Goal: Transaction & Acquisition: Book appointment/travel/reservation

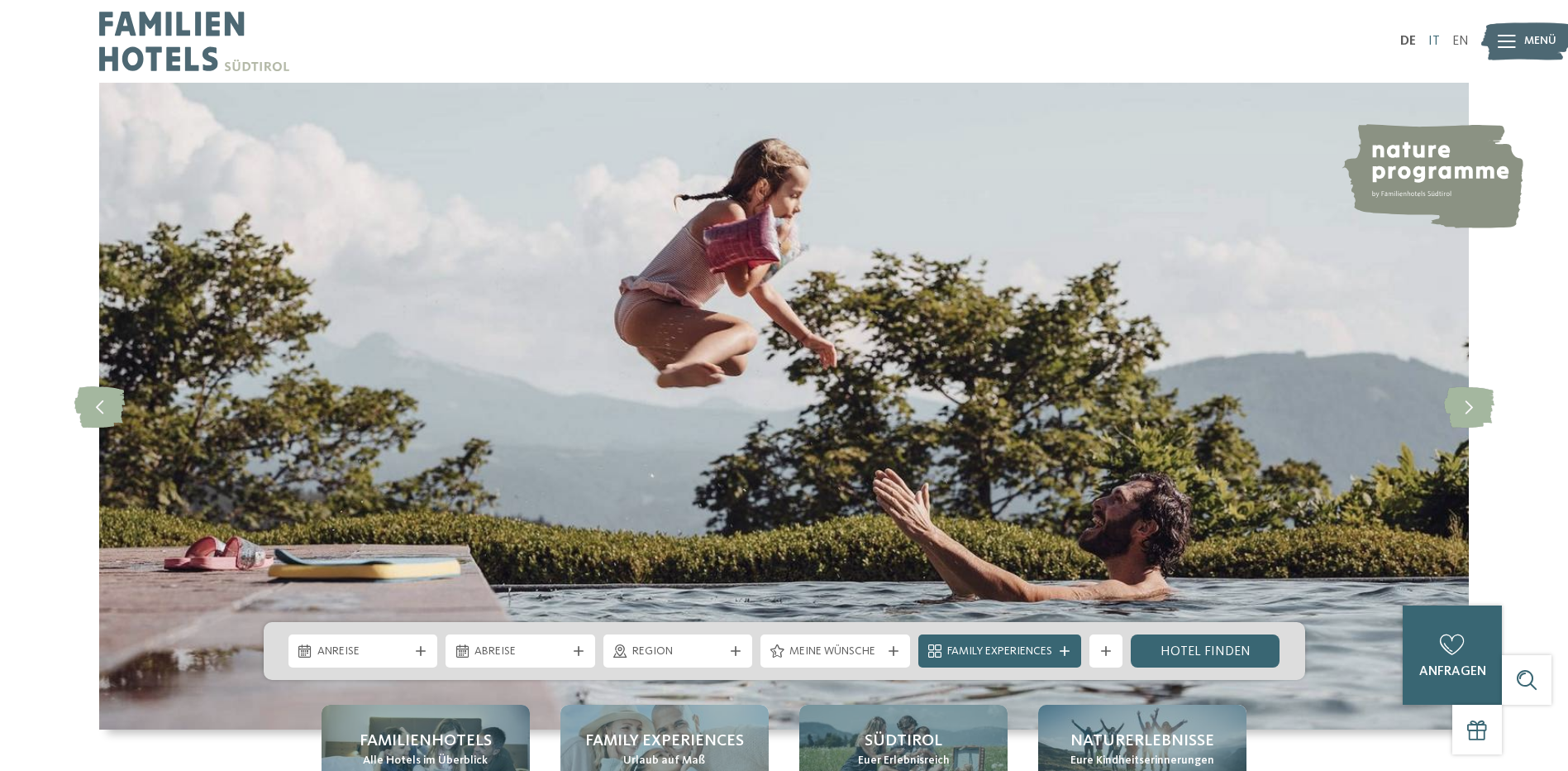
click at [1435, 37] on link "IT" at bounding box center [1434, 42] width 12 height 14
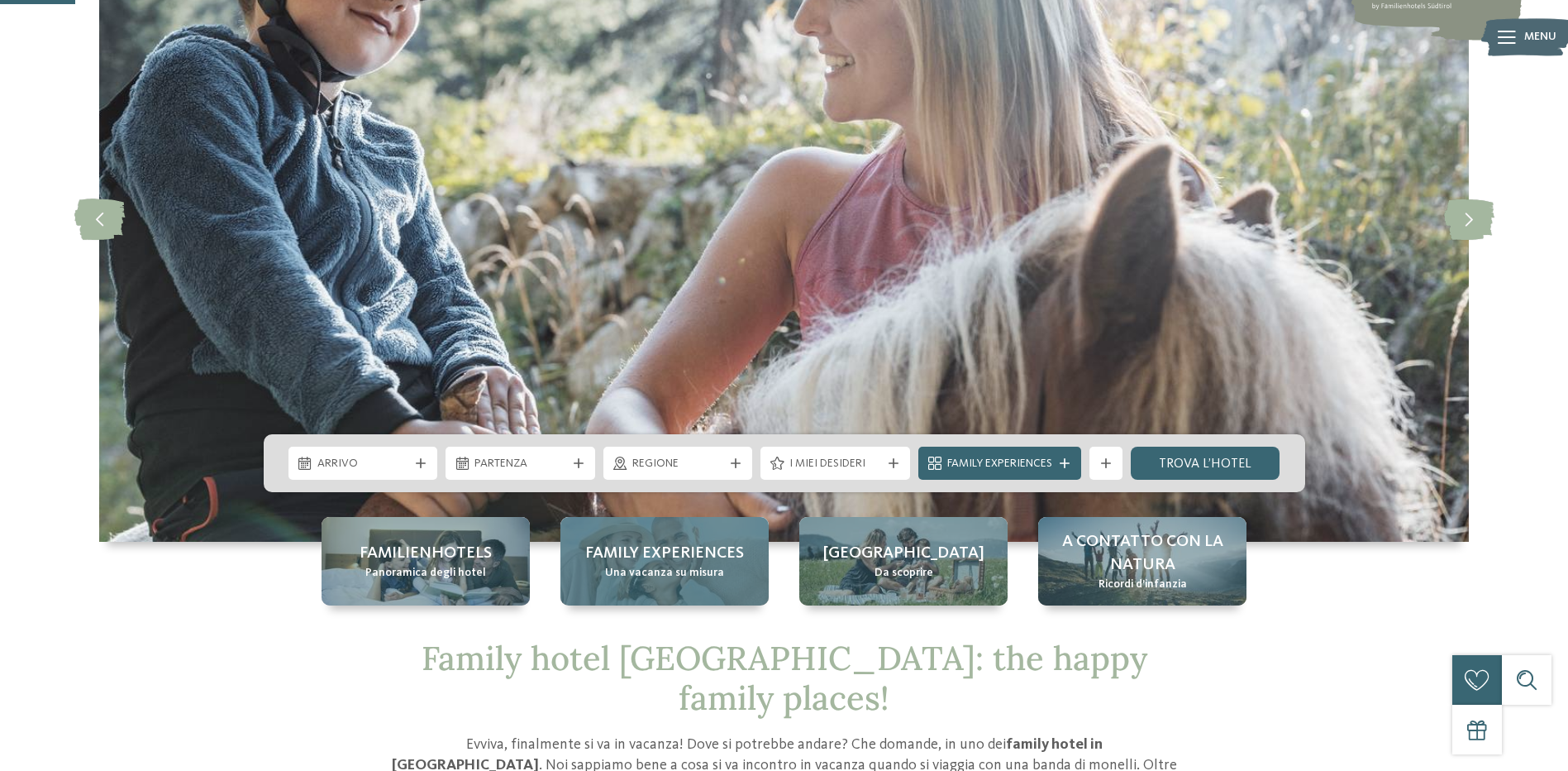
scroll to position [413, 0]
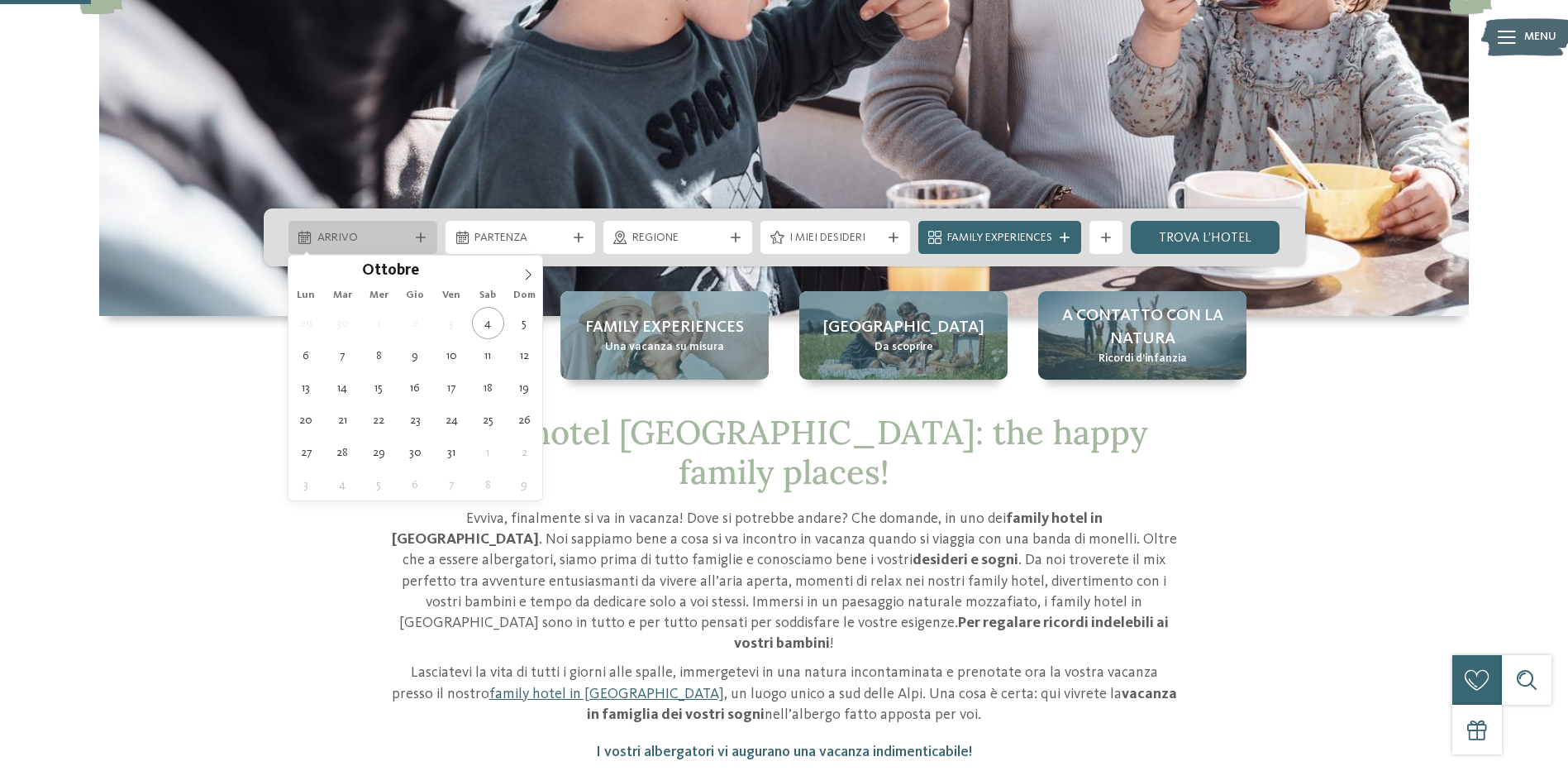
click at [418, 238] on icon at bounding box center [421, 238] width 10 height 10
click at [523, 277] on icon at bounding box center [528, 274] width 12 height 12
type input "****"
click at [523, 277] on icon at bounding box center [528, 274] width 12 height 12
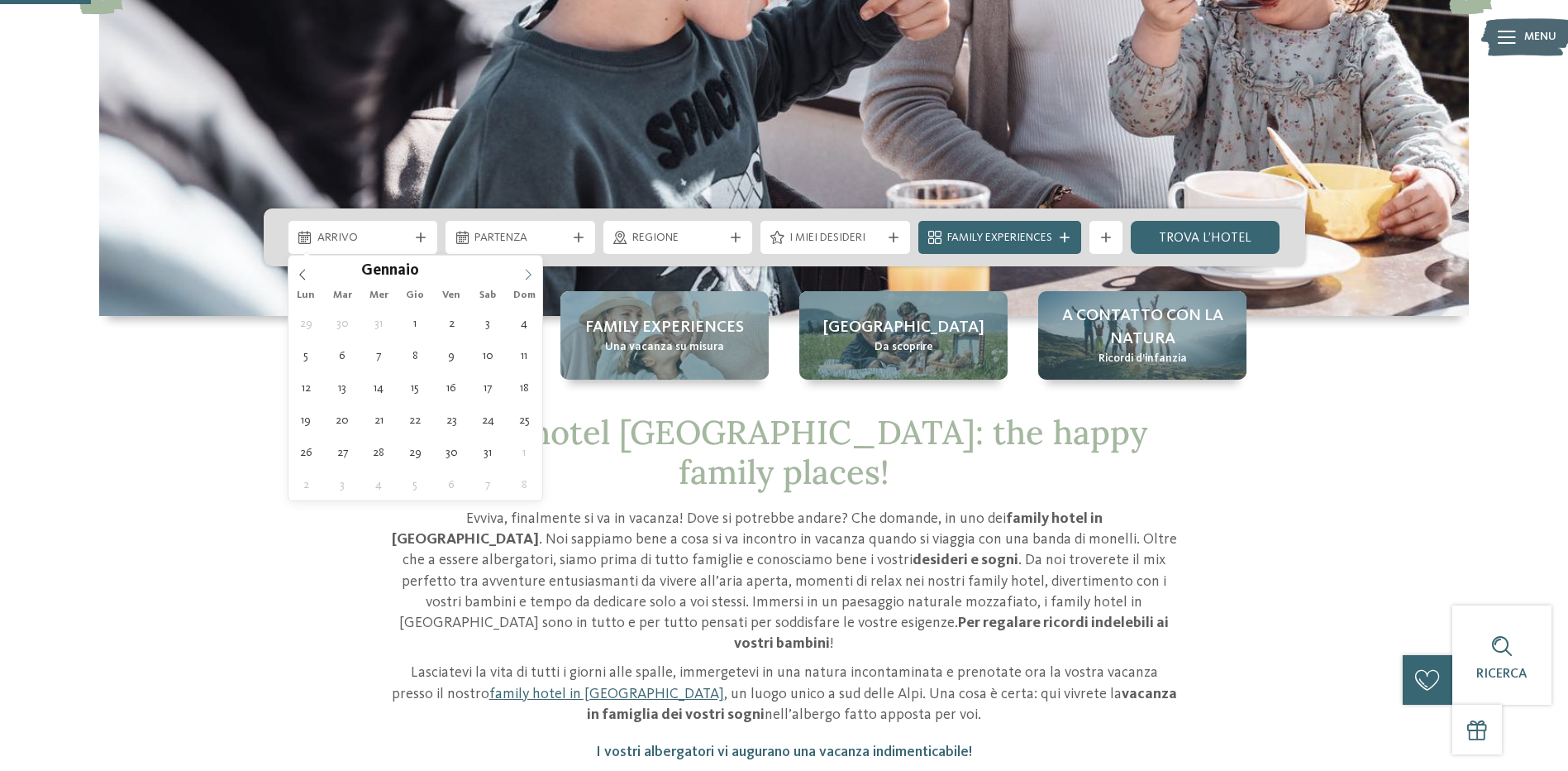
type div "10.01.2026"
type input "****"
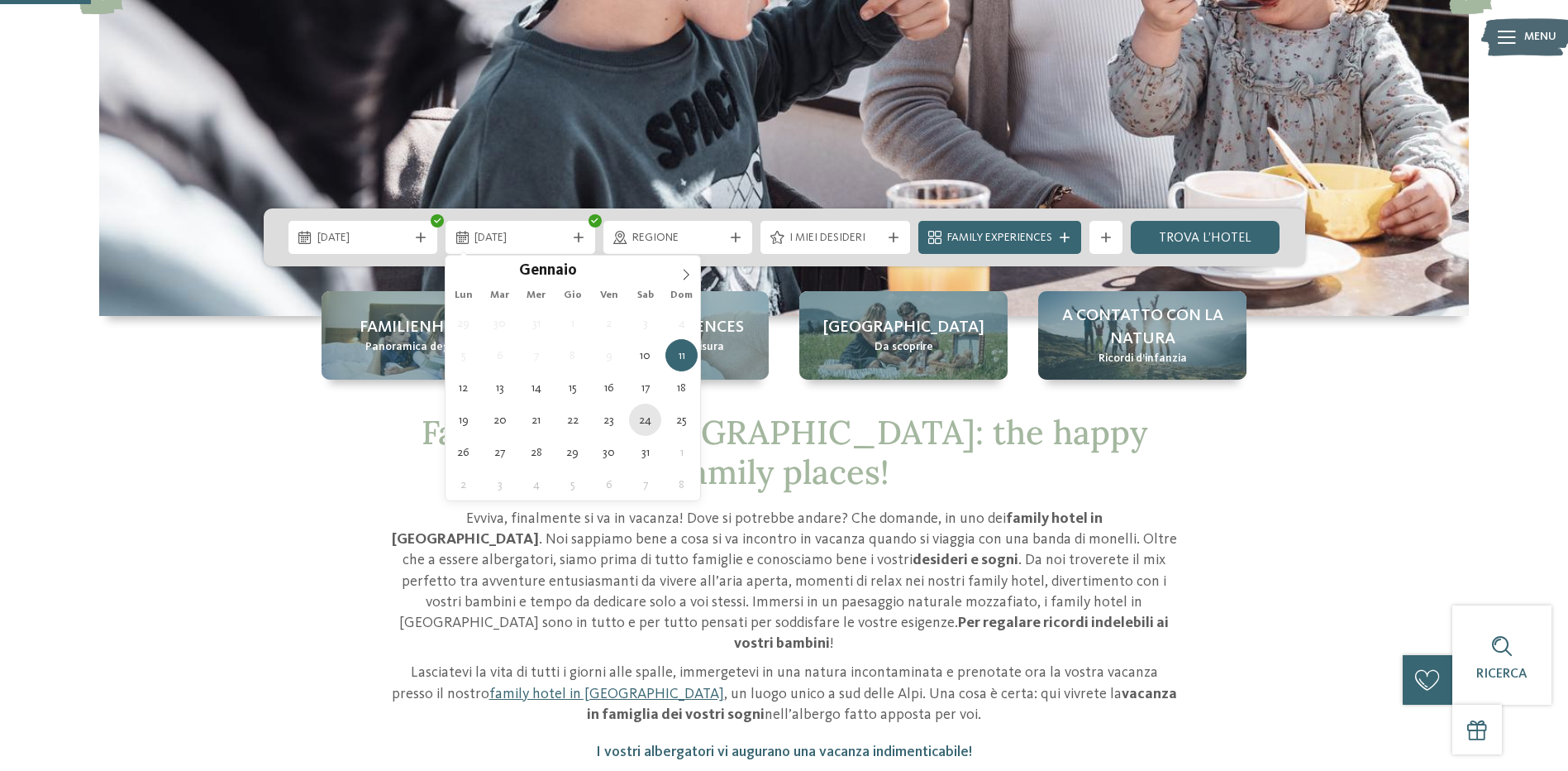
type div "24.01.2026"
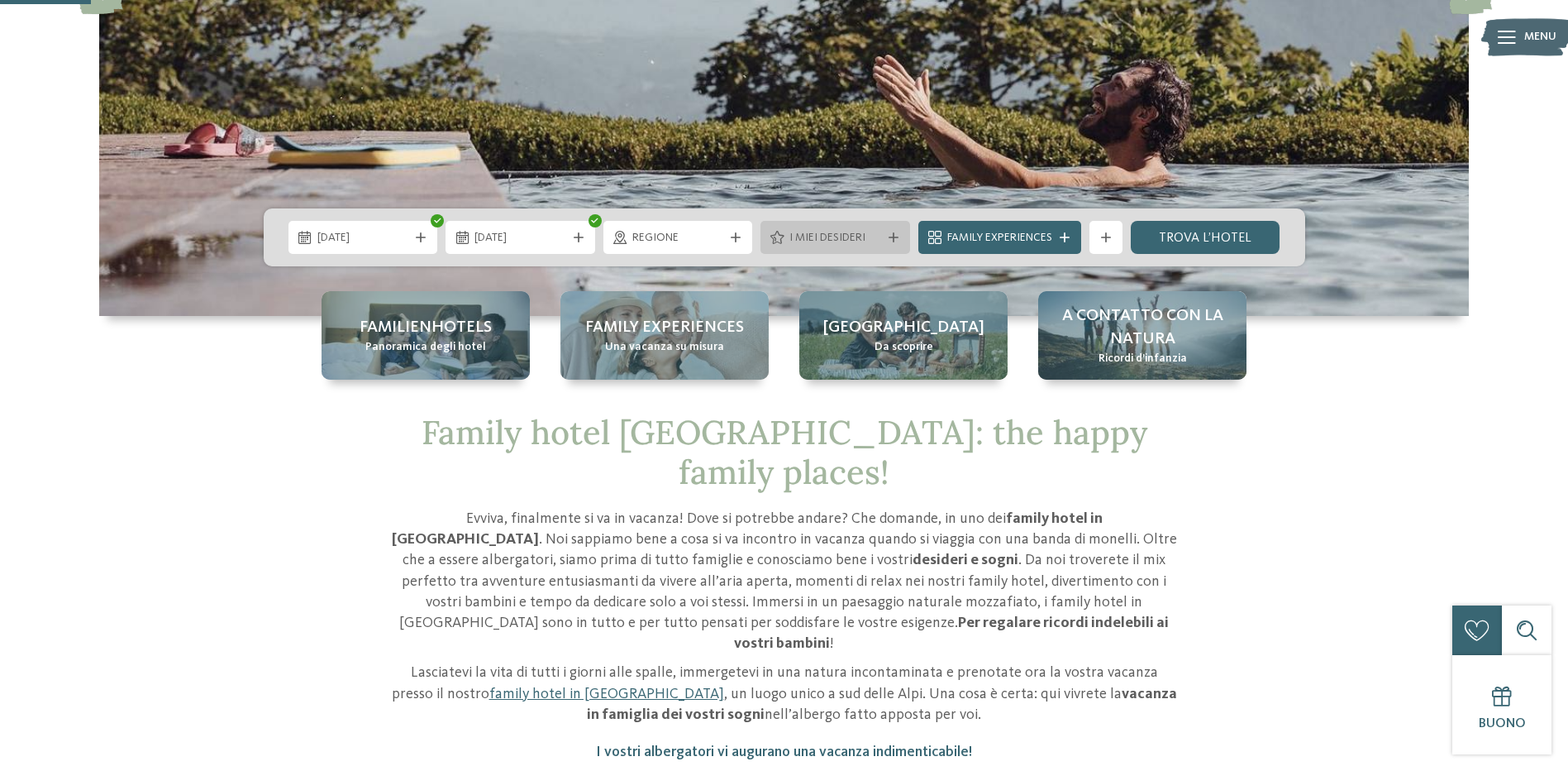
click at [819, 245] on span "I miei desideri" at bounding box center [836, 238] width 92 height 16
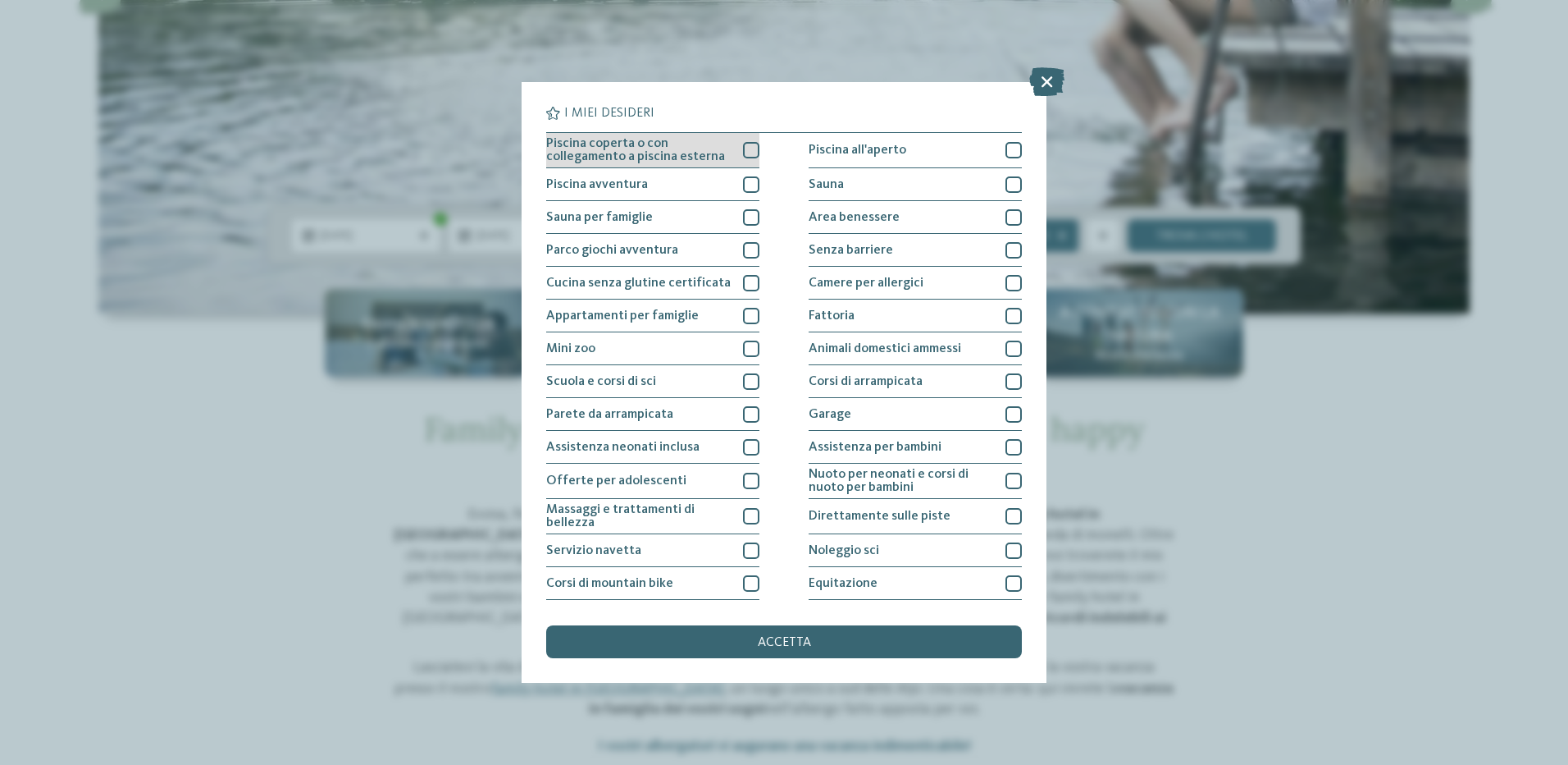
click at [743, 151] on div at bounding box center [750, 150] width 16 height 16
click at [743, 180] on div at bounding box center [750, 184] width 16 height 16
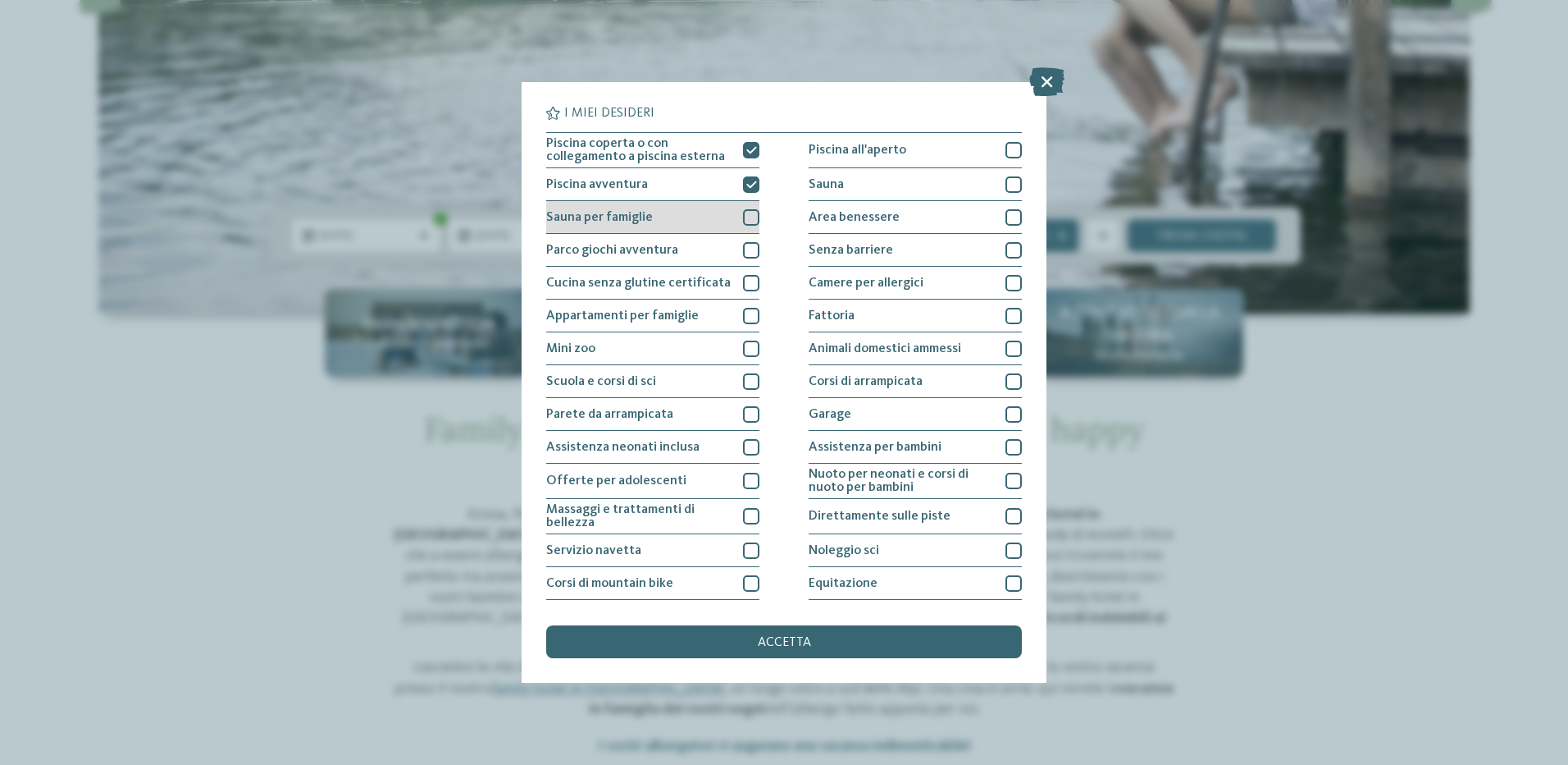
click at [746, 207] on div "Sauna per famiglie" at bounding box center [652, 217] width 213 height 33
click at [748, 247] on div at bounding box center [750, 249] width 16 height 16
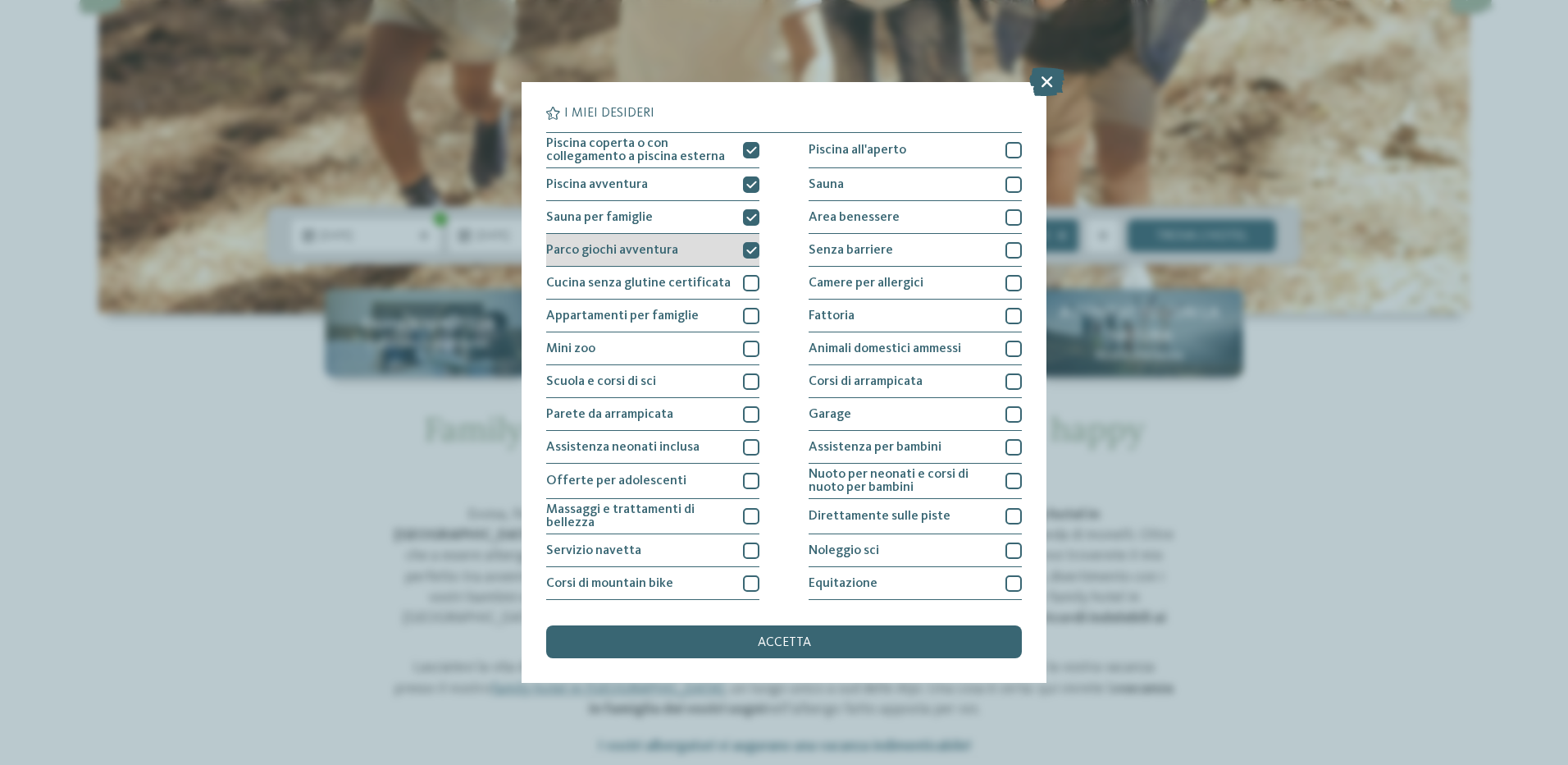
click at [749, 249] on icon at bounding box center [751, 250] width 11 height 10
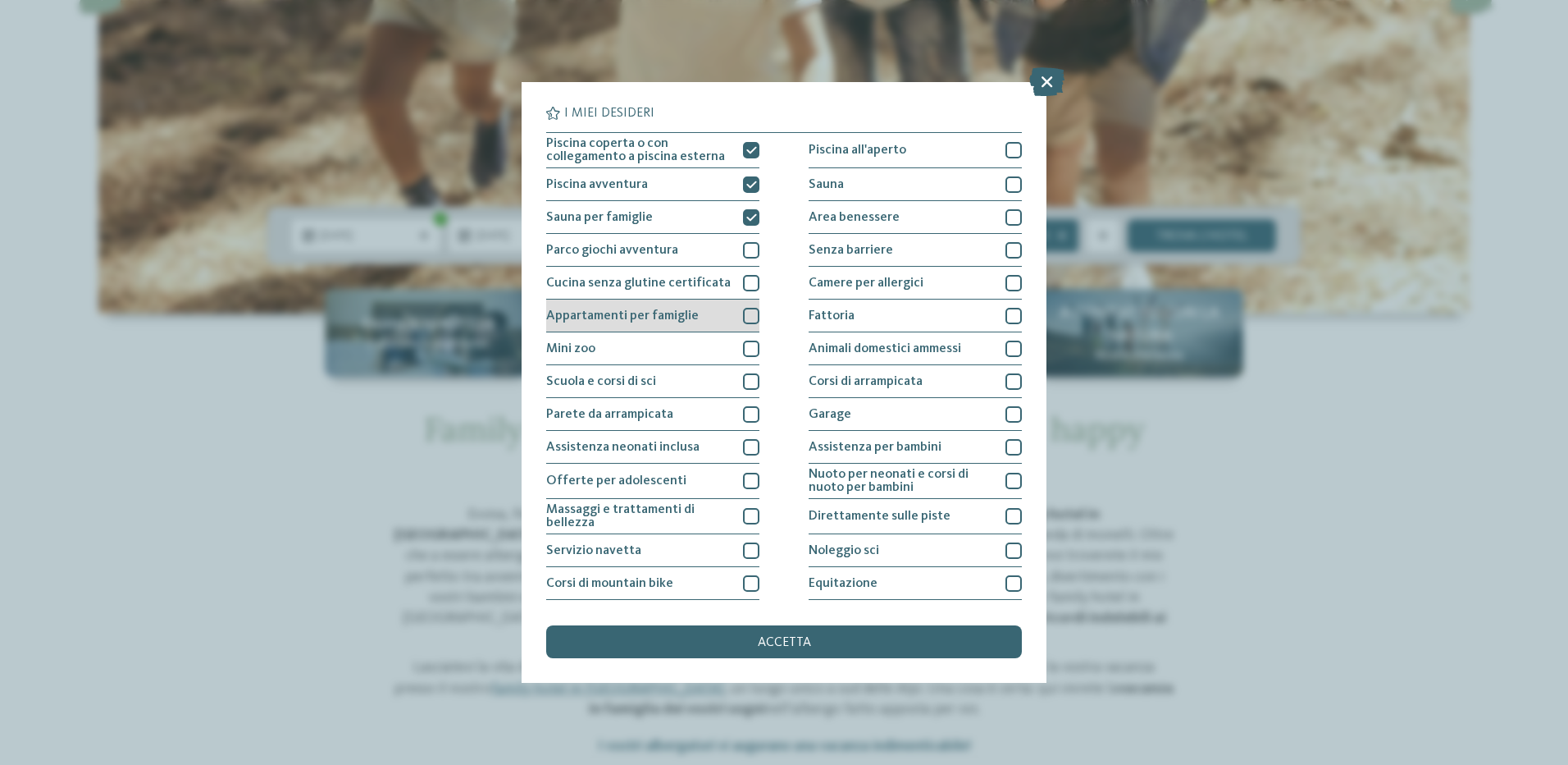
click at [738, 315] on div "Appartamenti per famiglie" at bounding box center [652, 315] width 213 height 33
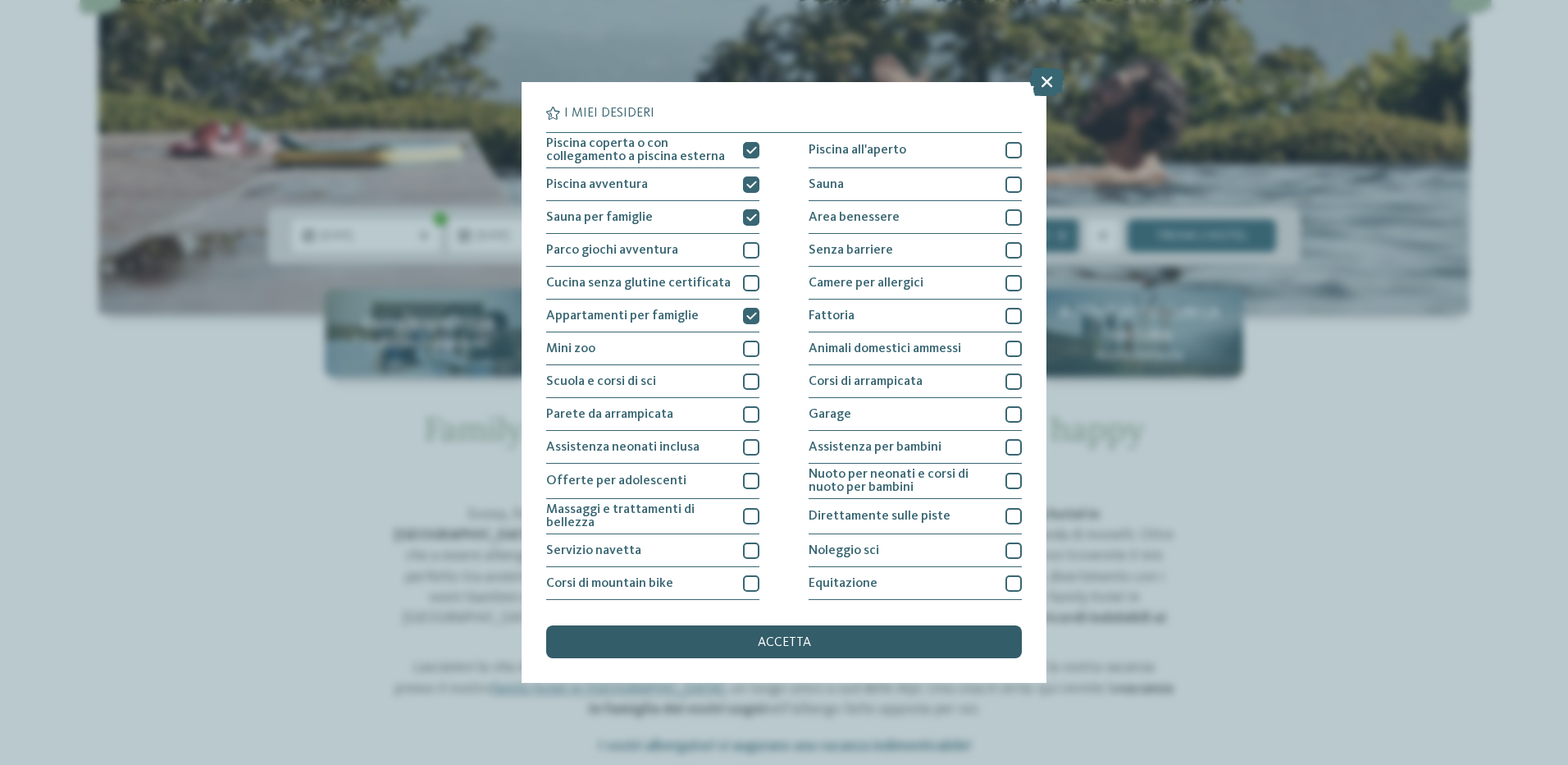
click at [776, 635] on div "accetta" at bounding box center [783, 642] width 476 height 33
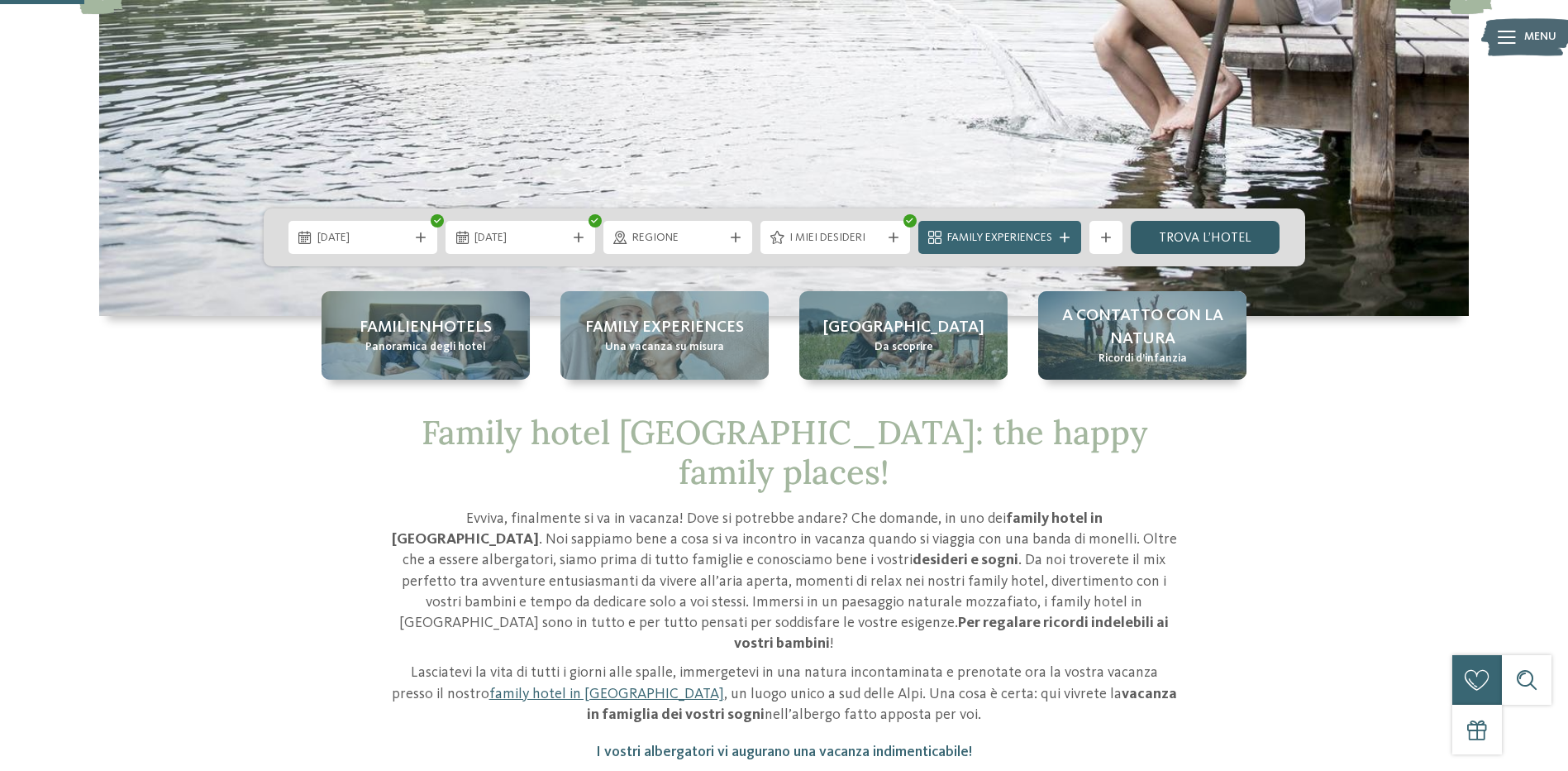
click at [1221, 228] on link "trova l’hotel" at bounding box center [1206, 237] width 150 height 33
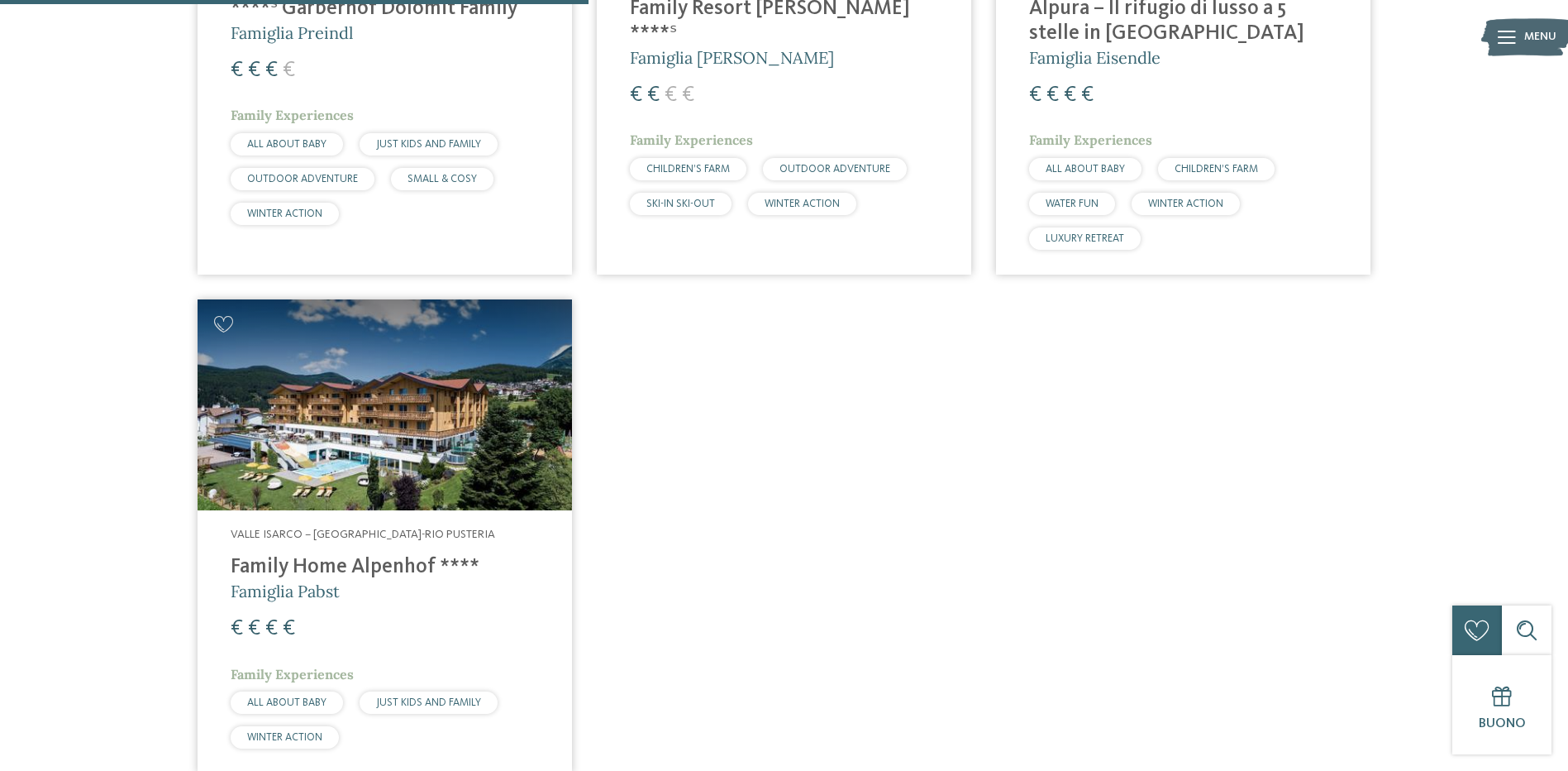
scroll to position [625, 0]
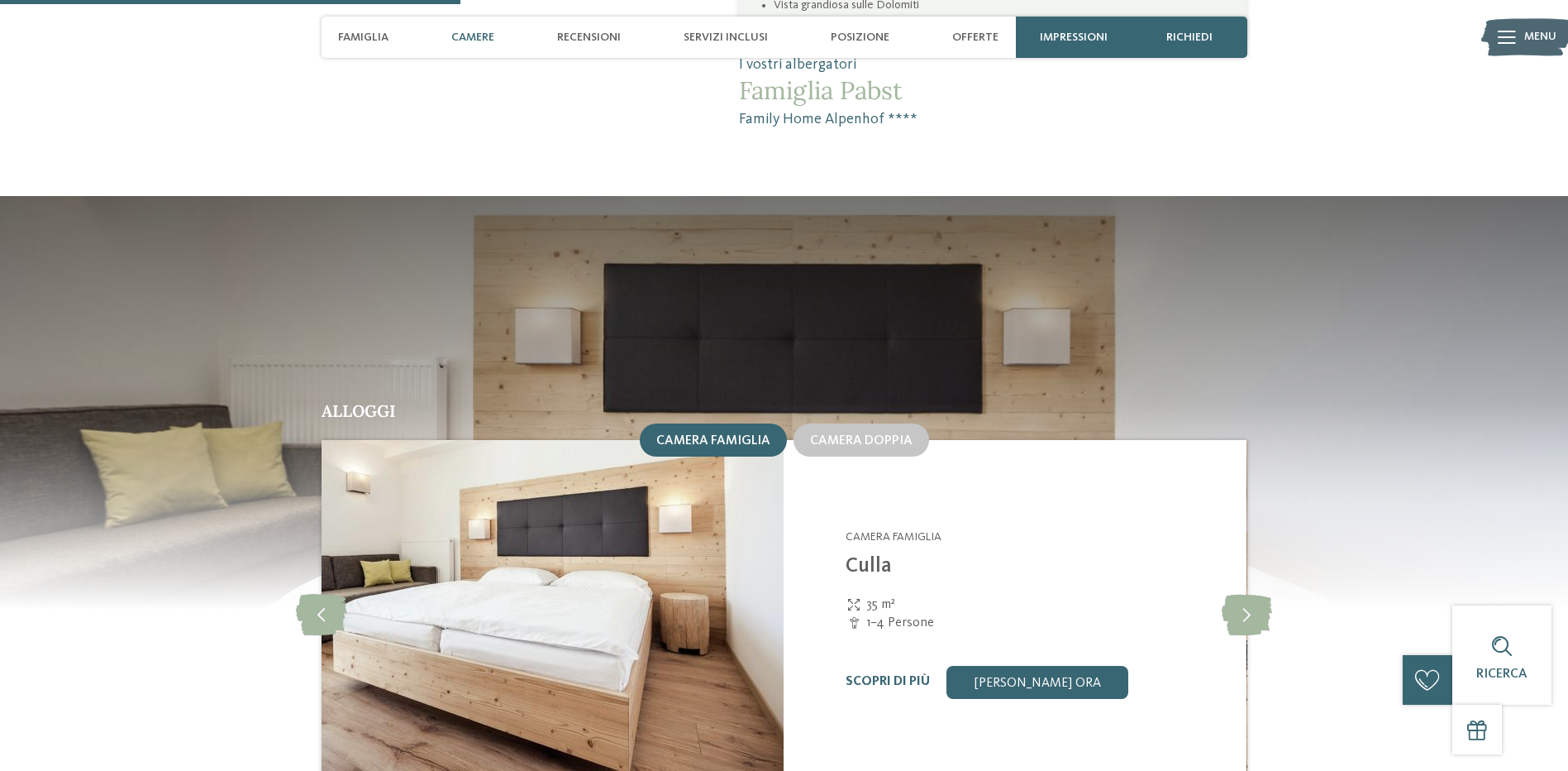
scroll to position [1654, 0]
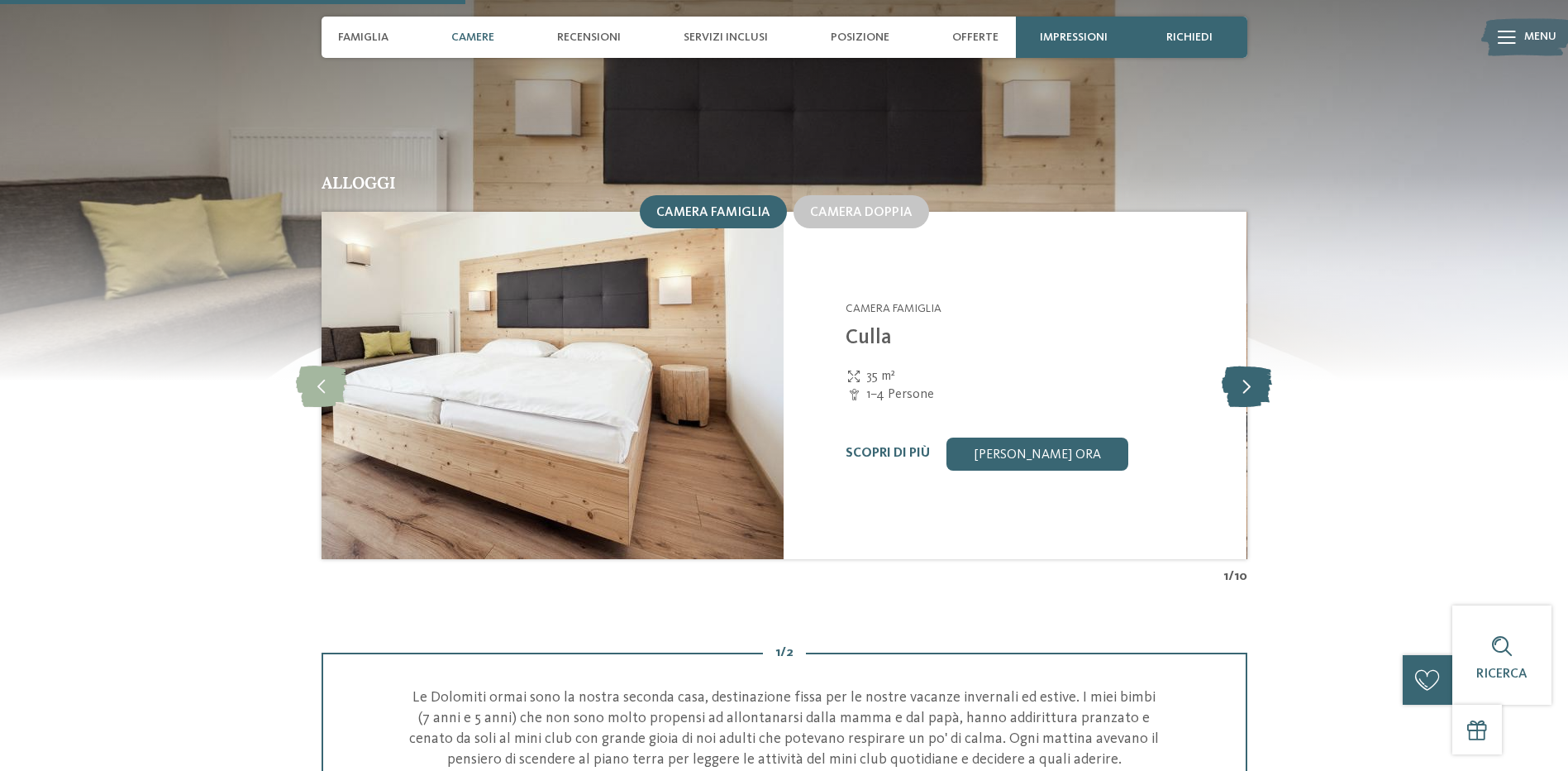
click at [1249, 365] on icon at bounding box center [1247, 385] width 50 height 42
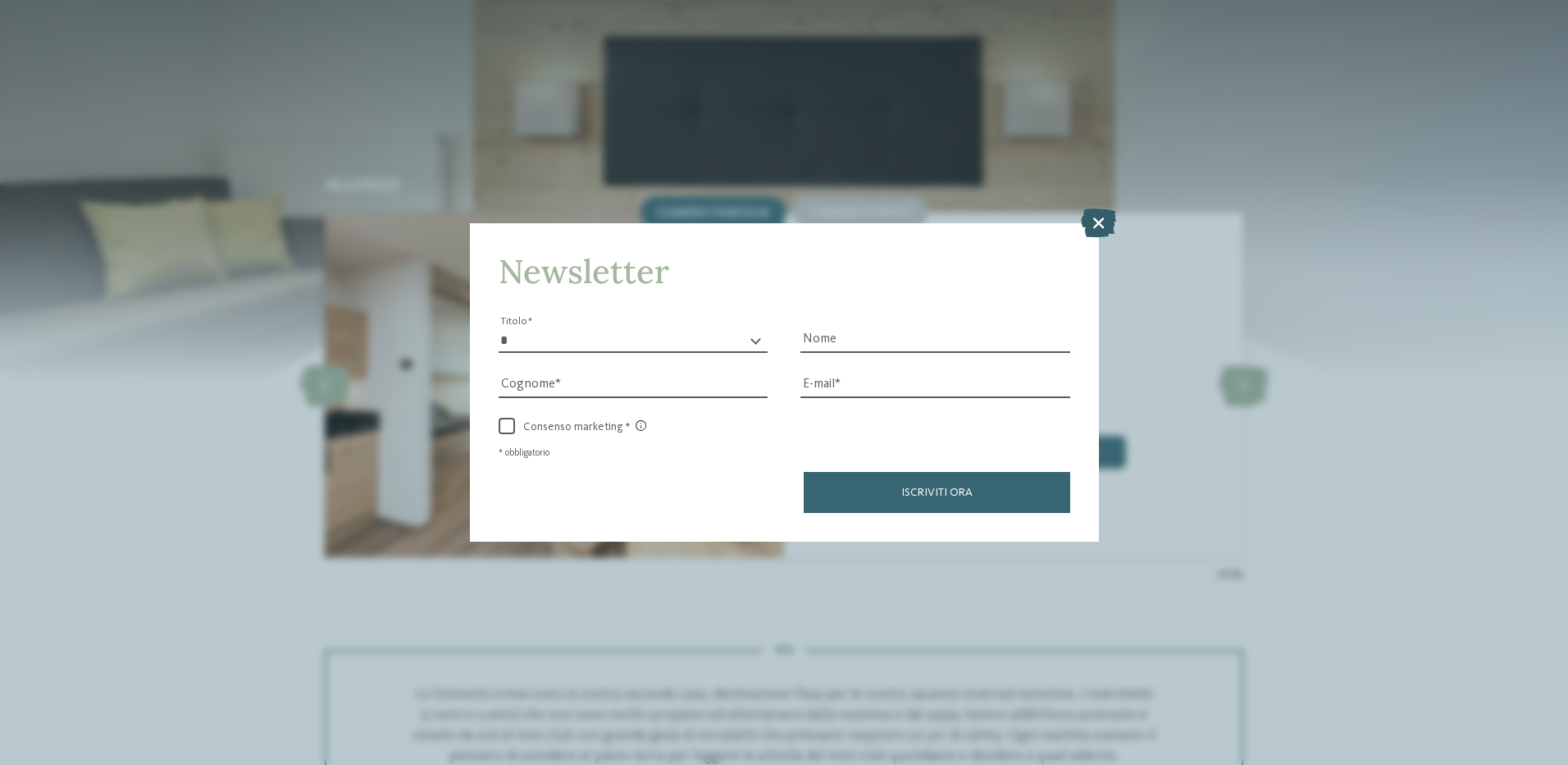
click at [1092, 220] on icon at bounding box center [1098, 222] width 35 height 29
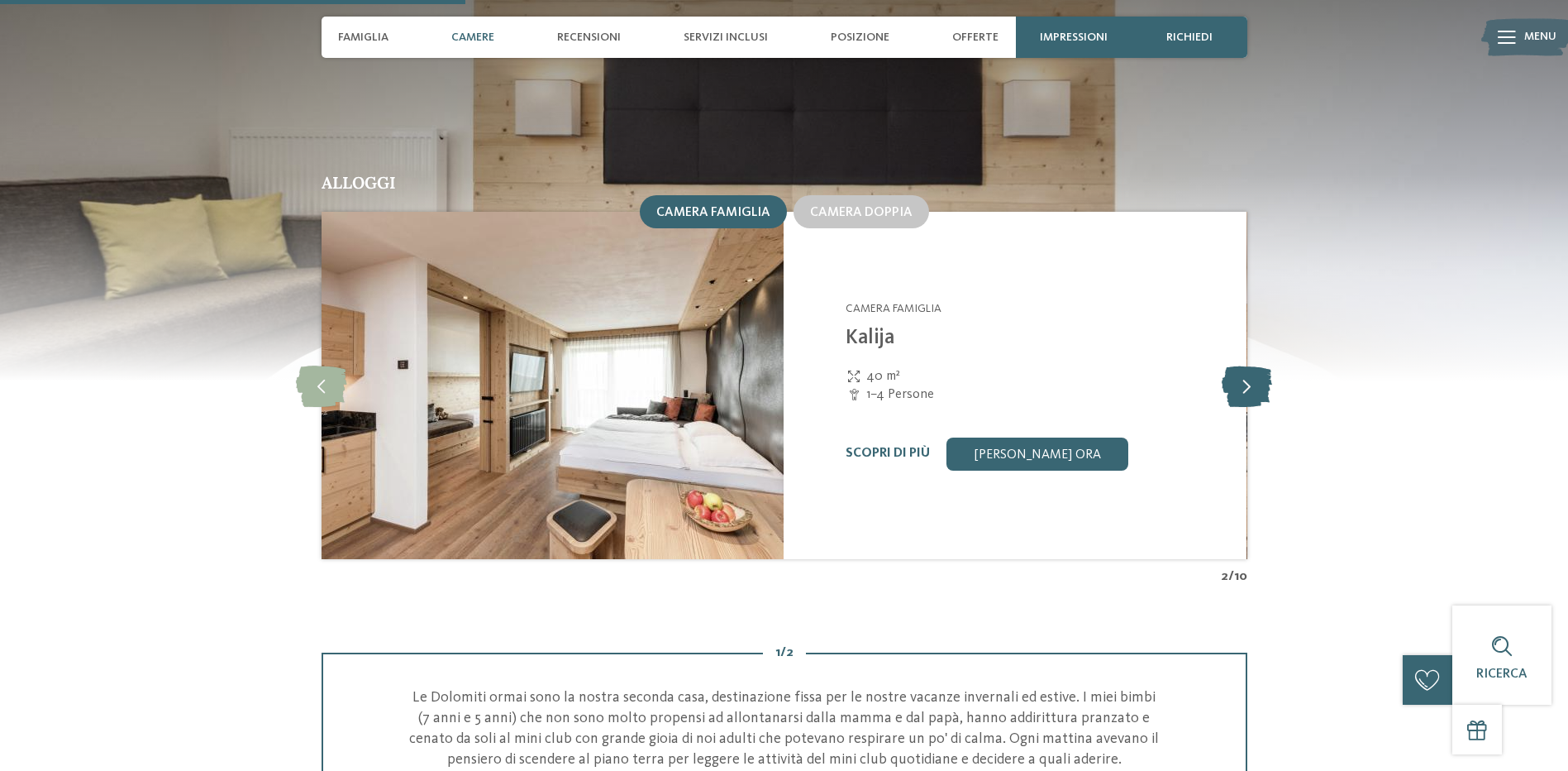
click at [1248, 365] on icon at bounding box center [1247, 385] width 50 height 42
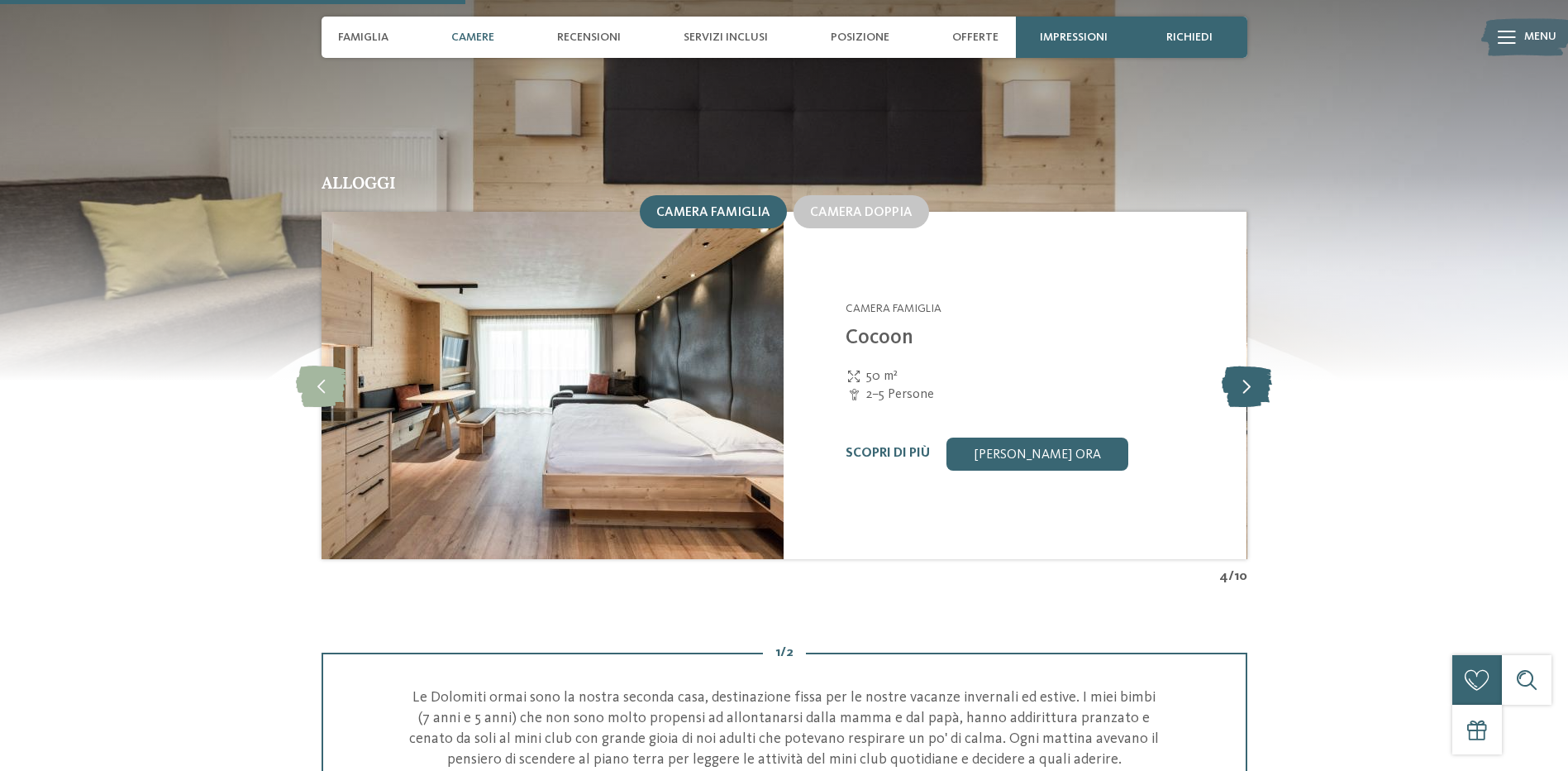
click at [1248, 365] on icon at bounding box center [1247, 385] width 50 height 42
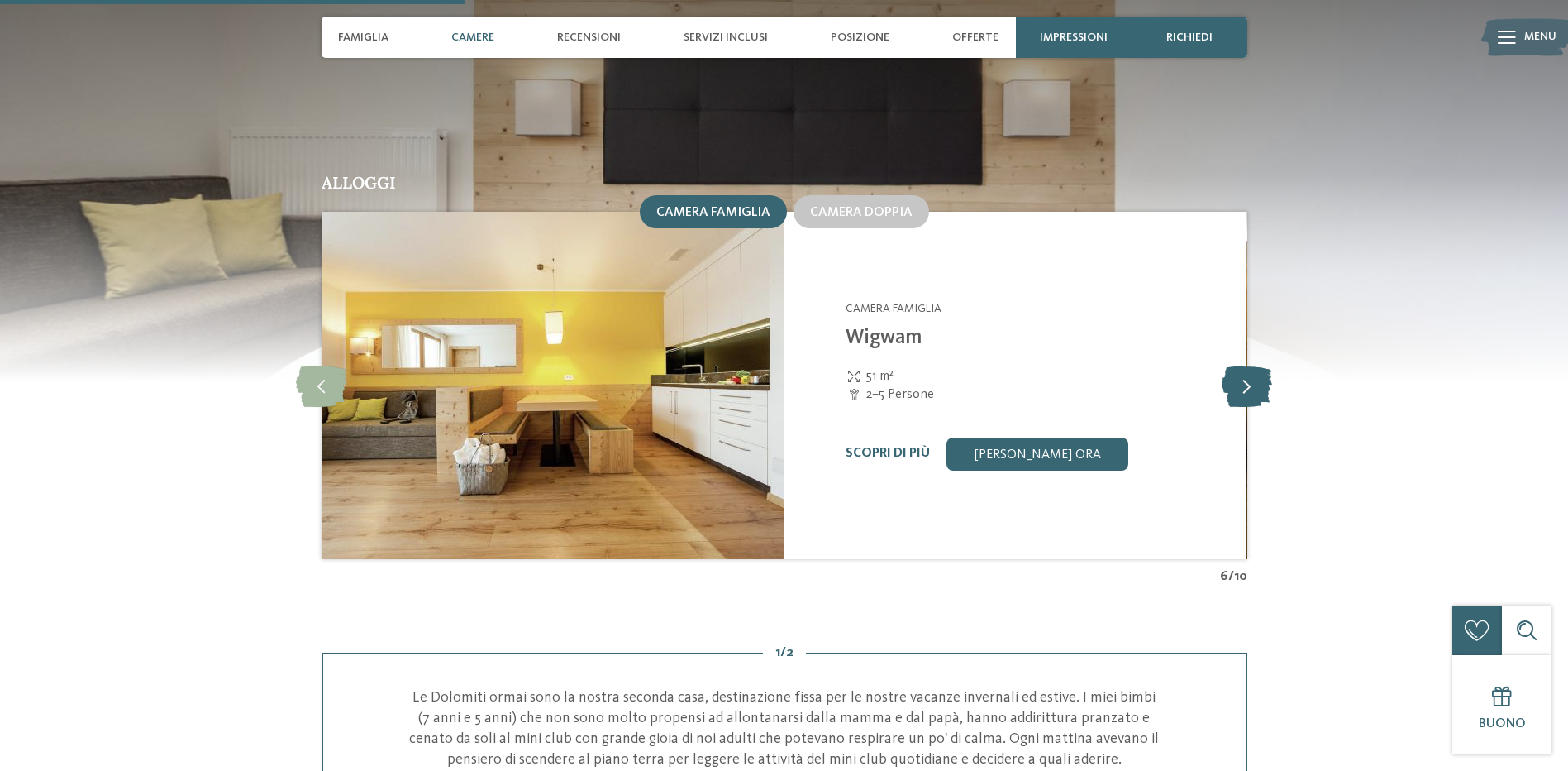
click at [1248, 365] on icon at bounding box center [1247, 385] width 50 height 42
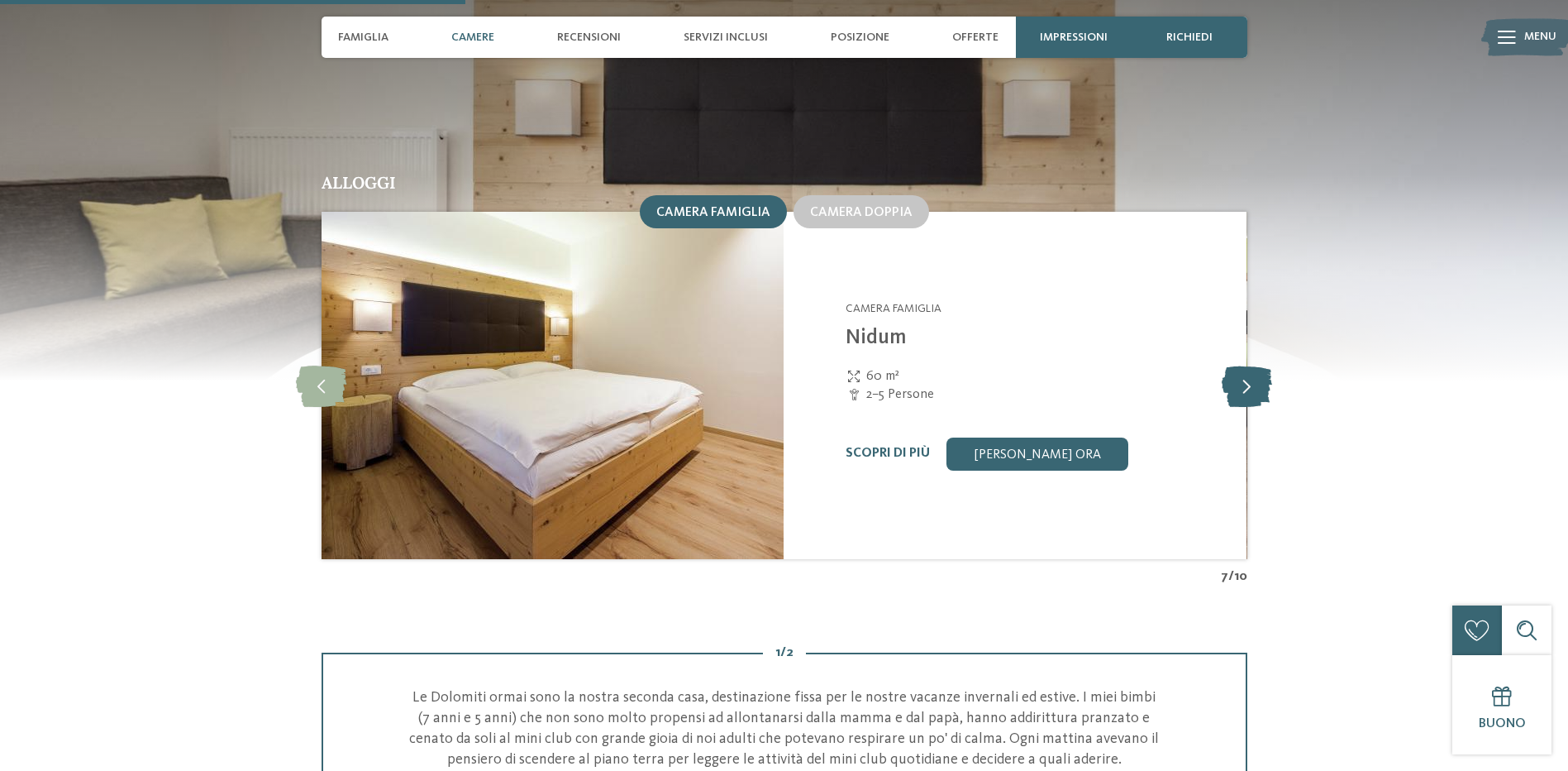
click at [1248, 365] on icon at bounding box center [1247, 385] width 50 height 42
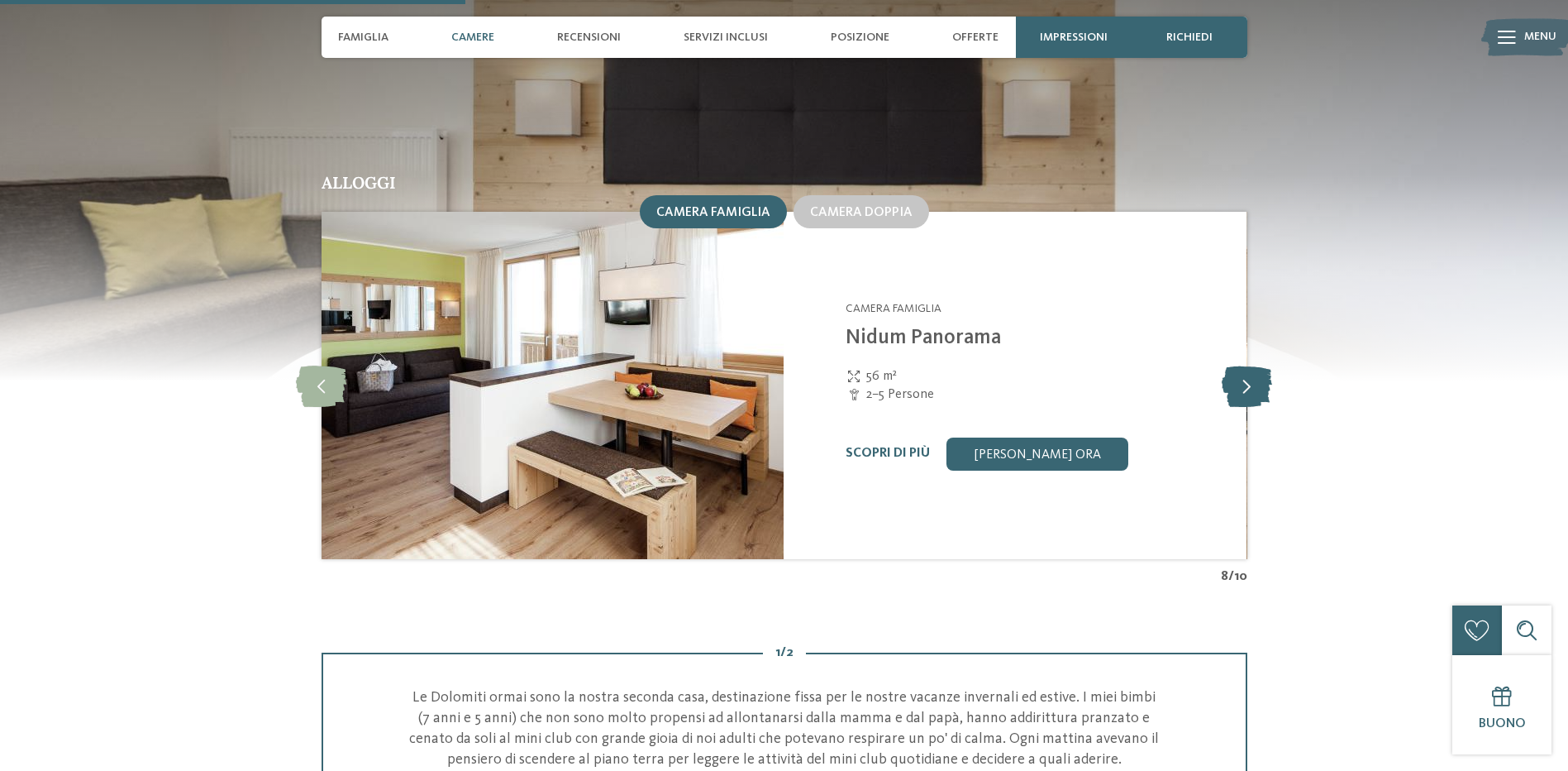
click at [1248, 365] on icon at bounding box center [1247, 385] width 50 height 42
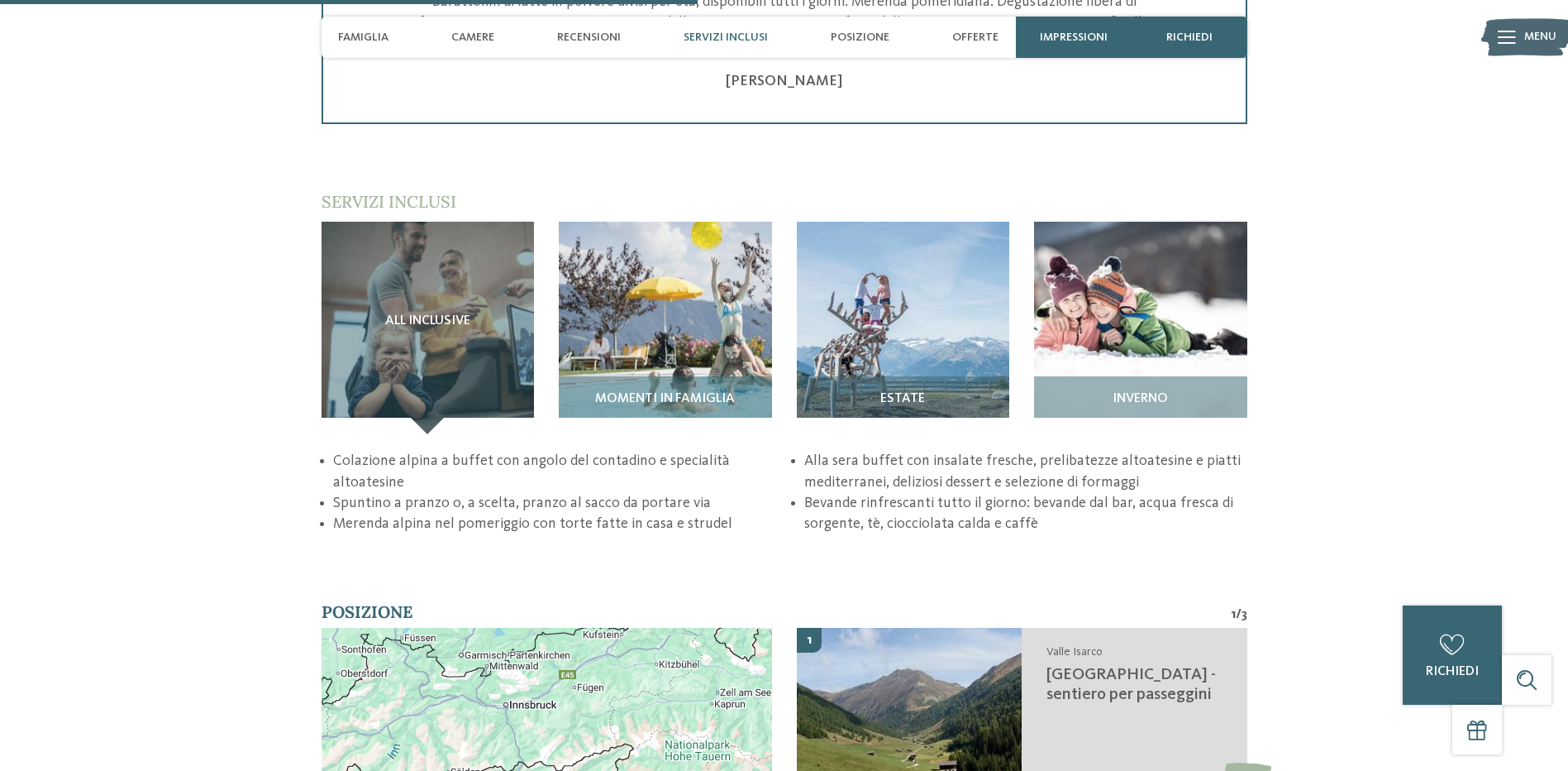
scroll to position [2481, 0]
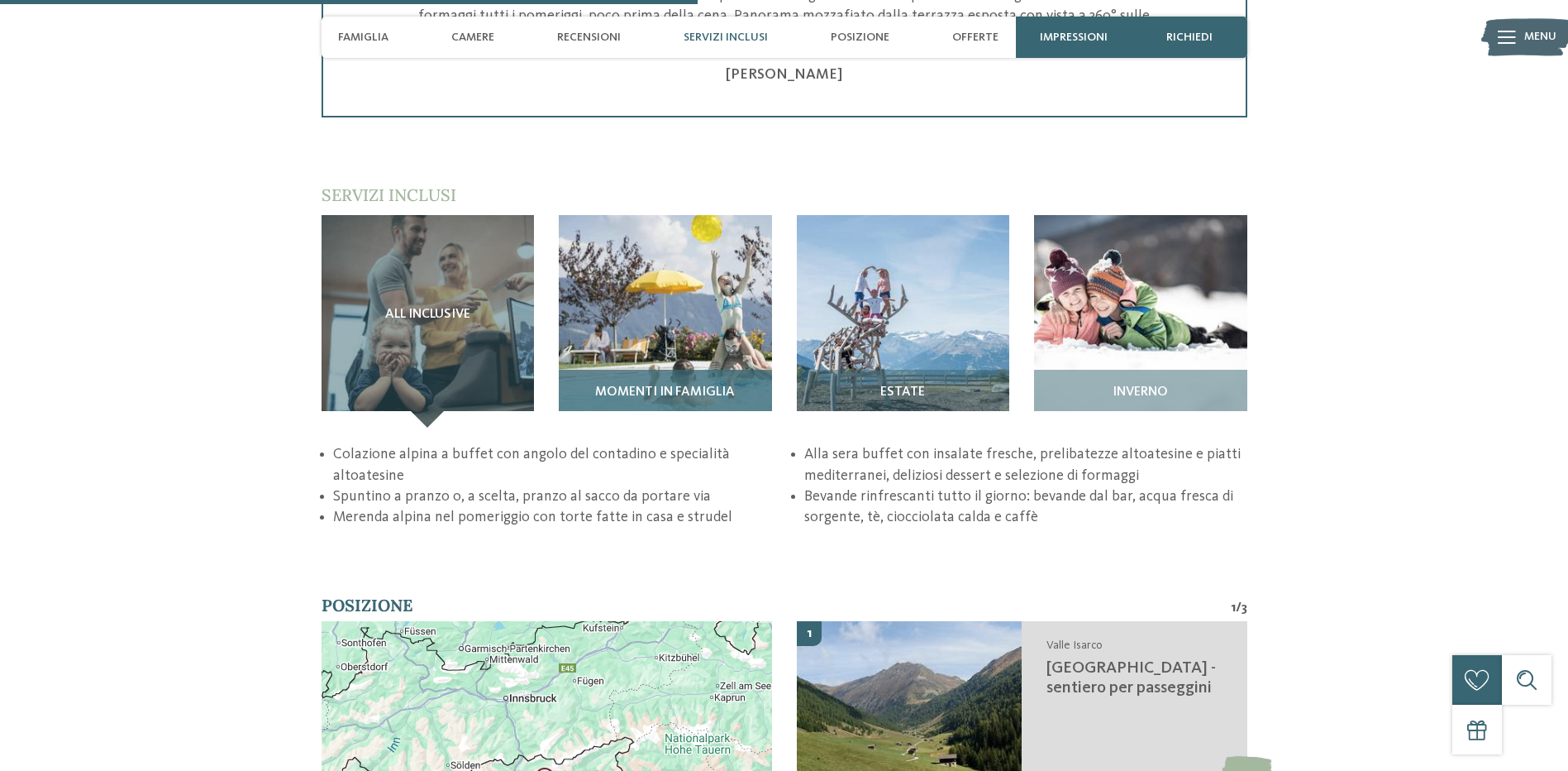
click at [699, 385] on span "Momenti in famiglia" at bounding box center [665, 392] width 140 height 14
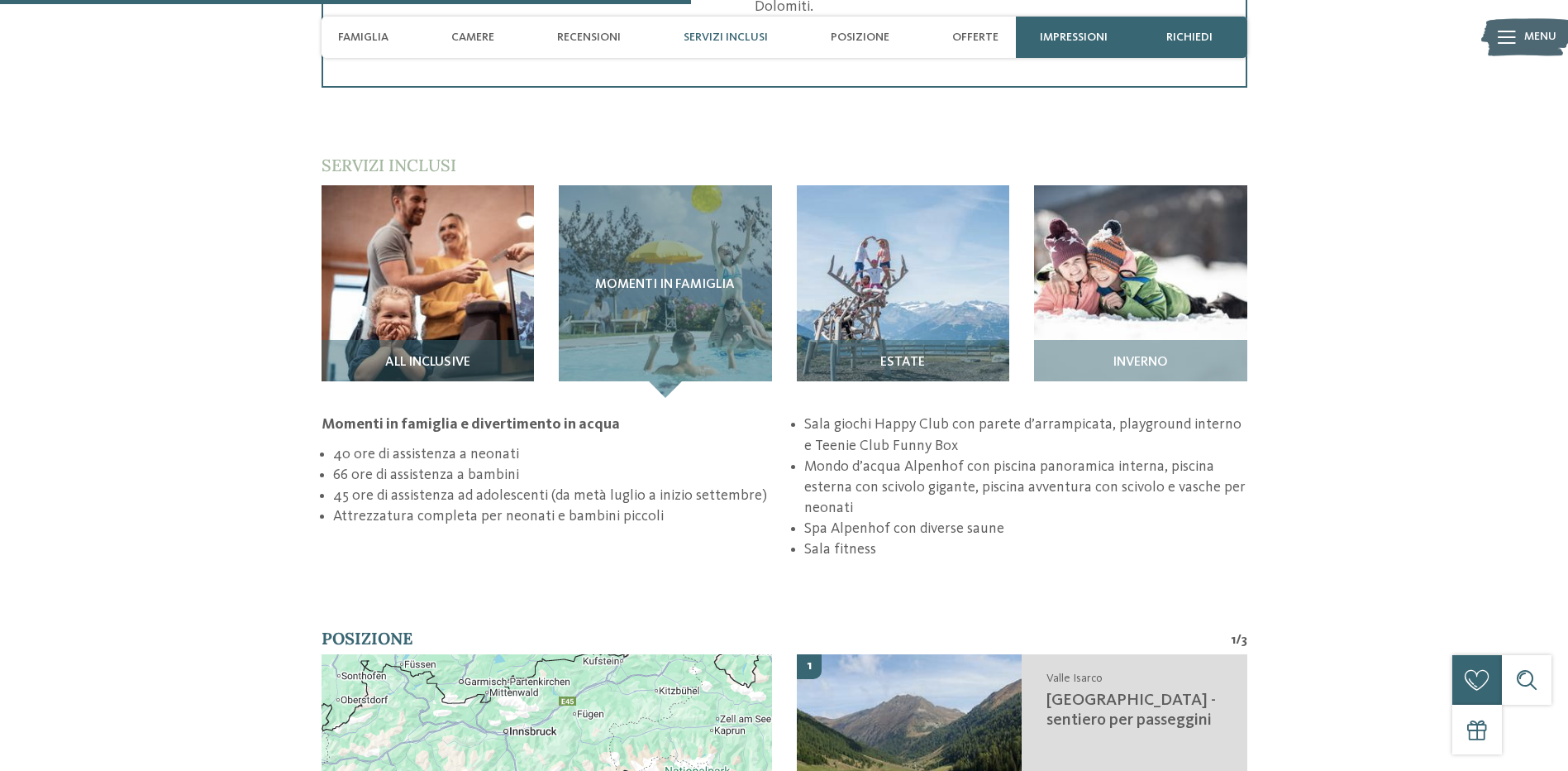
scroll to position [2563, 0]
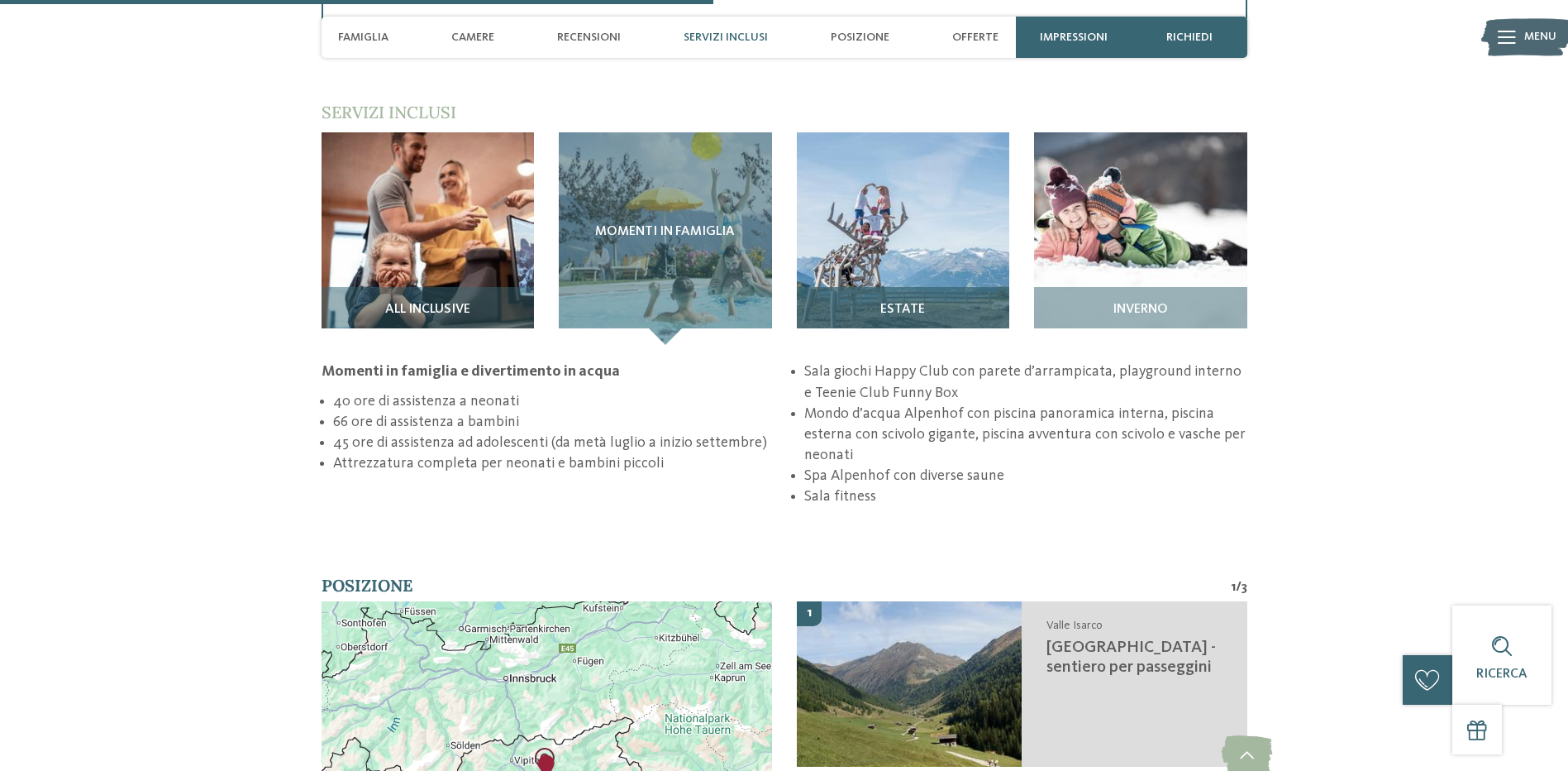
click at [913, 302] on span "Estate" at bounding box center [903, 309] width 44 height 14
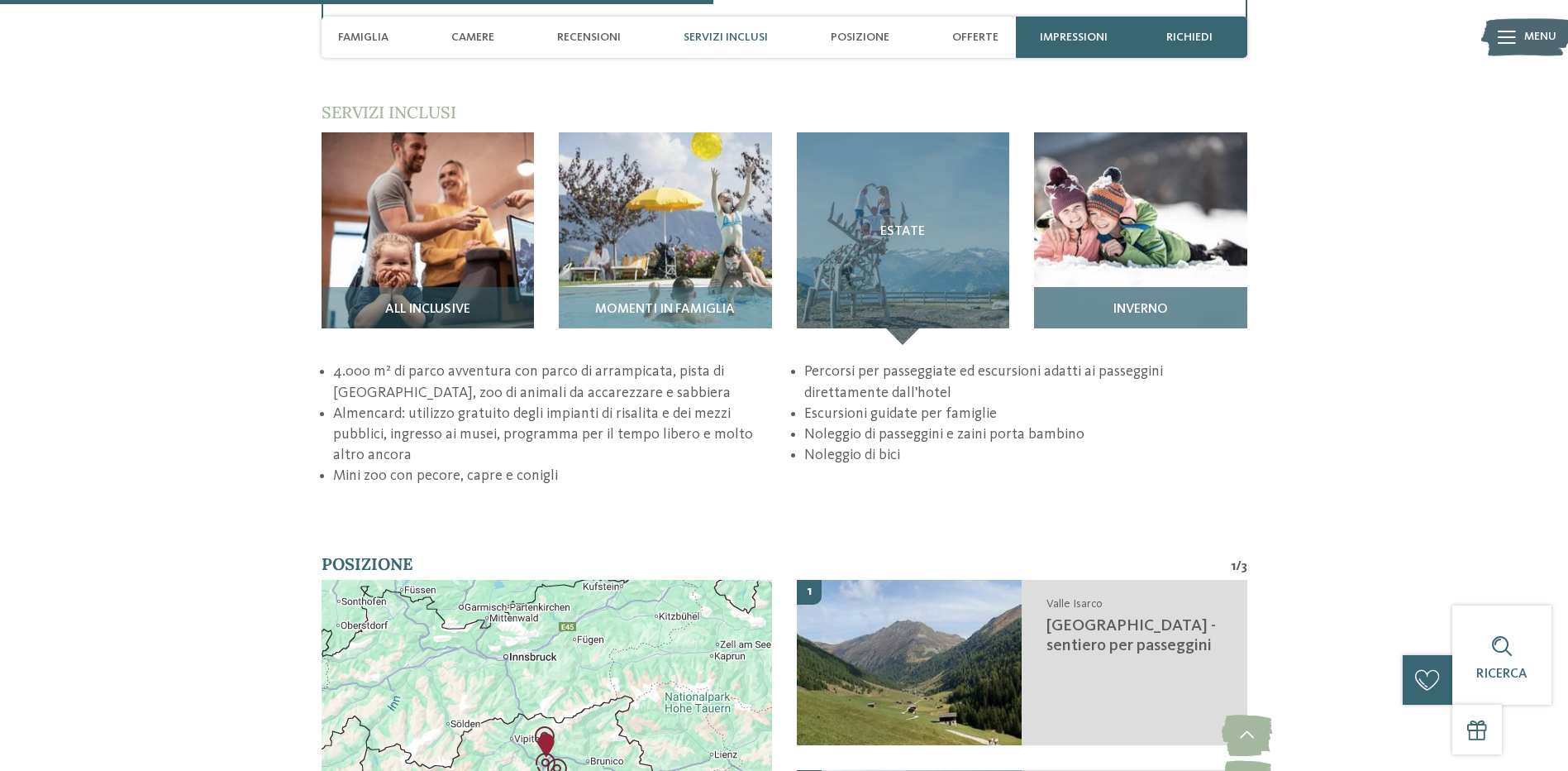
click at [1178, 287] on div "Inverno" at bounding box center [1140, 316] width 213 height 58
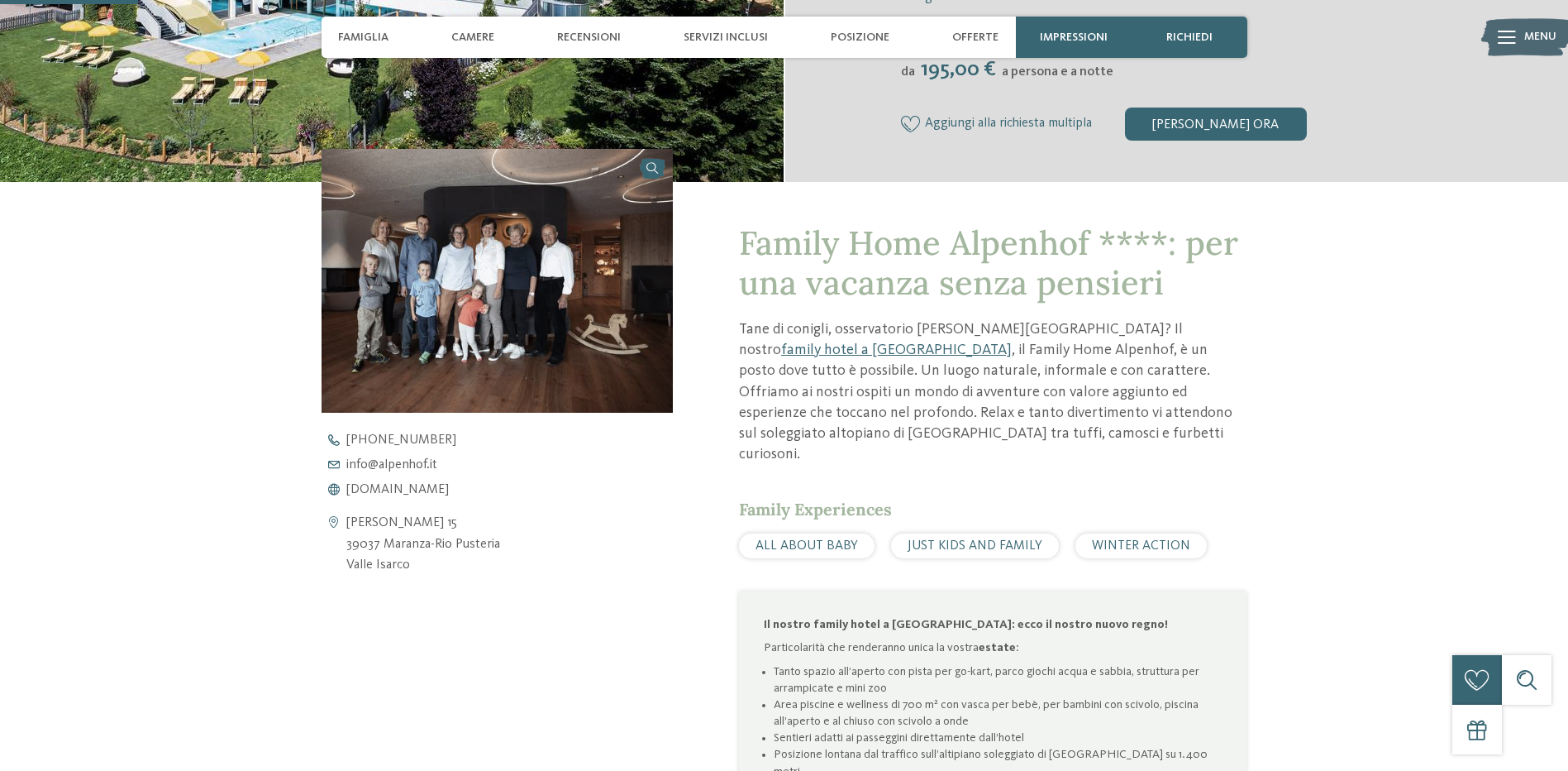
scroll to position [83, 0]
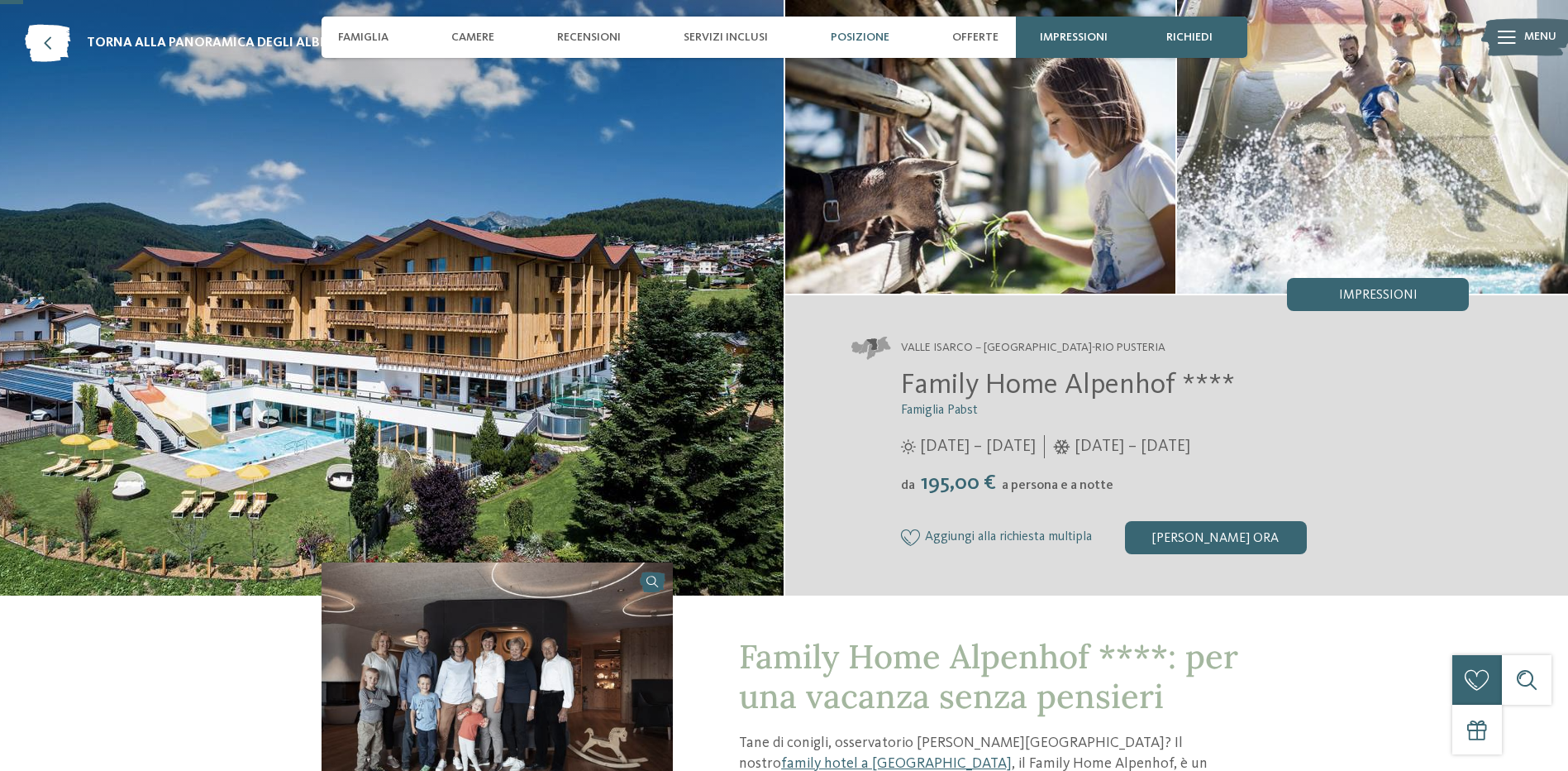
click at [873, 48] on div "Posizione" at bounding box center [860, 37] width 75 height 42
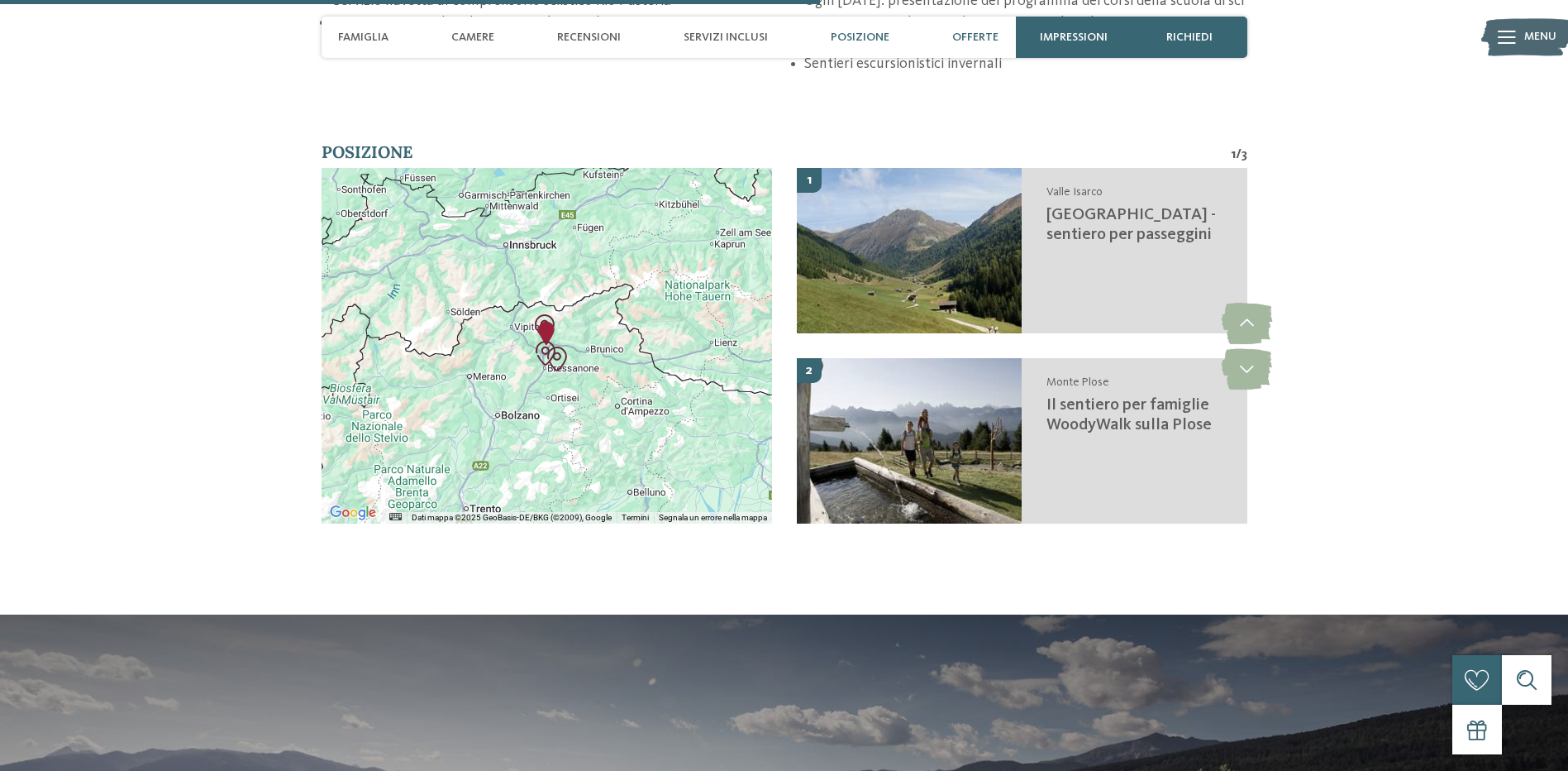
scroll to position [2946, 0]
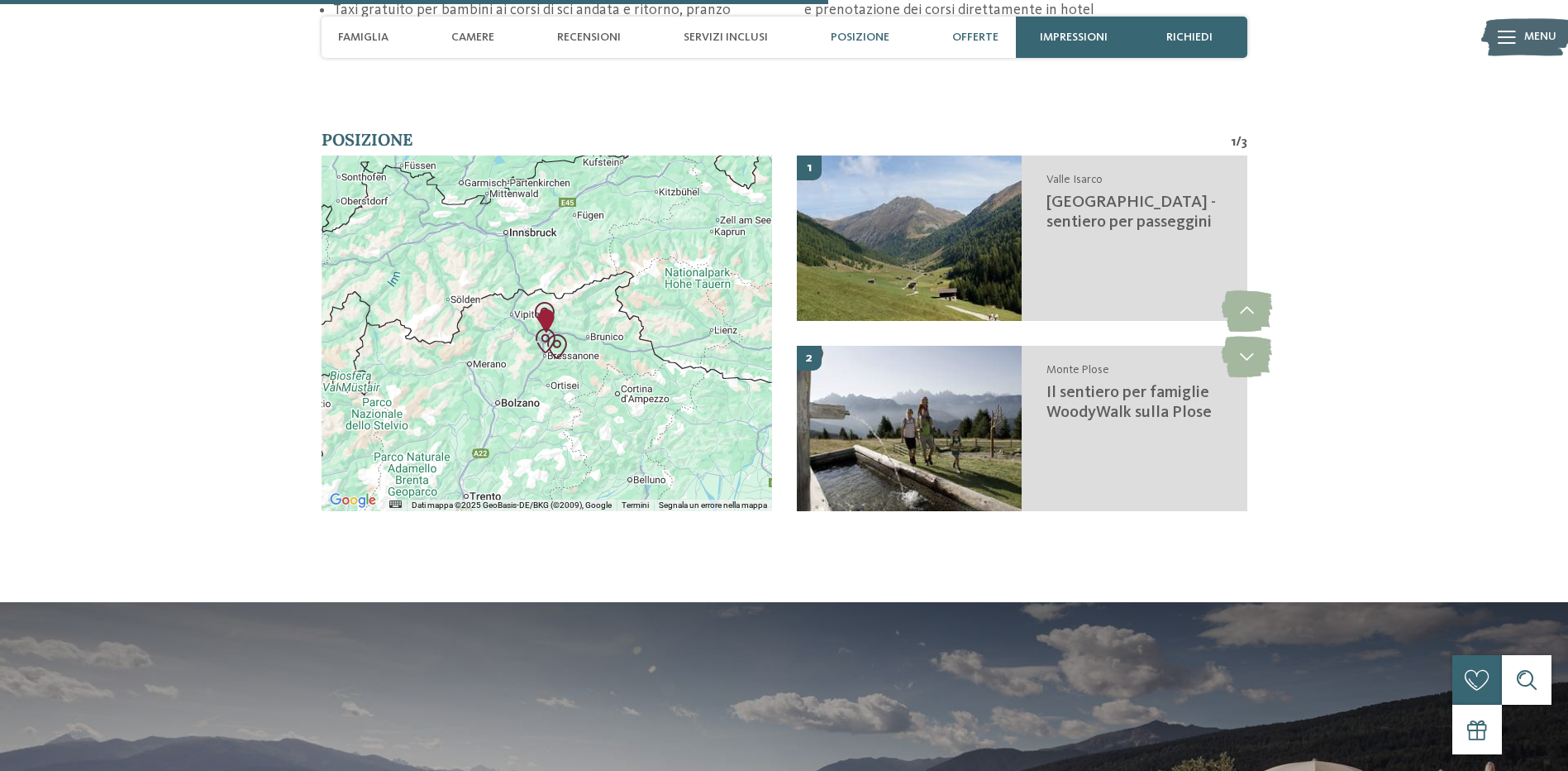
click at [985, 45] on div "Offerte" at bounding box center [975, 37] width 63 height 42
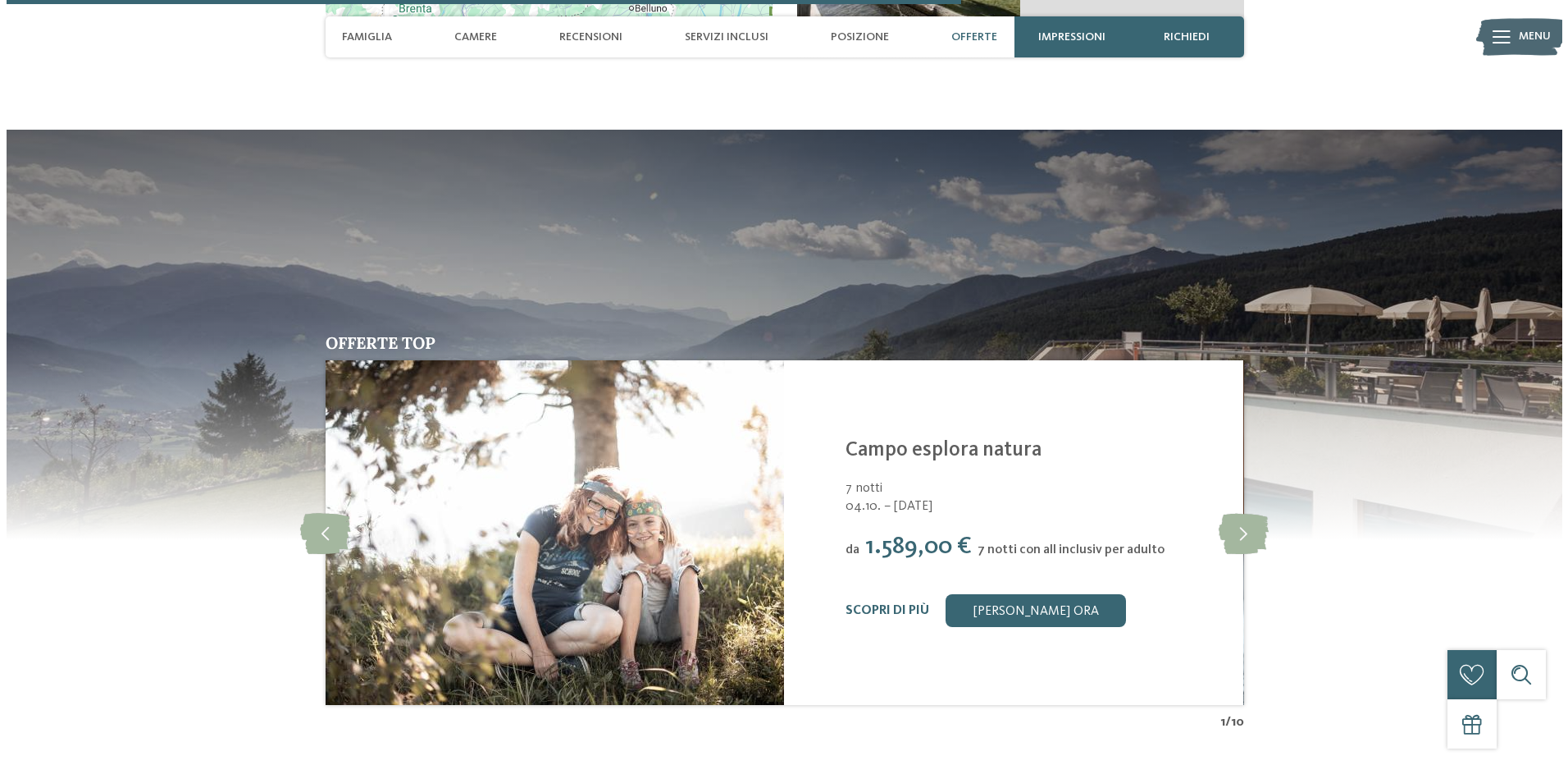
scroll to position [3393, 0]
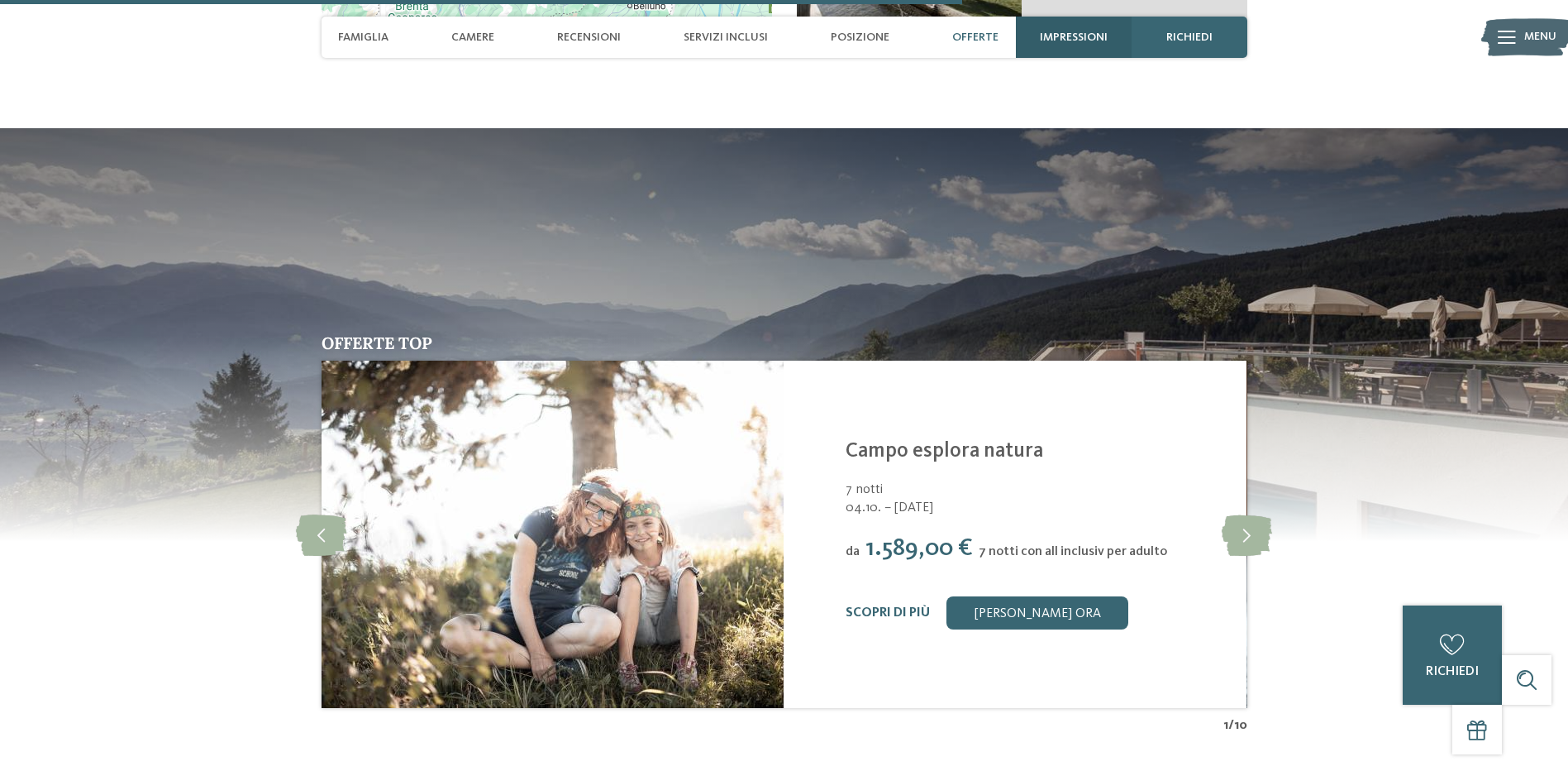
click at [1059, 34] on span "Impressioni" at bounding box center [1074, 37] width 68 height 14
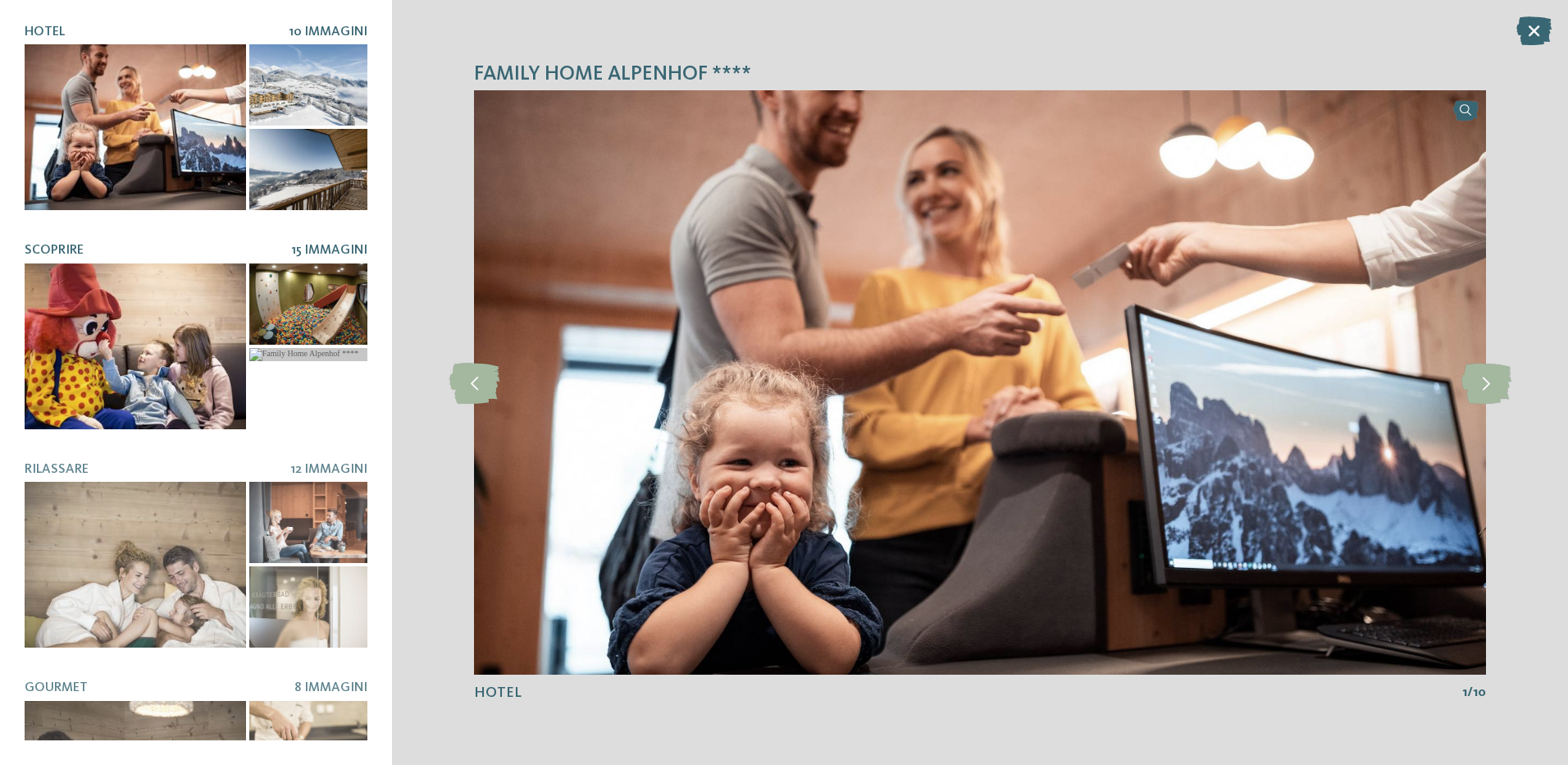
click at [160, 335] on div at bounding box center [135, 347] width 221 height 166
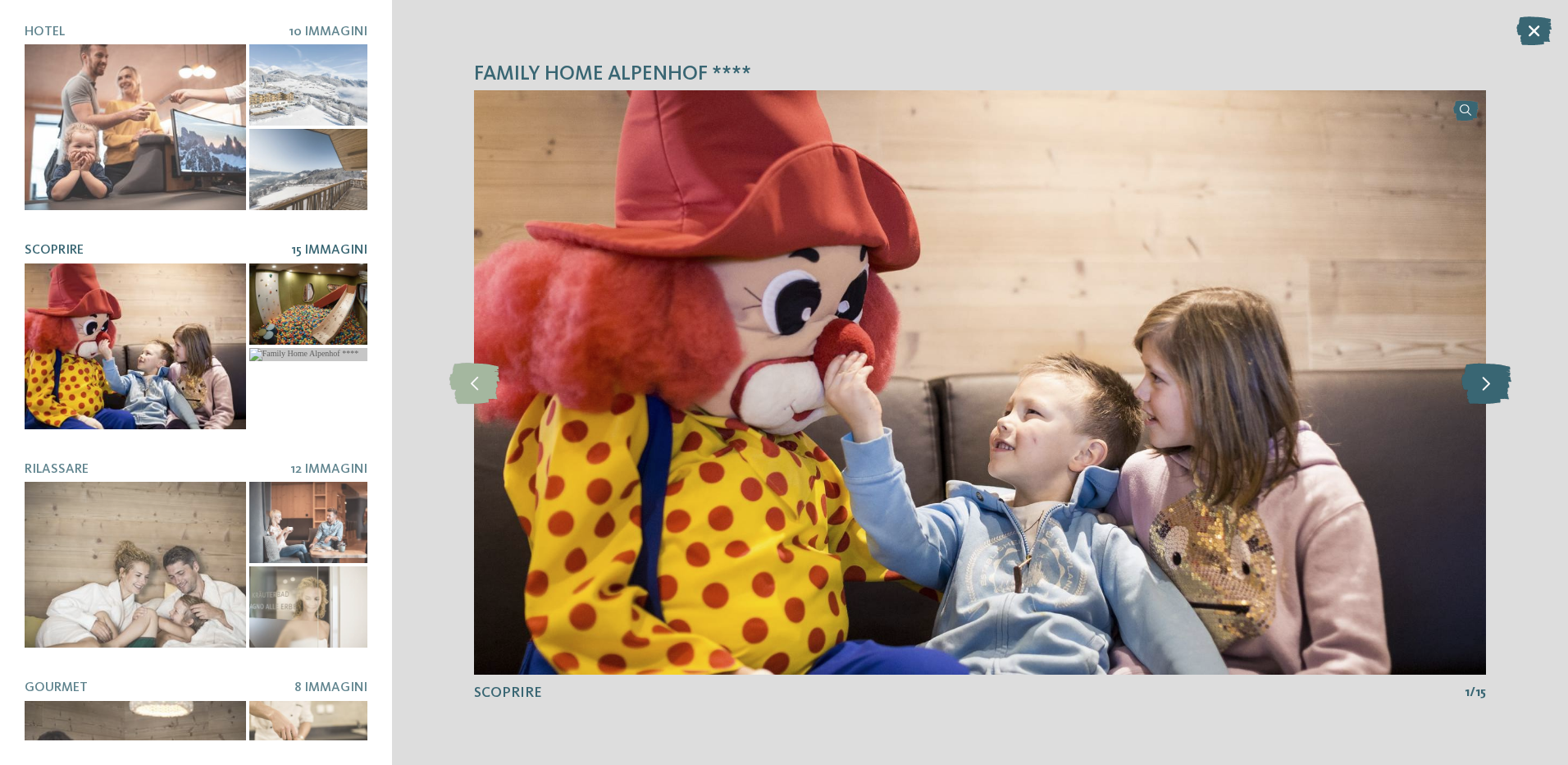
click at [1479, 382] on icon at bounding box center [1486, 382] width 50 height 41
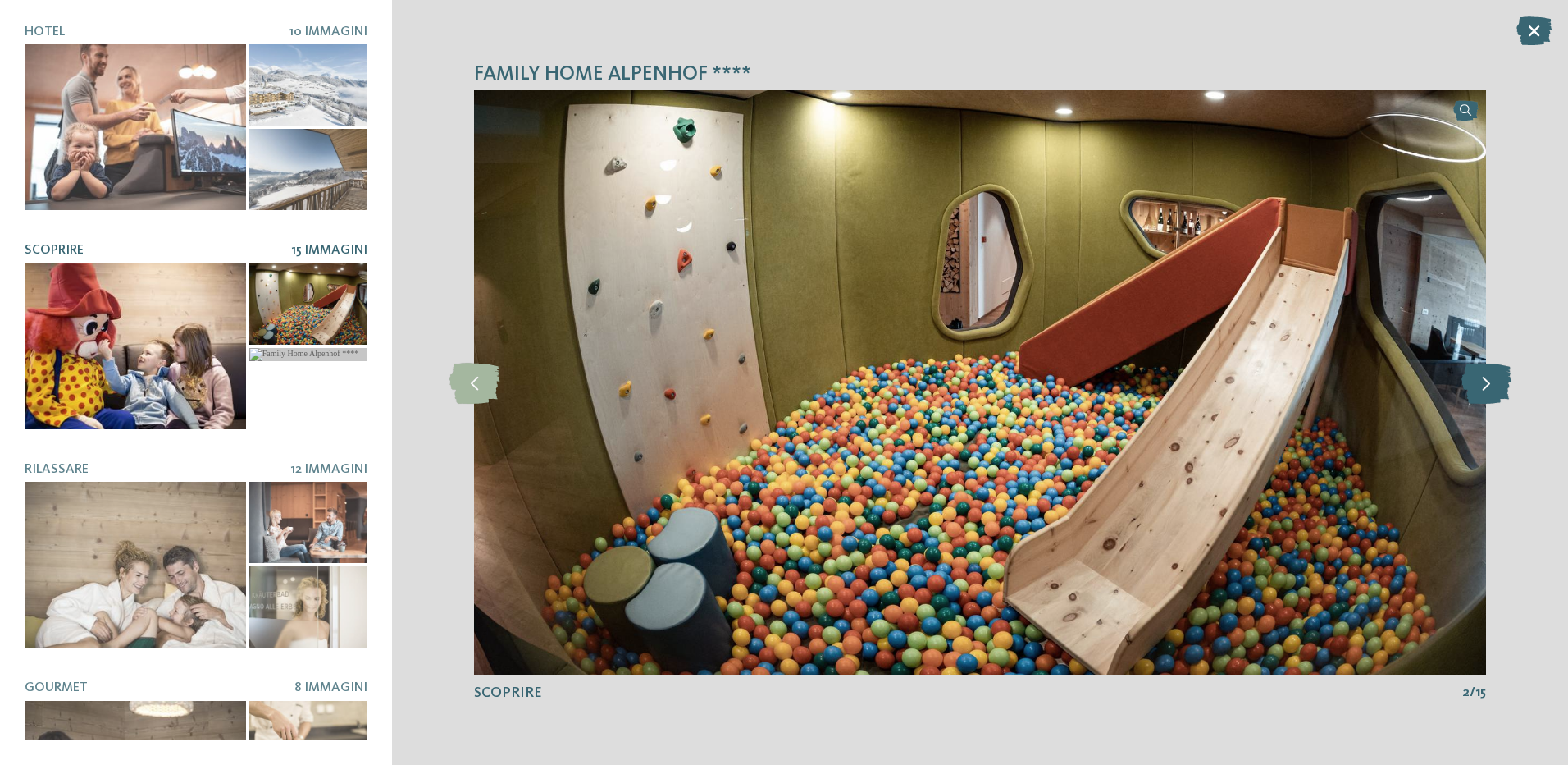
click at [1479, 382] on icon at bounding box center [1486, 382] width 50 height 41
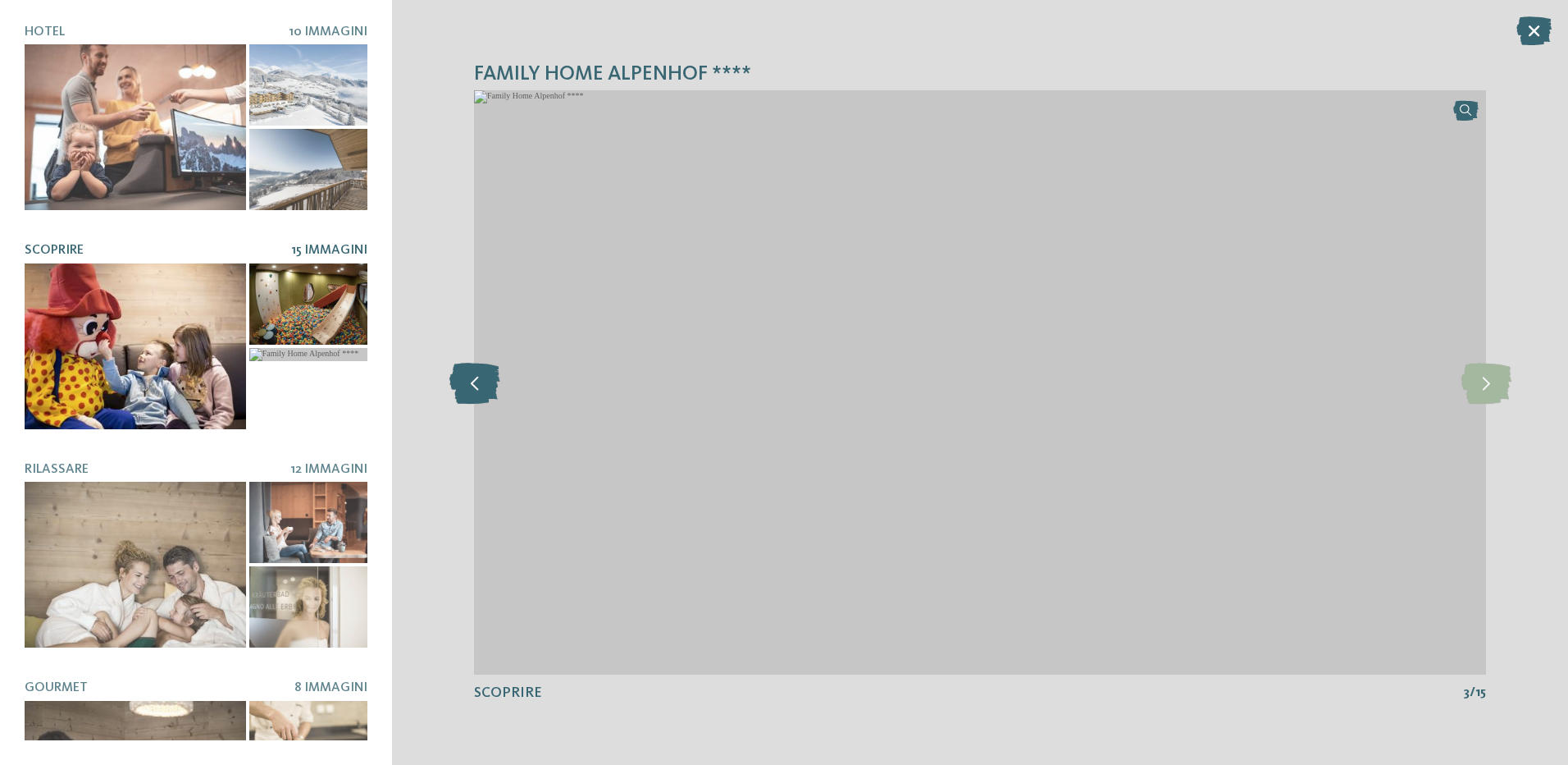
click at [469, 387] on icon at bounding box center [474, 382] width 50 height 41
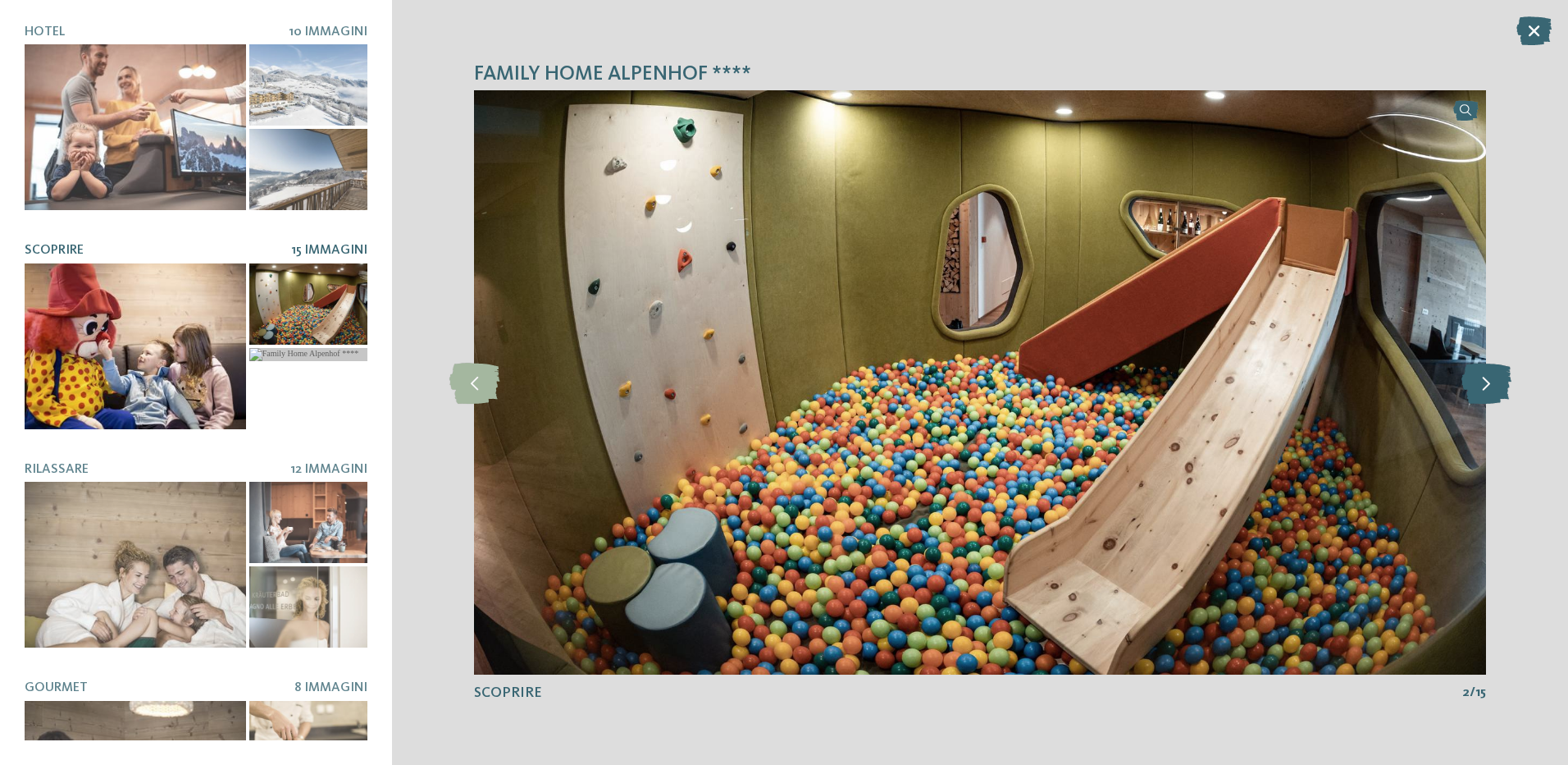
click at [1490, 381] on icon at bounding box center [1486, 382] width 50 height 41
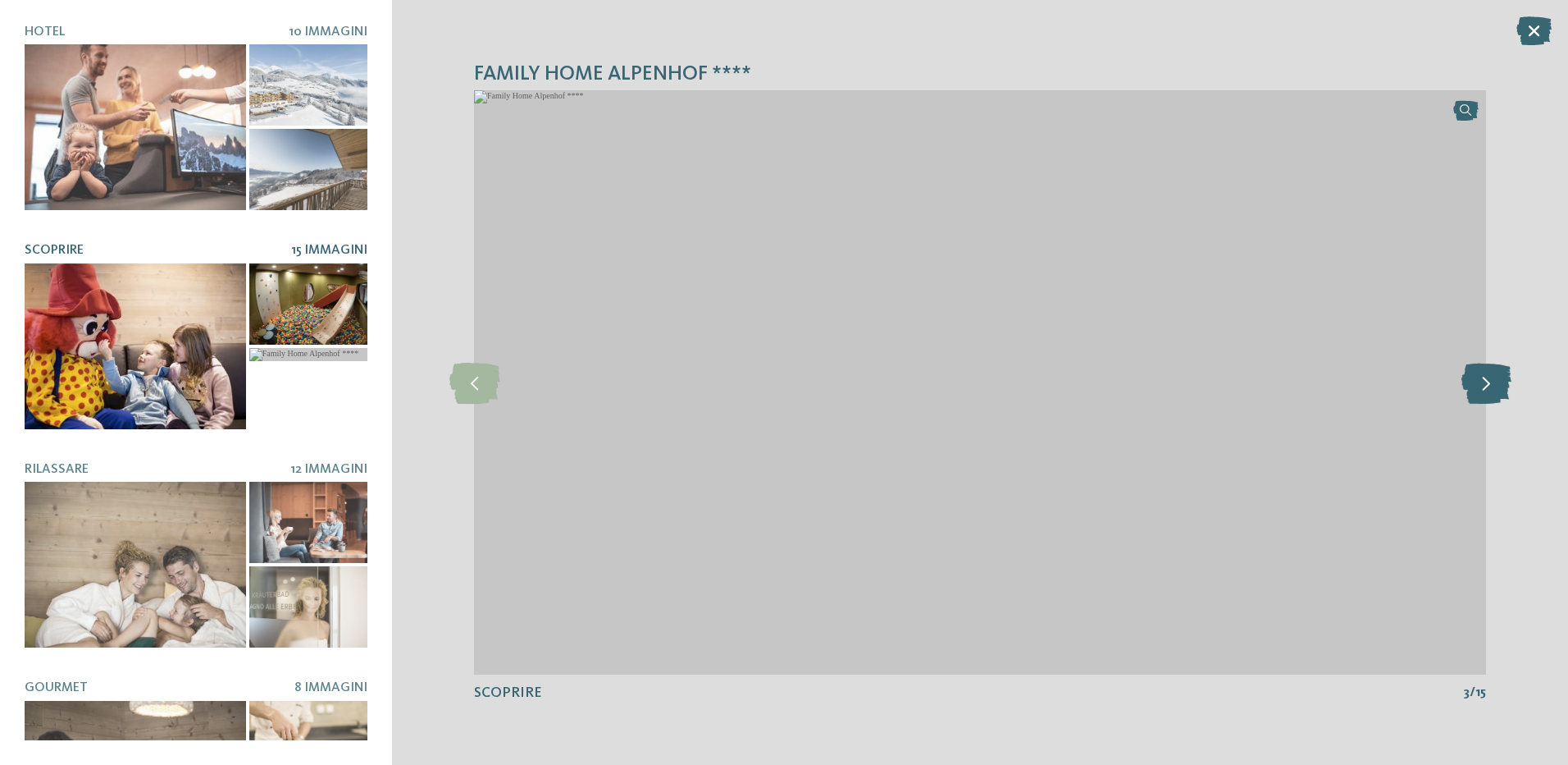
click at [1490, 381] on icon at bounding box center [1486, 382] width 50 height 41
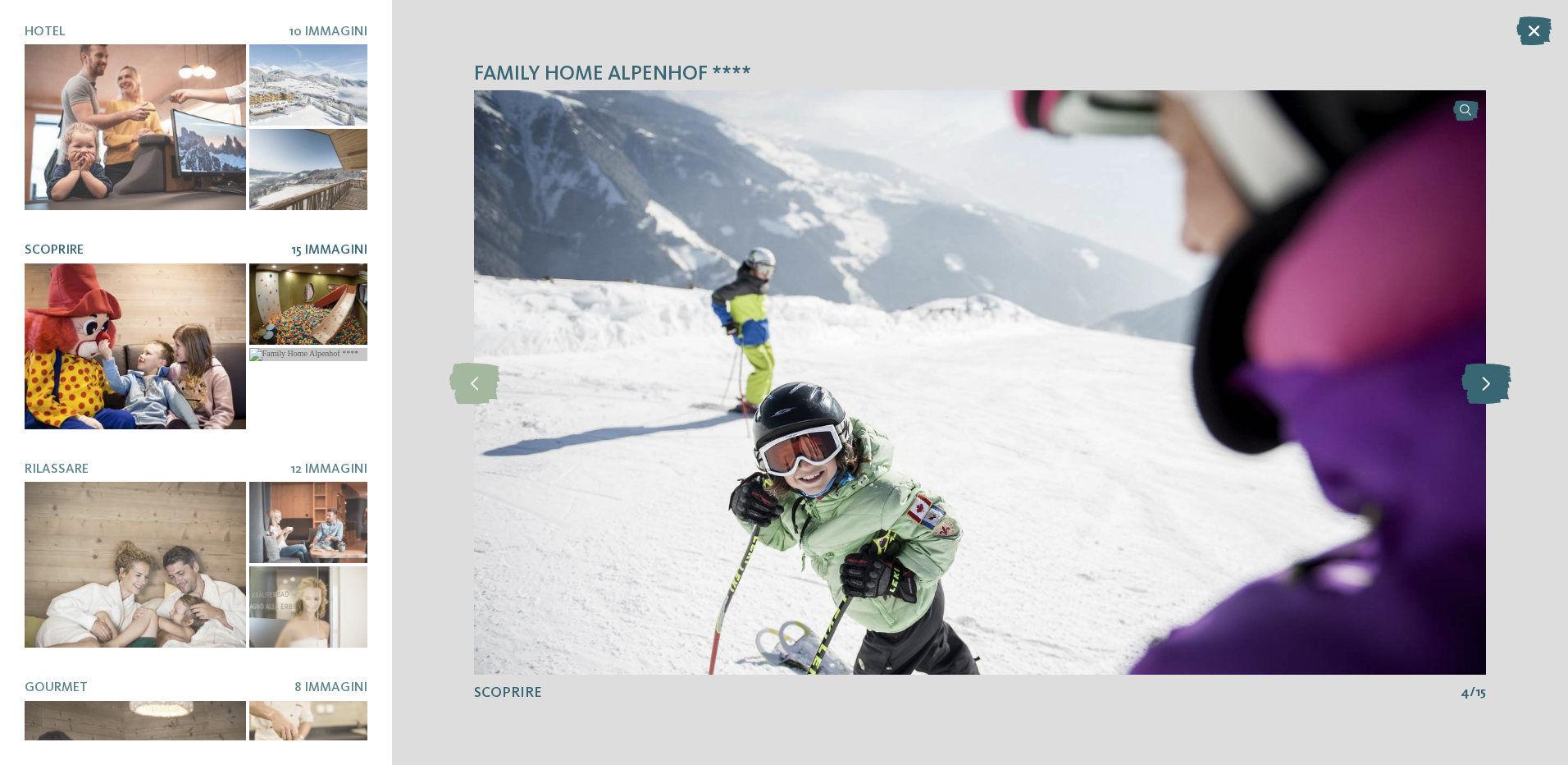
click at [1490, 381] on icon at bounding box center [1486, 382] width 50 height 41
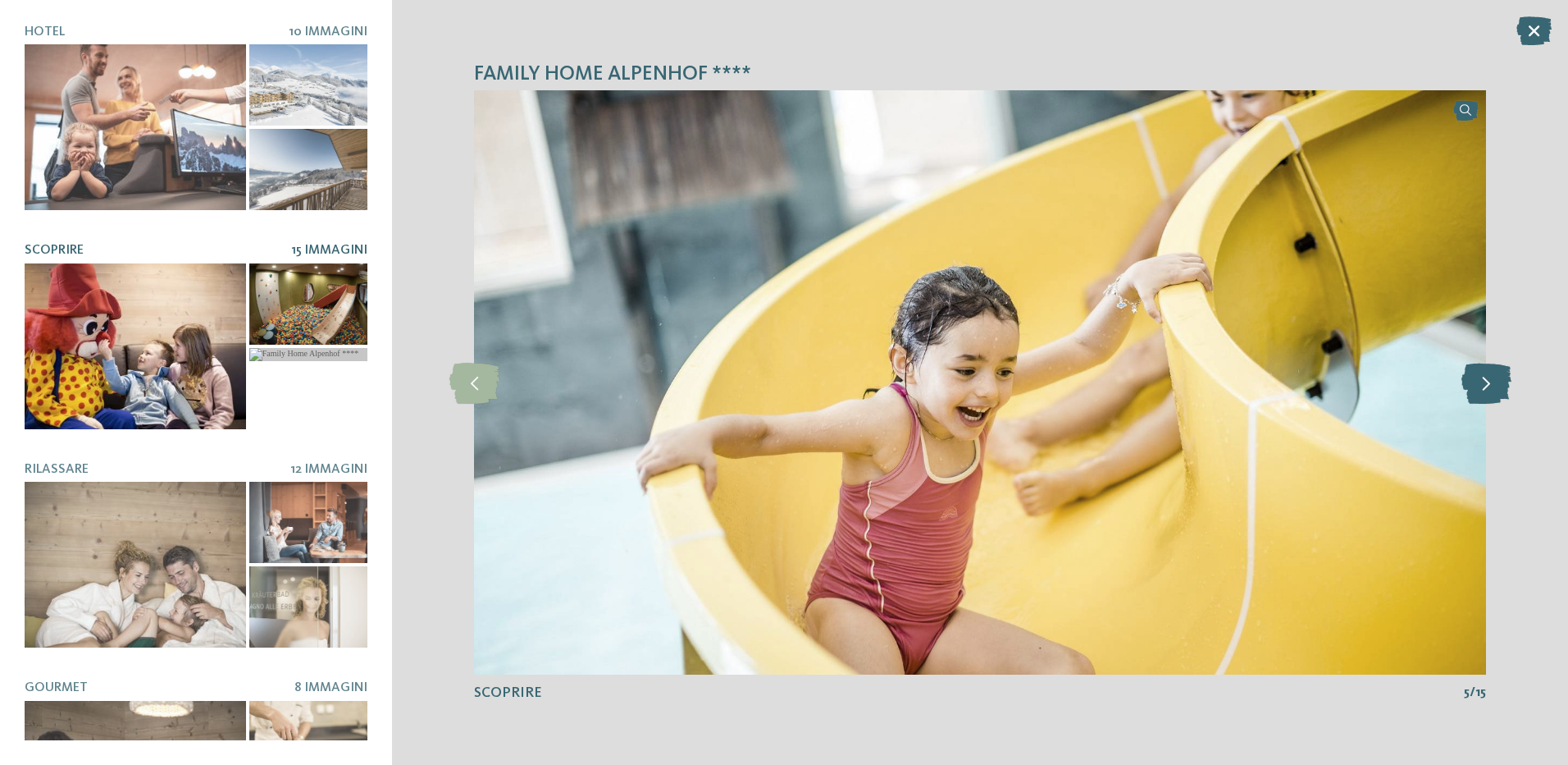
click at [1490, 381] on icon at bounding box center [1486, 382] width 50 height 41
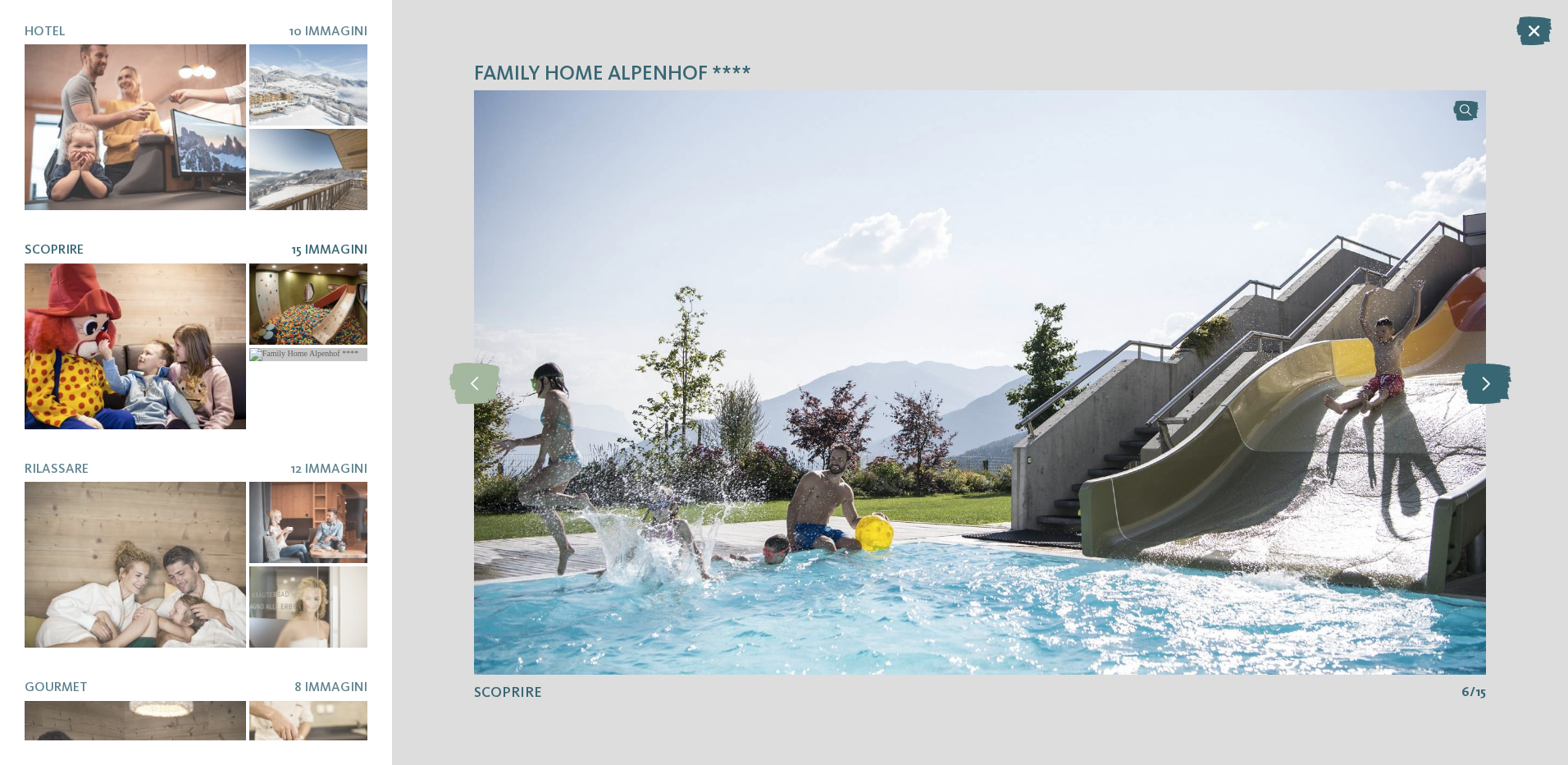
click at [1490, 381] on icon at bounding box center [1486, 382] width 50 height 41
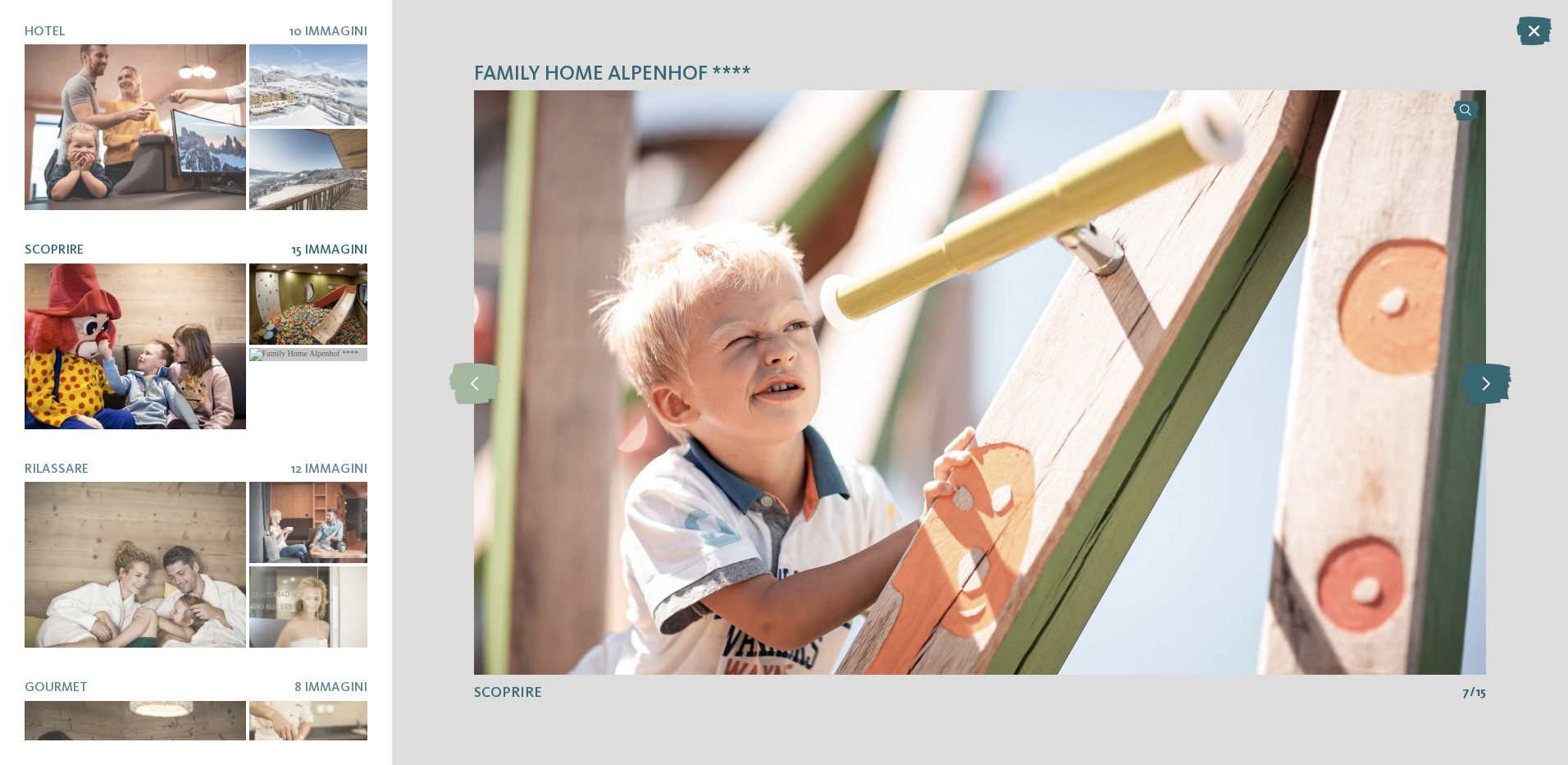
click at [1490, 381] on icon at bounding box center [1486, 382] width 50 height 41
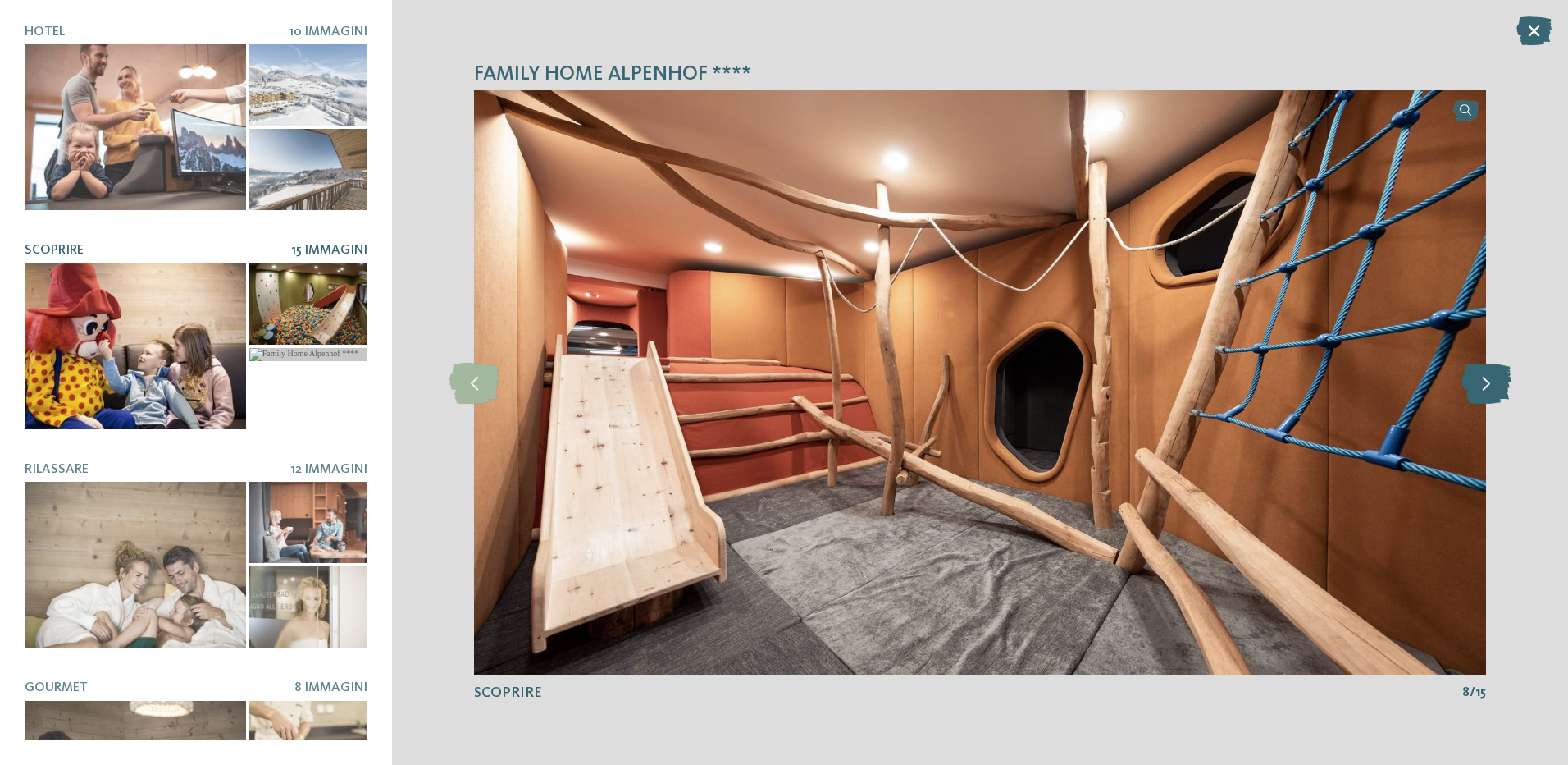
click at [1490, 381] on icon at bounding box center [1486, 382] width 50 height 41
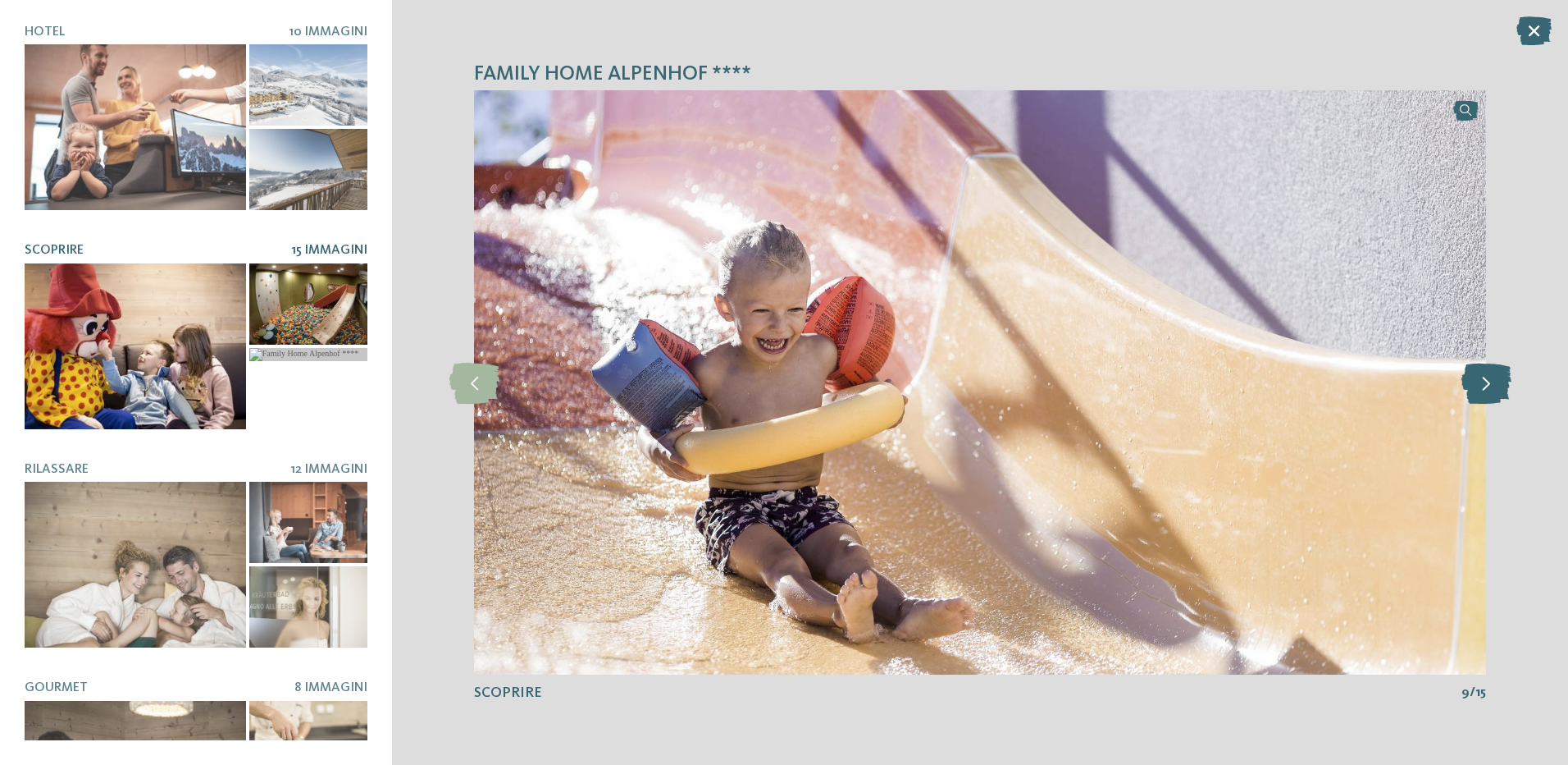
click at [1490, 381] on icon at bounding box center [1486, 382] width 50 height 41
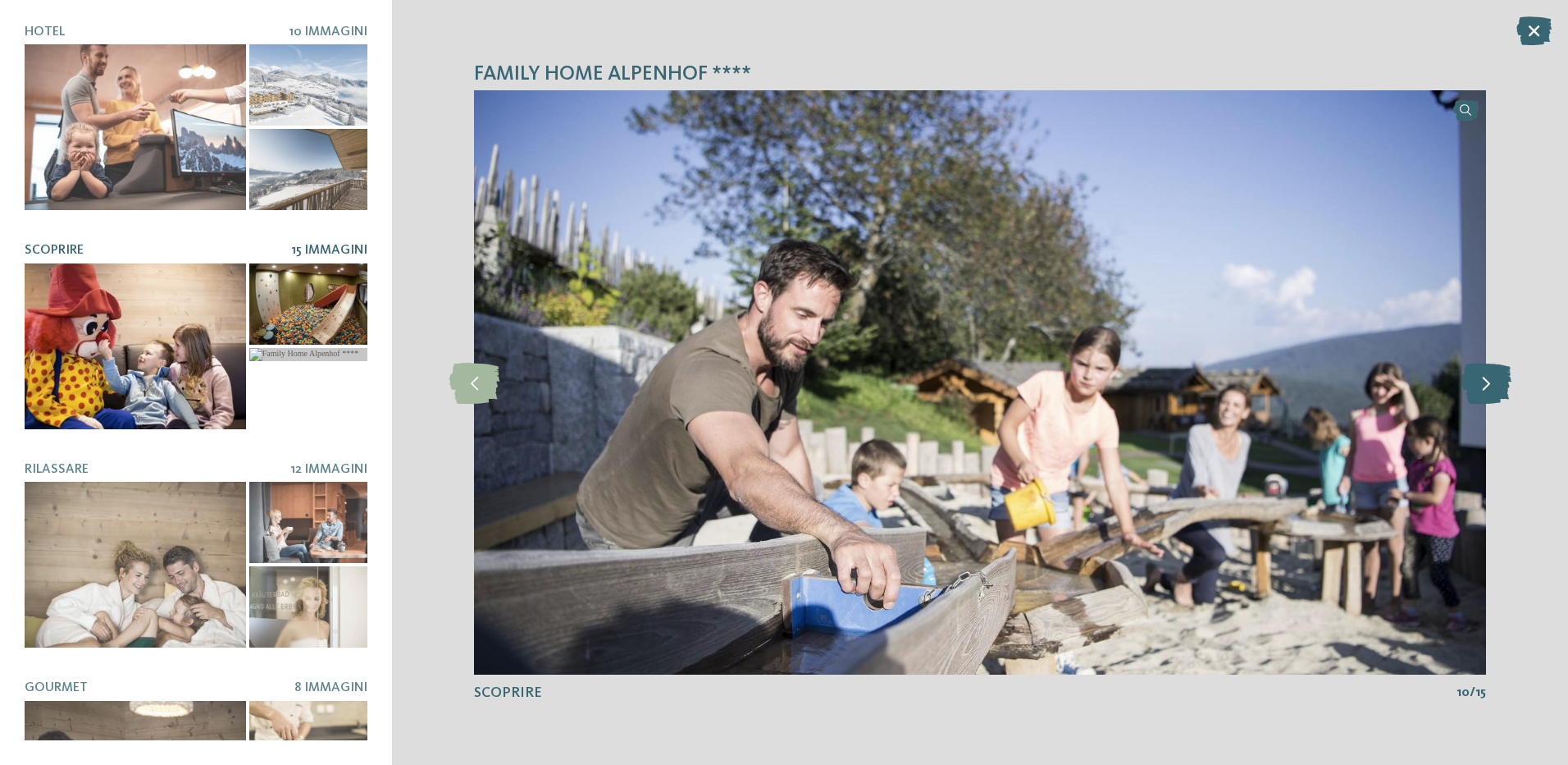
click at [1490, 381] on icon at bounding box center [1486, 382] width 50 height 41
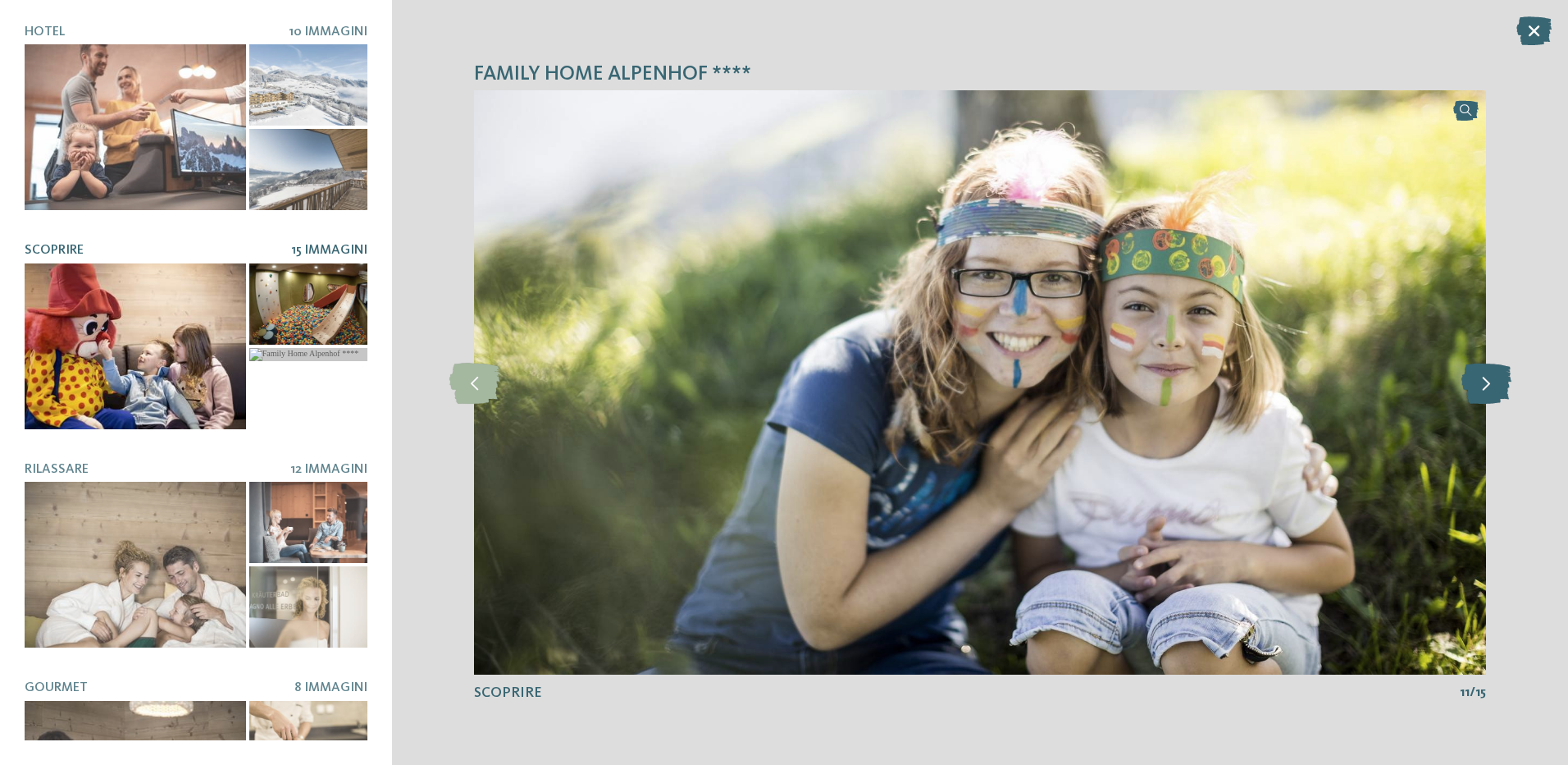
click at [1490, 381] on icon at bounding box center [1486, 382] width 50 height 41
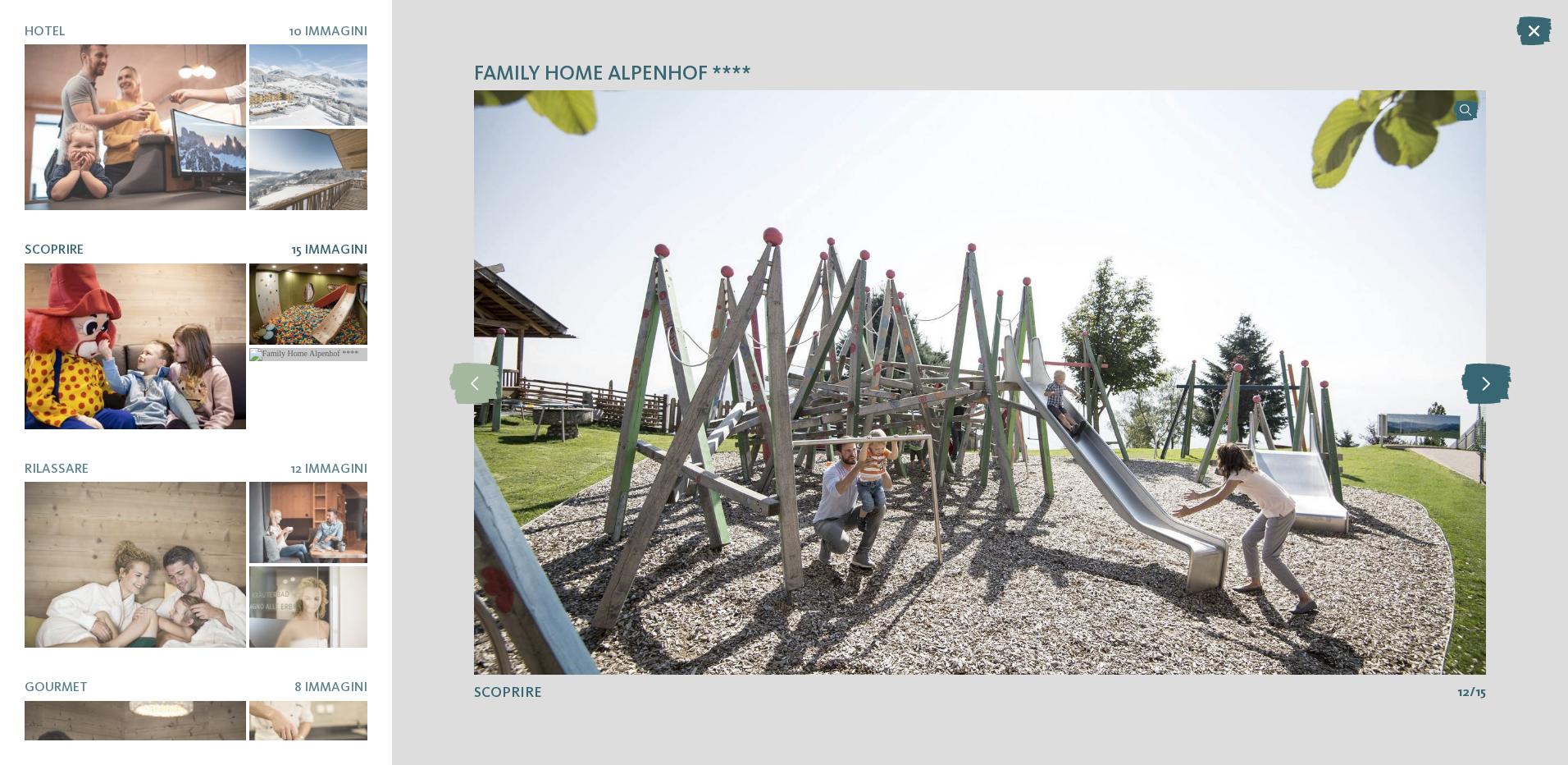
click at [1490, 381] on icon at bounding box center [1486, 382] width 50 height 41
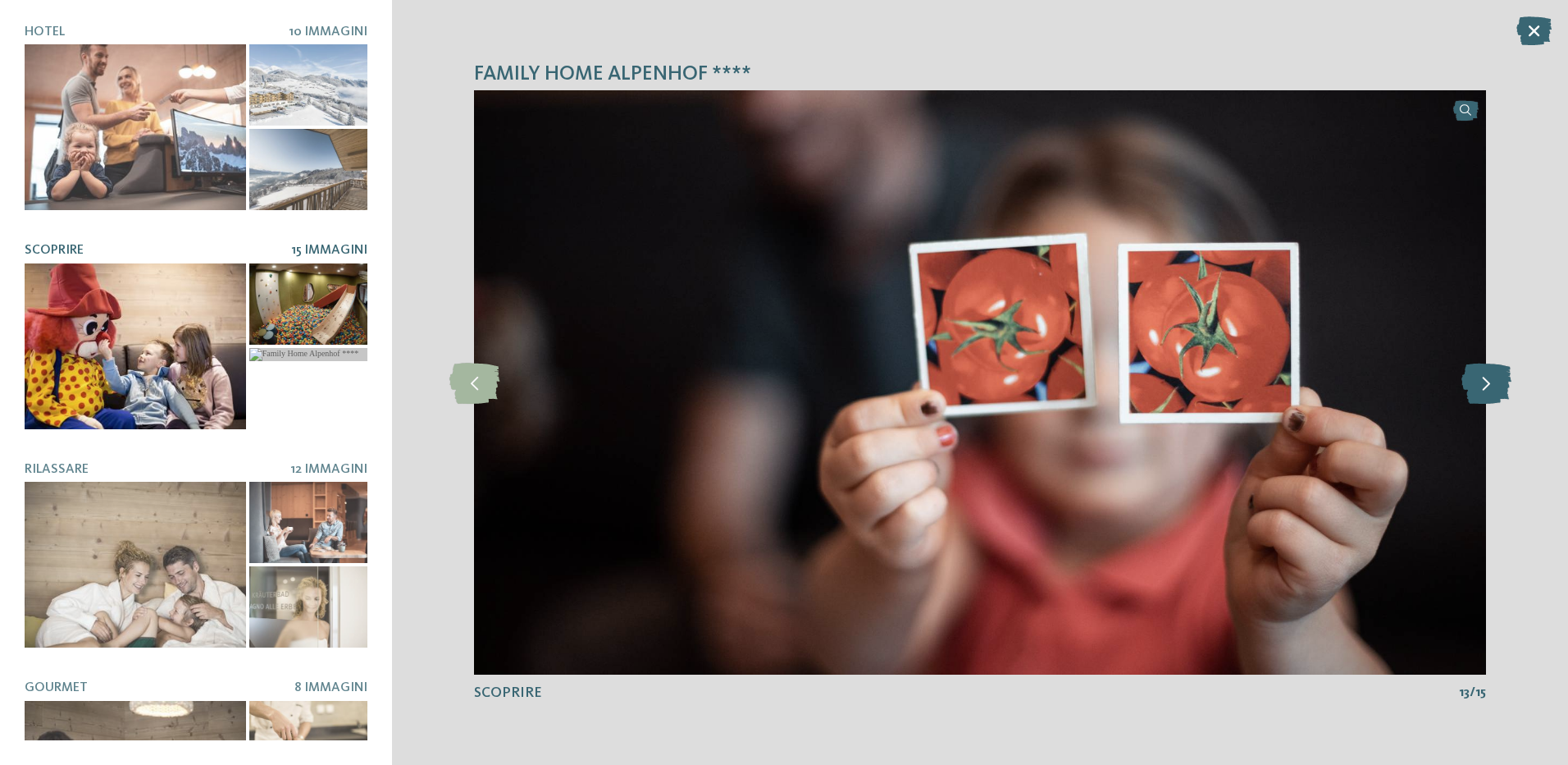
click at [1490, 381] on icon at bounding box center [1486, 382] width 50 height 41
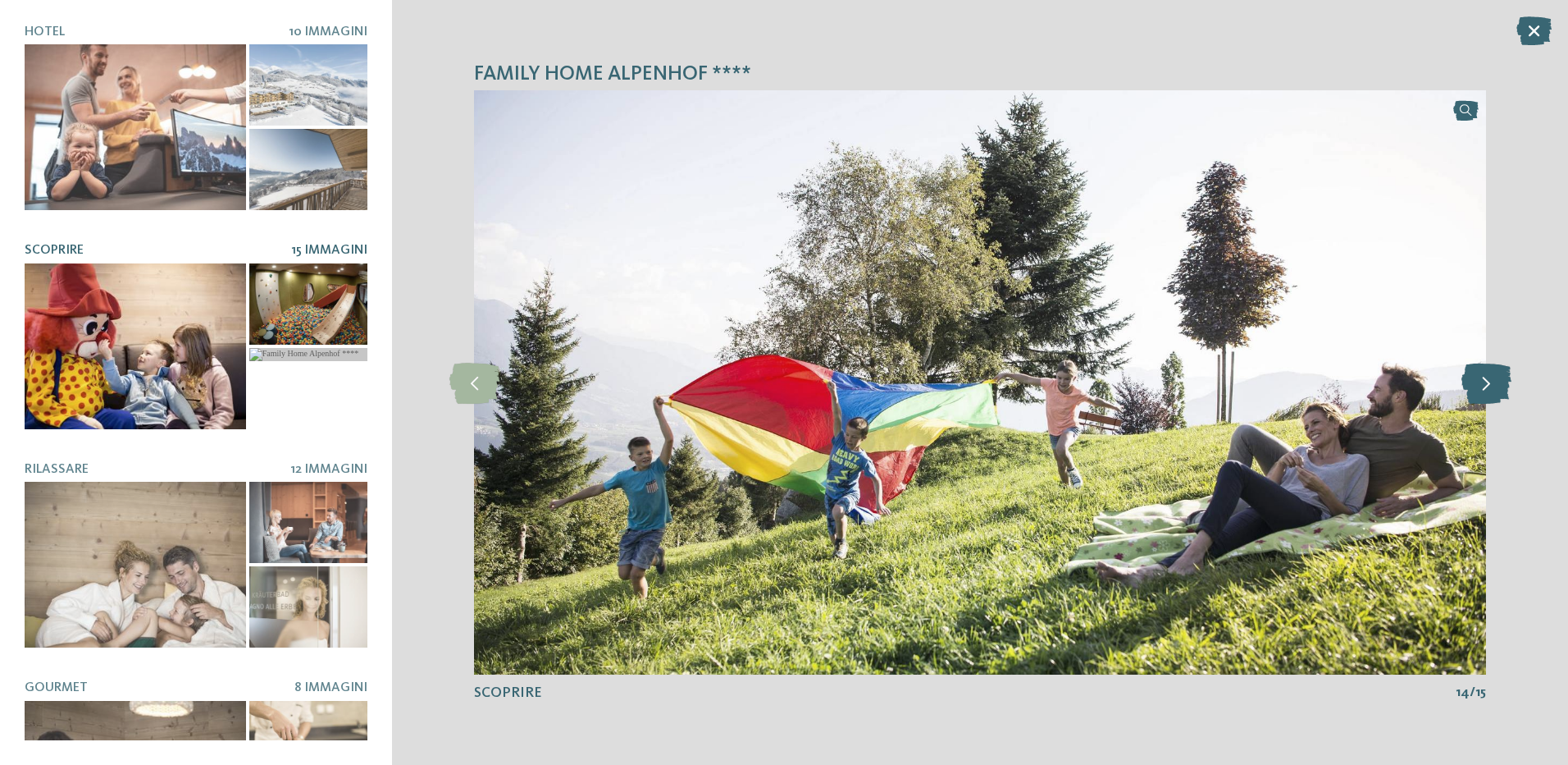
click at [1490, 381] on icon at bounding box center [1486, 382] width 50 height 41
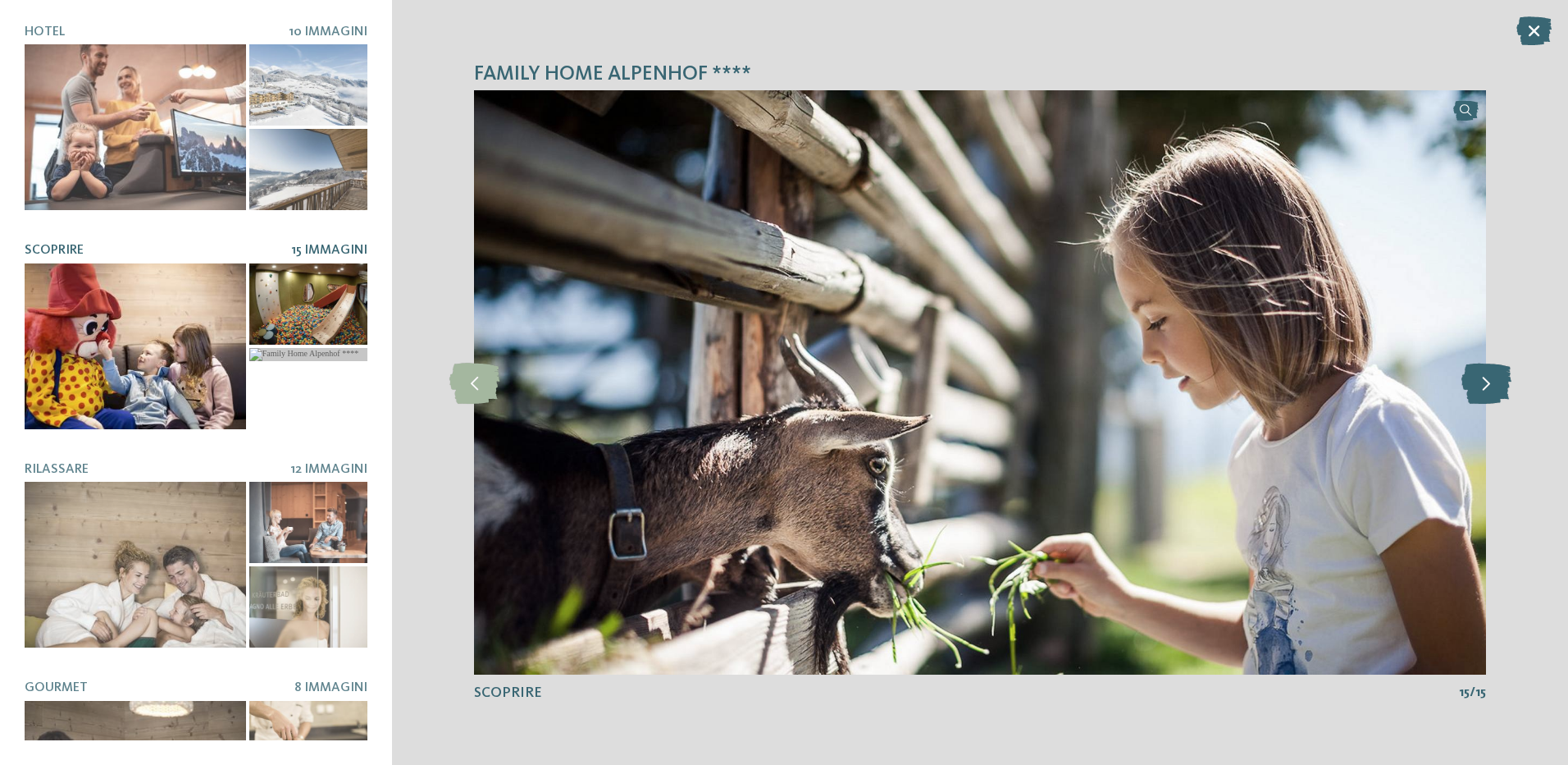
click at [1490, 381] on icon at bounding box center [1486, 382] width 50 height 41
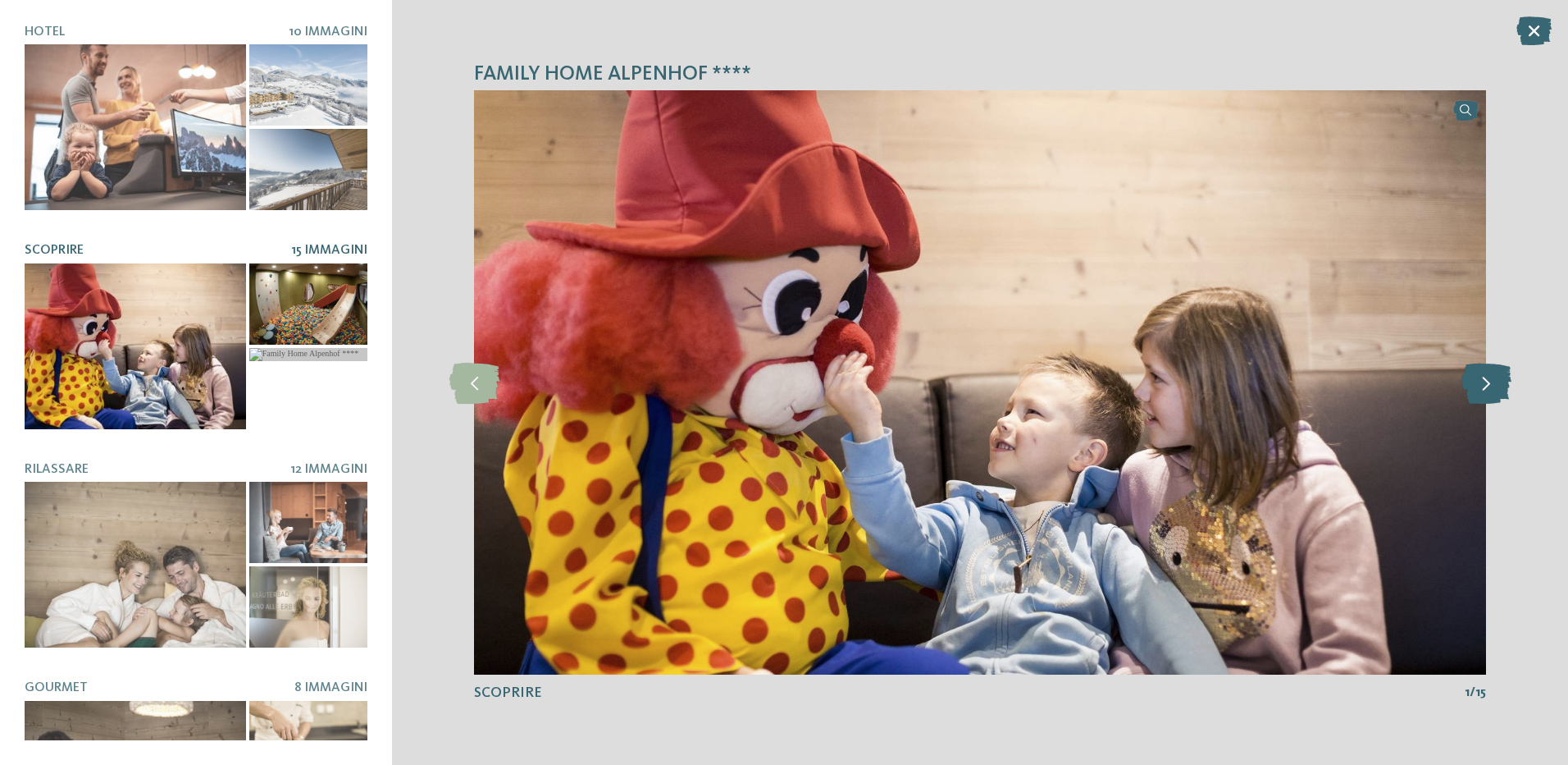
click at [1490, 381] on icon at bounding box center [1486, 382] width 50 height 41
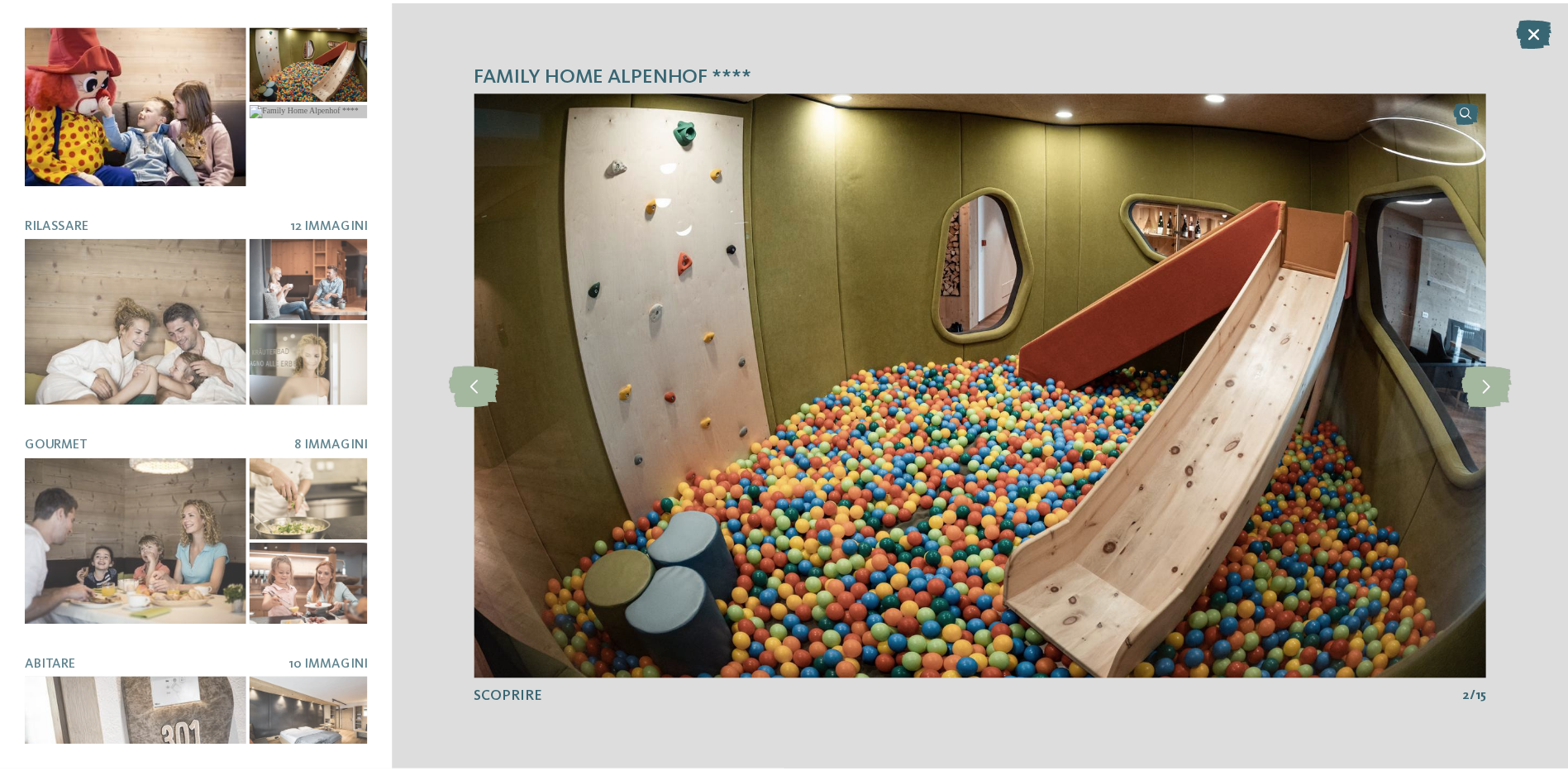
scroll to position [327, 0]
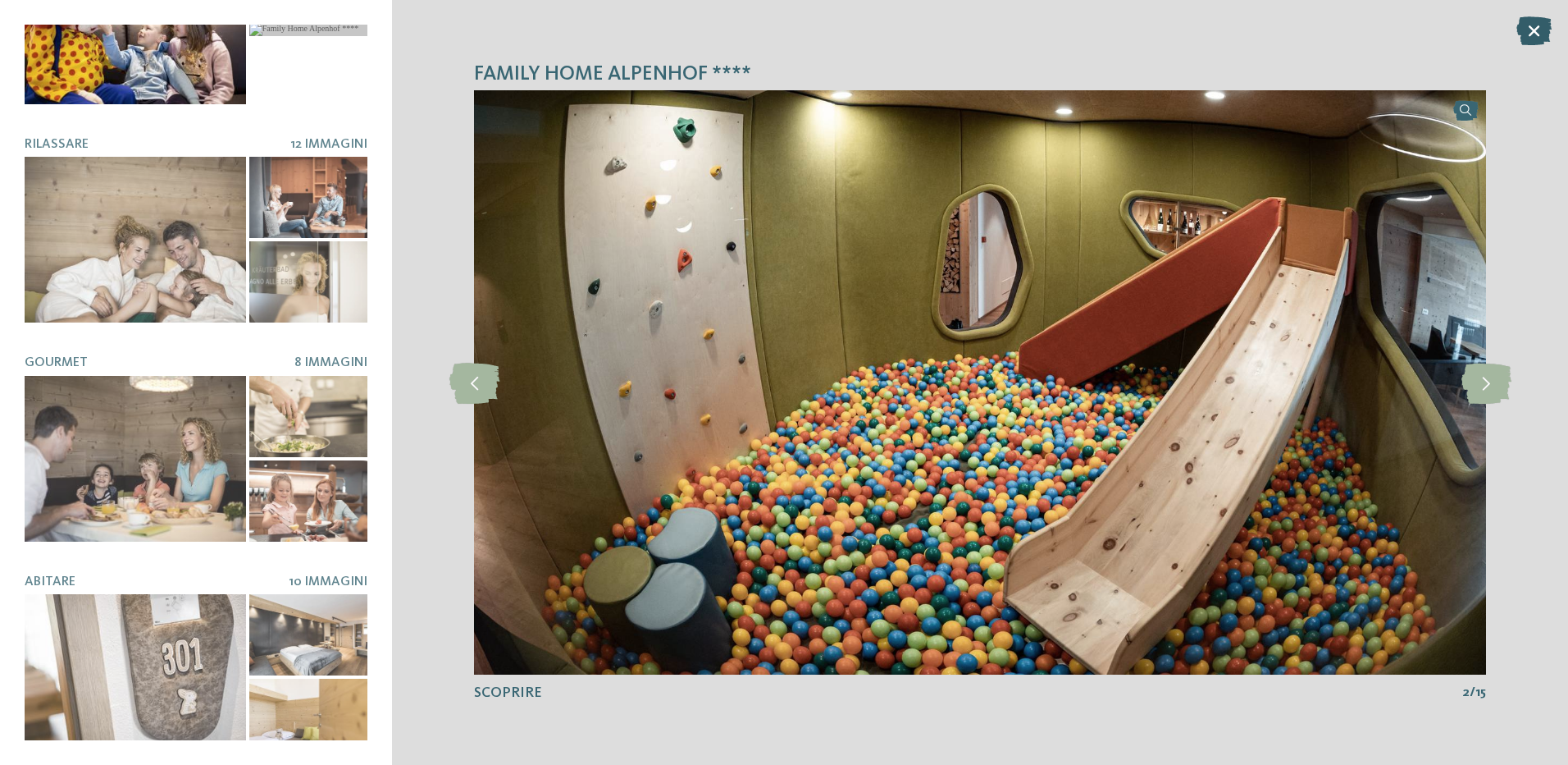
click at [1533, 28] on icon at bounding box center [1534, 30] width 35 height 29
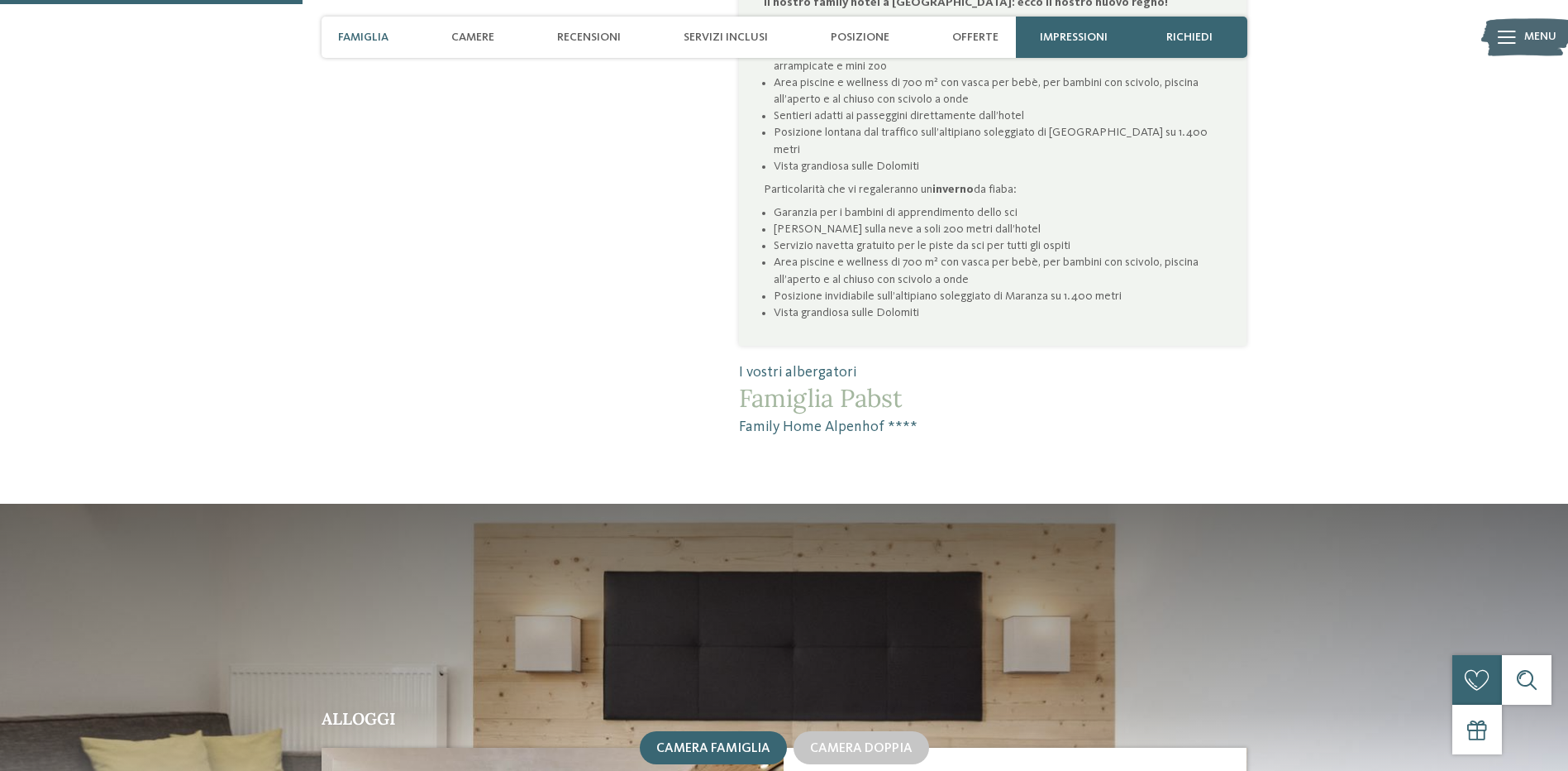
scroll to position [1571, 0]
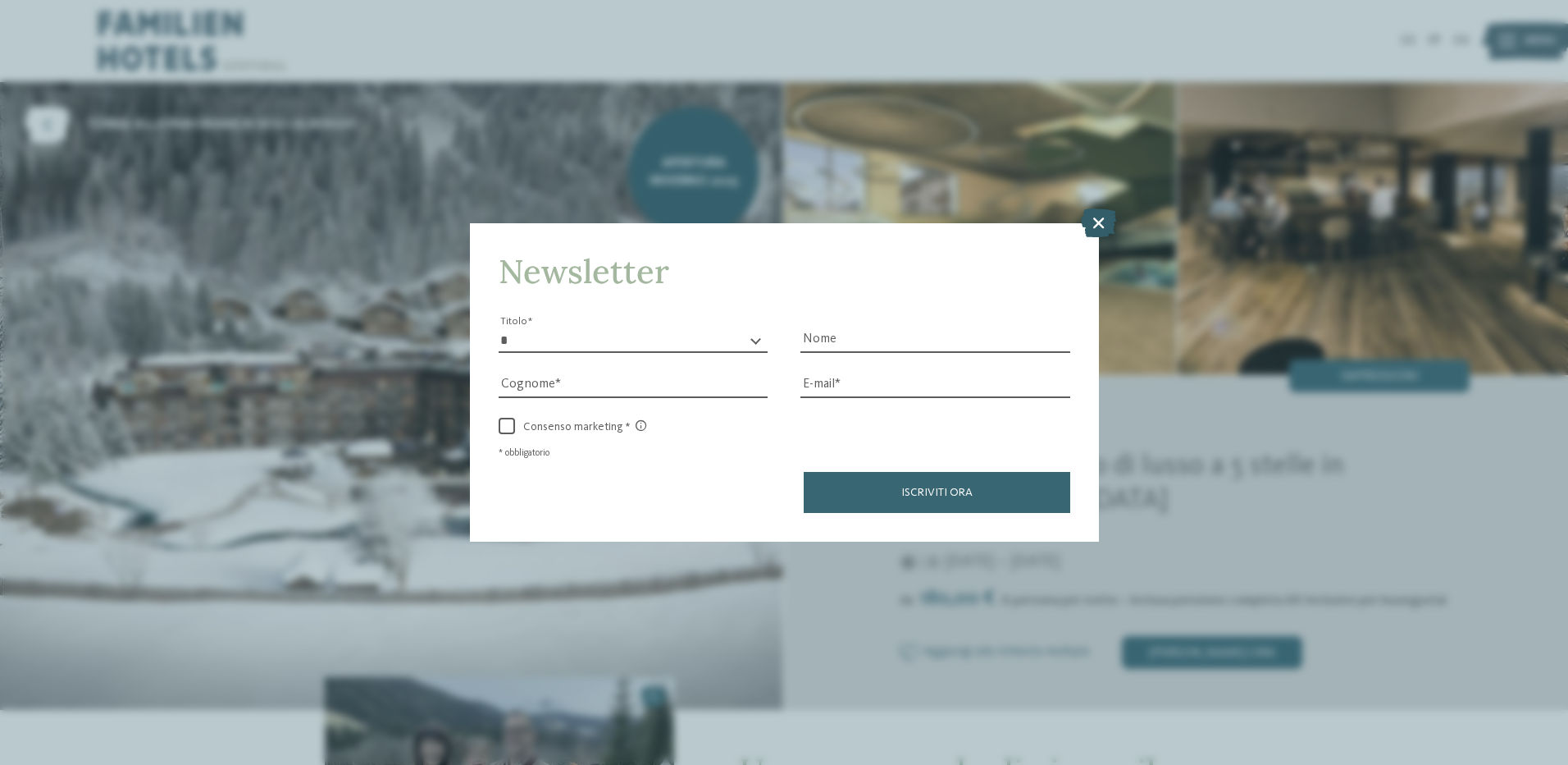
click at [1092, 216] on icon at bounding box center [1098, 222] width 35 height 29
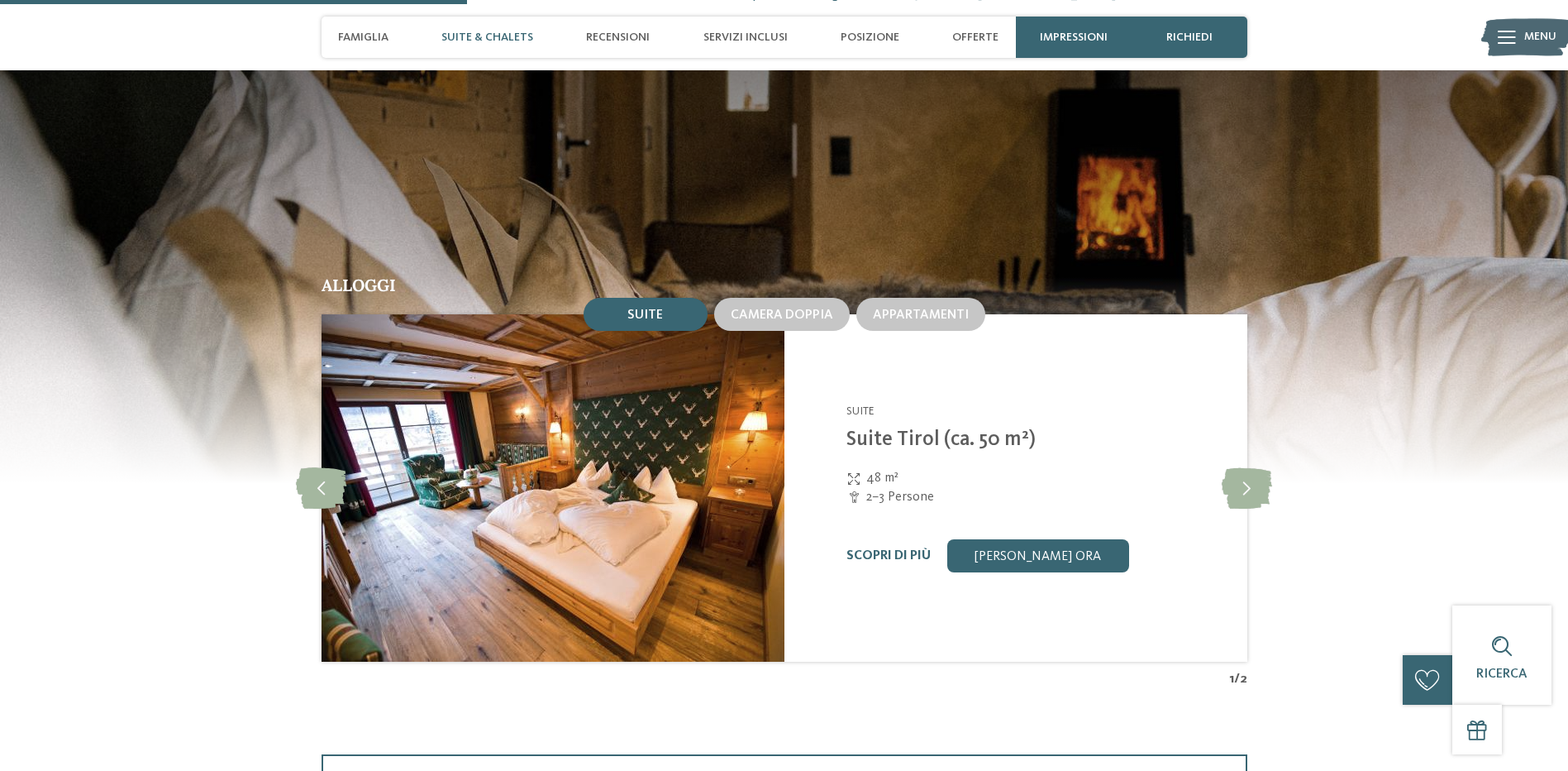
scroll to position [1571, 0]
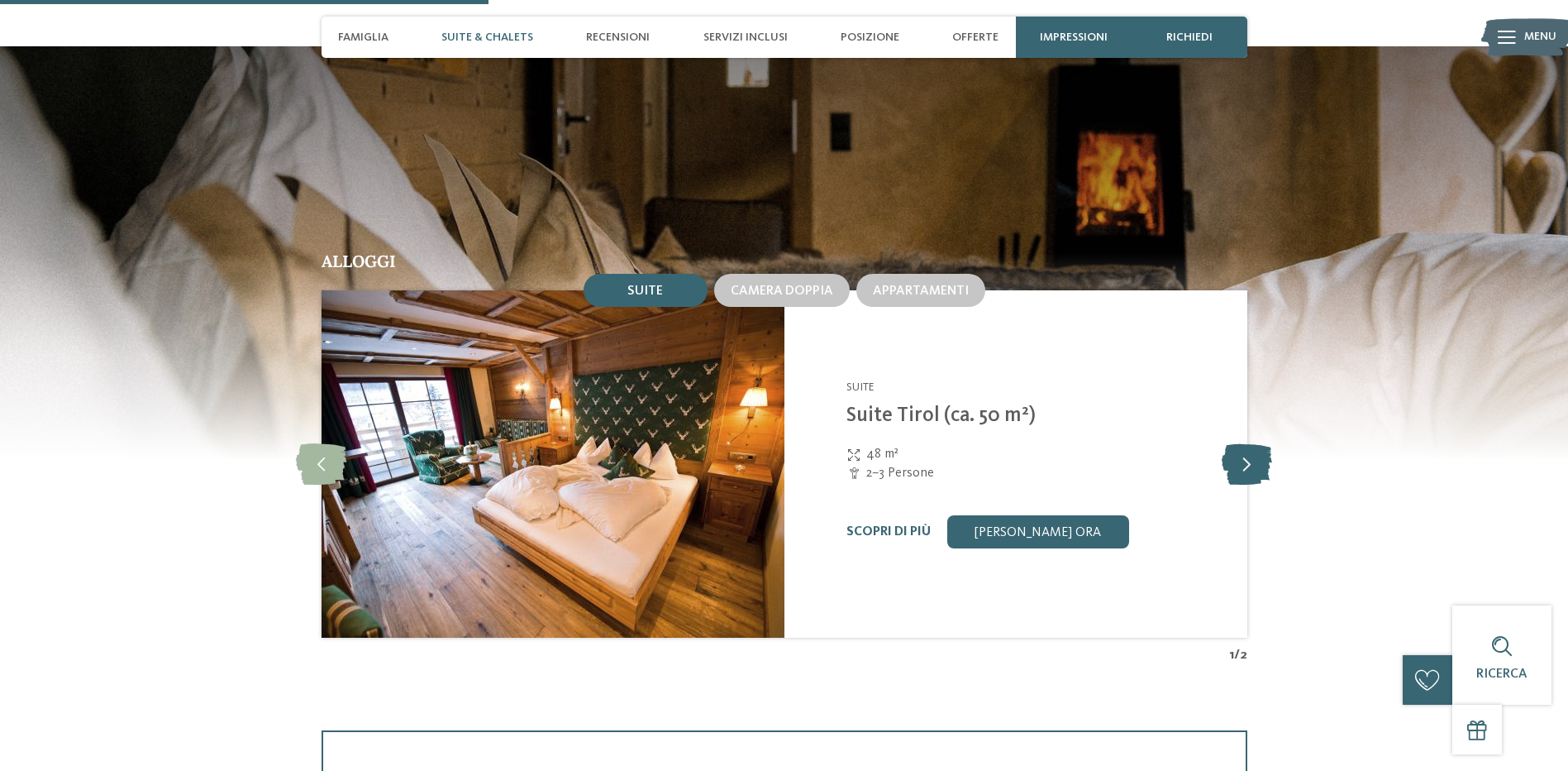
click at [1249, 457] on icon at bounding box center [1247, 463] width 50 height 42
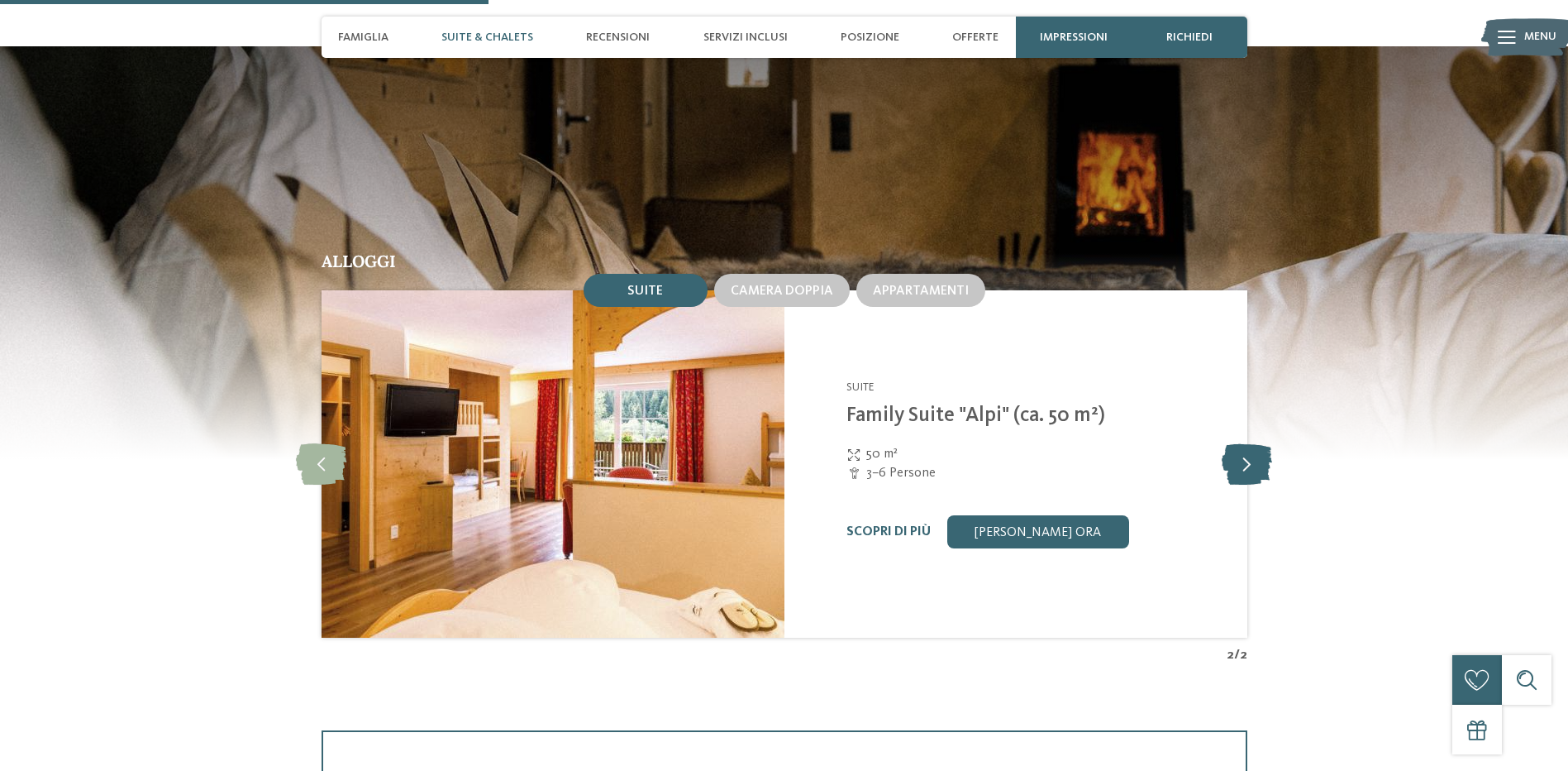
click at [1249, 457] on icon at bounding box center [1247, 463] width 50 height 42
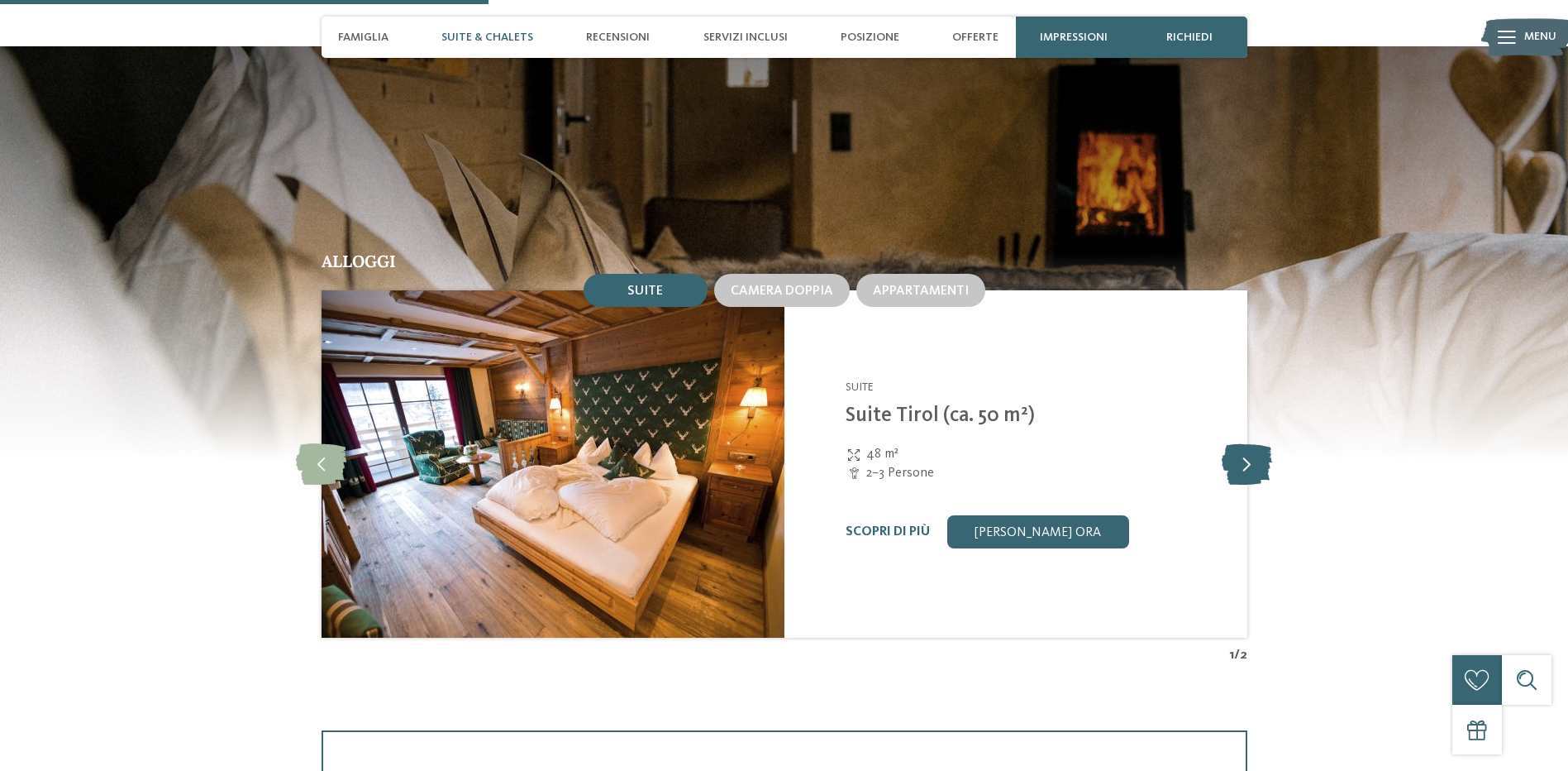
click at [1250, 457] on icon at bounding box center [1247, 463] width 50 height 42
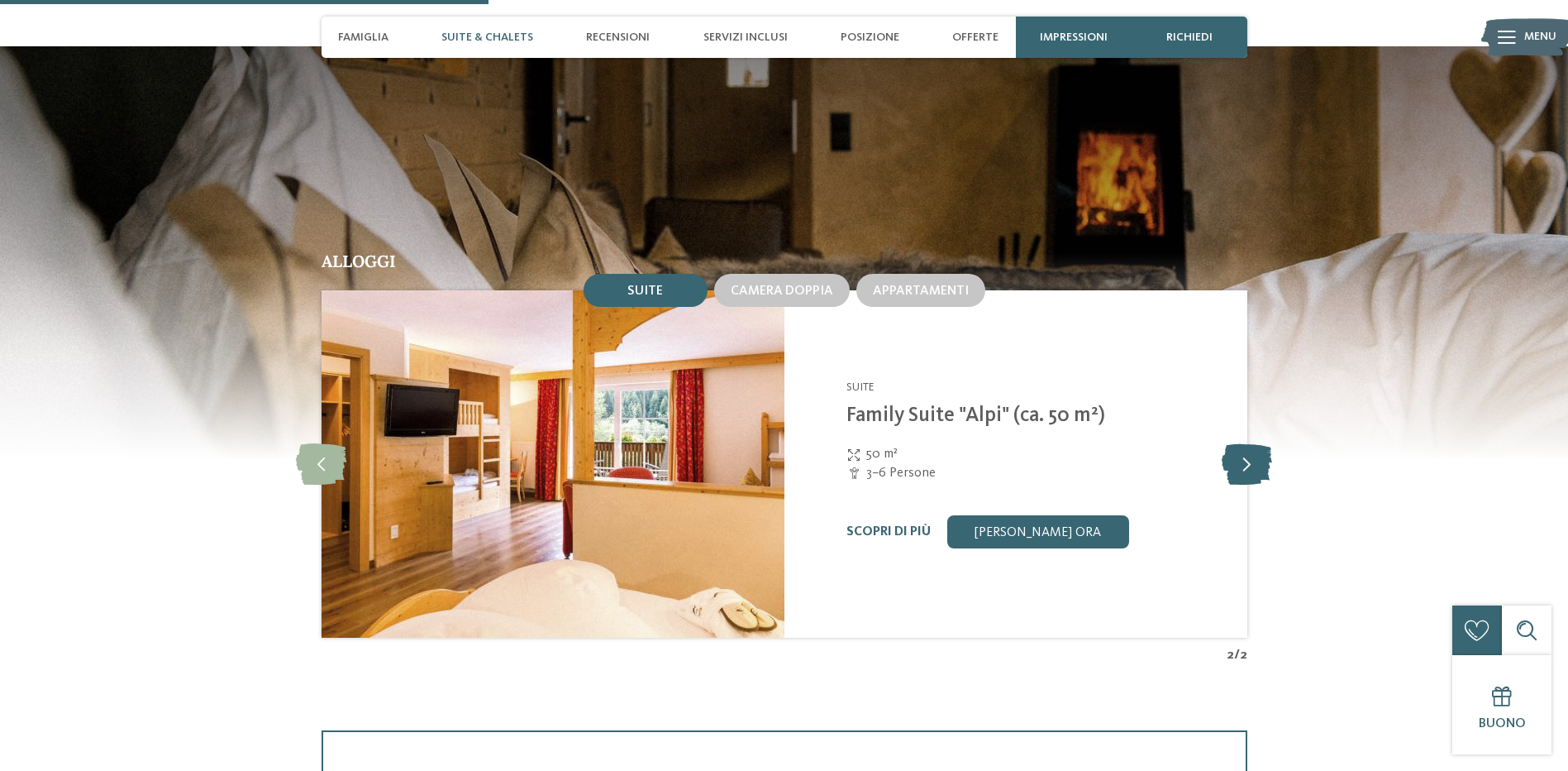
click at [1250, 457] on icon at bounding box center [1247, 463] width 50 height 42
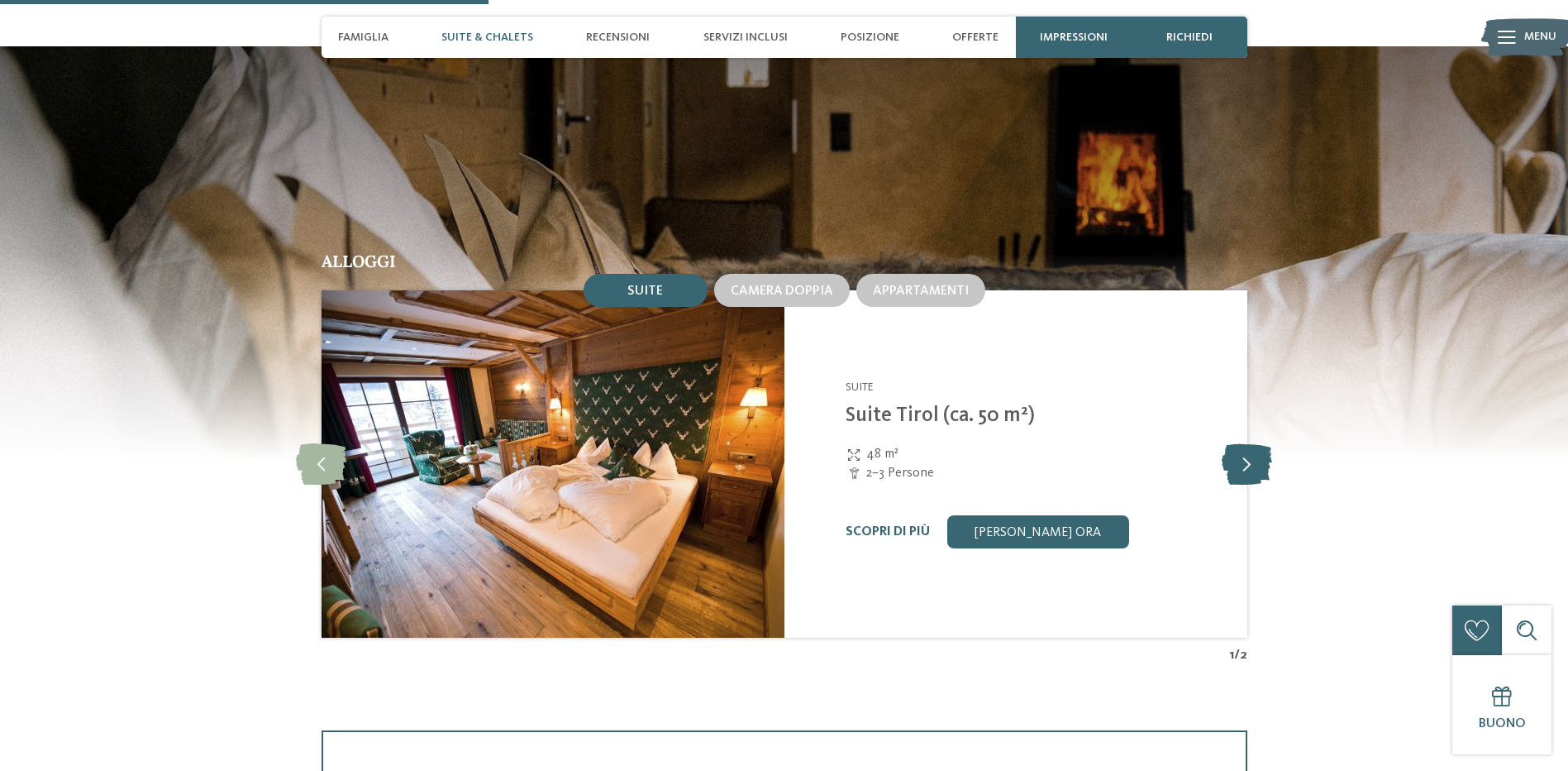
click at [1250, 457] on icon at bounding box center [1247, 463] width 50 height 42
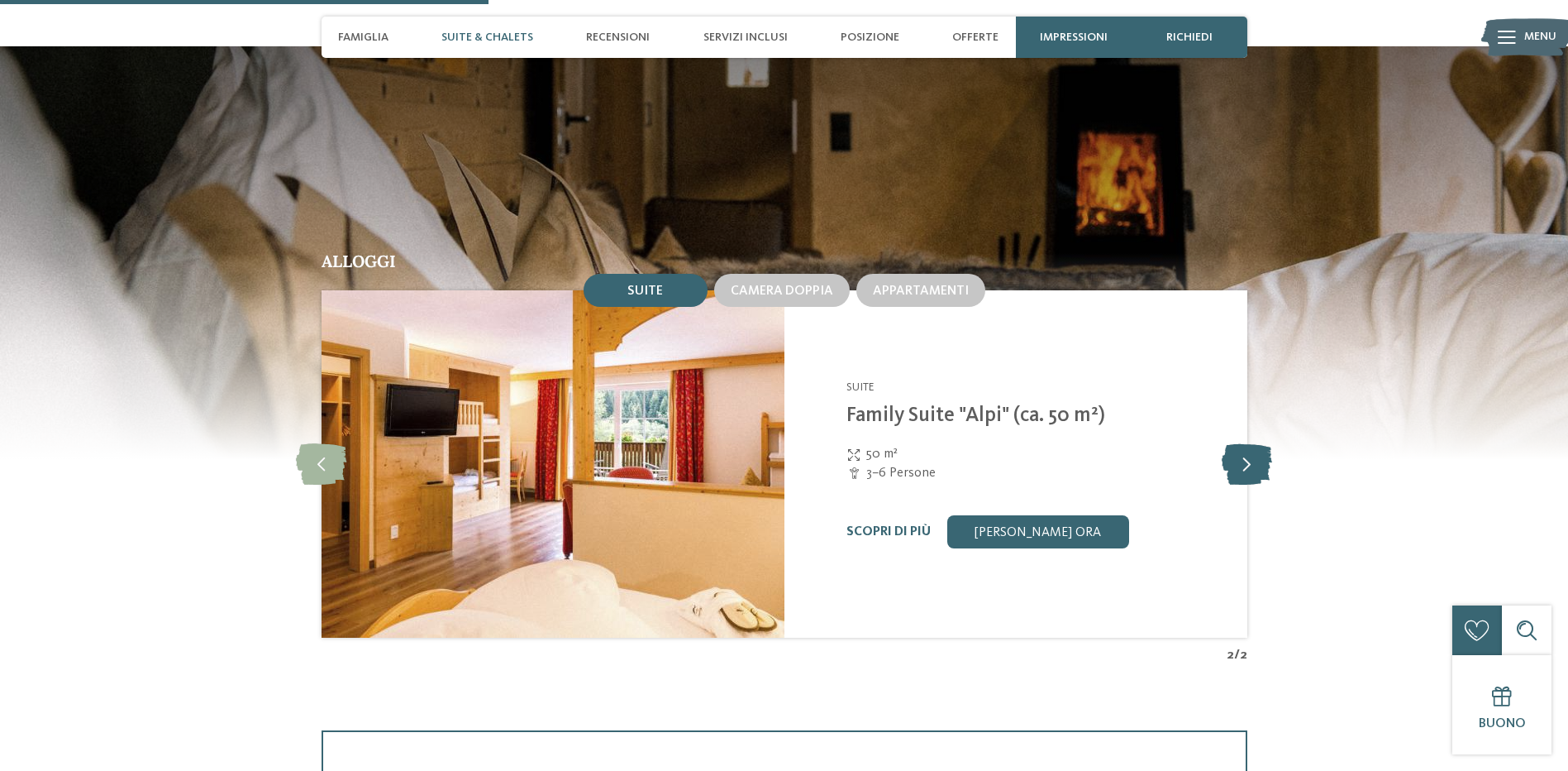
click at [1250, 457] on icon at bounding box center [1247, 463] width 50 height 42
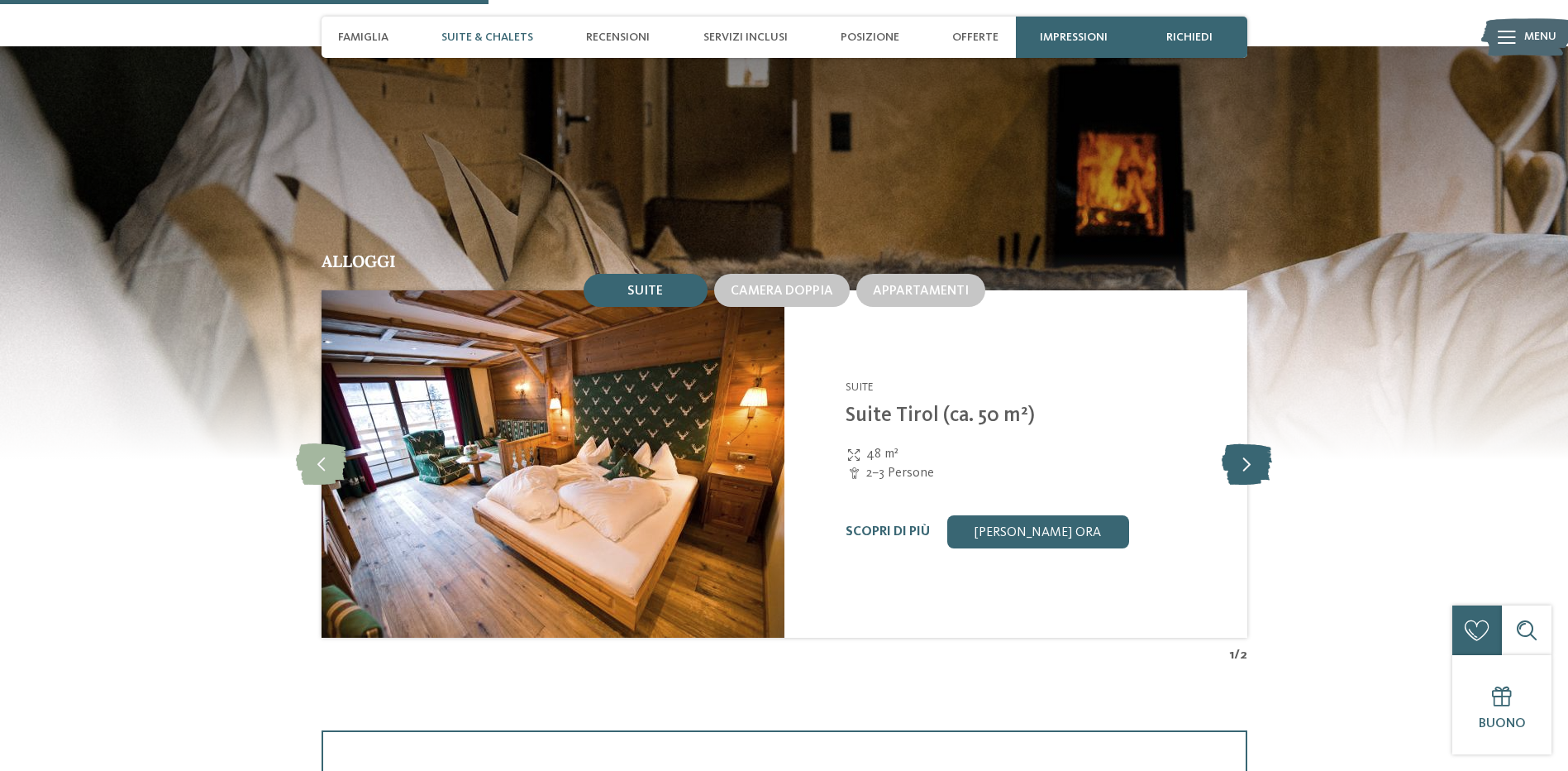
click at [1238, 457] on icon at bounding box center [1247, 463] width 50 height 42
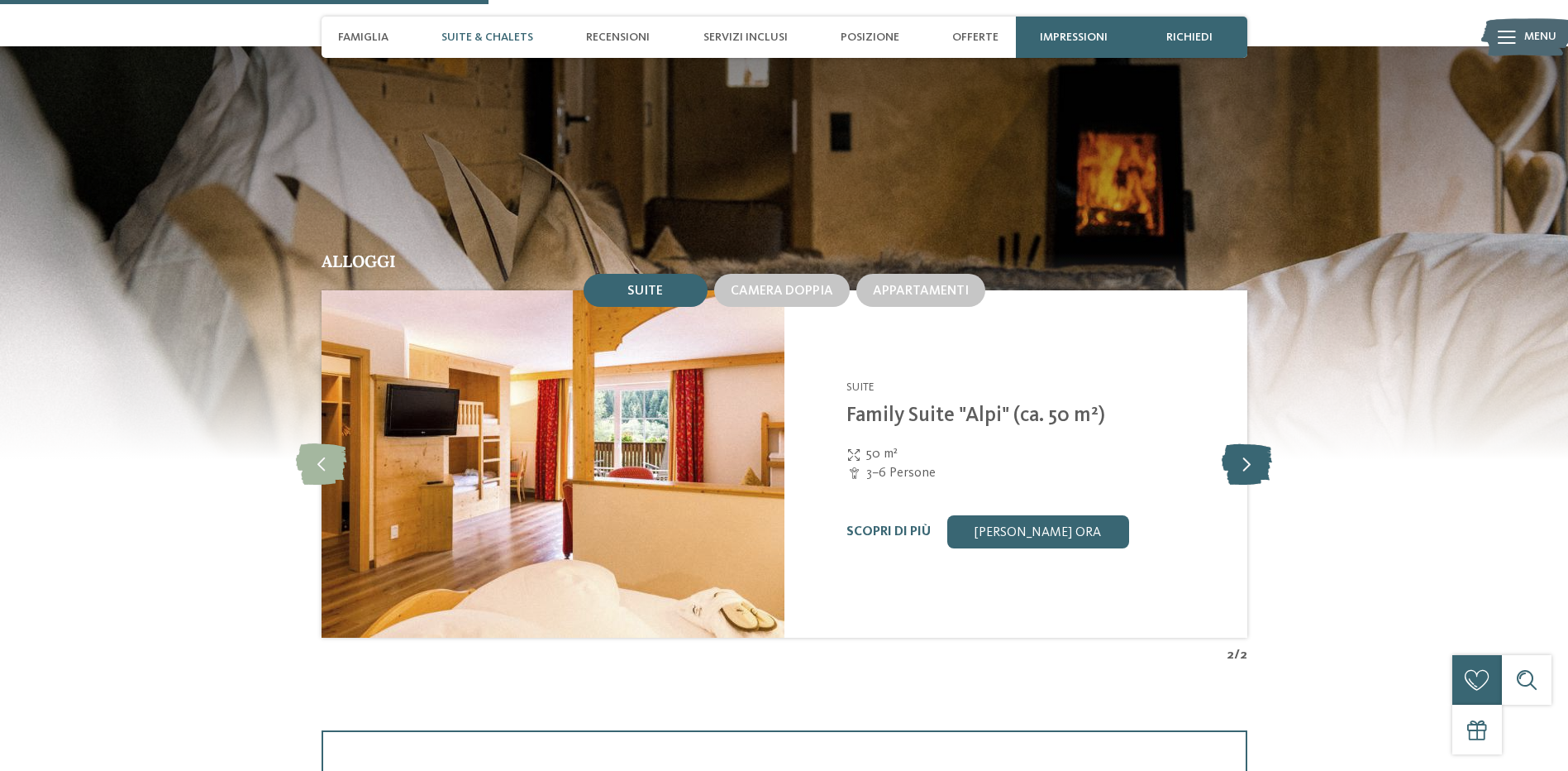
click at [1238, 457] on icon at bounding box center [1247, 463] width 50 height 42
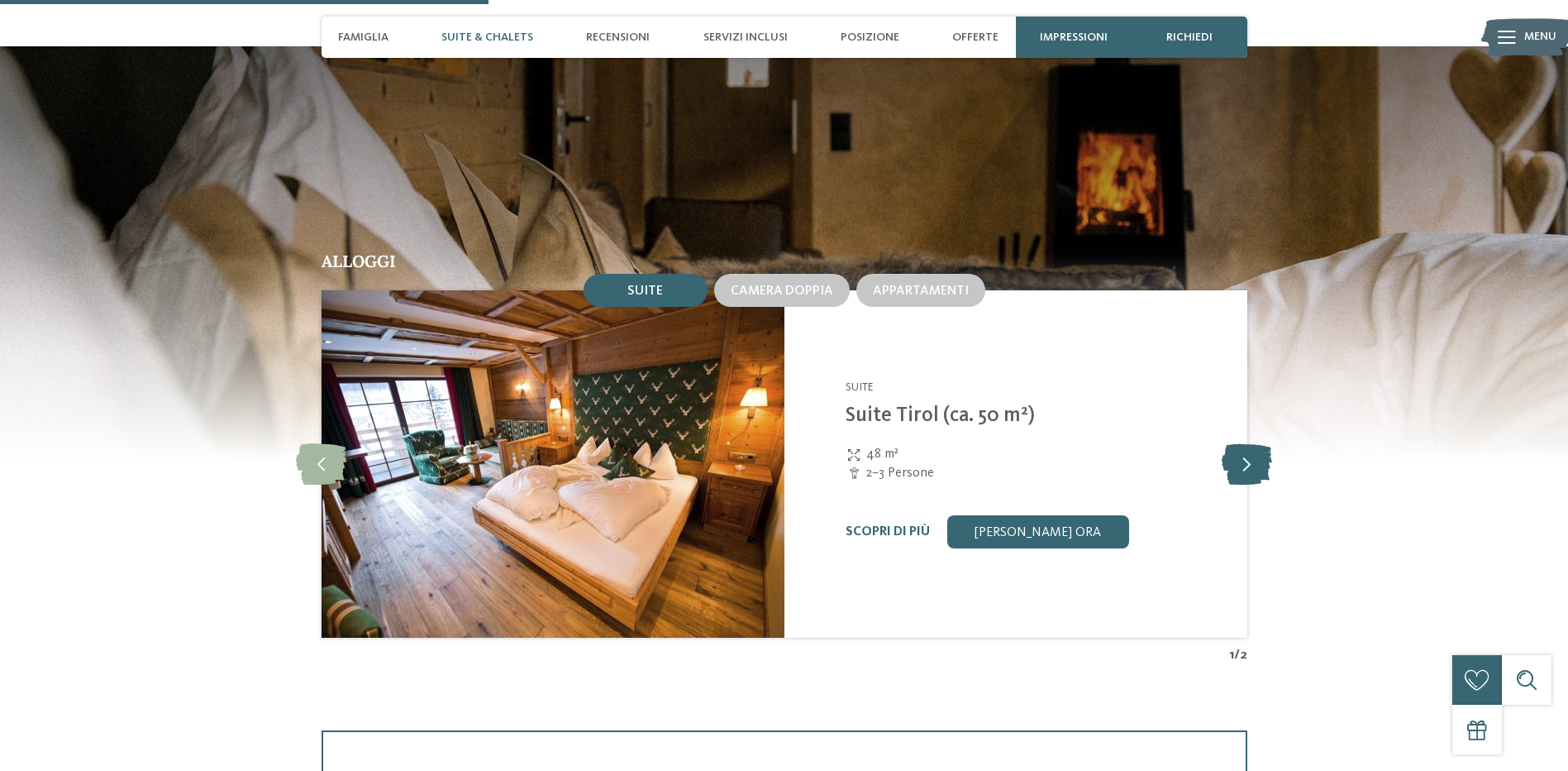
click at [1238, 457] on icon at bounding box center [1247, 463] width 50 height 42
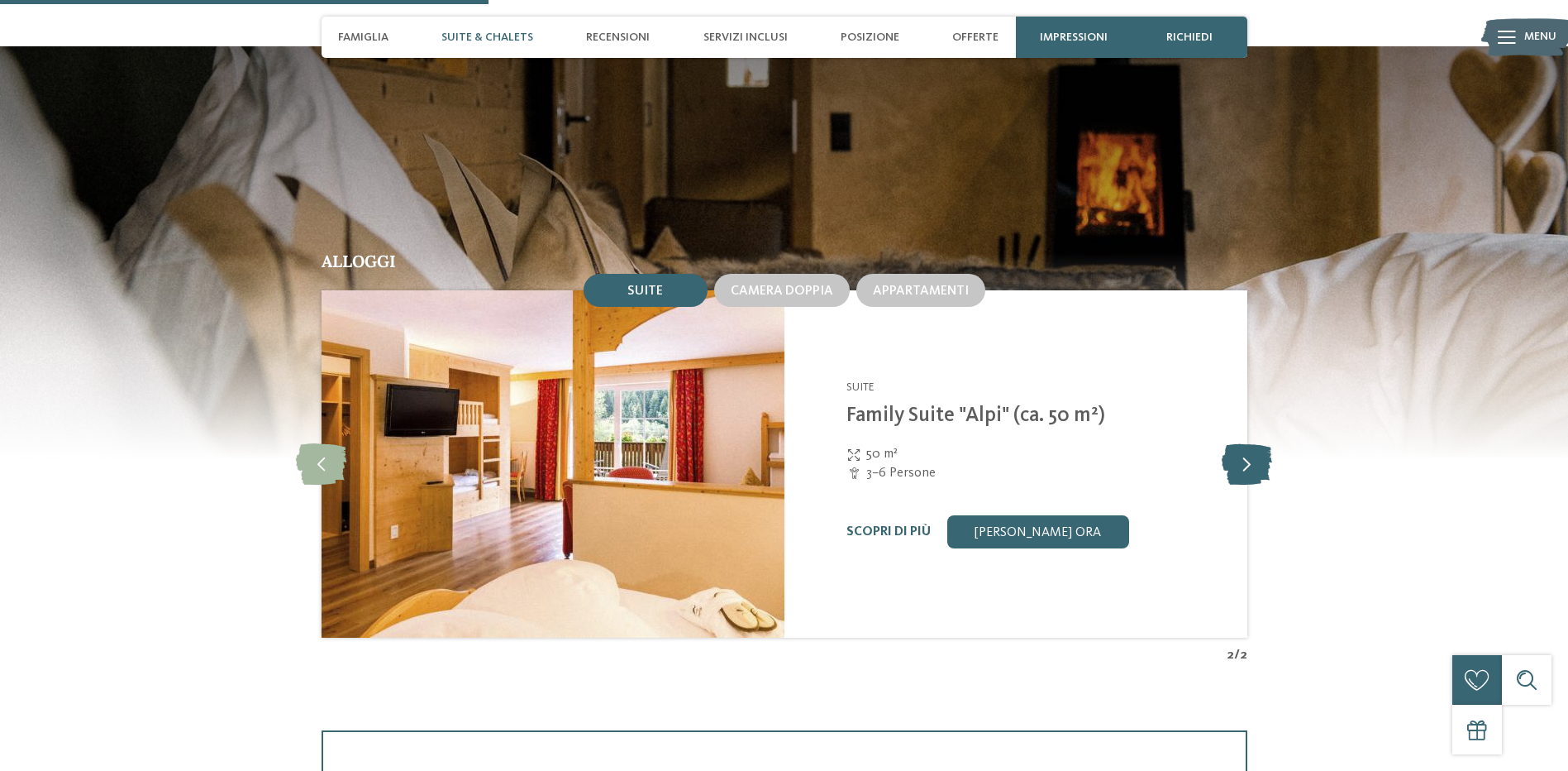
click at [1238, 457] on icon at bounding box center [1247, 463] width 50 height 42
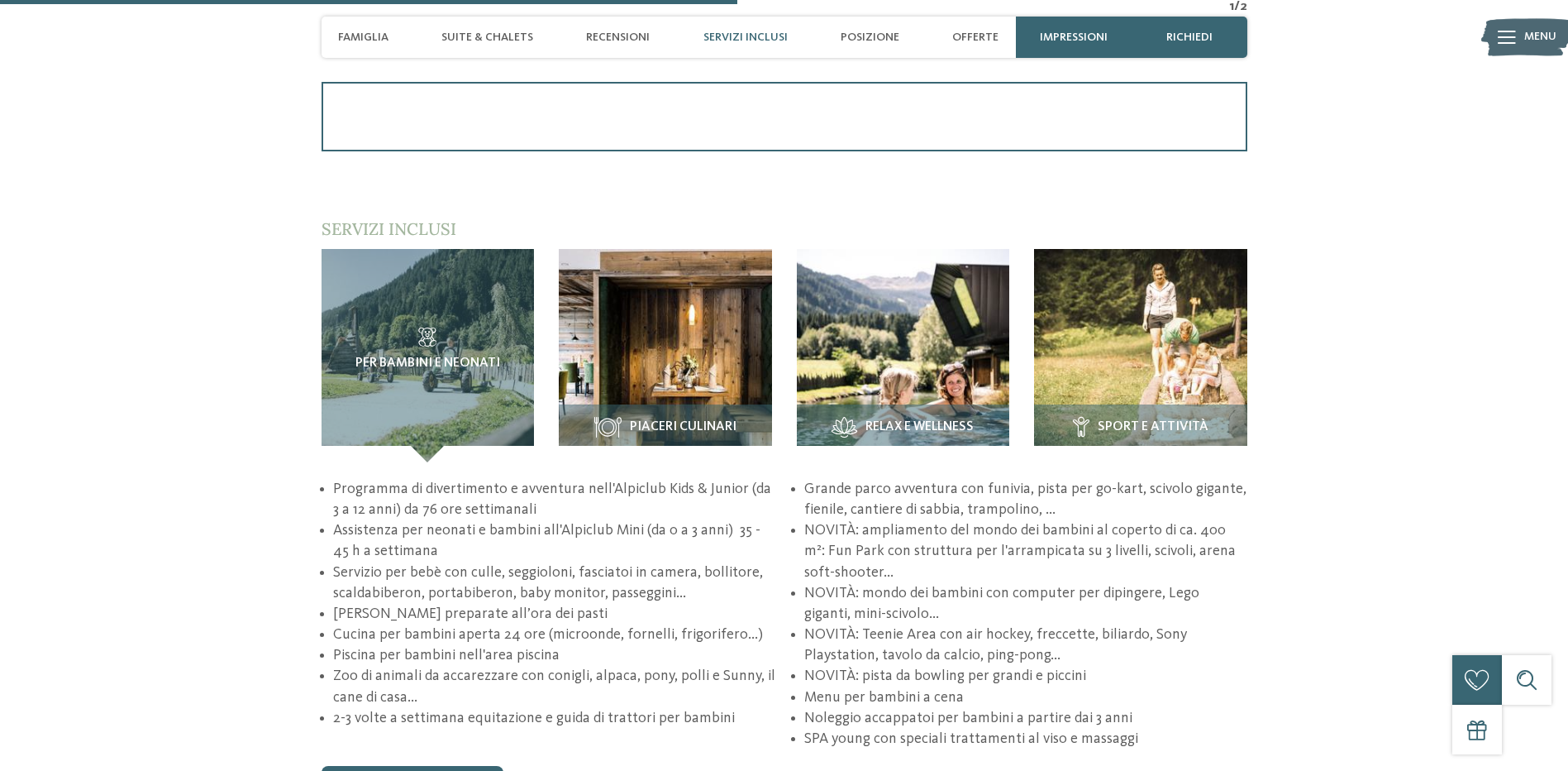
scroll to position [2150, 0]
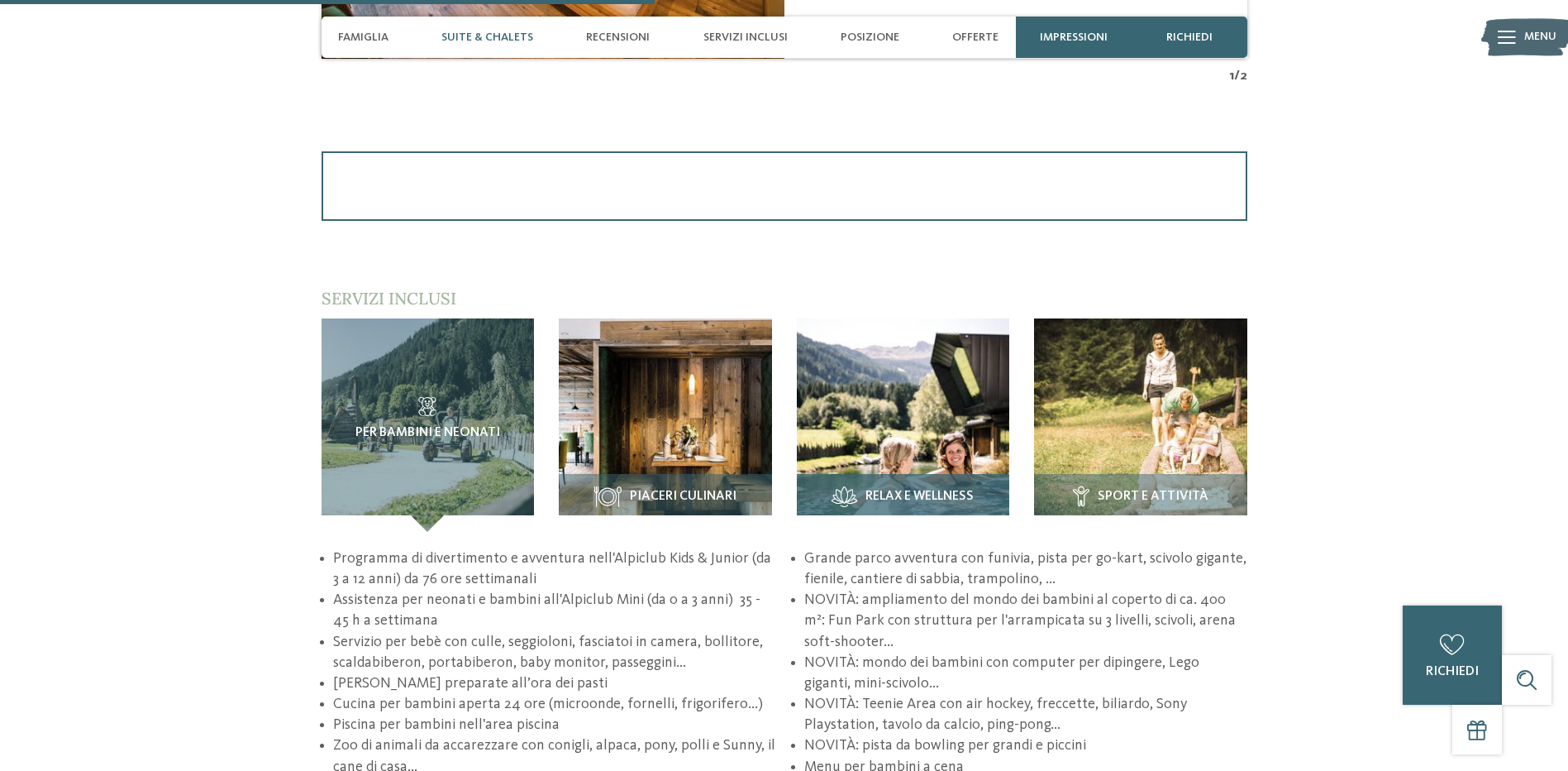
click at [888, 490] on span "Relax e Wellness" at bounding box center [919, 497] width 108 height 14
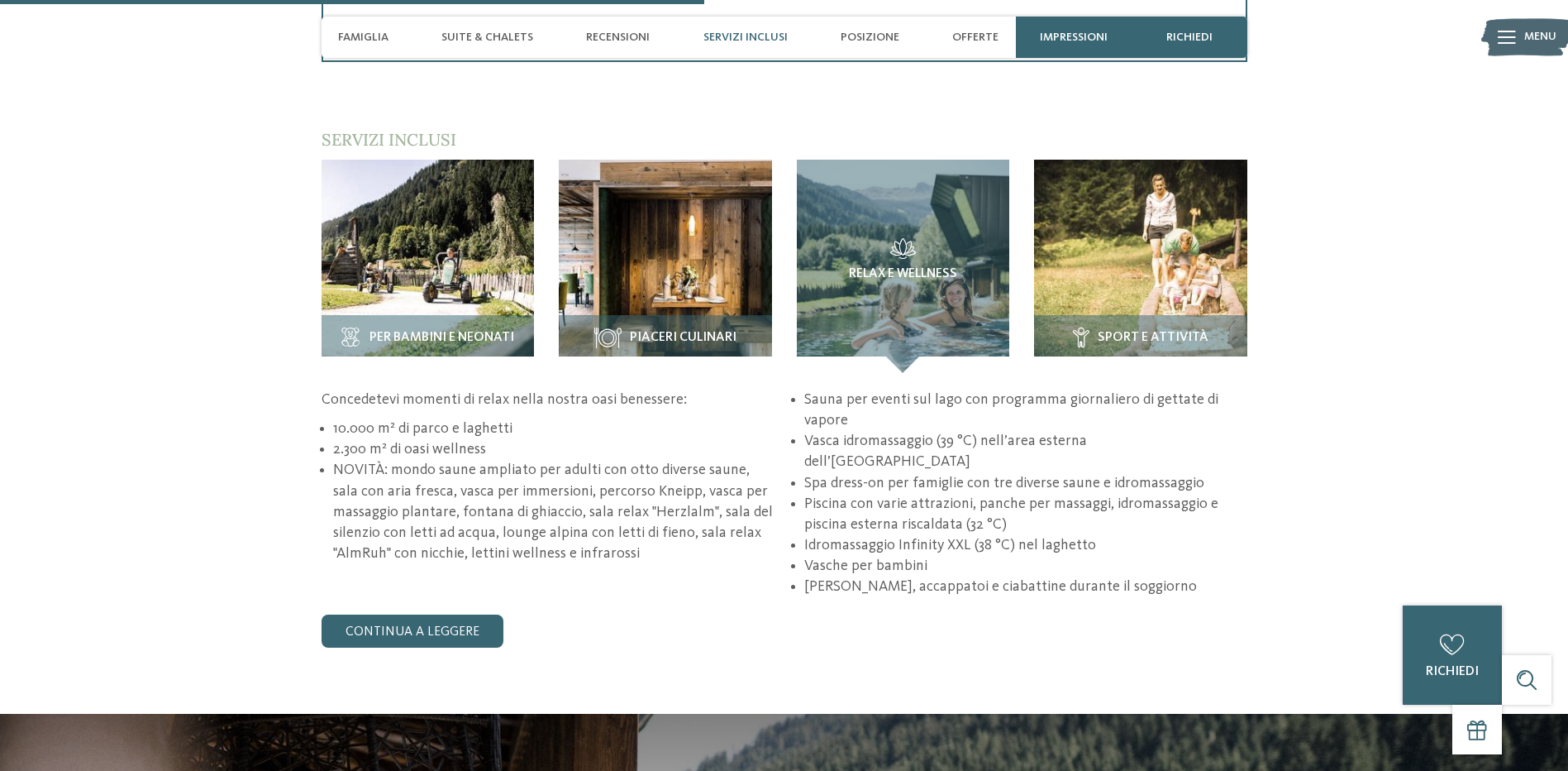
scroll to position [2316, 0]
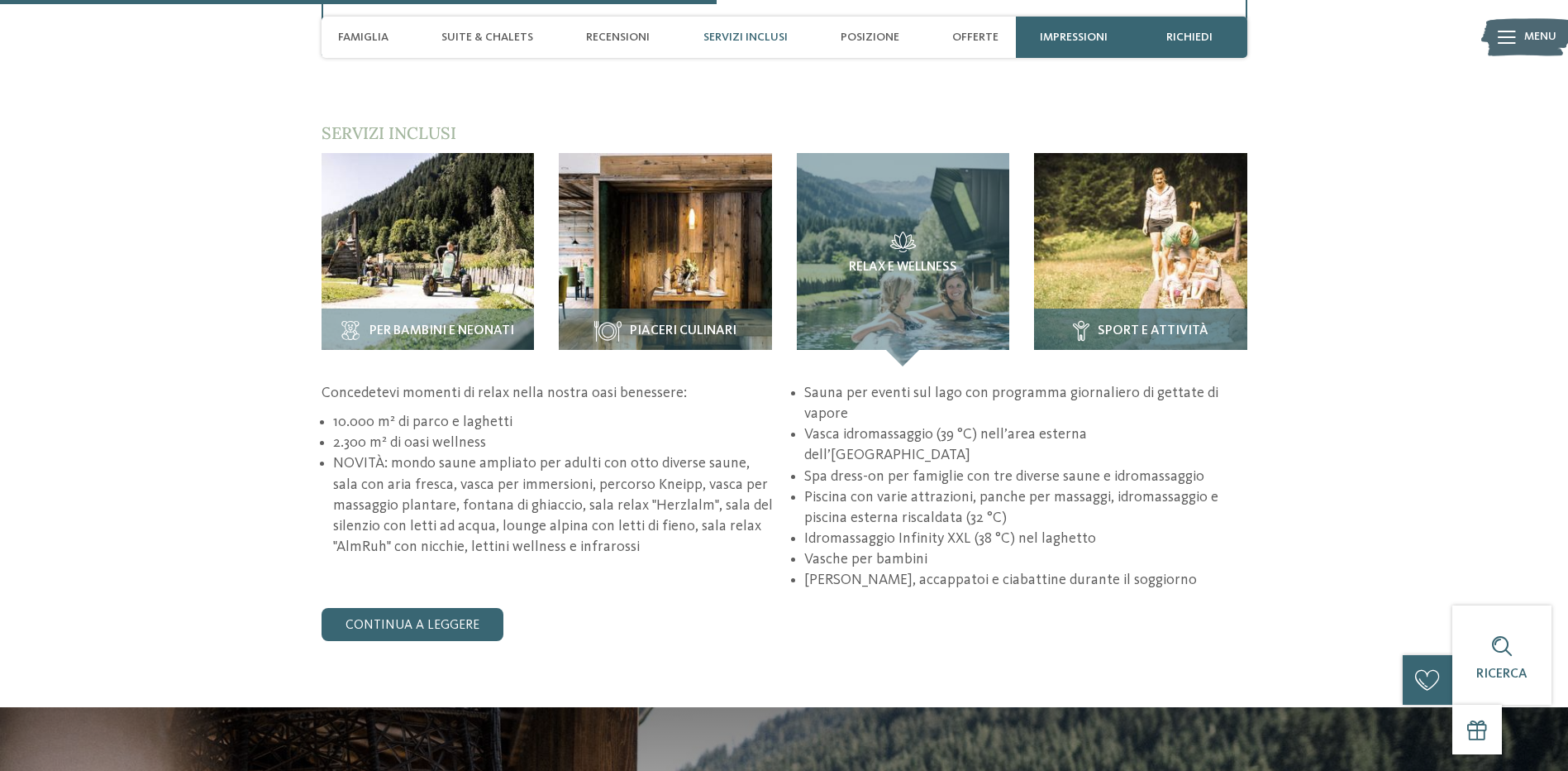
click at [1147, 339] on h3 "Sport e attività" at bounding box center [1140, 331] width 197 height 20
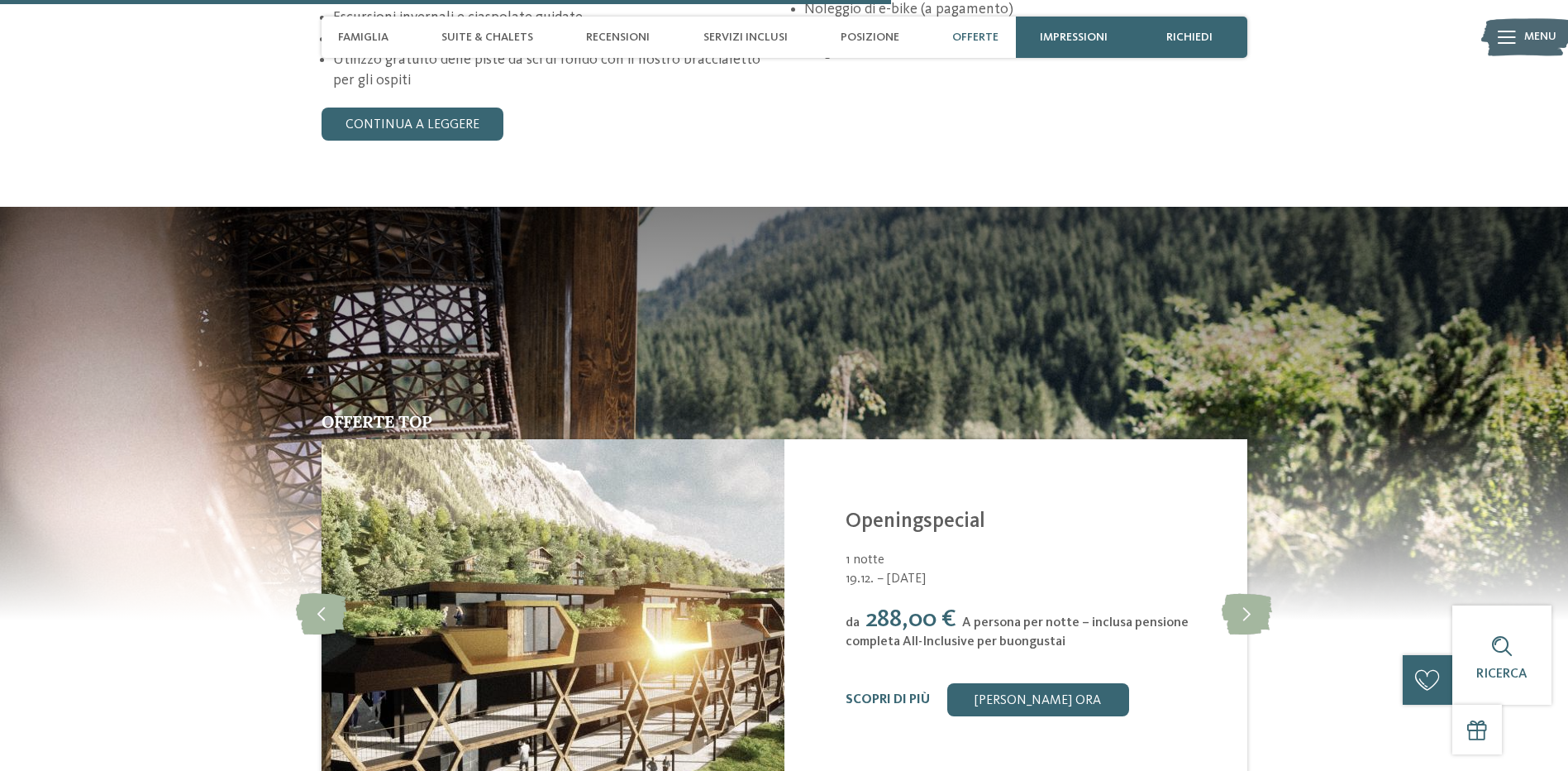
scroll to position [2977, 0]
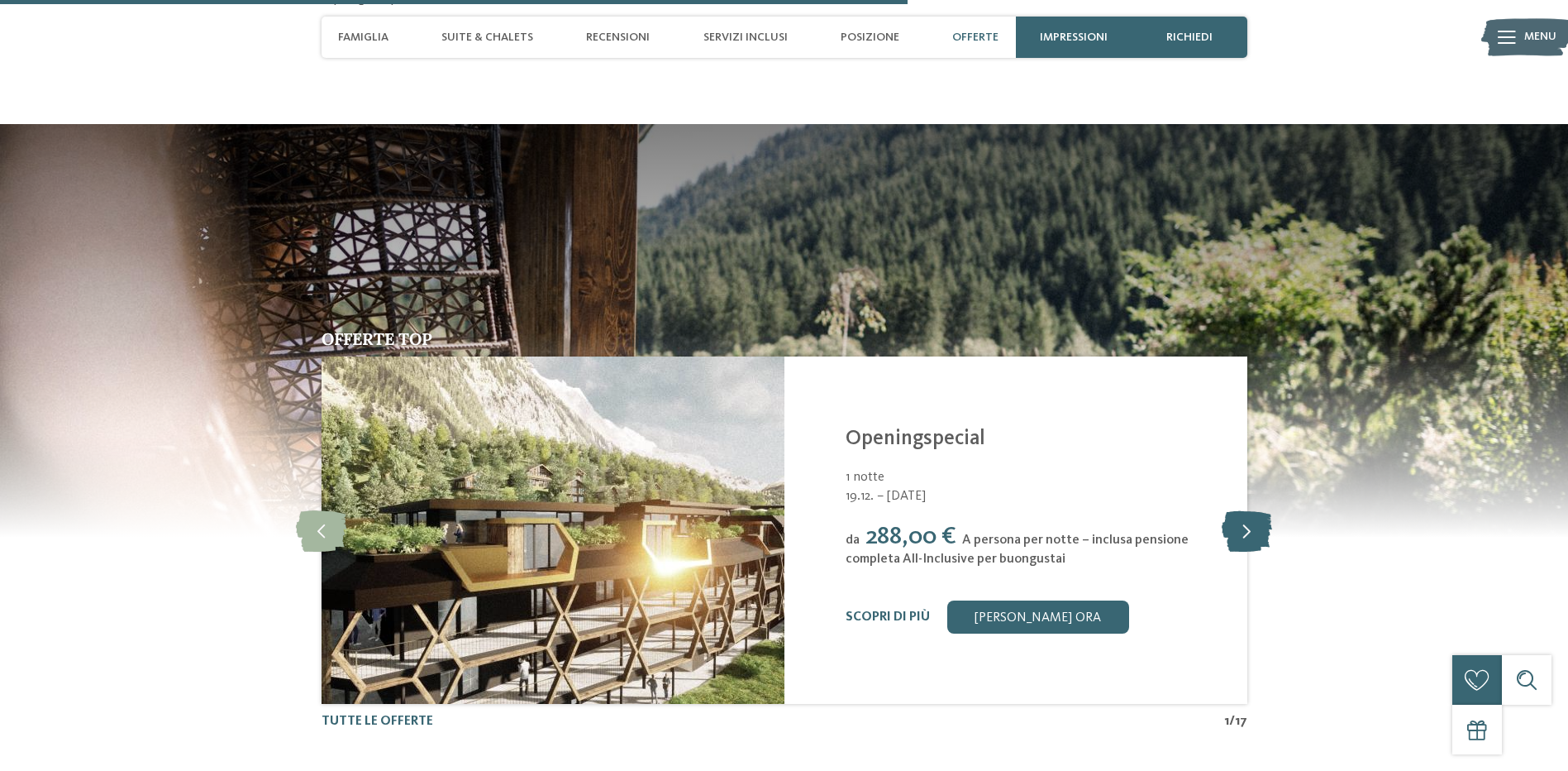
click at [1237, 510] on icon at bounding box center [1247, 530] width 50 height 42
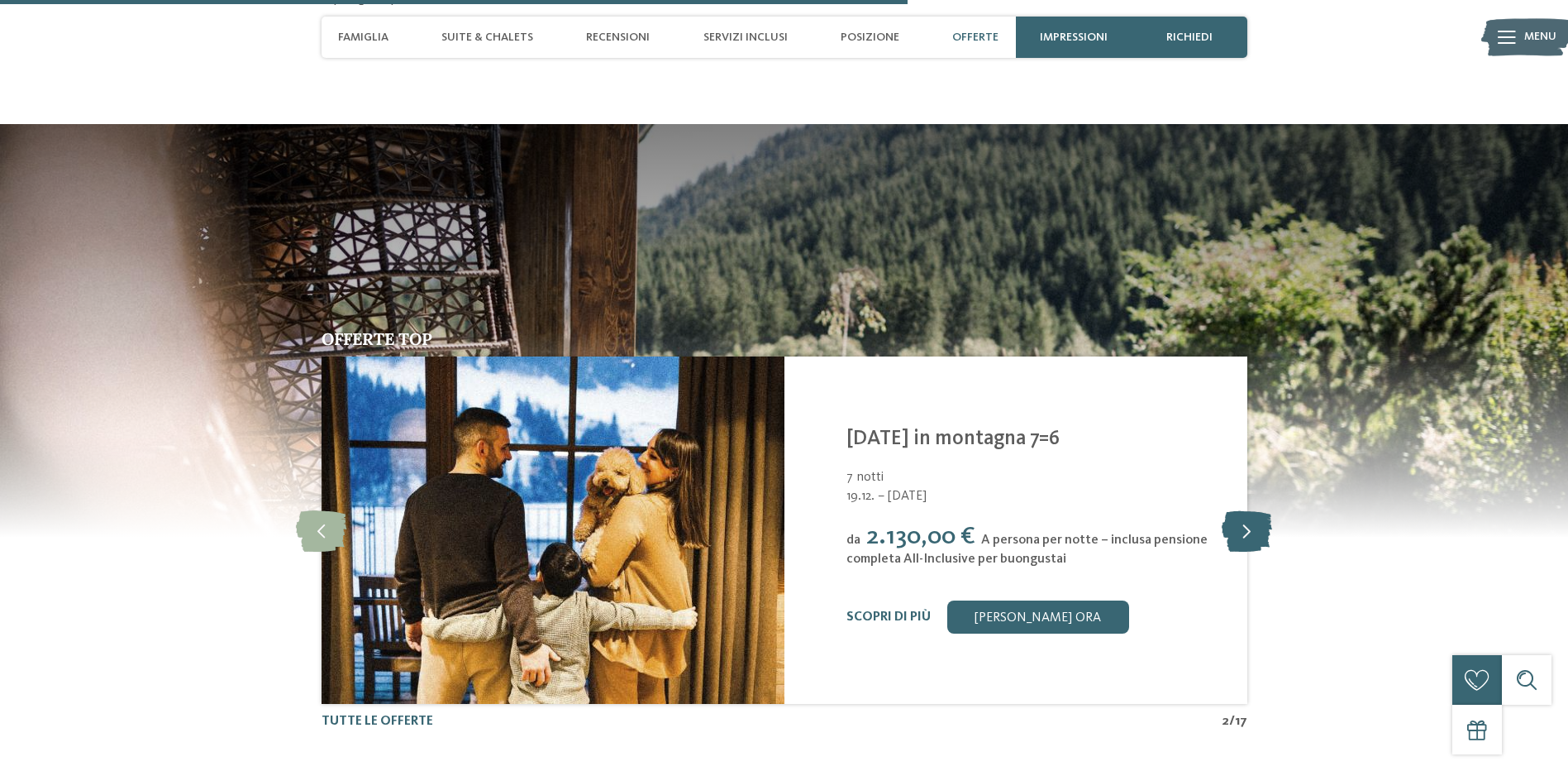
click at [1237, 510] on icon at bounding box center [1247, 530] width 50 height 42
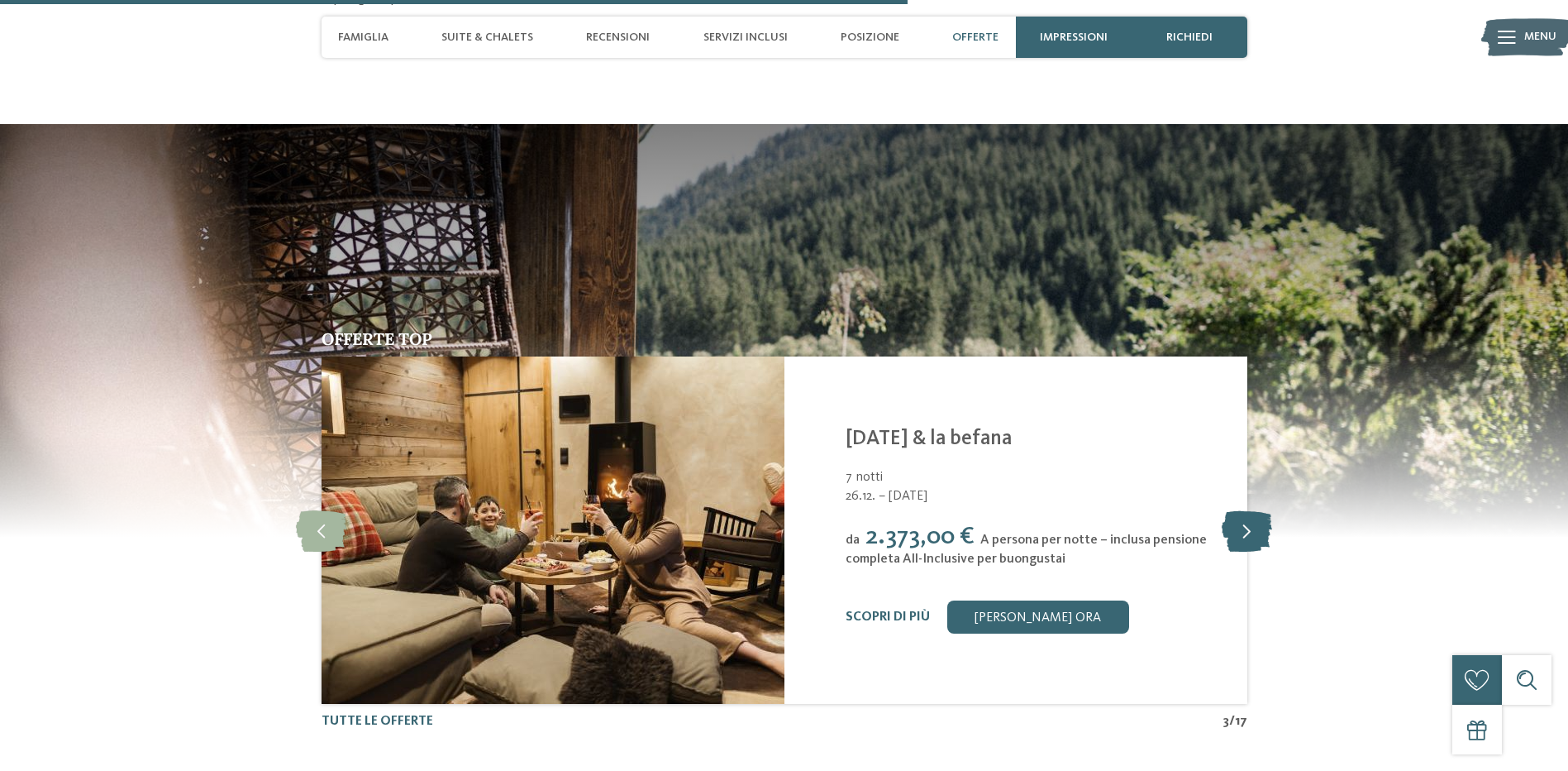
click at [1237, 510] on icon at bounding box center [1247, 530] width 50 height 42
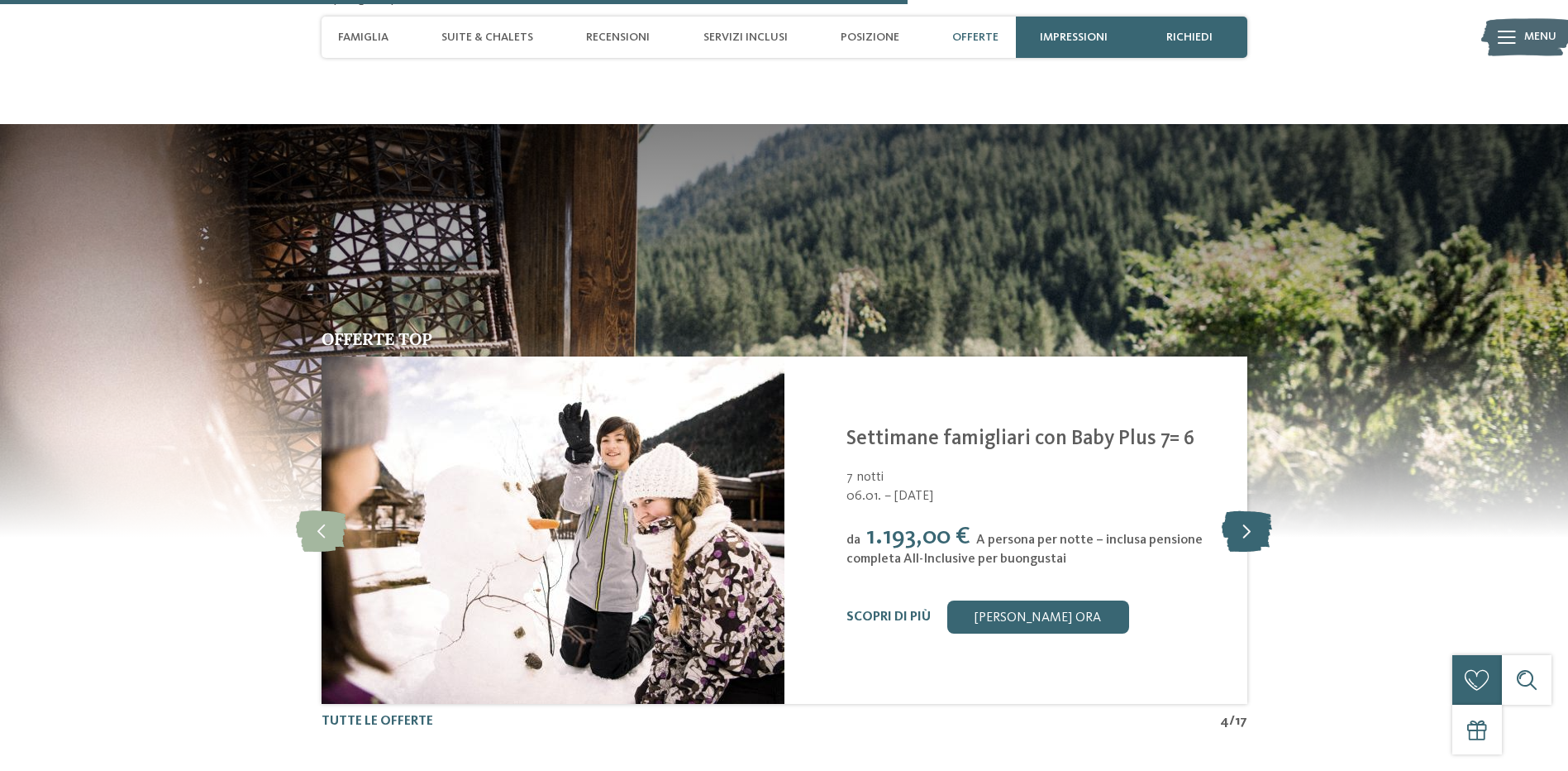
click at [1237, 510] on icon at bounding box center [1247, 530] width 50 height 42
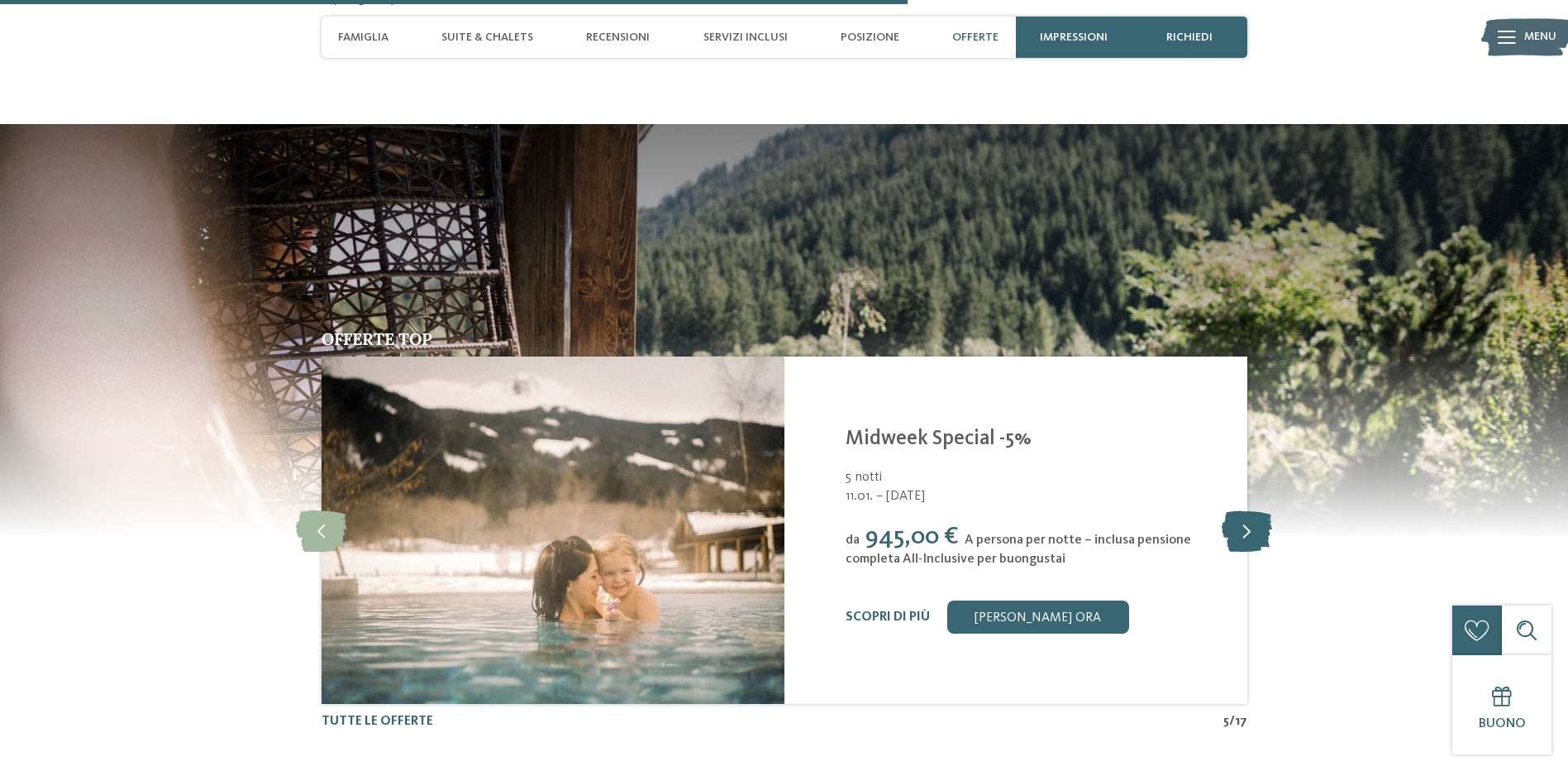
click at [1237, 510] on icon at bounding box center [1247, 530] width 50 height 42
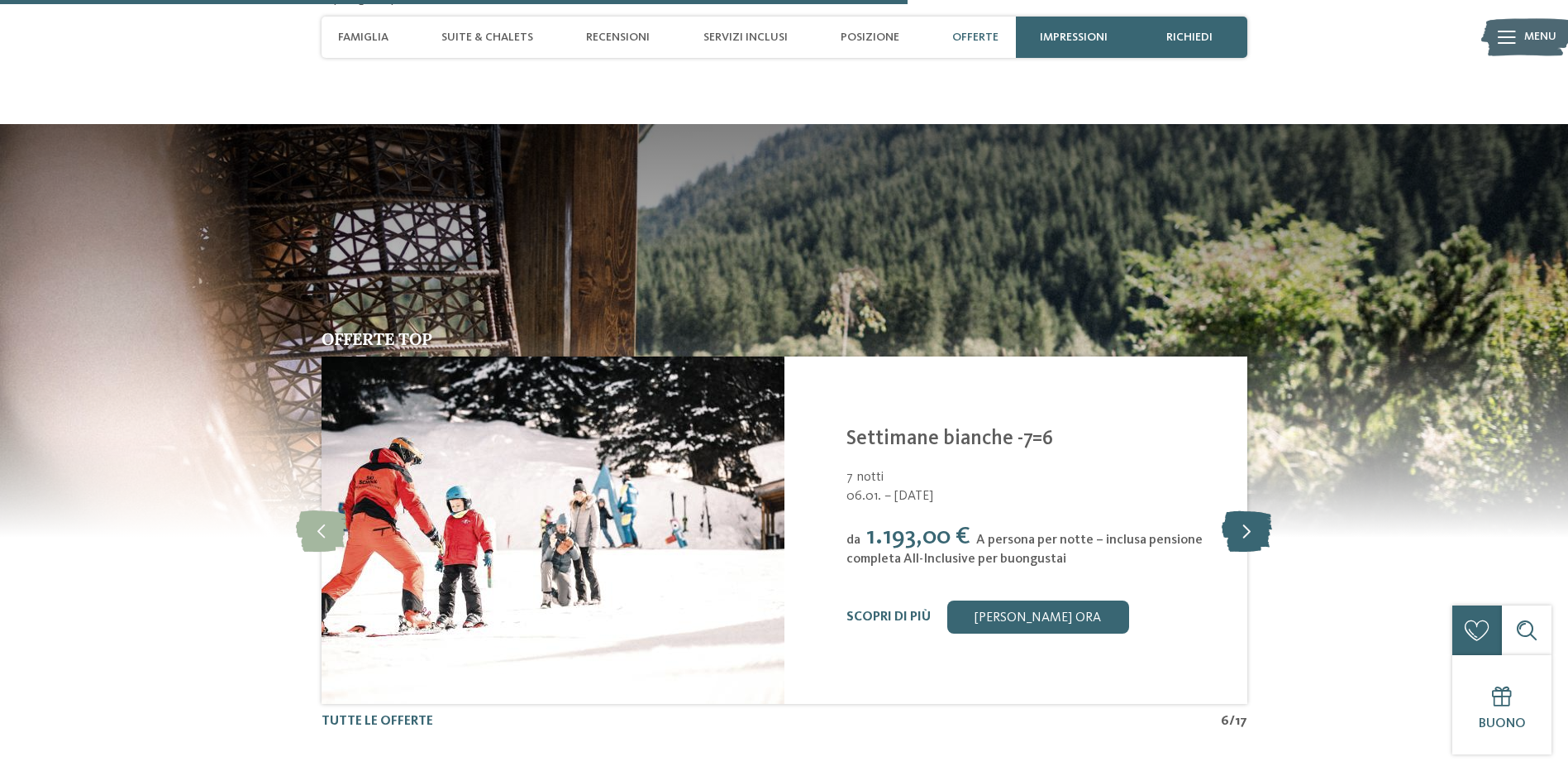
click at [1237, 510] on icon at bounding box center [1247, 530] width 50 height 42
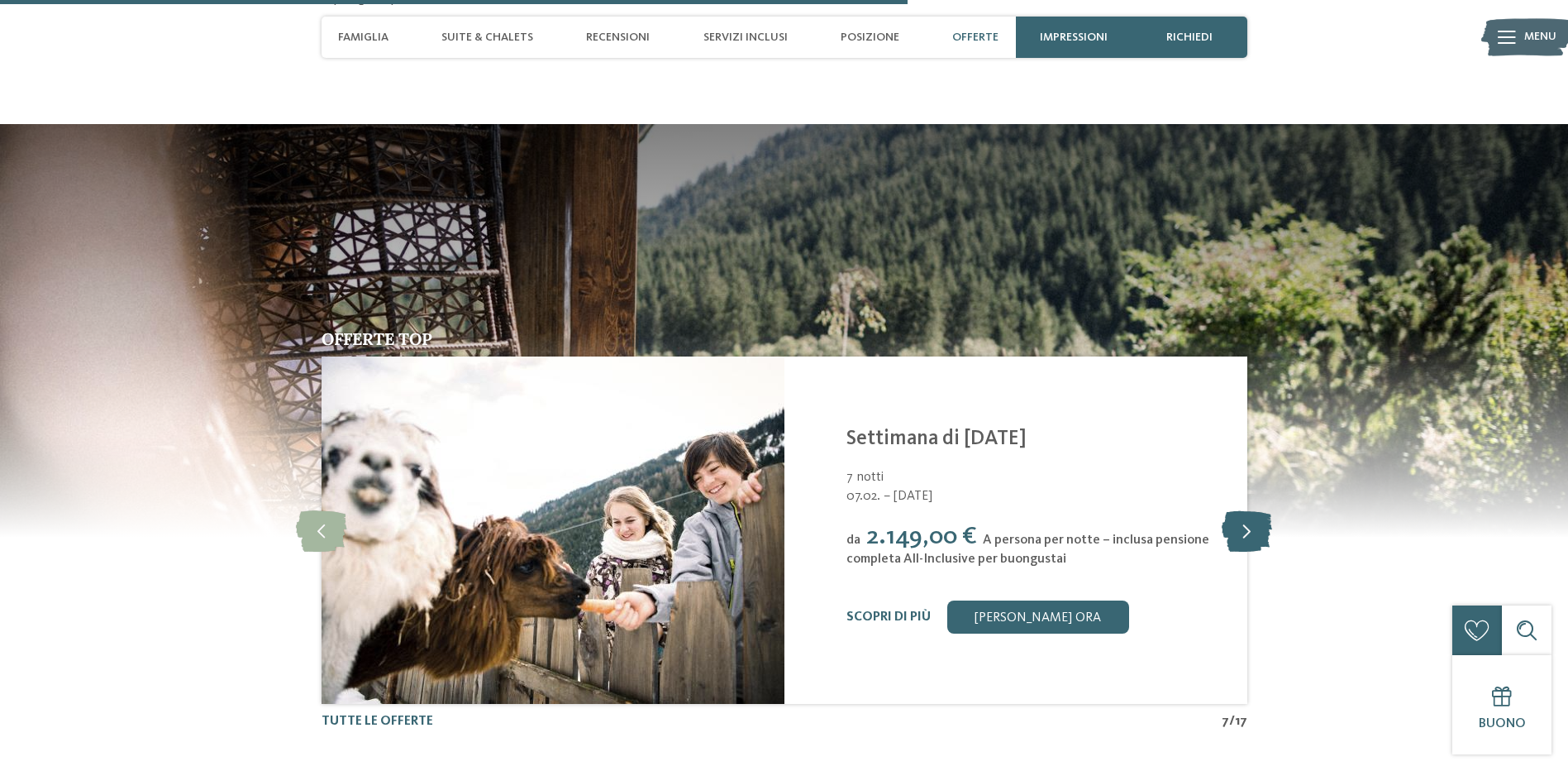
click at [1237, 510] on icon at bounding box center [1247, 530] width 50 height 42
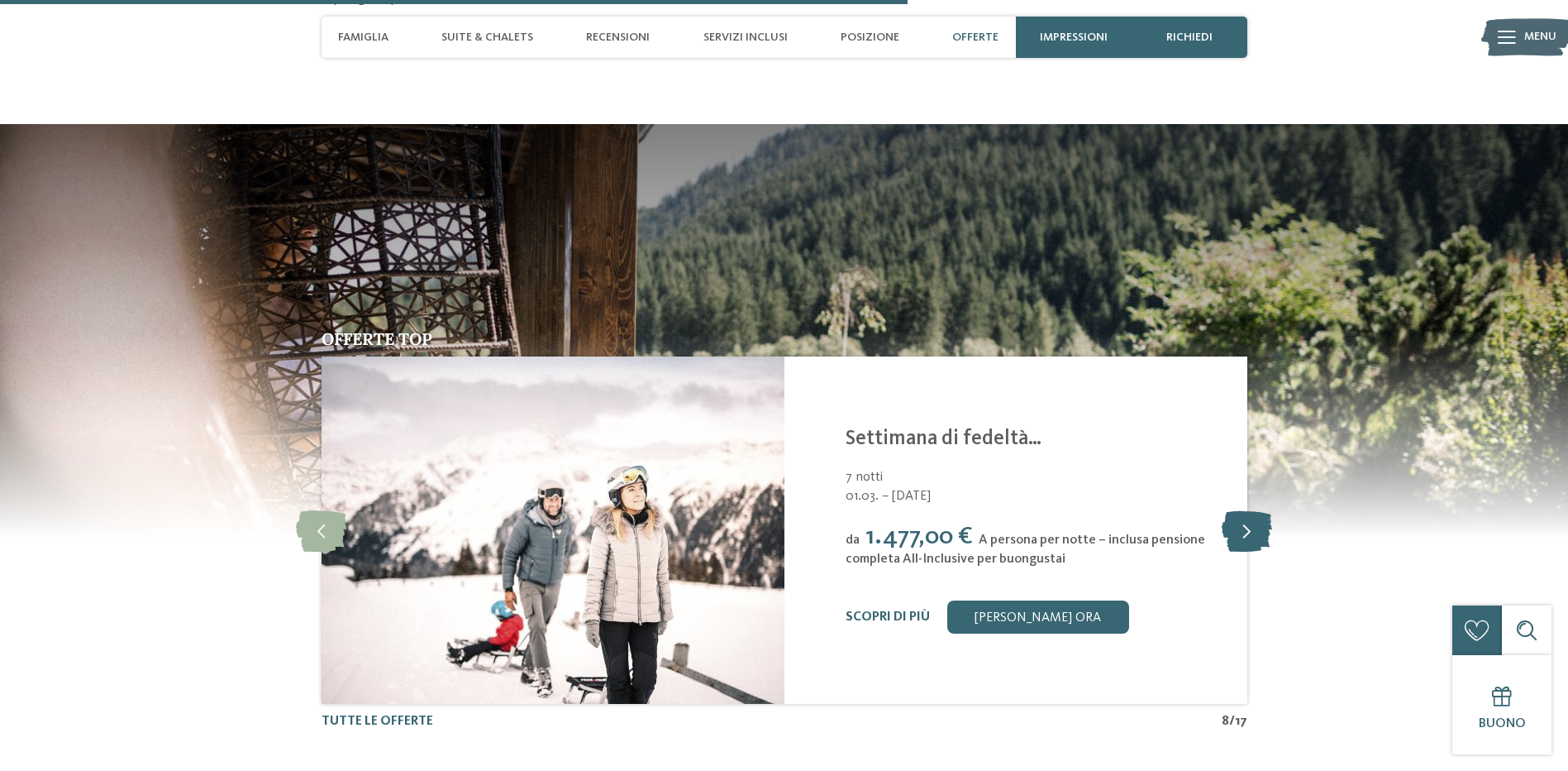
click at [1237, 510] on icon at bounding box center [1247, 530] width 50 height 42
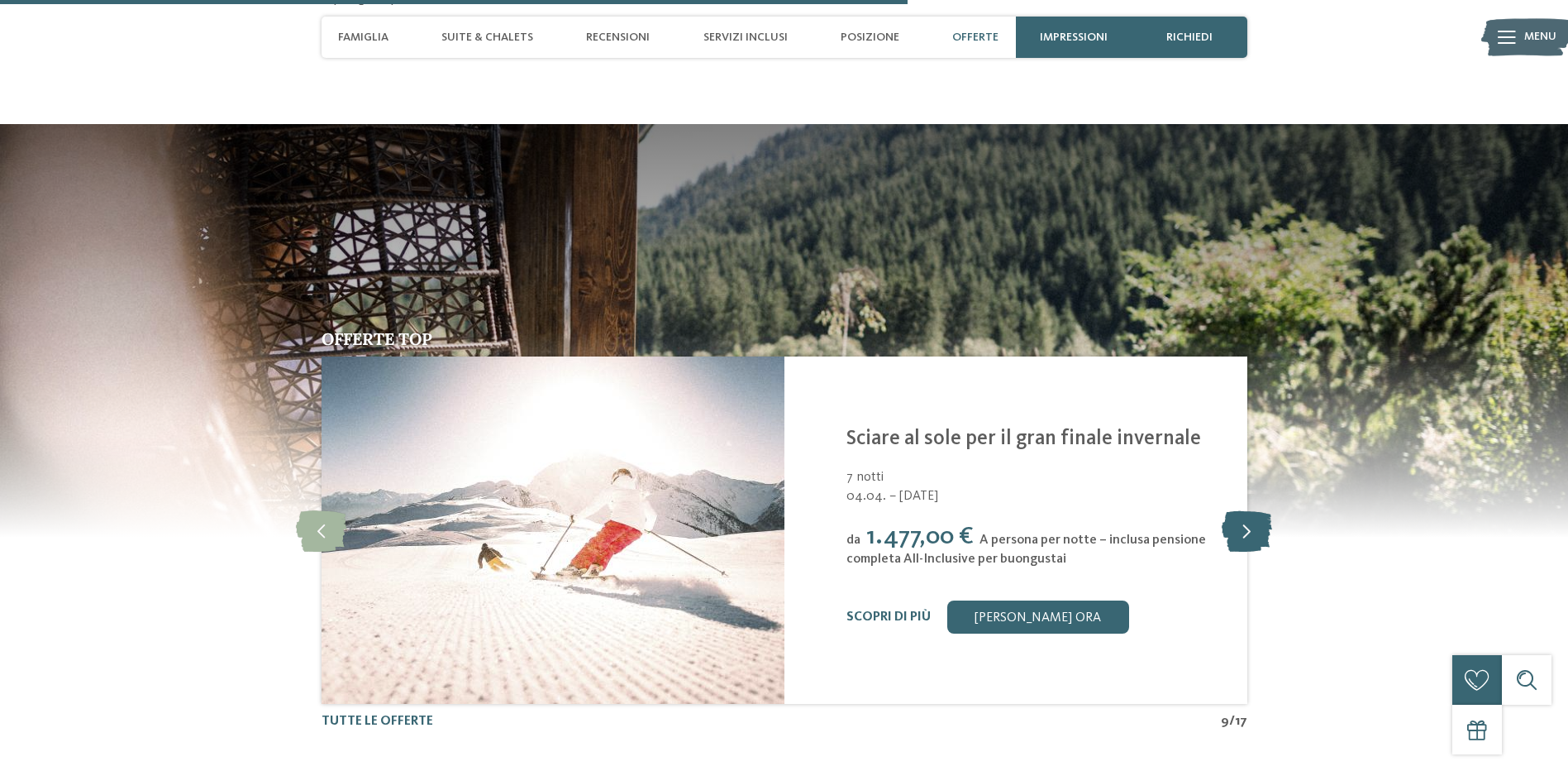
click at [1237, 510] on icon at bounding box center [1247, 530] width 50 height 42
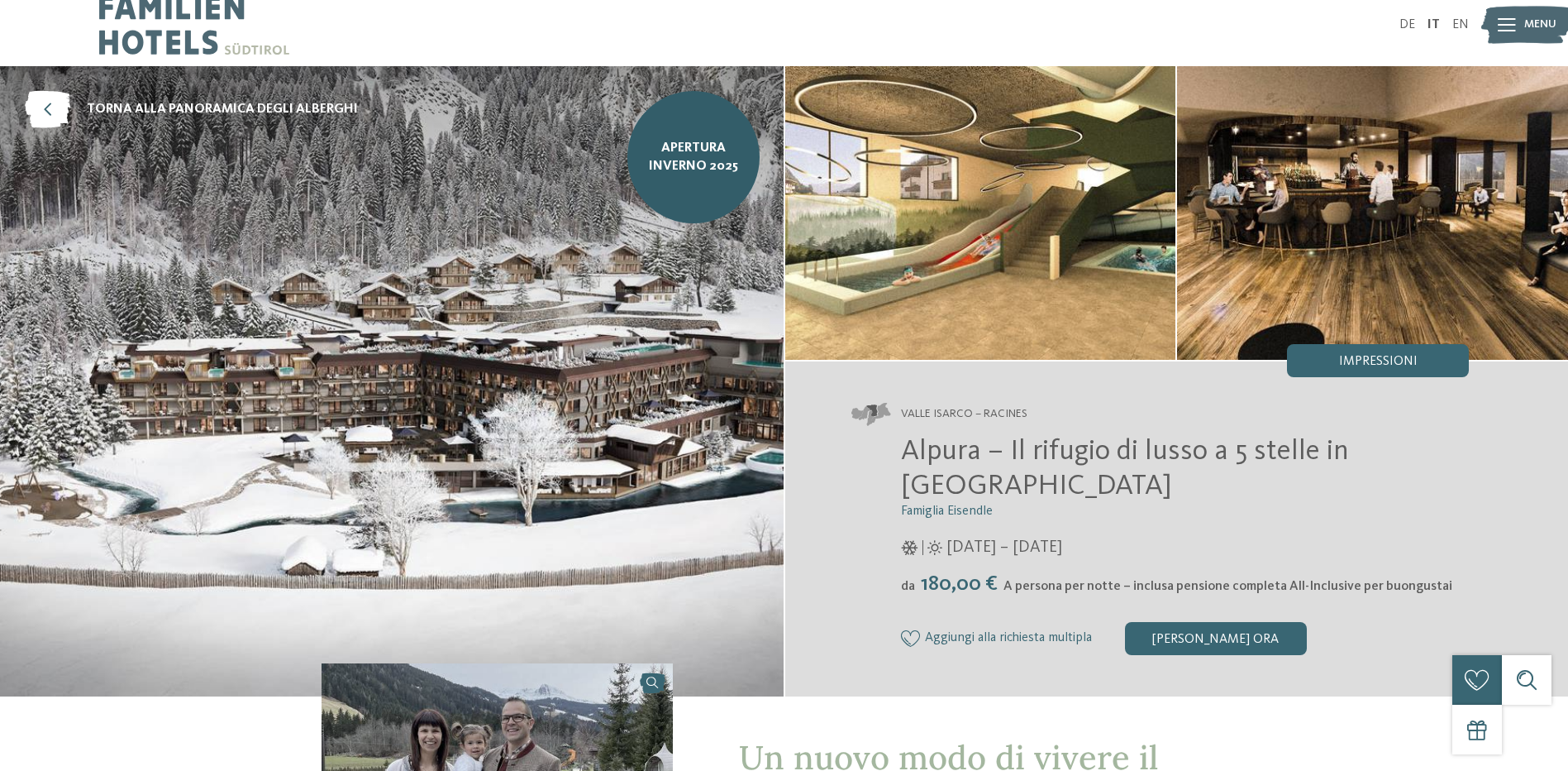
scroll to position [0, 0]
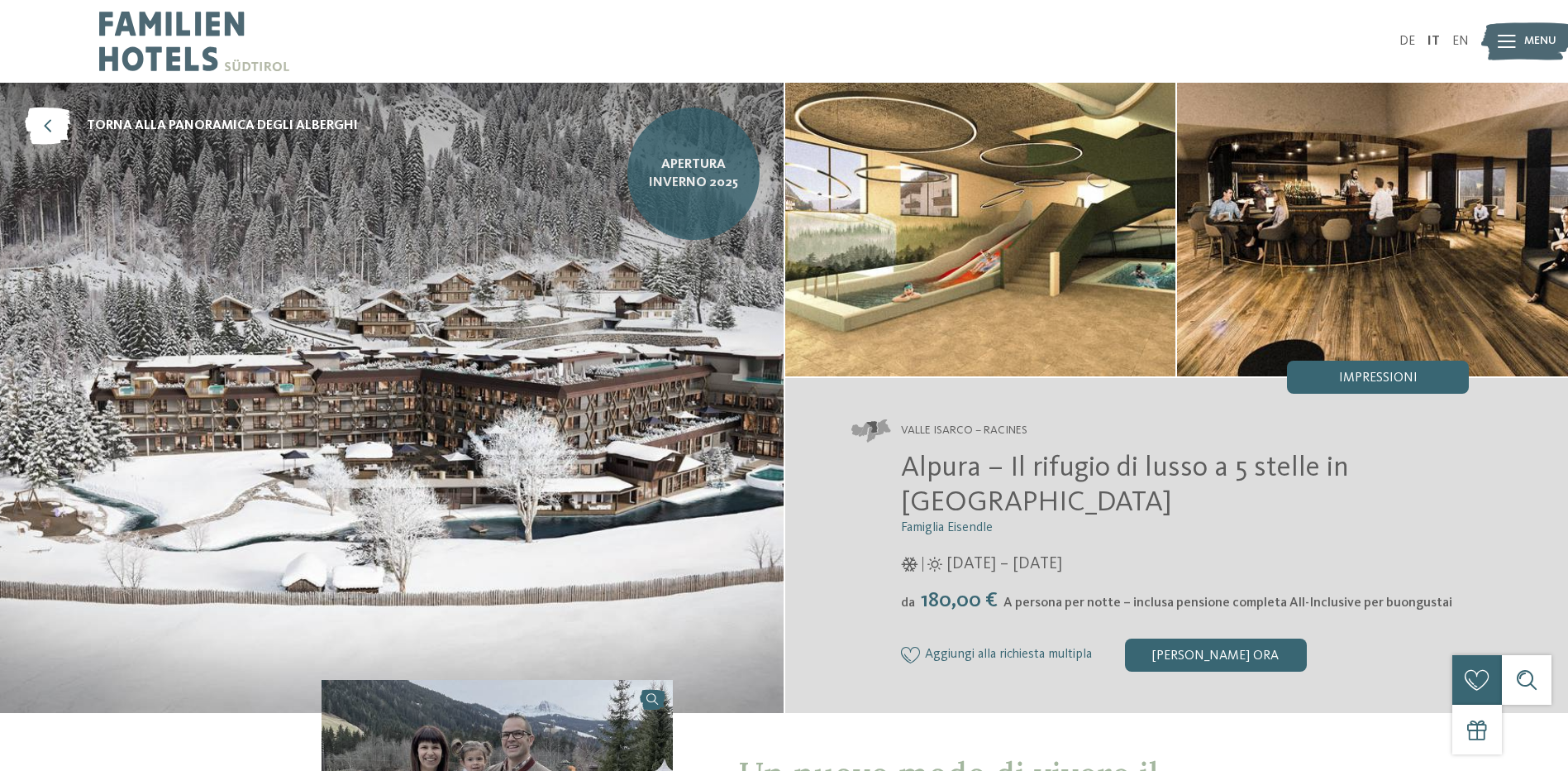
drag, startPoint x: 698, startPoint y: 181, endPoint x: 715, endPoint y: 182, distance: 17.0
click at [698, 181] on span "Apertura inverno 2025" at bounding box center [693, 174] width 107 height 37
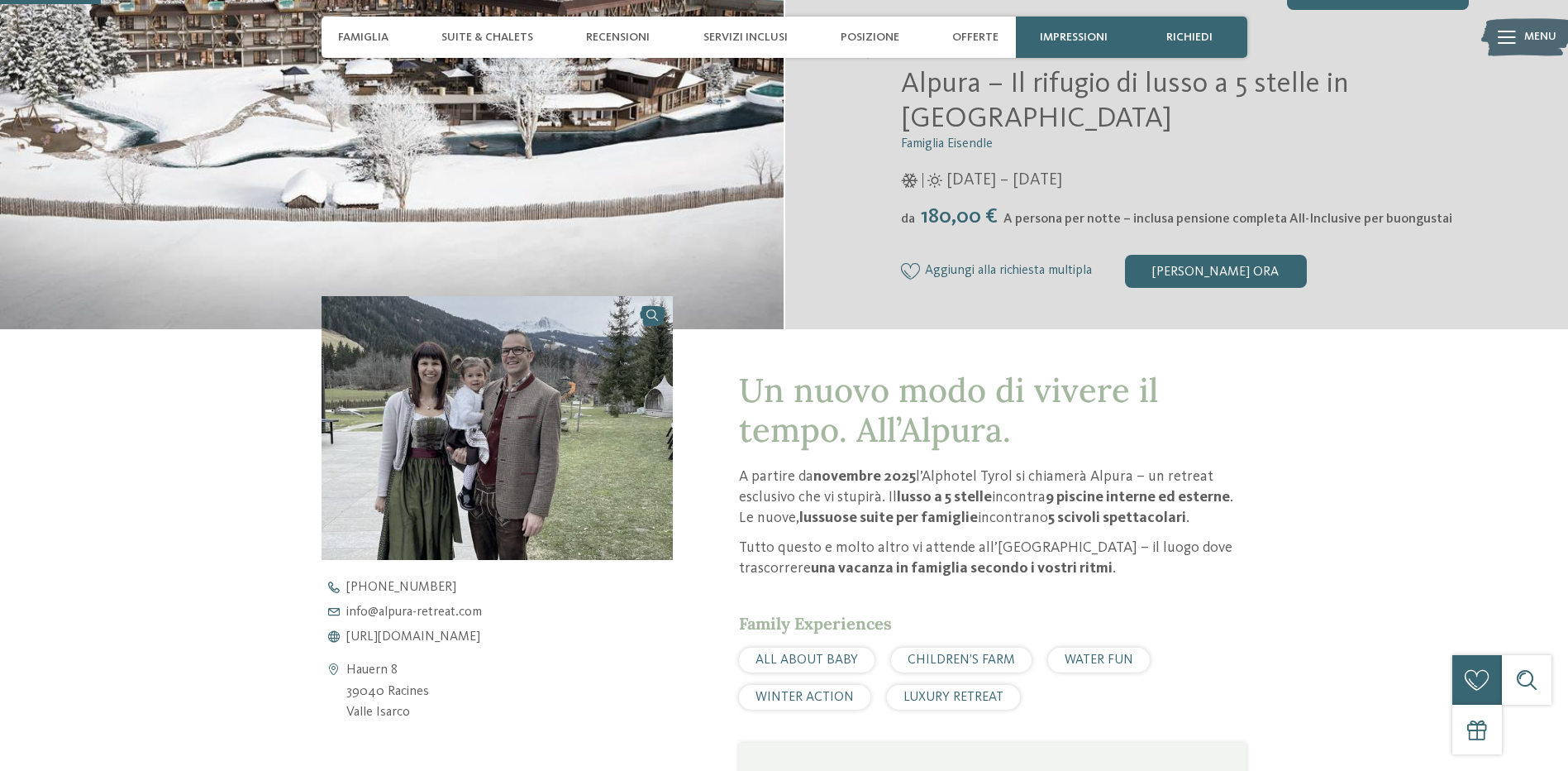
scroll to position [413, 0]
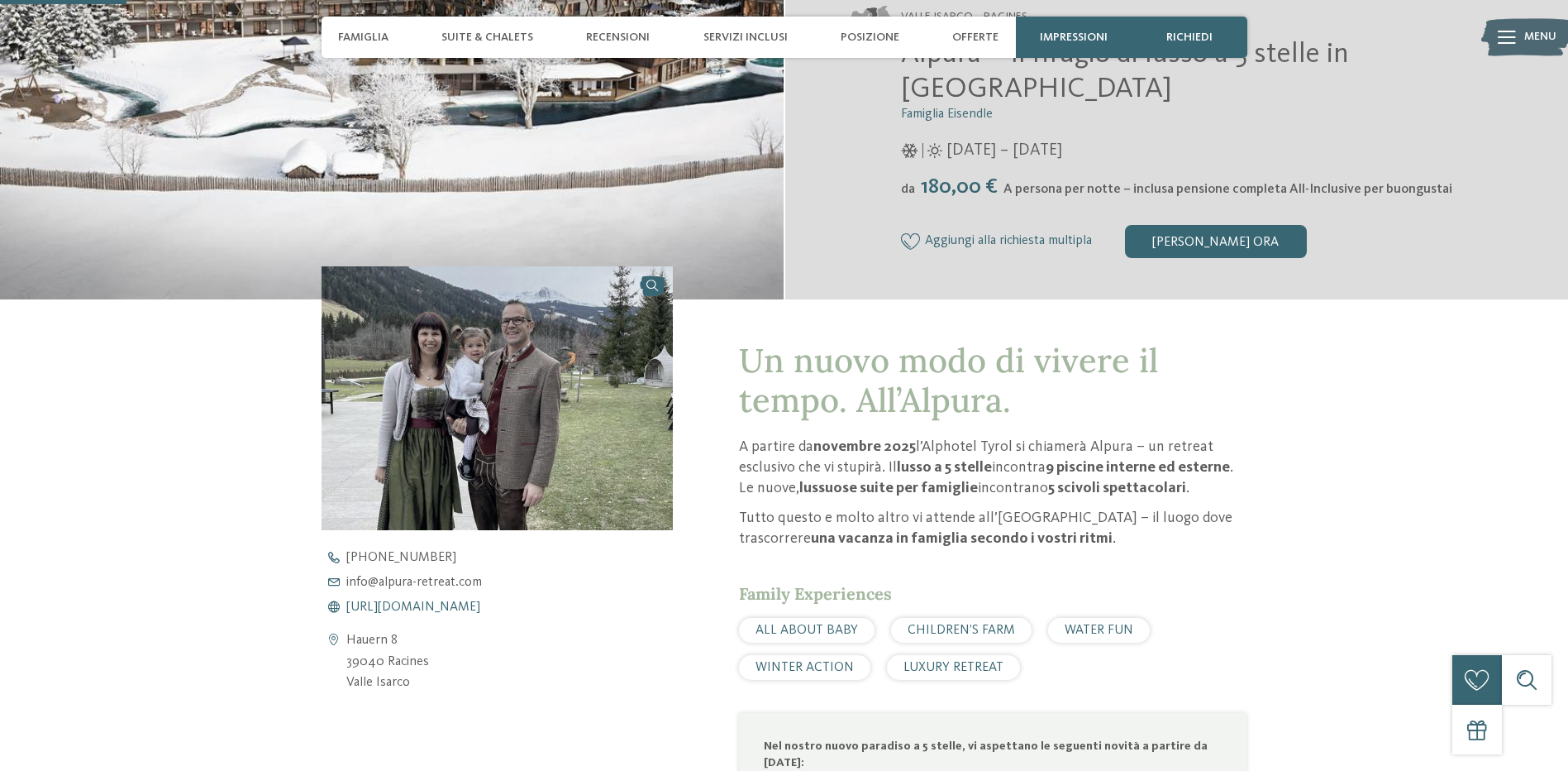
click at [450, 604] on span "https://www.alpura-retreat.com/it" at bounding box center [413, 607] width 134 height 14
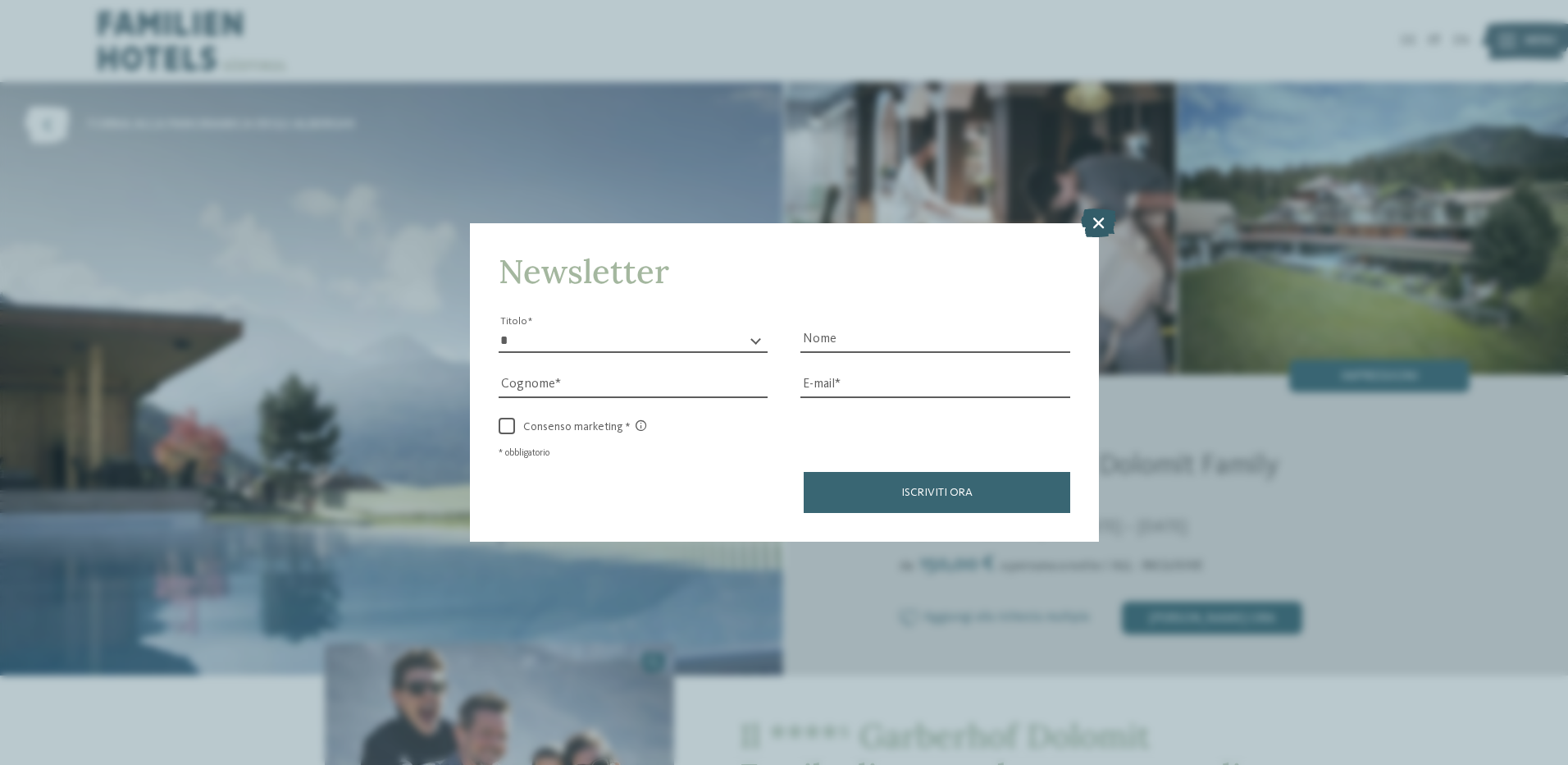
click at [1100, 218] on icon at bounding box center [1098, 222] width 35 height 29
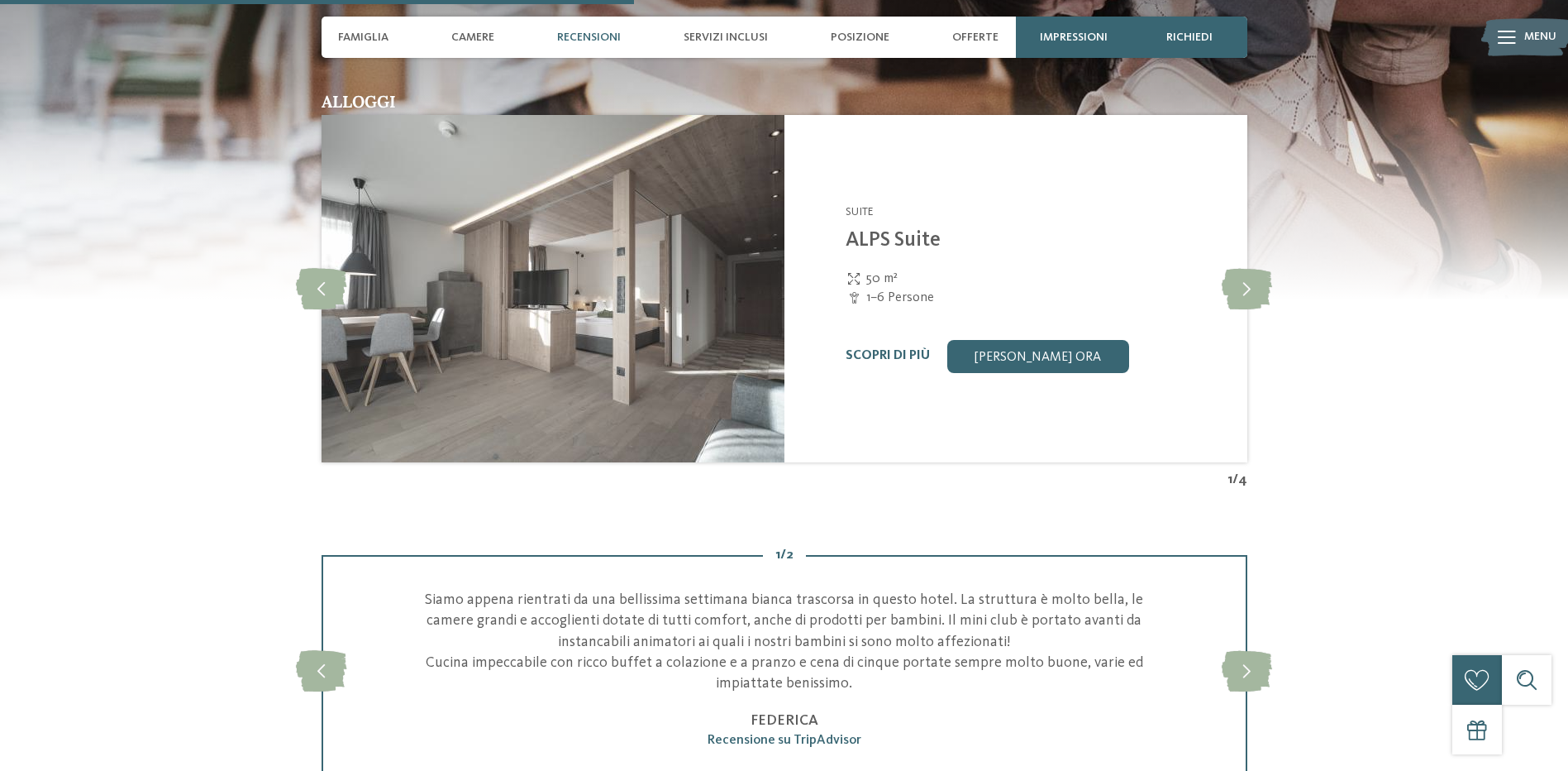
scroll to position [2563, 0]
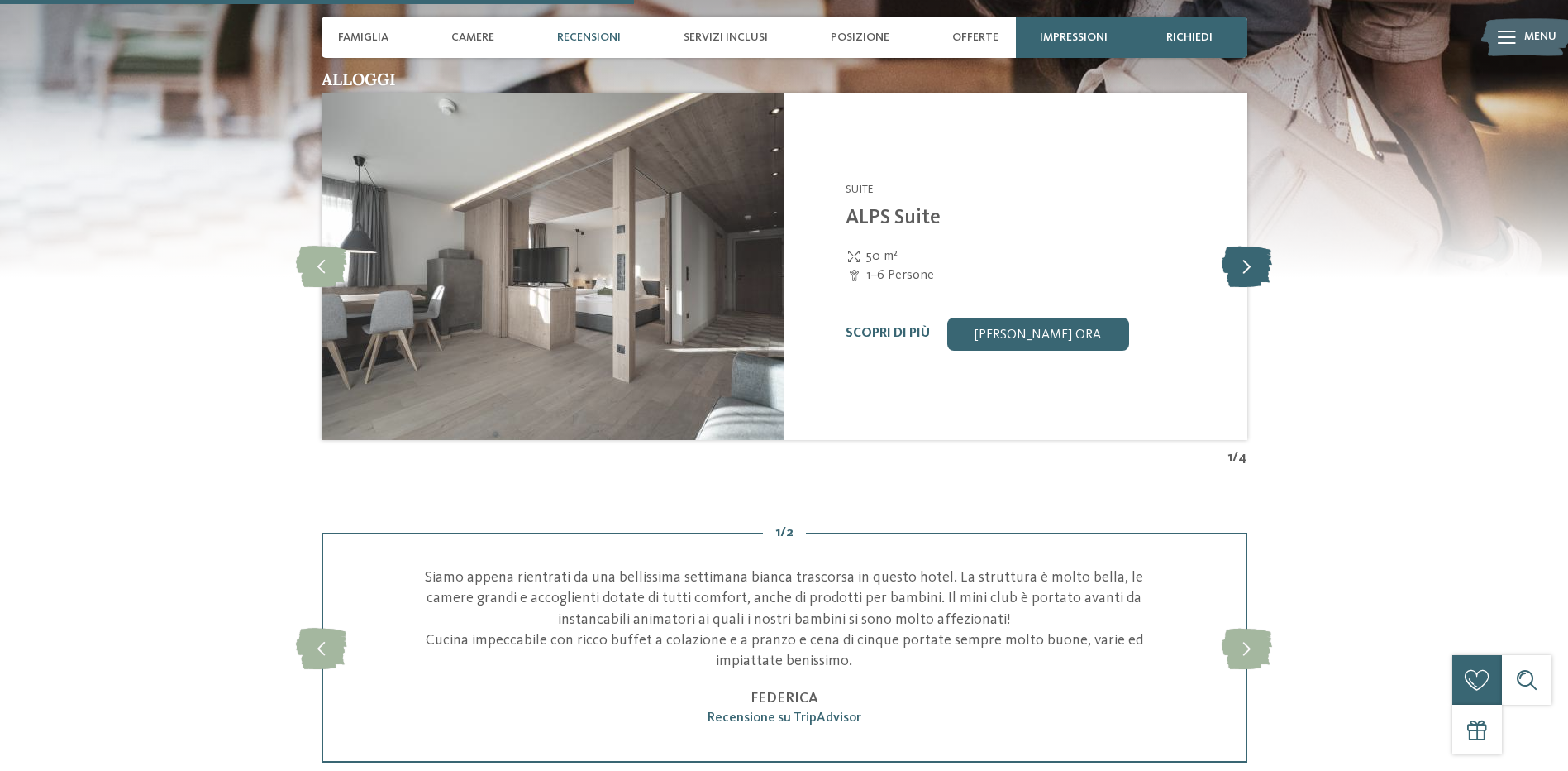
click at [1236, 273] on icon at bounding box center [1247, 266] width 50 height 42
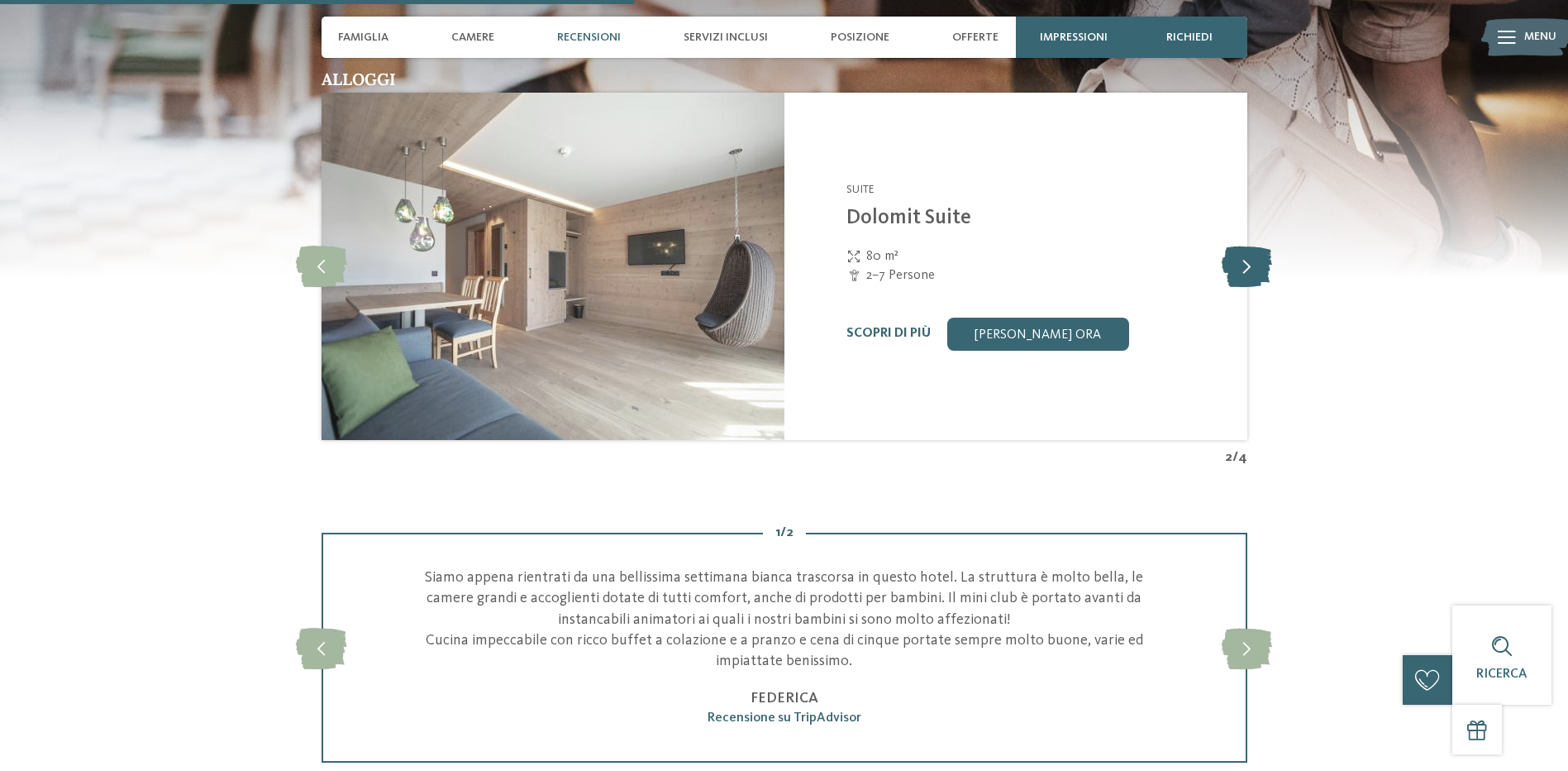
click at [1236, 273] on icon at bounding box center [1247, 266] width 50 height 42
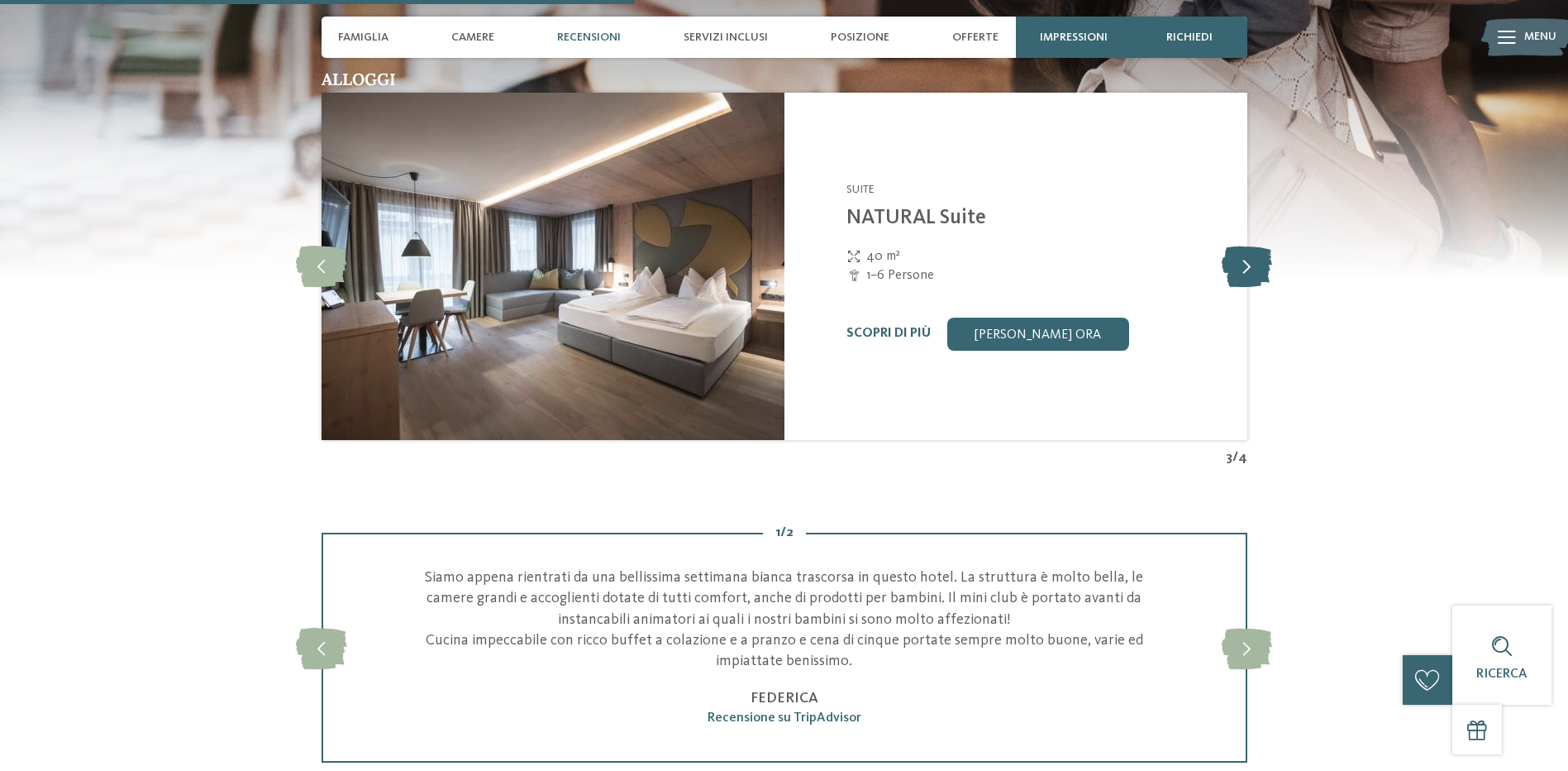
click at [1236, 273] on icon at bounding box center [1247, 266] width 50 height 42
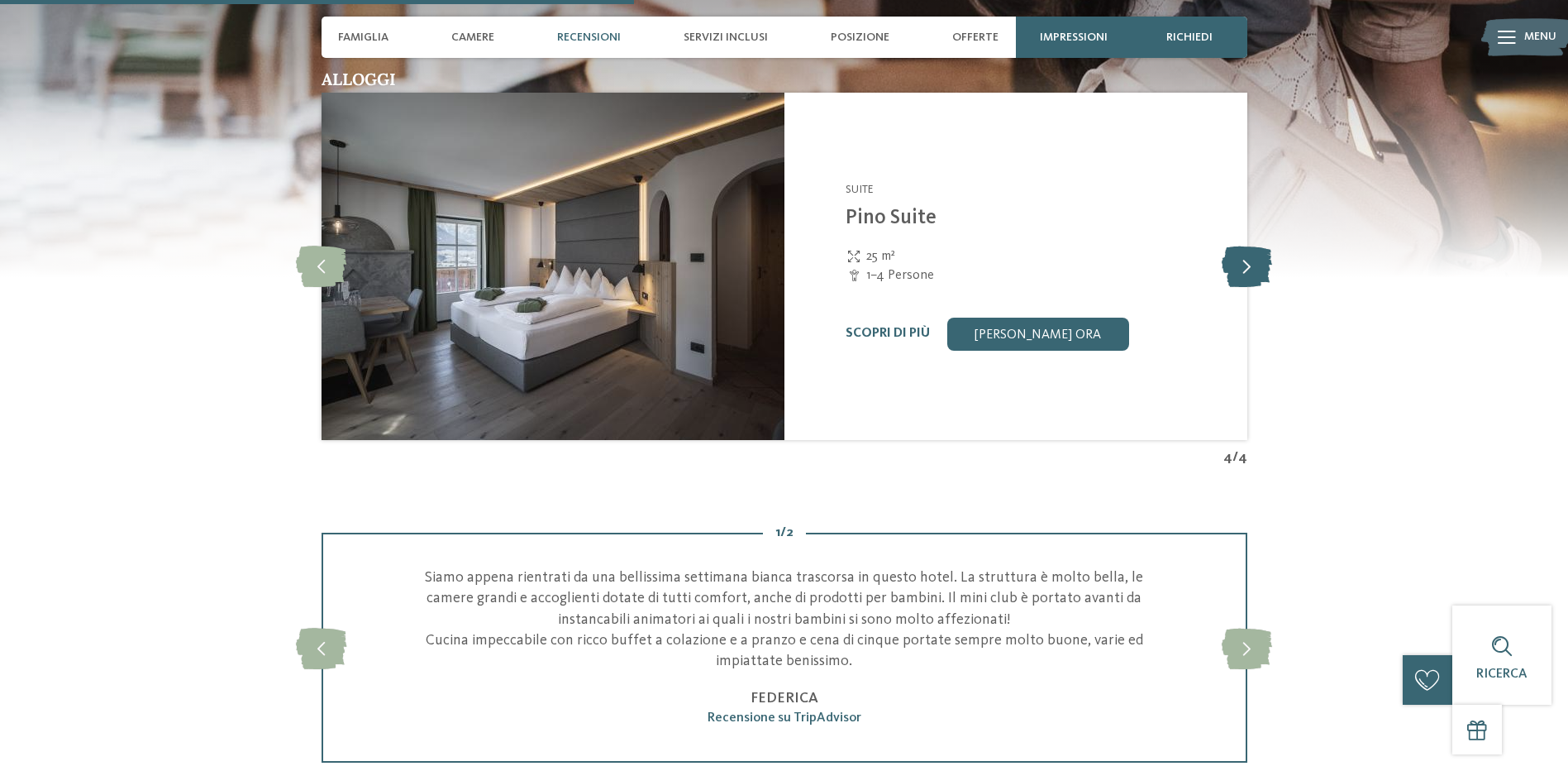
click at [1236, 273] on icon at bounding box center [1247, 266] width 50 height 42
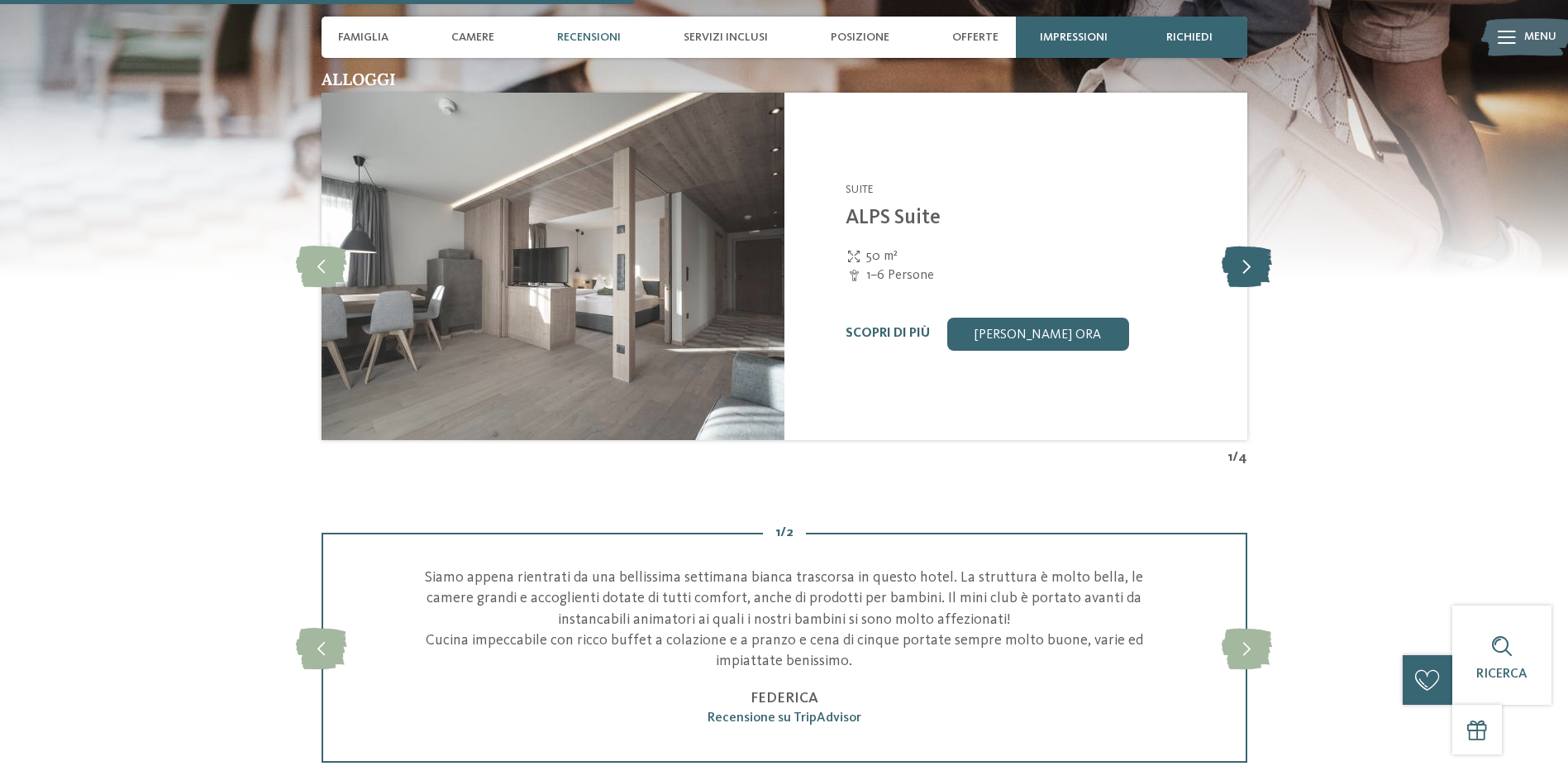
click at [1236, 273] on icon at bounding box center [1247, 266] width 50 height 42
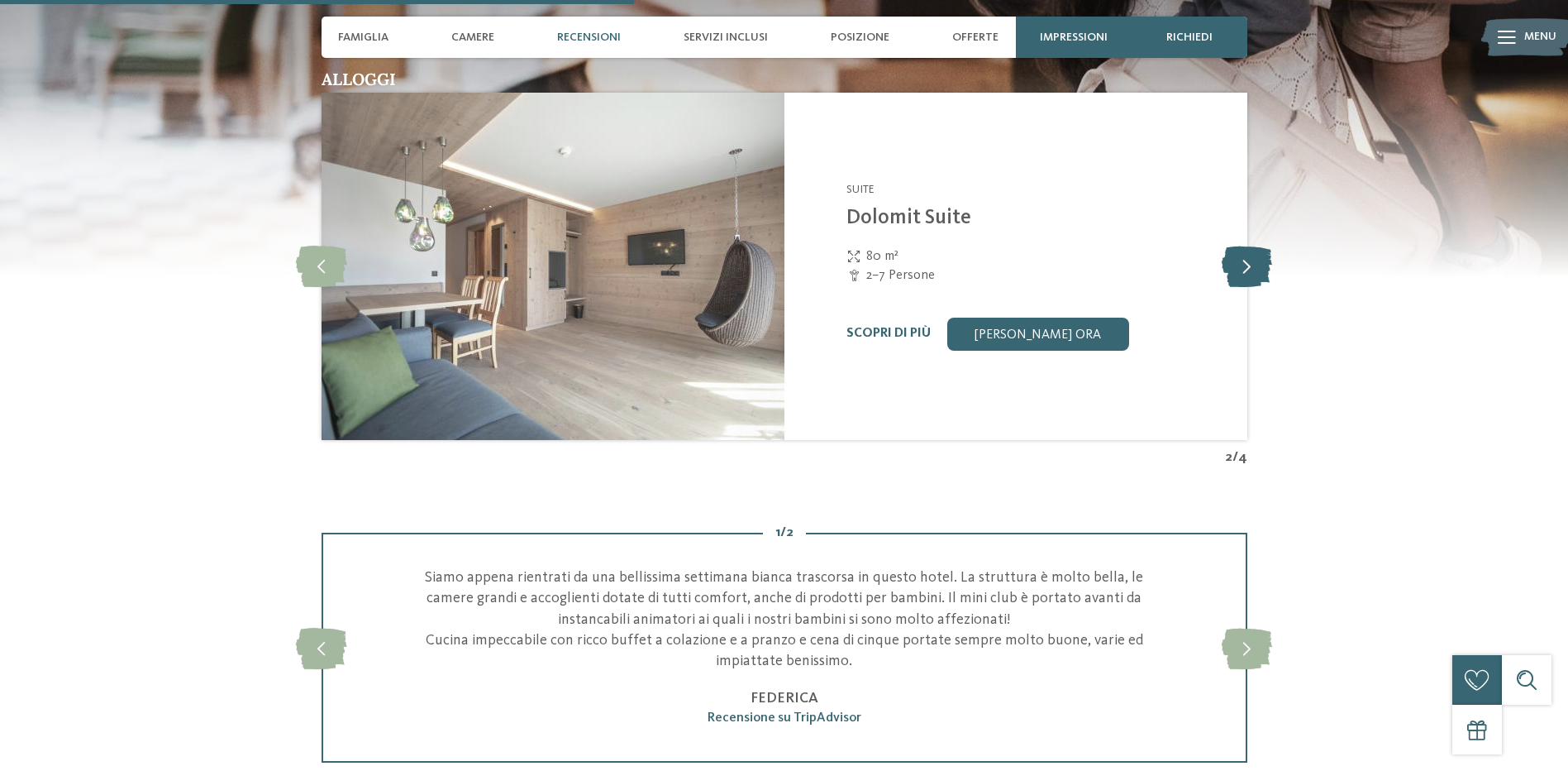
click at [1236, 273] on icon at bounding box center [1247, 266] width 50 height 42
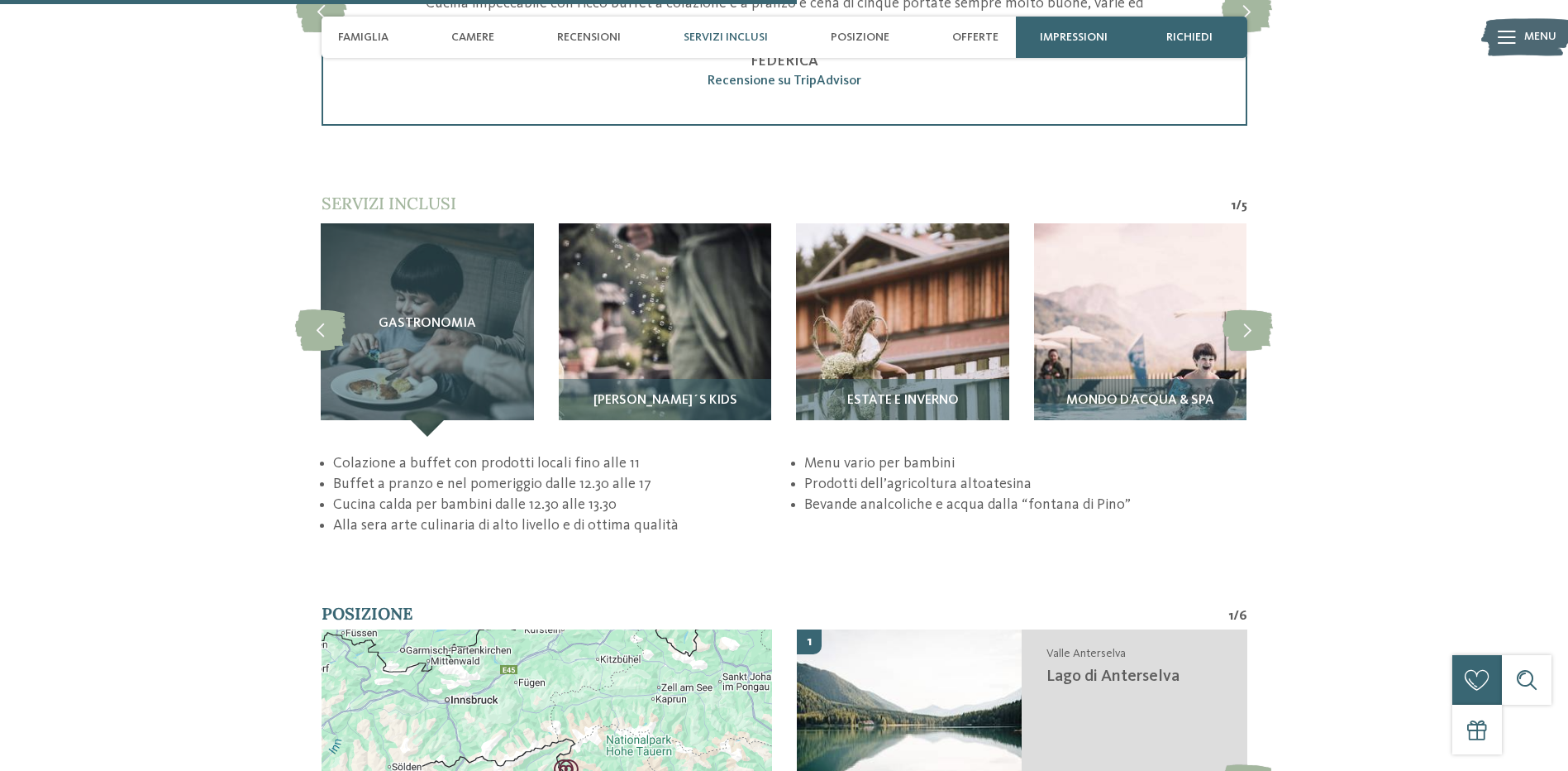
scroll to position [3225, 0]
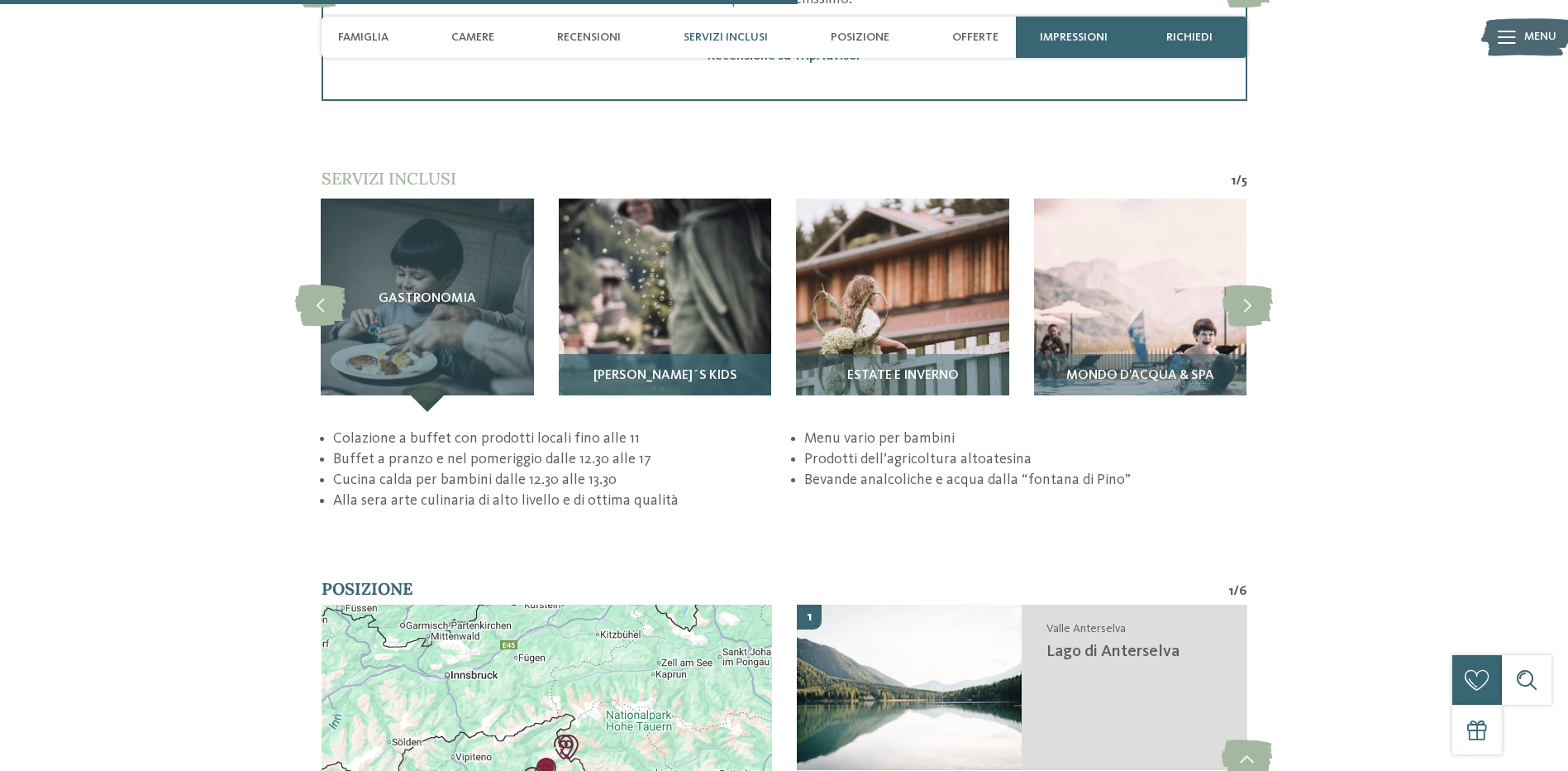
click at [675, 371] on span "Pino´s Kids" at bounding box center [665, 376] width 144 height 14
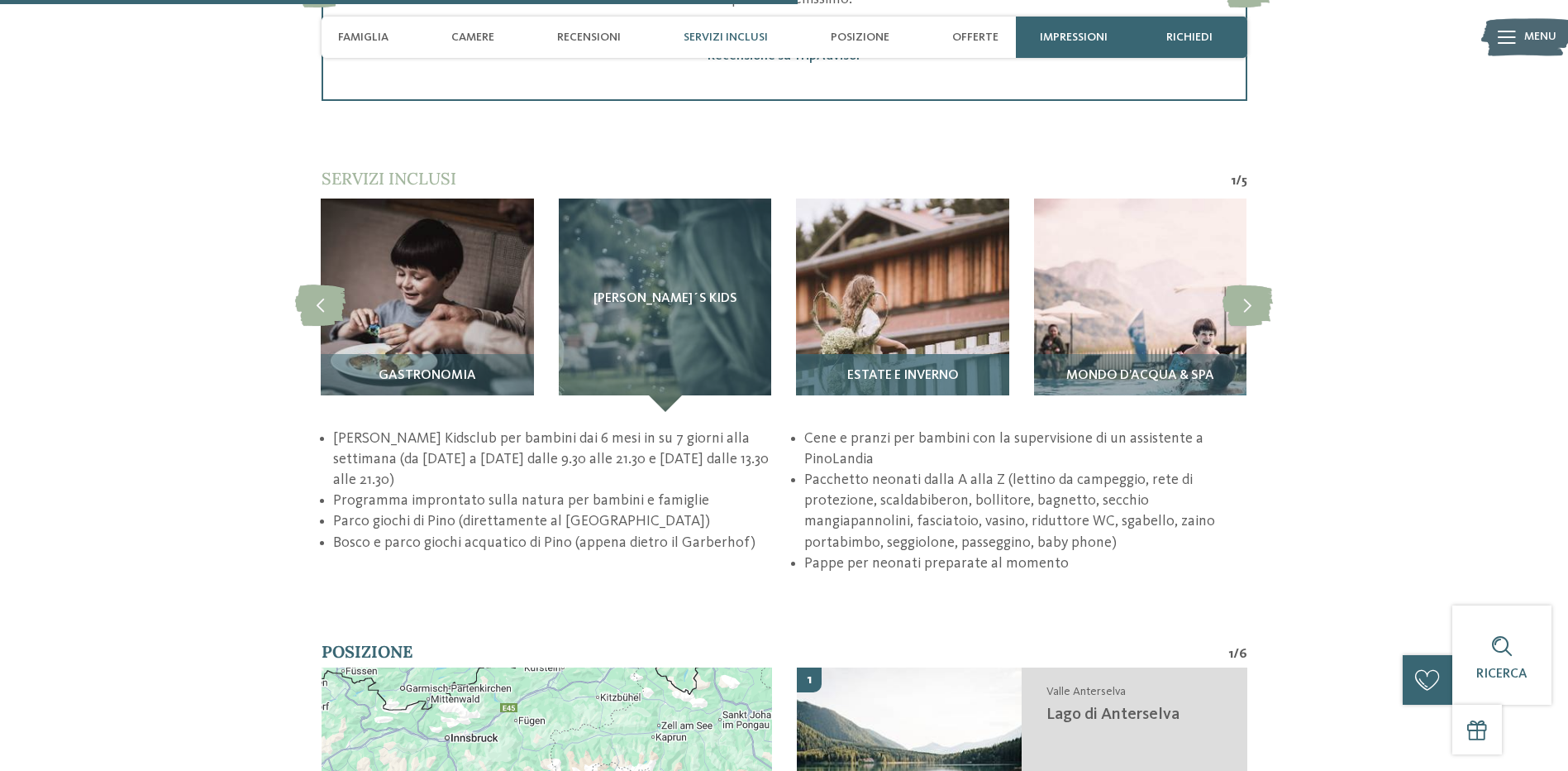
click at [922, 373] on span "Estate e inverno" at bounding box center [903, 376] width 112 height 14
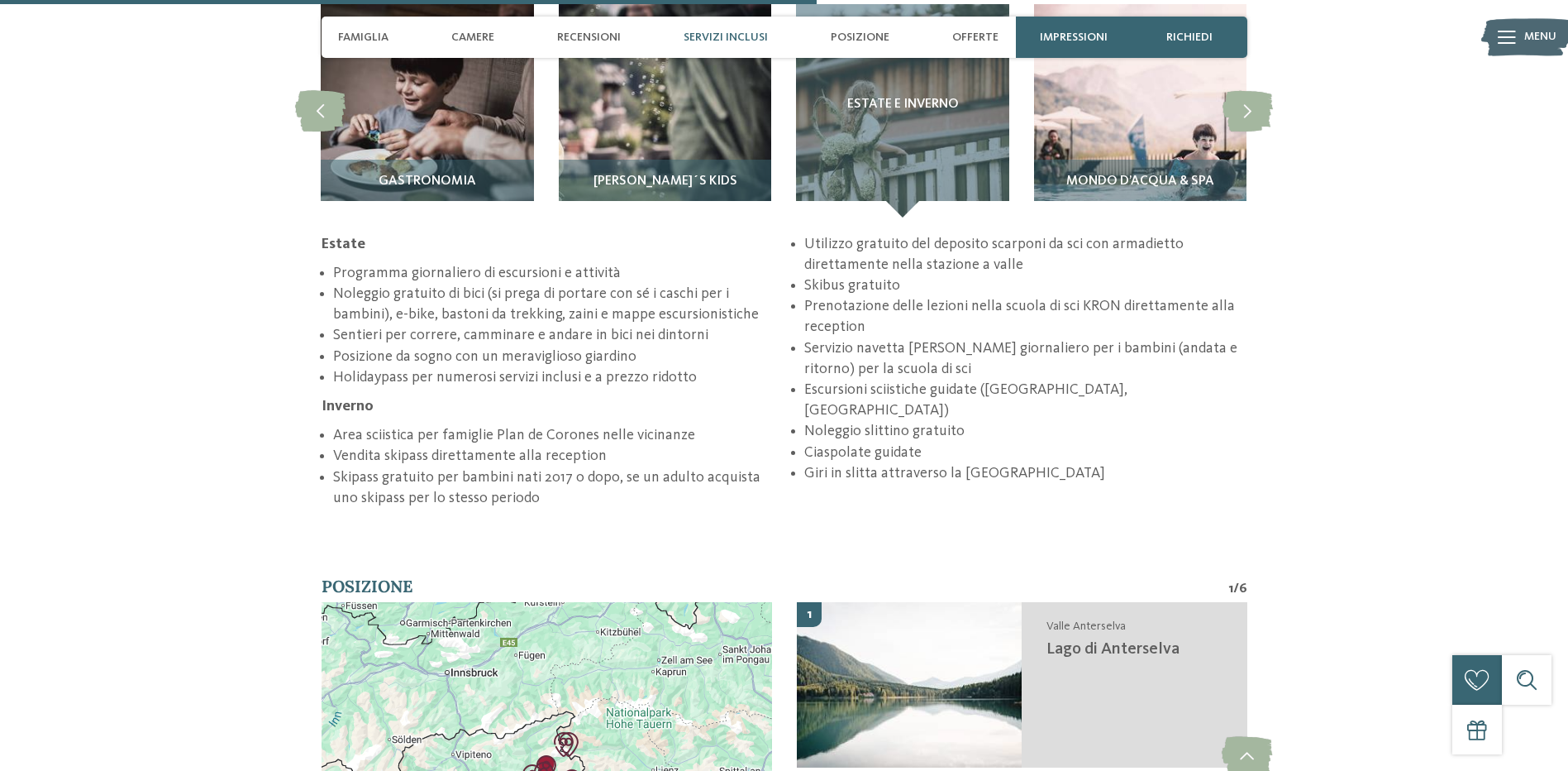
scroll to position [3390, 0]
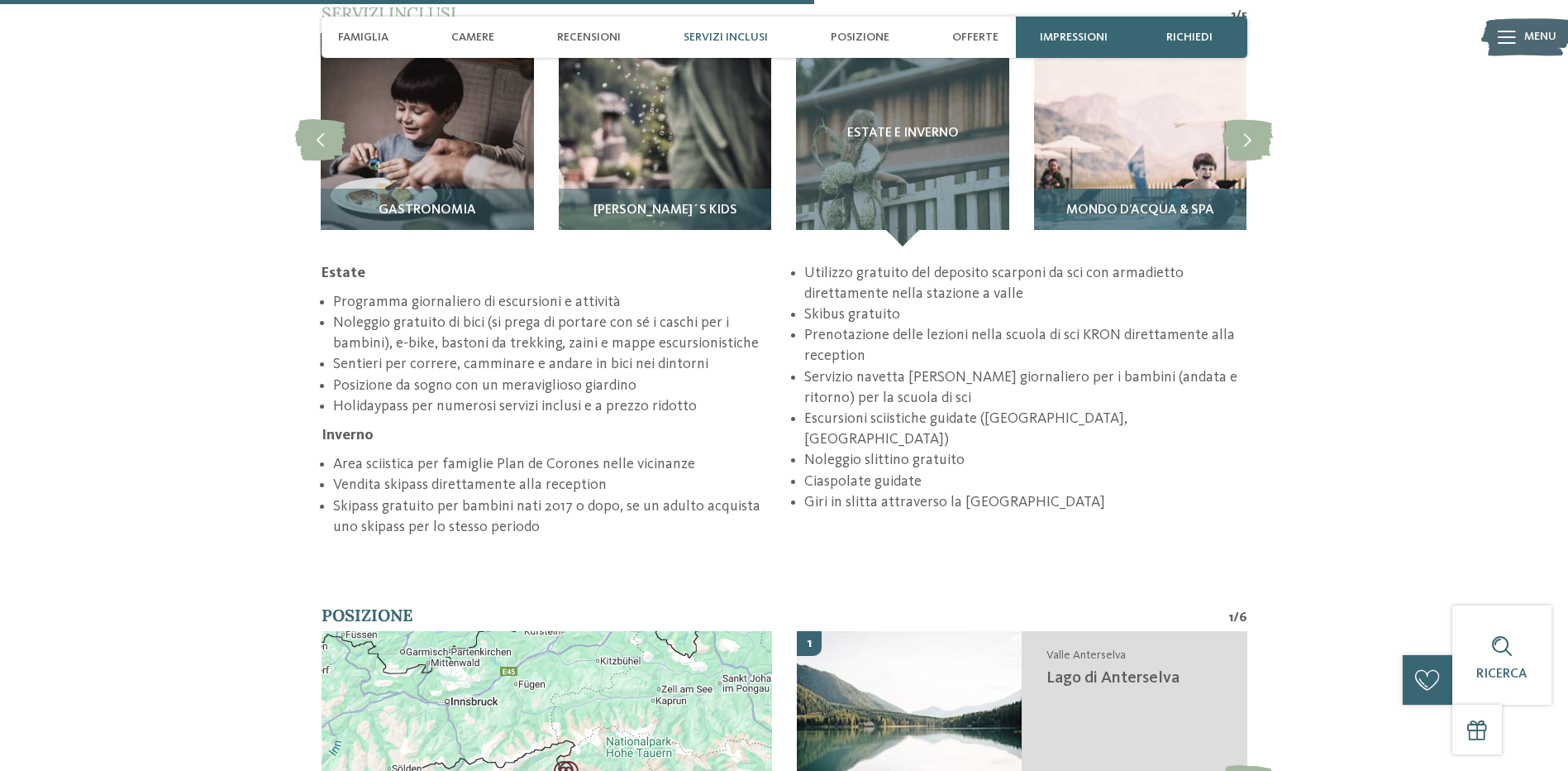
click at [1157, 194] on div "Mondo d’acqua & Spa" at bounding box center [1140, 217] width 212 height 58
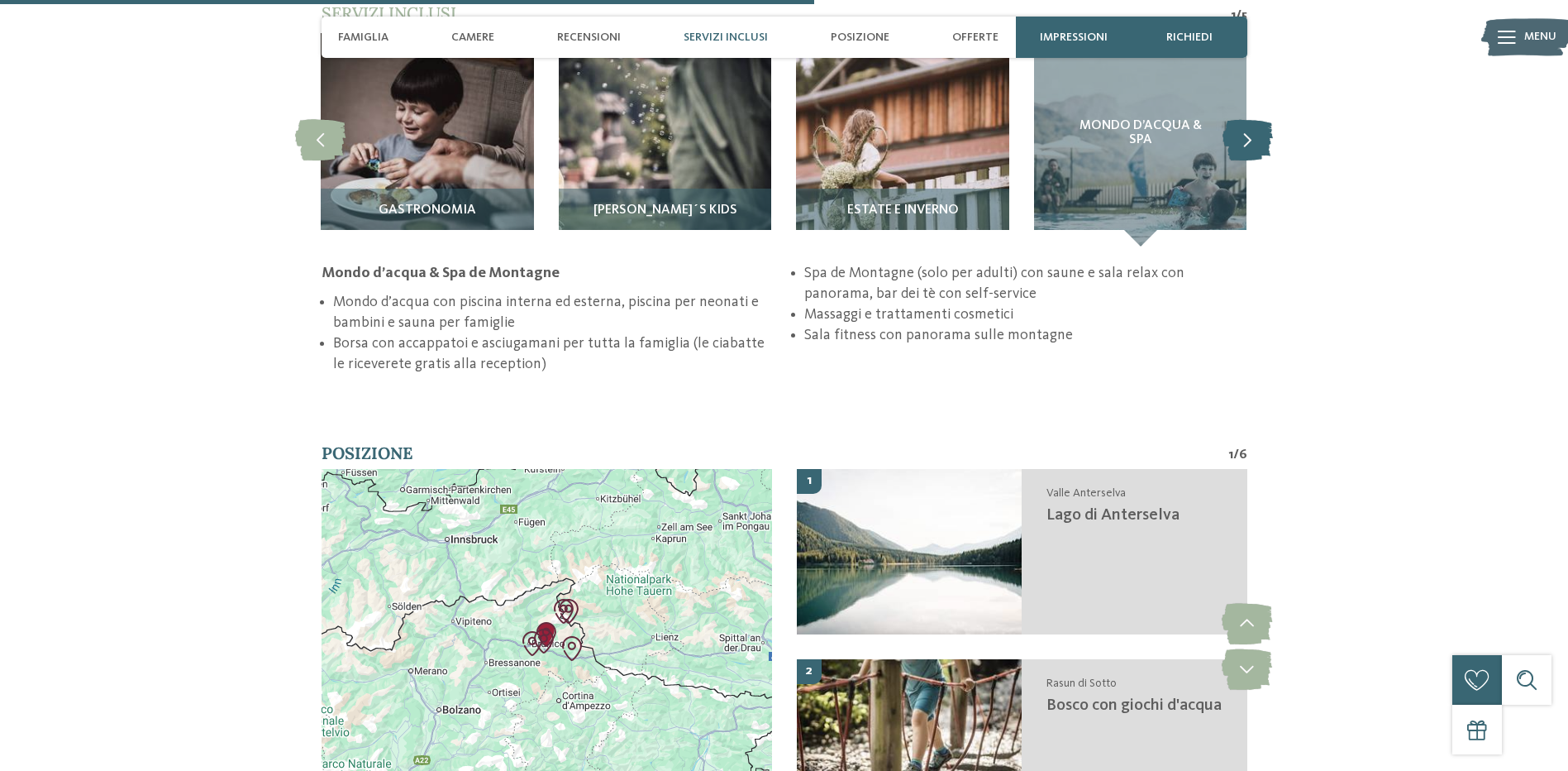
click at [1254, 136] on icon at bounding box center [1247, 140] width 50 height 42
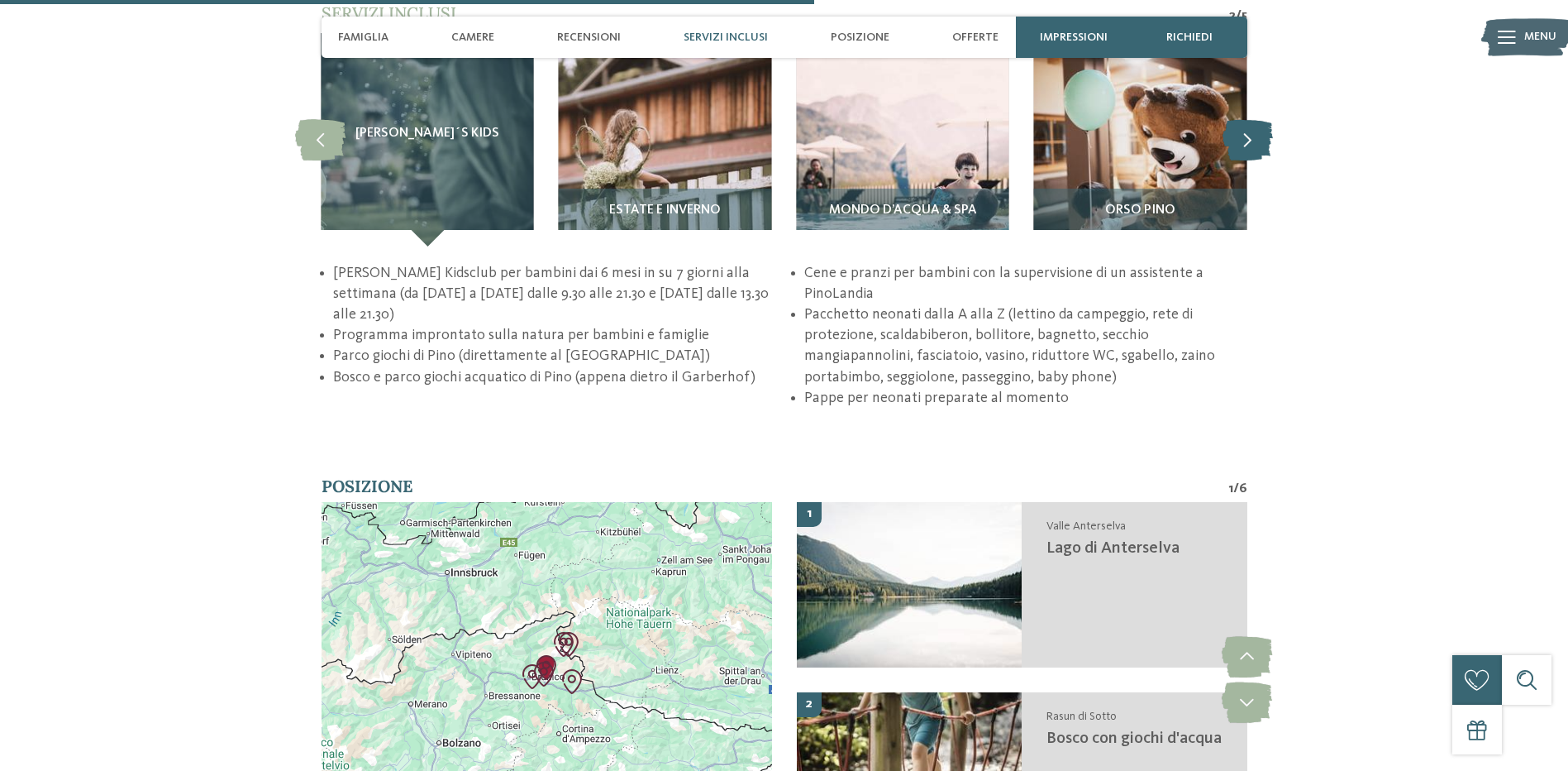
click at [1254, 136] on icon at bounding box center [1247, 140] width 50 height 42
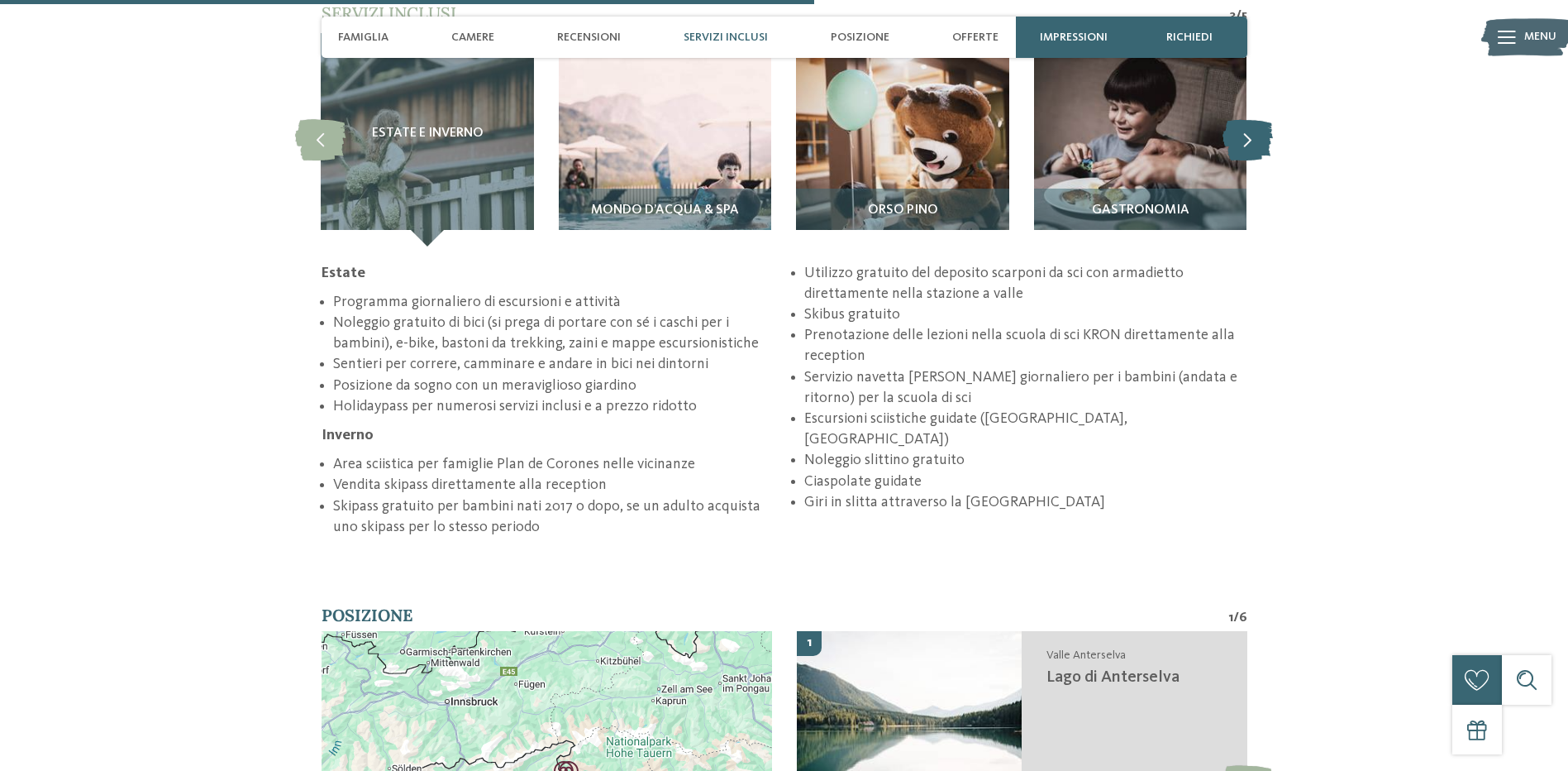
click at [1254, 136] on icon at bounding box center [1247, 140] width 50 height 42
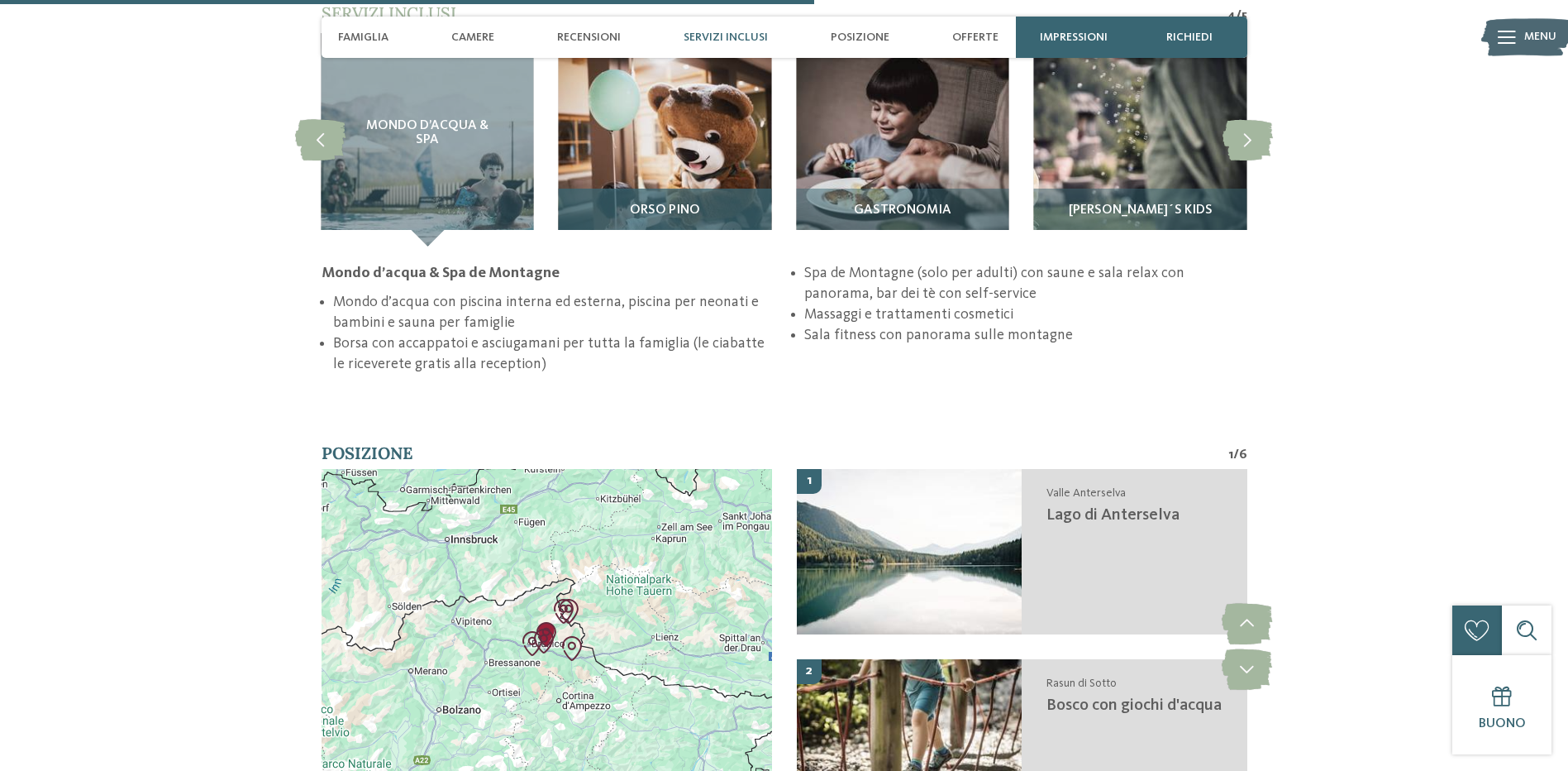
click at [662, 208] on span "Orso Pino" at bounding box center [665, 210] width 70 height 14
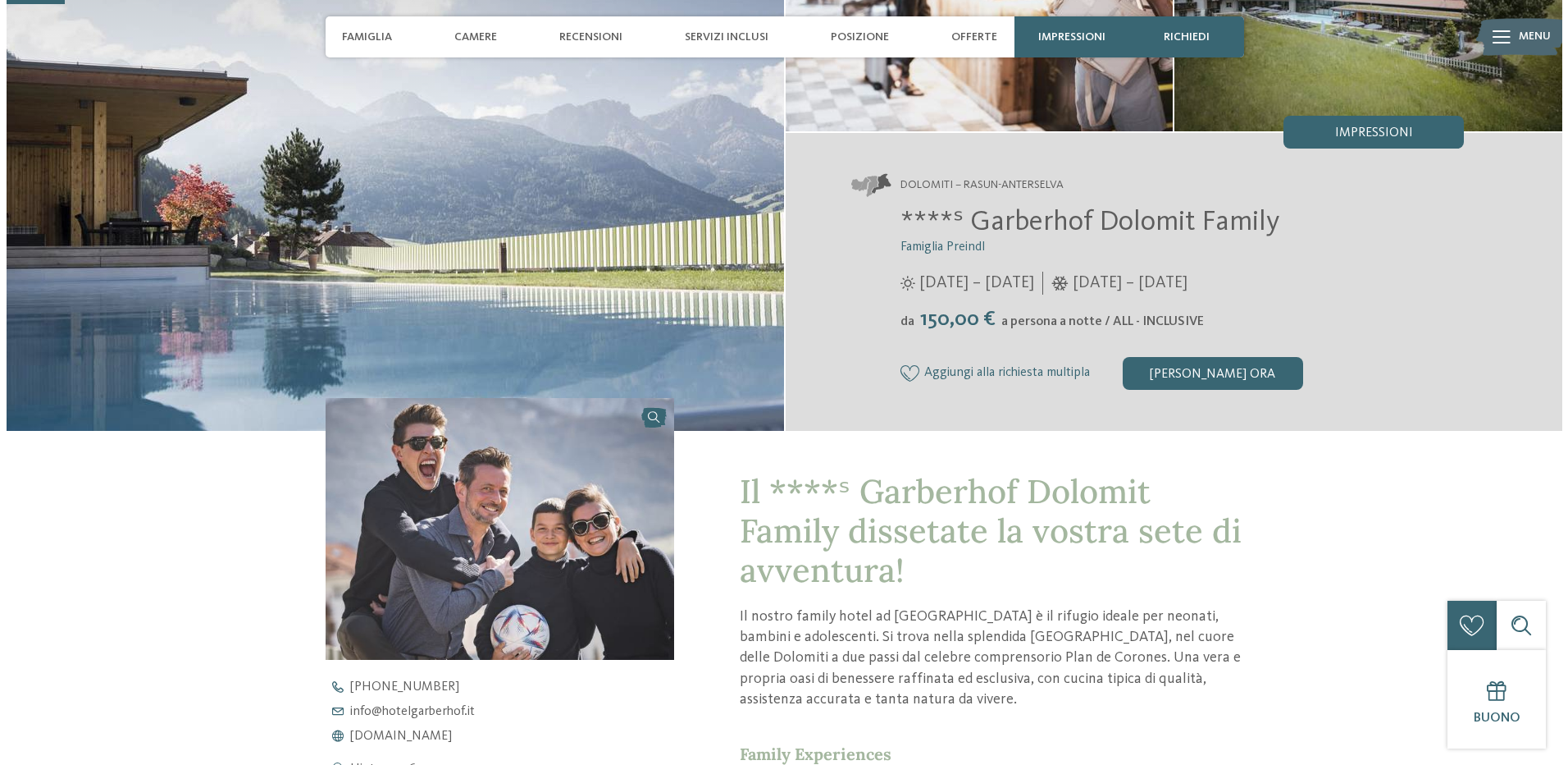
scroll to position [0, 0]
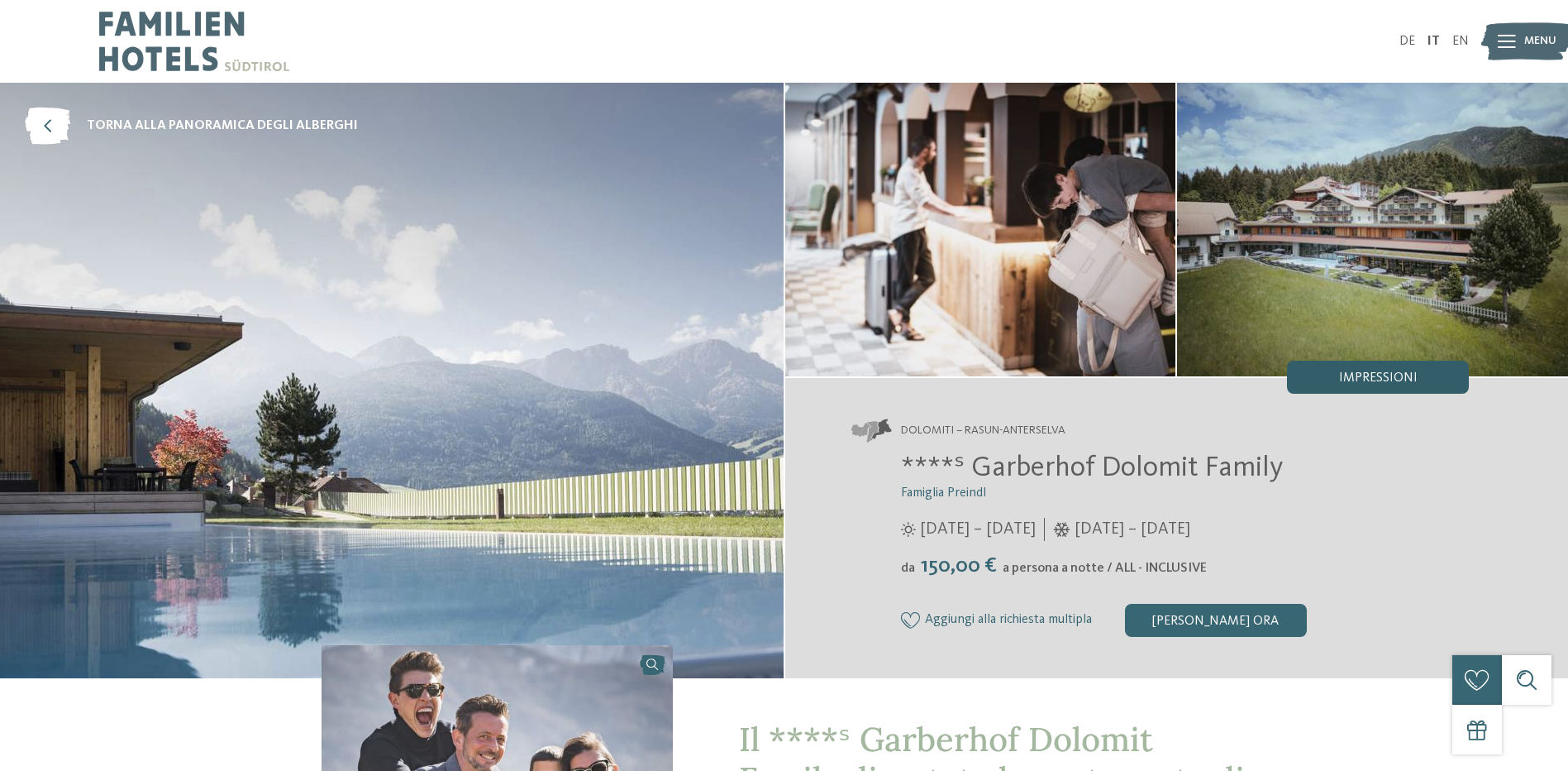
click at [1355, 368] on div "Impressioni" at bounding box center [1378, 377] width 182 height 33
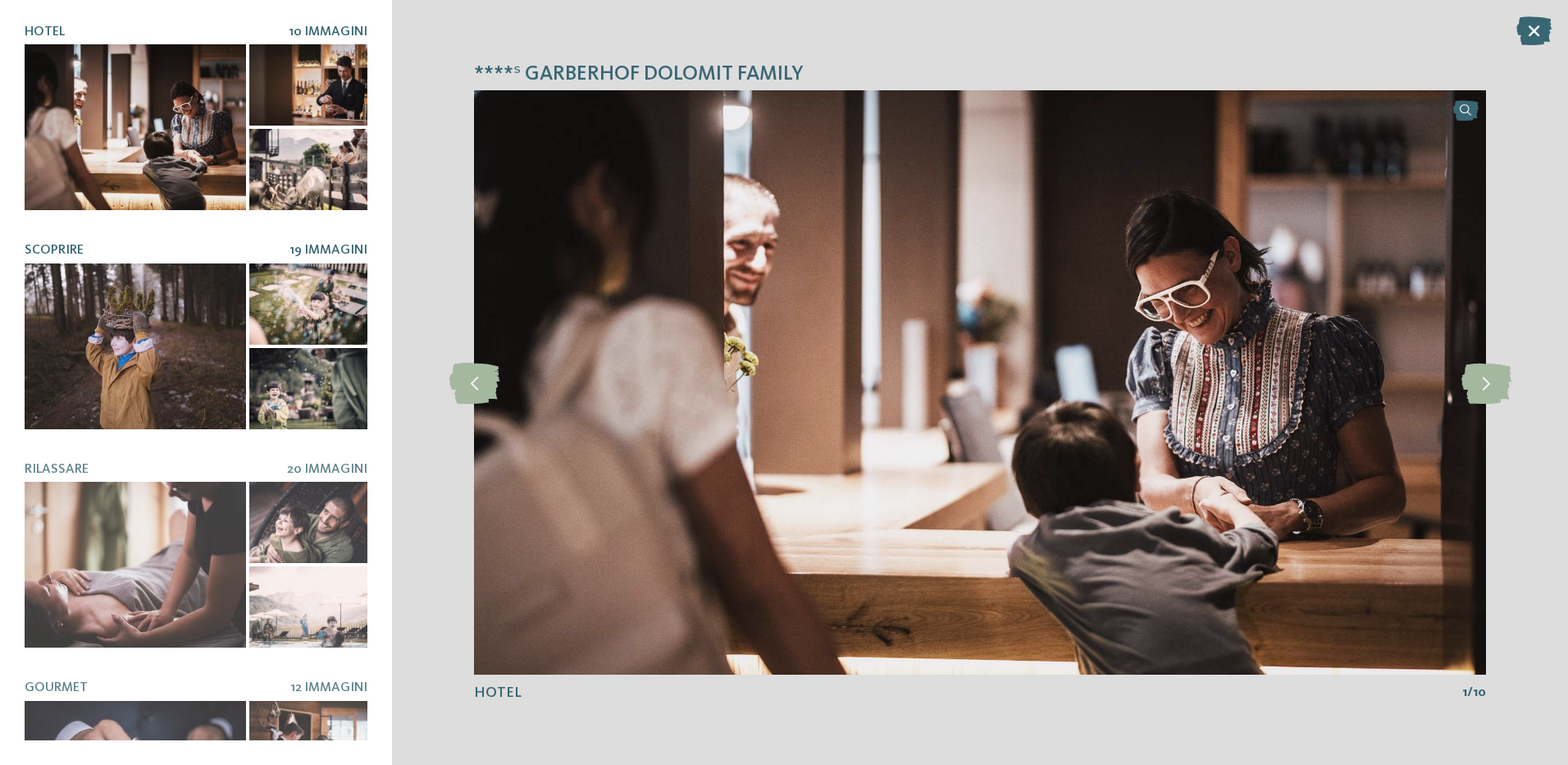
click at [145, 327] on div at bounding box center [135, 347] width 221 height 166
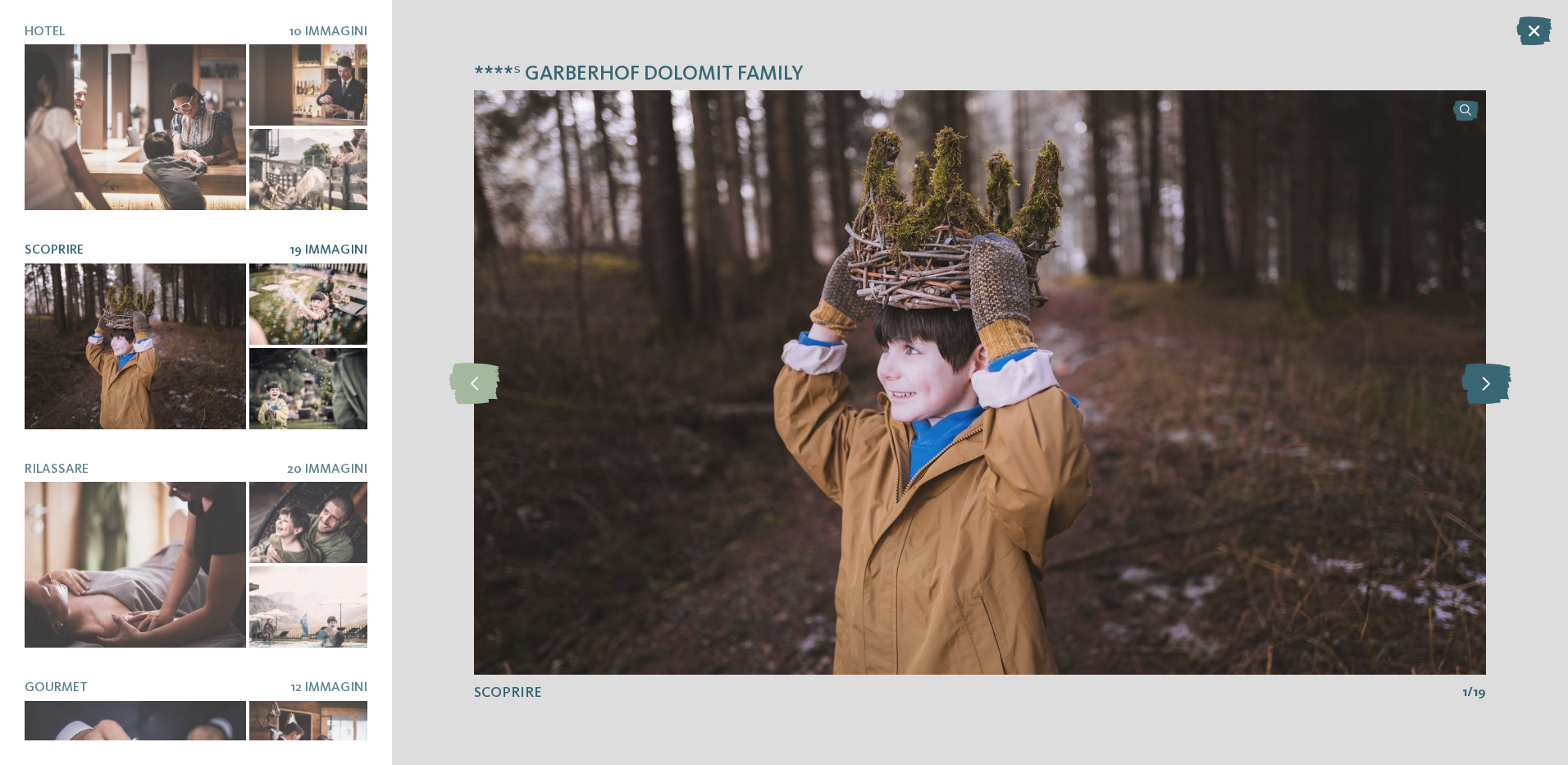
click at [1478, 380] on icon at bounding box center [1486, 382] width 50 height 41
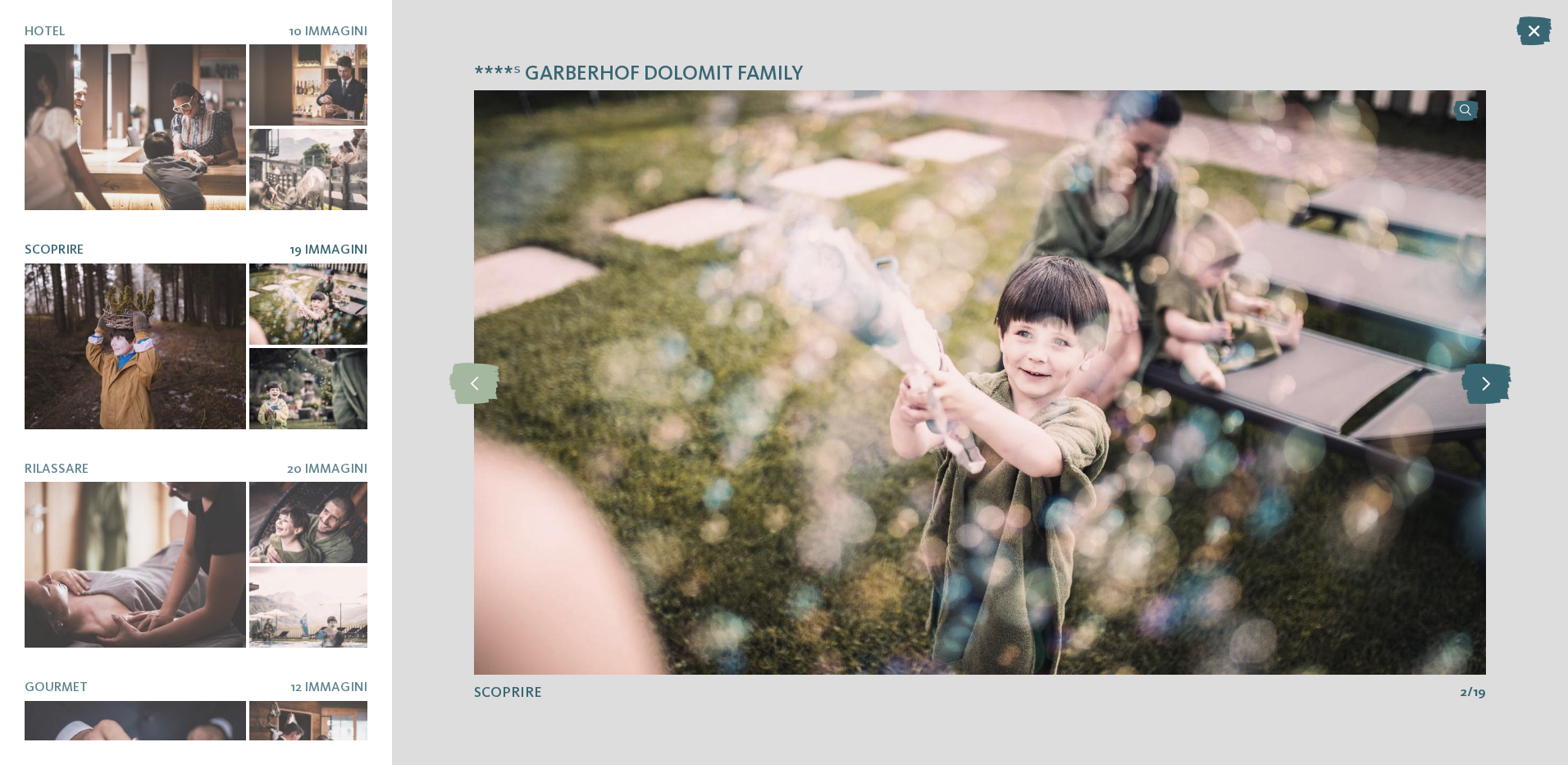
click at [1478, 380] on icon at bounding box center [1486, 382] width 50 height 41
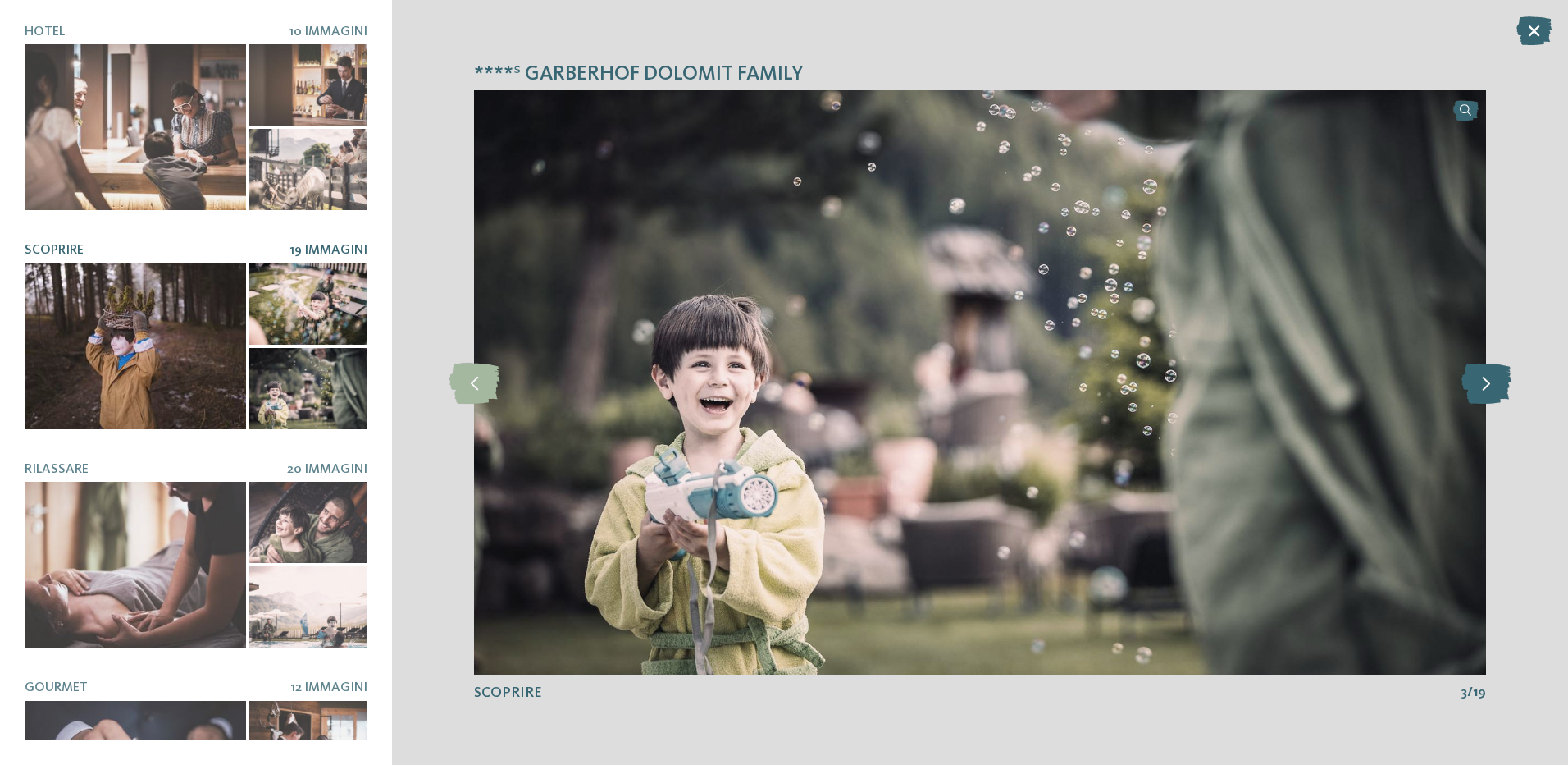
click at [1478, 380] on icon at bounding box center [1486, 382] width 50 height 41
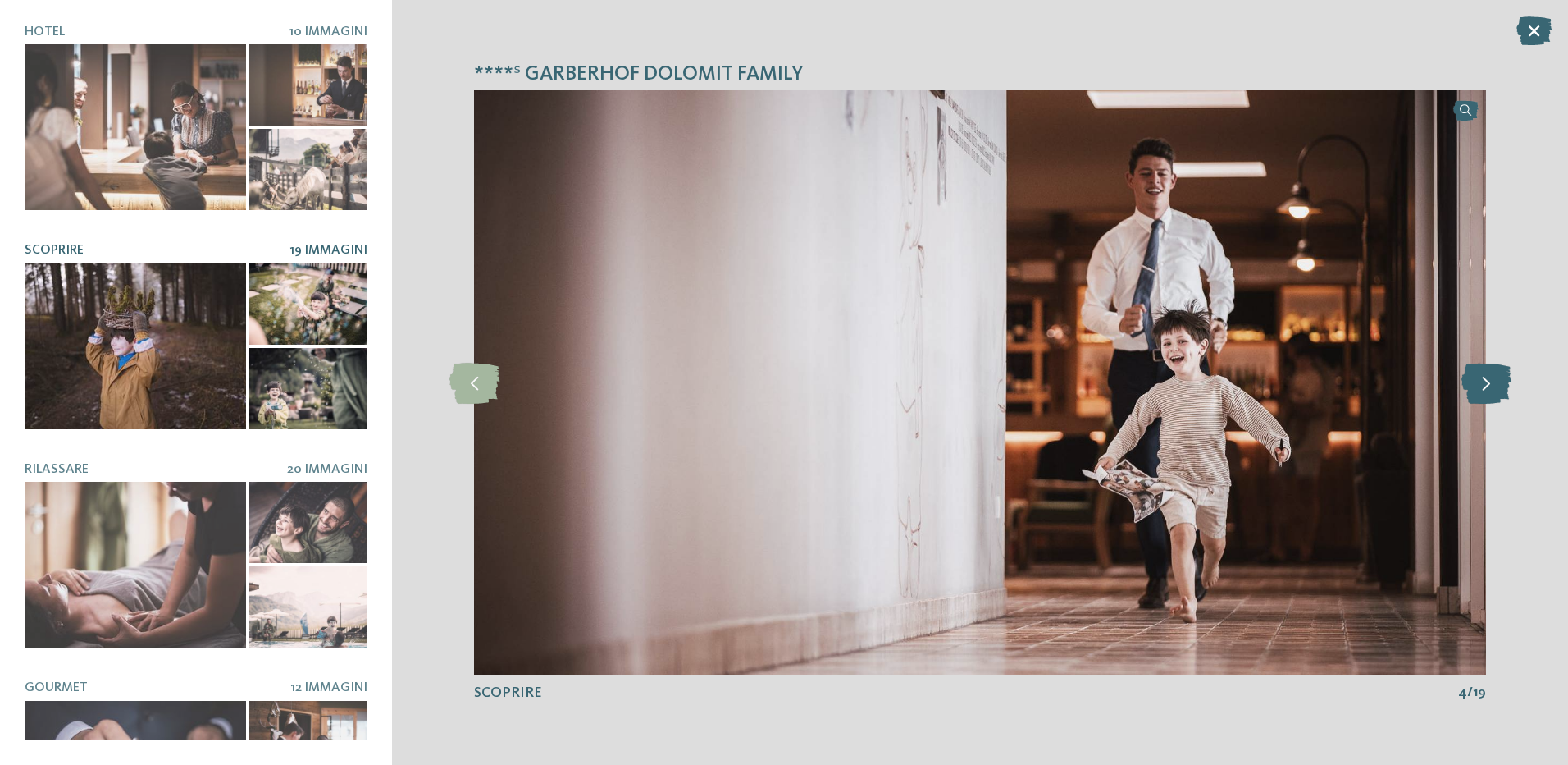
click at [1478, 380] on icon at bounding box center [1486, 382] width 50 height 41
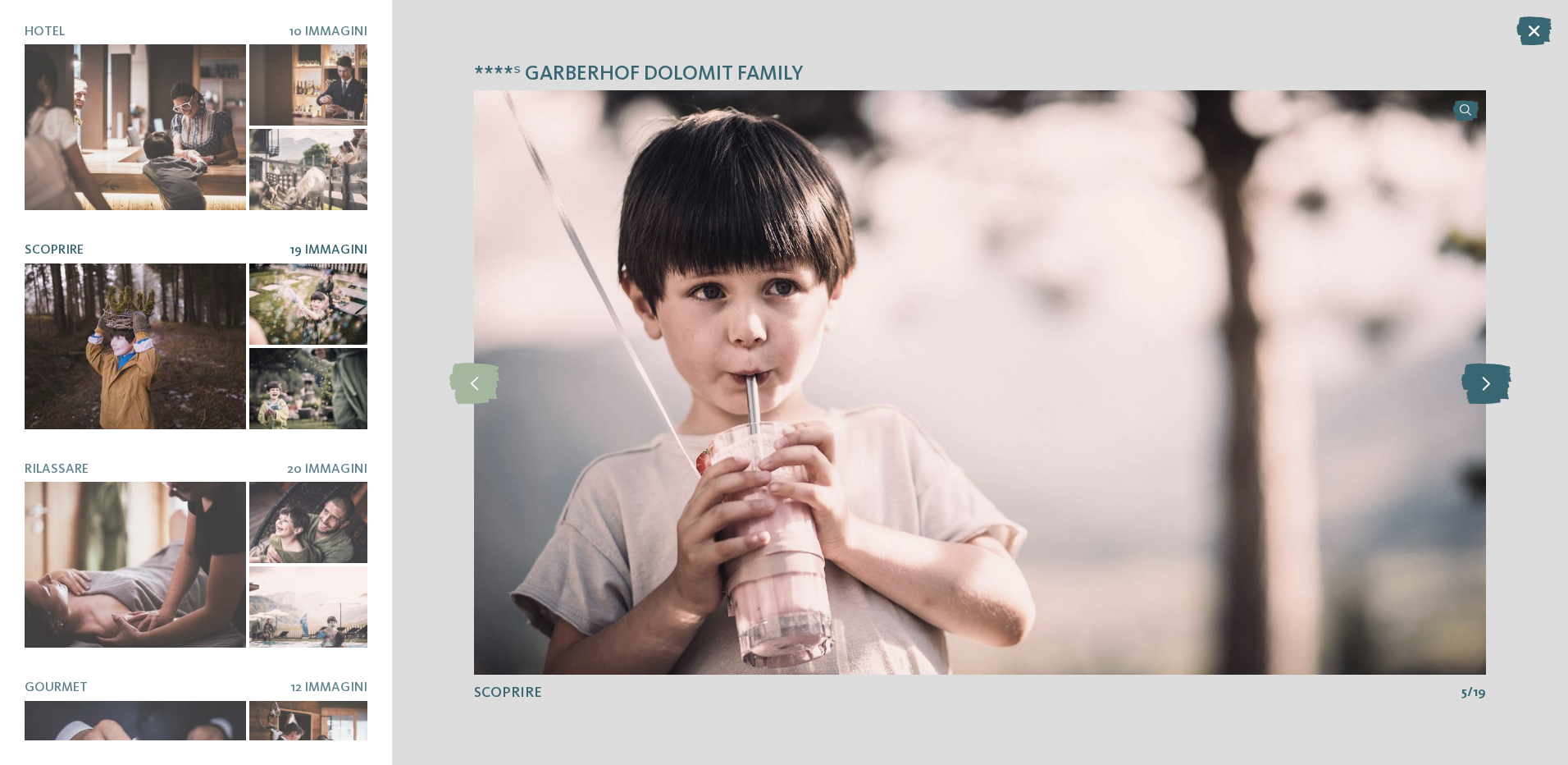
click at [1478, 380] on icon at bounding box center [1486, 382] width 50 height 41
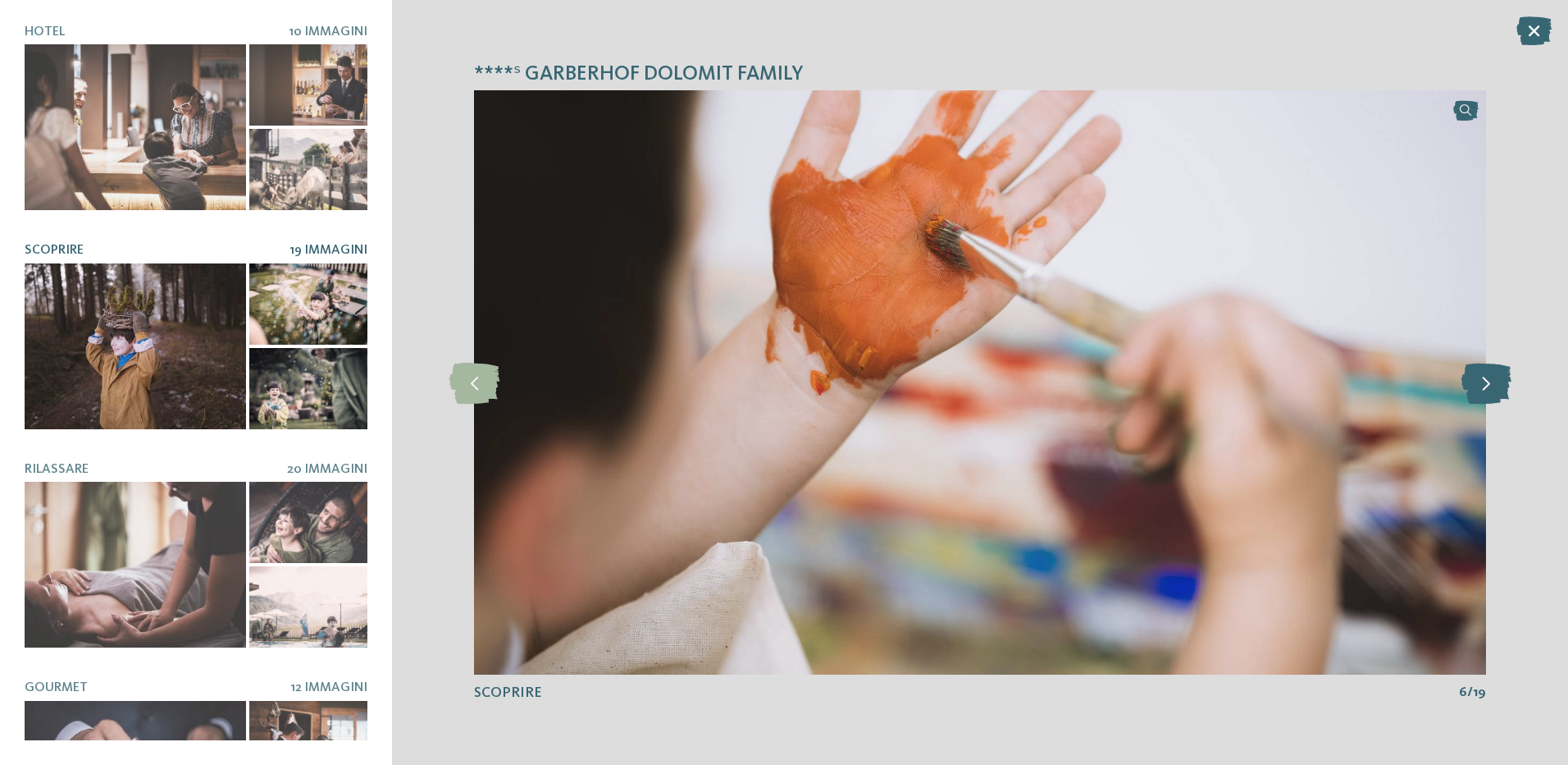
click at [1478, 380] on icon at bounding box center [1486, 382] width 50 height 41
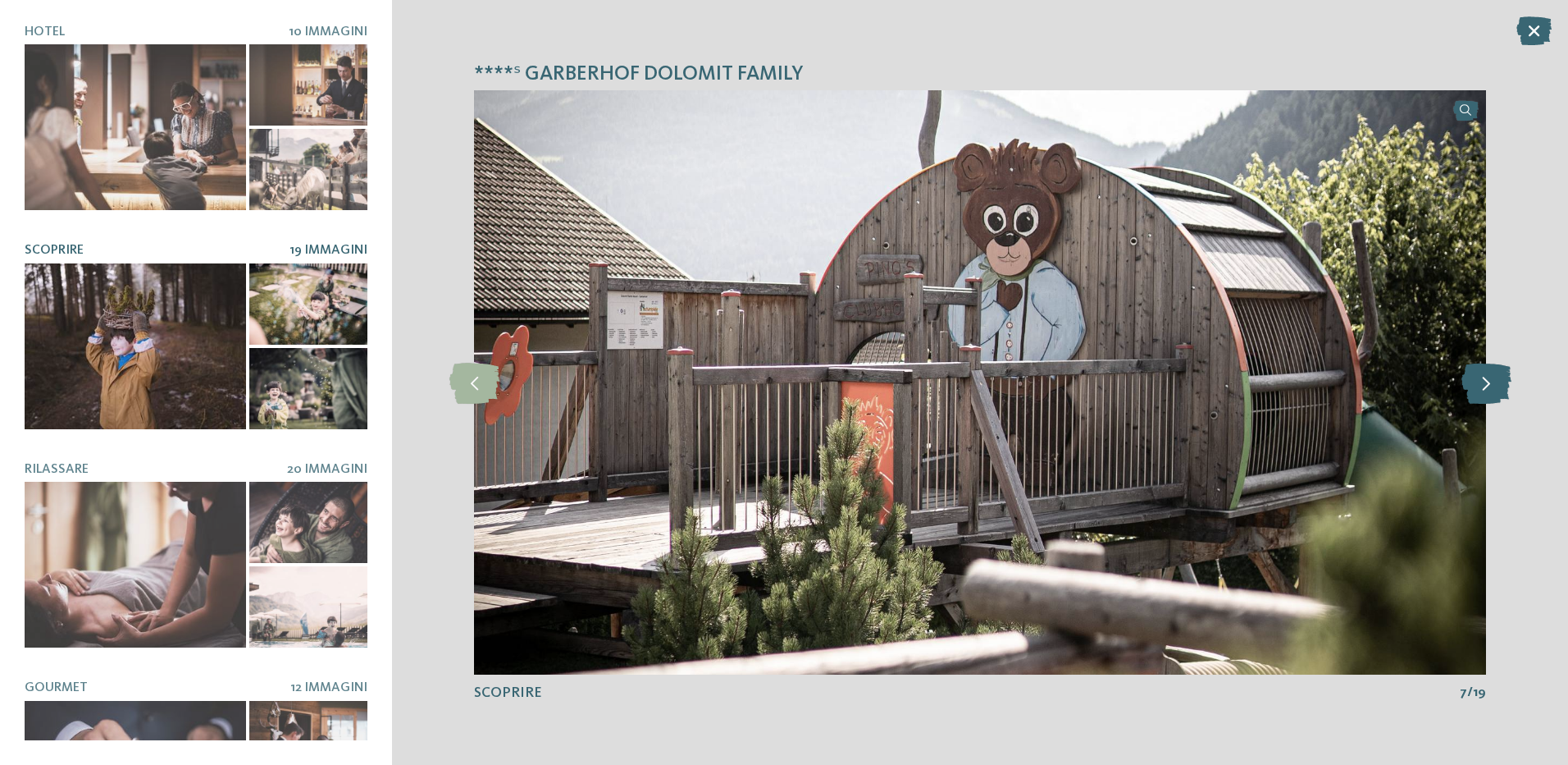
click at [1478, 380] on icon at bounding box center [1486, 382] width 50 height 41
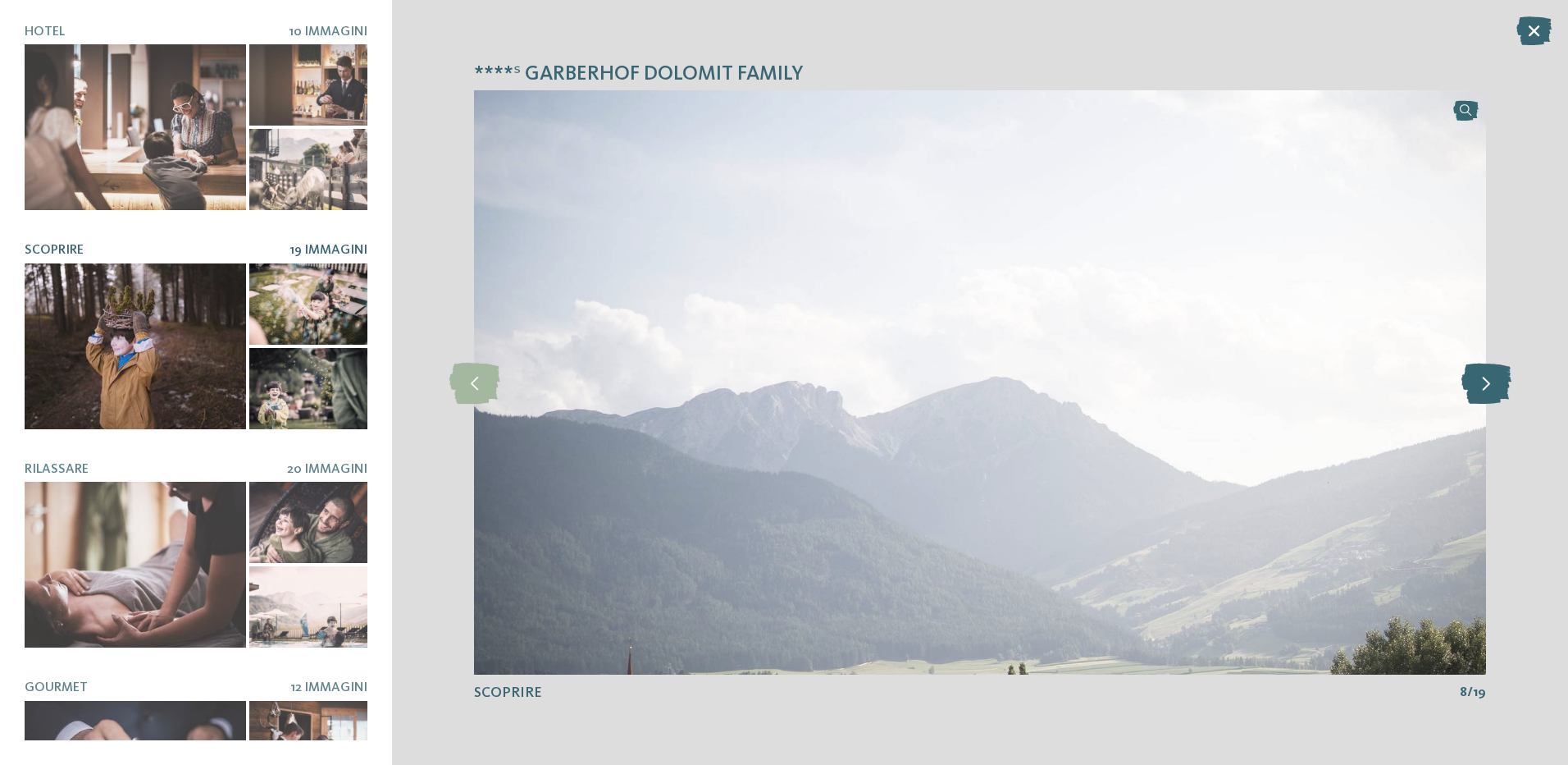
click at [1479, 380] on icon at bounding box center [1486, 382] width 50 height 41
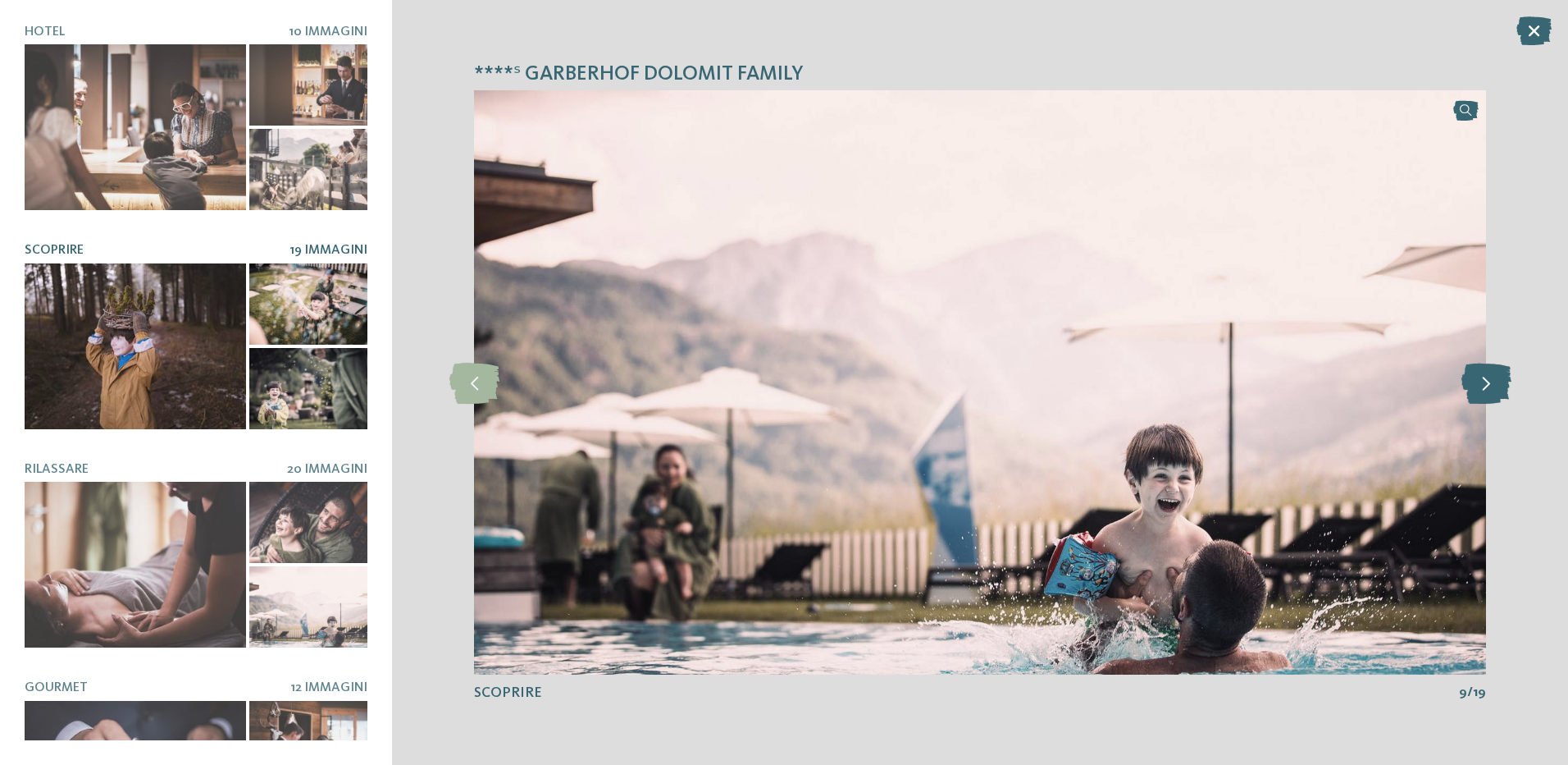
click at [1479, 380] on icon at bounding box center [1486, 382] width 50 height 41
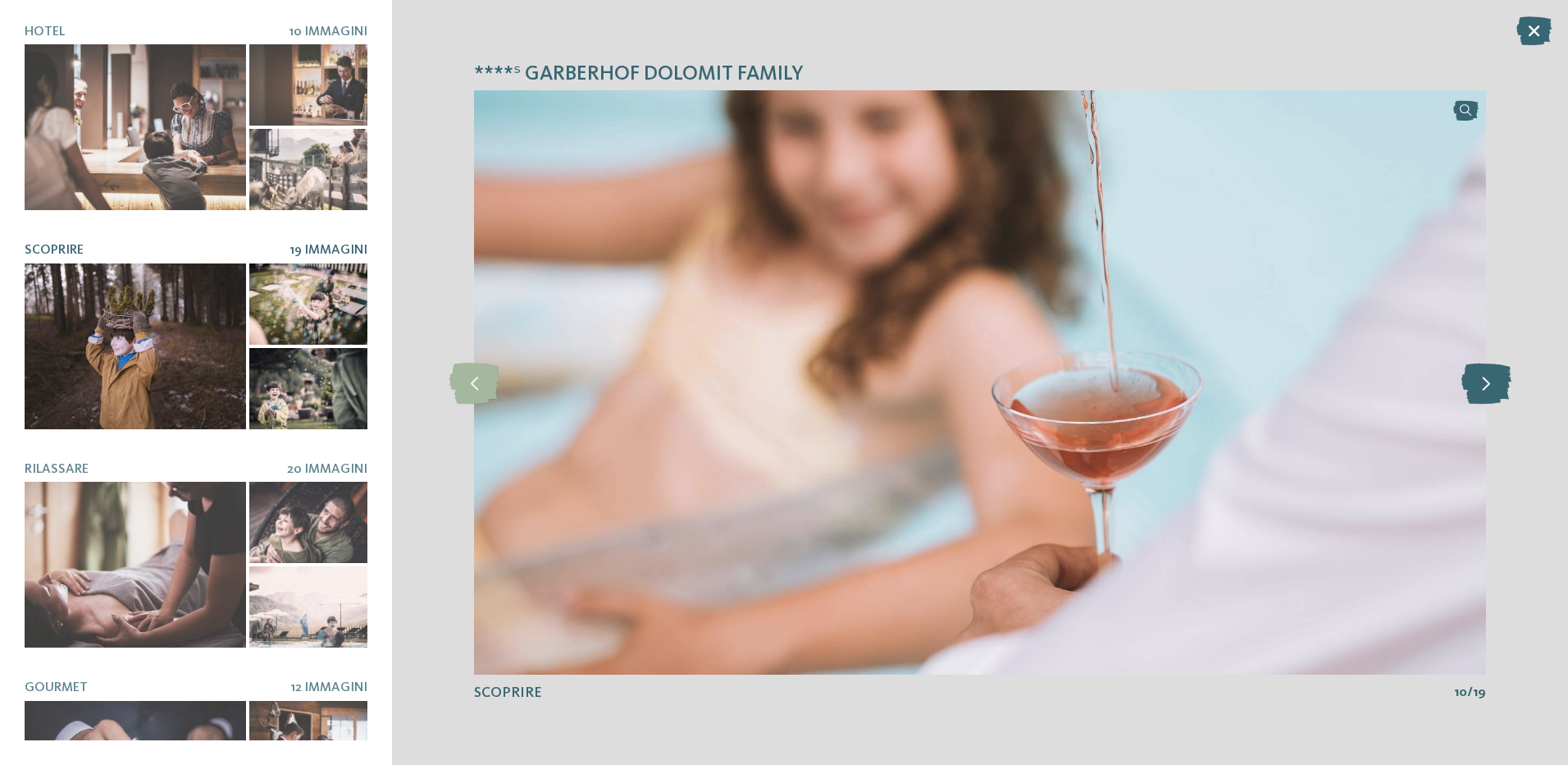
click at [1479, 380] on icon at bounding box center [1486, 382] width 50 height 41
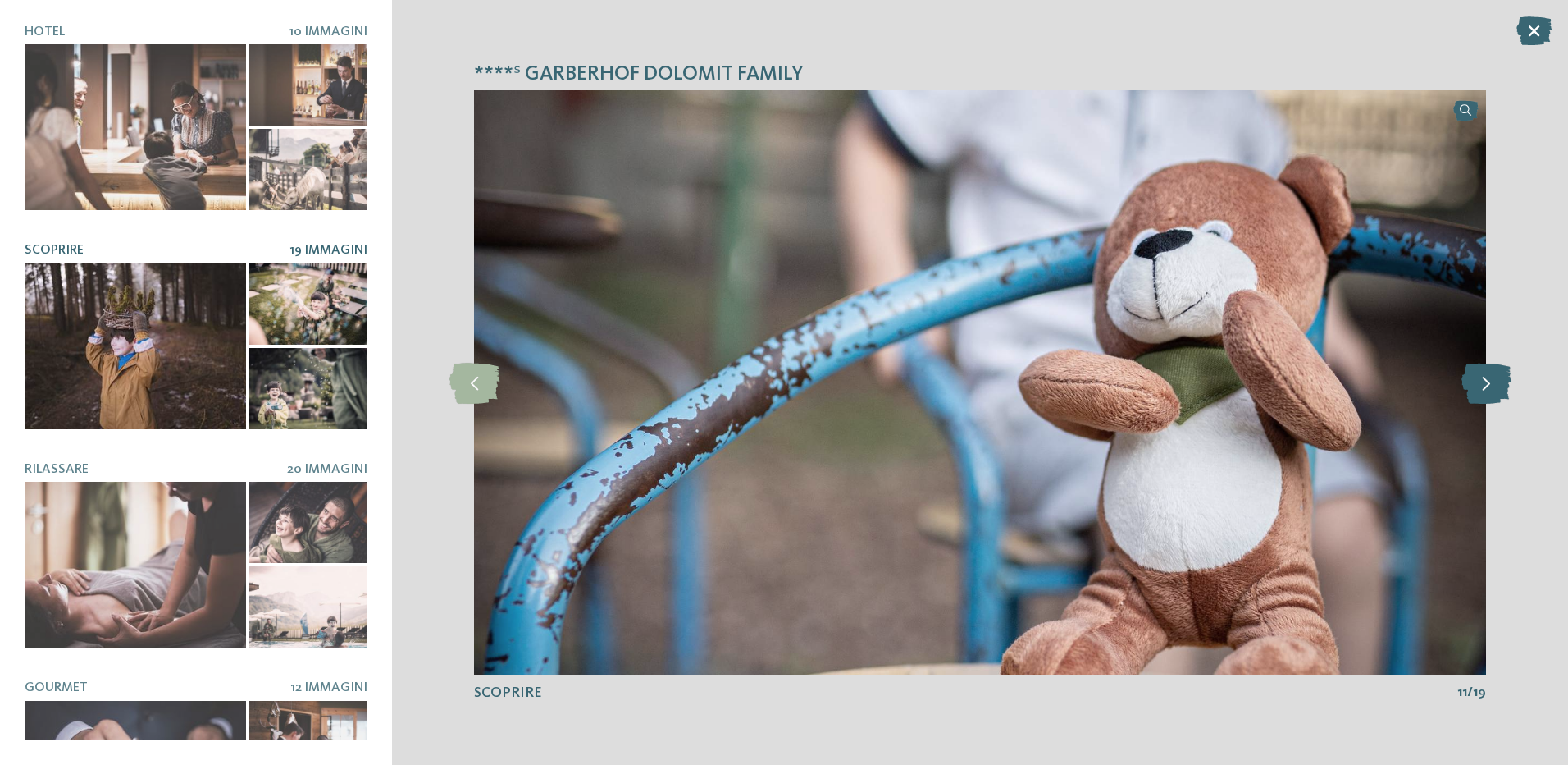
click at [1480, 380] on icon at bounding box center [1486, 382] width 50 height 41
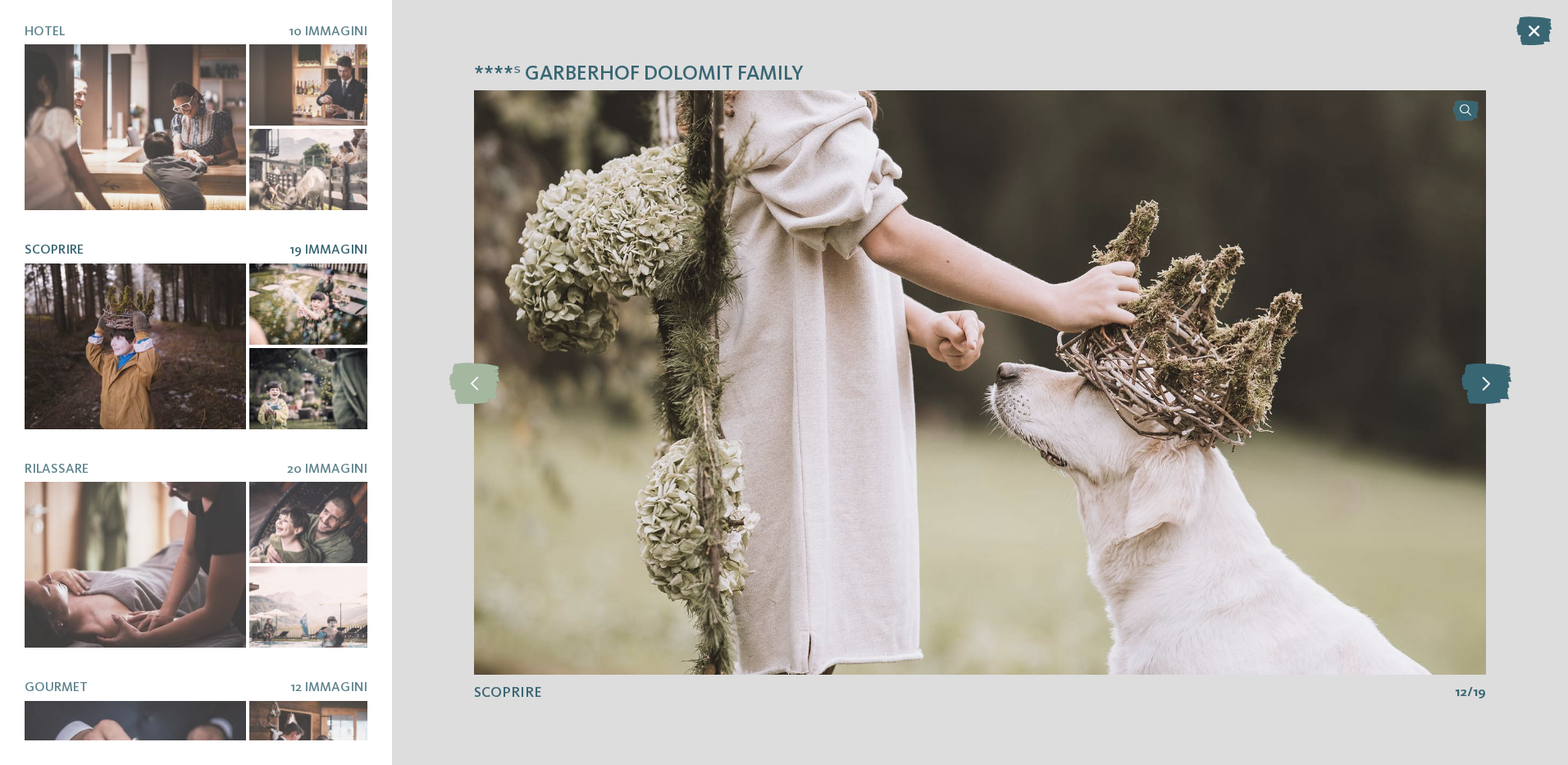
click at [1480, 380] on icon at bounding box center [1486, 382] width 50 height 41
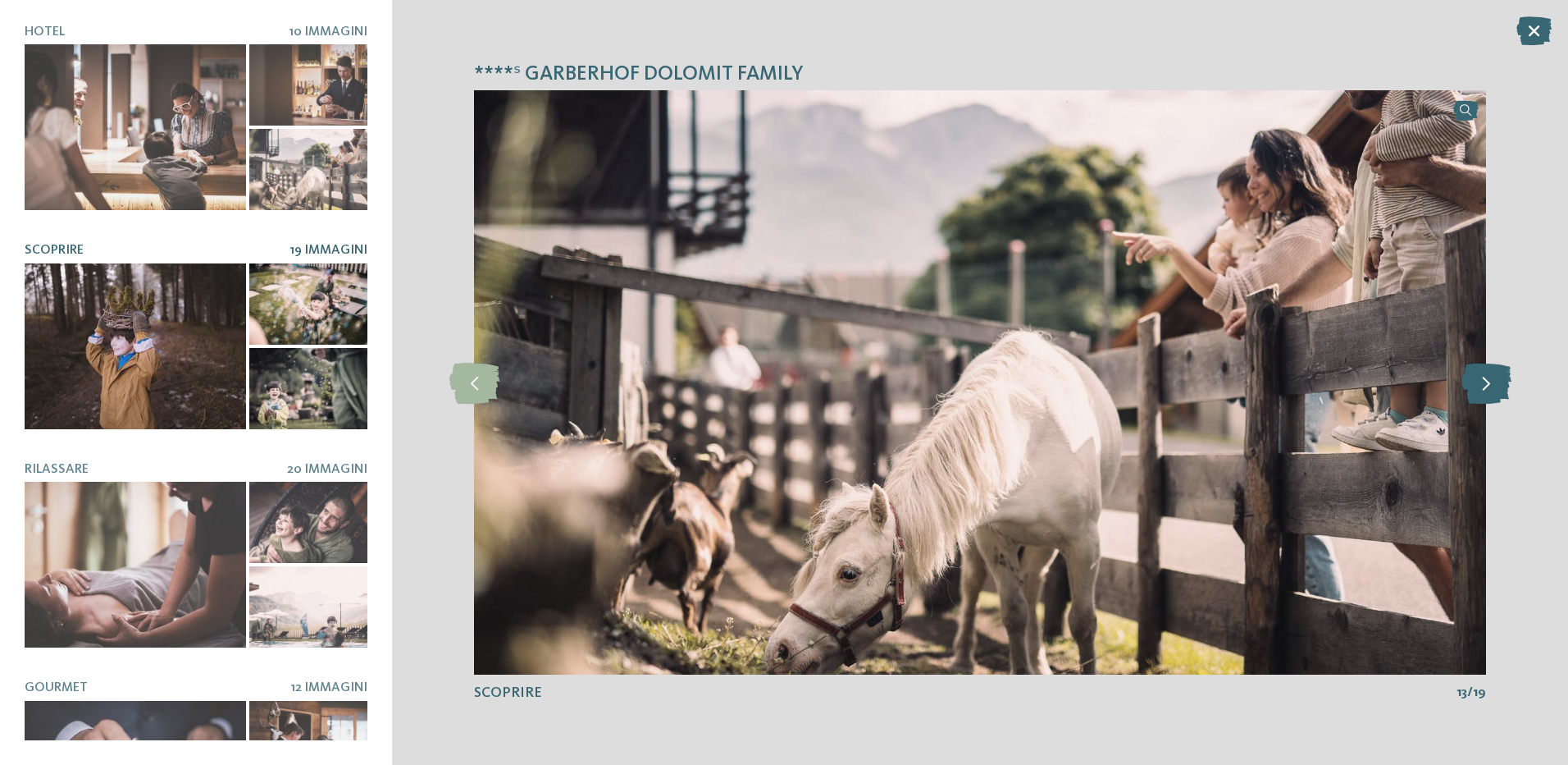
click at [1480, 380] on icon at bounding box center [1486, 382] width 50 height 41
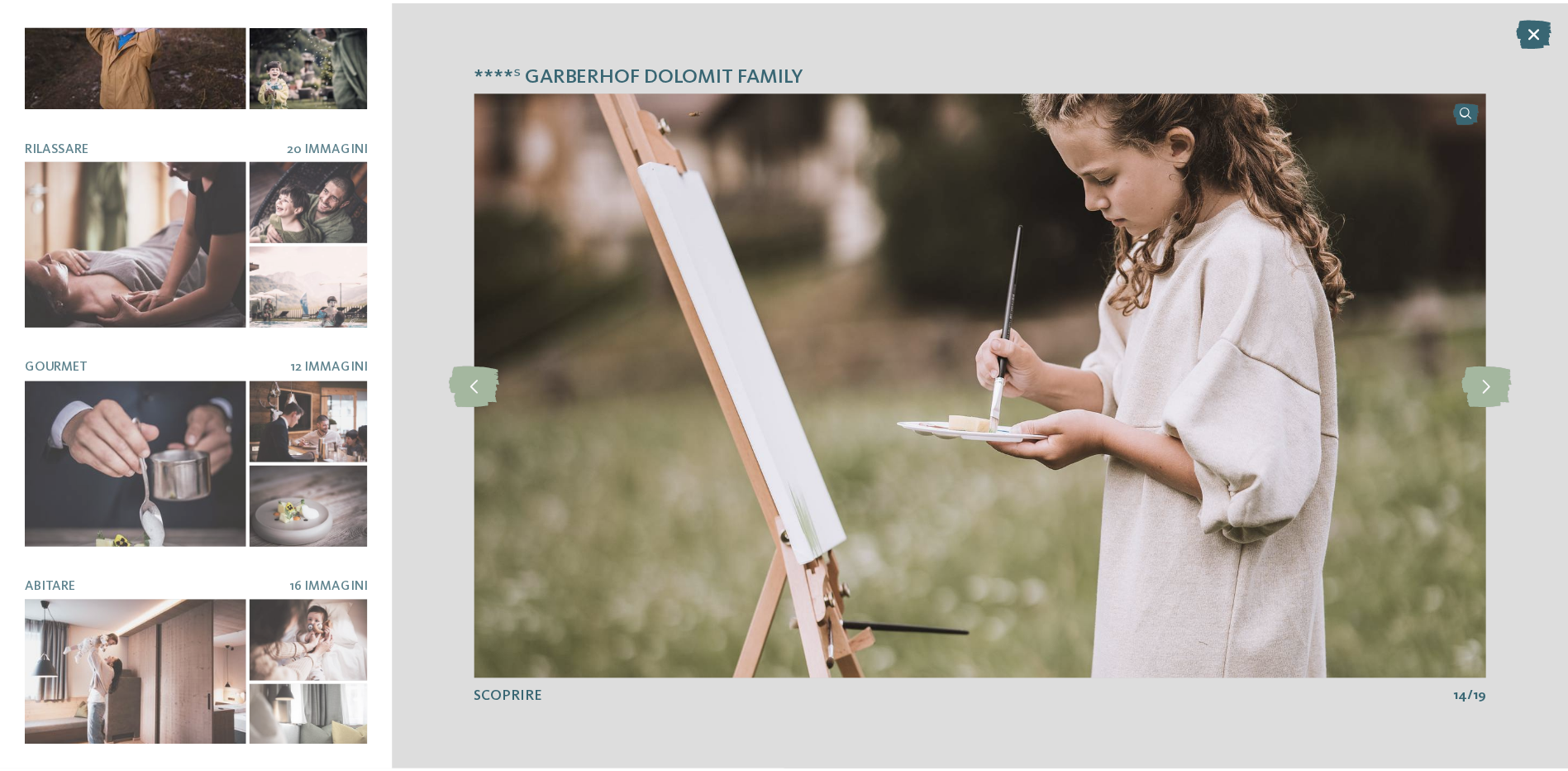
scroll to position [327, 0]
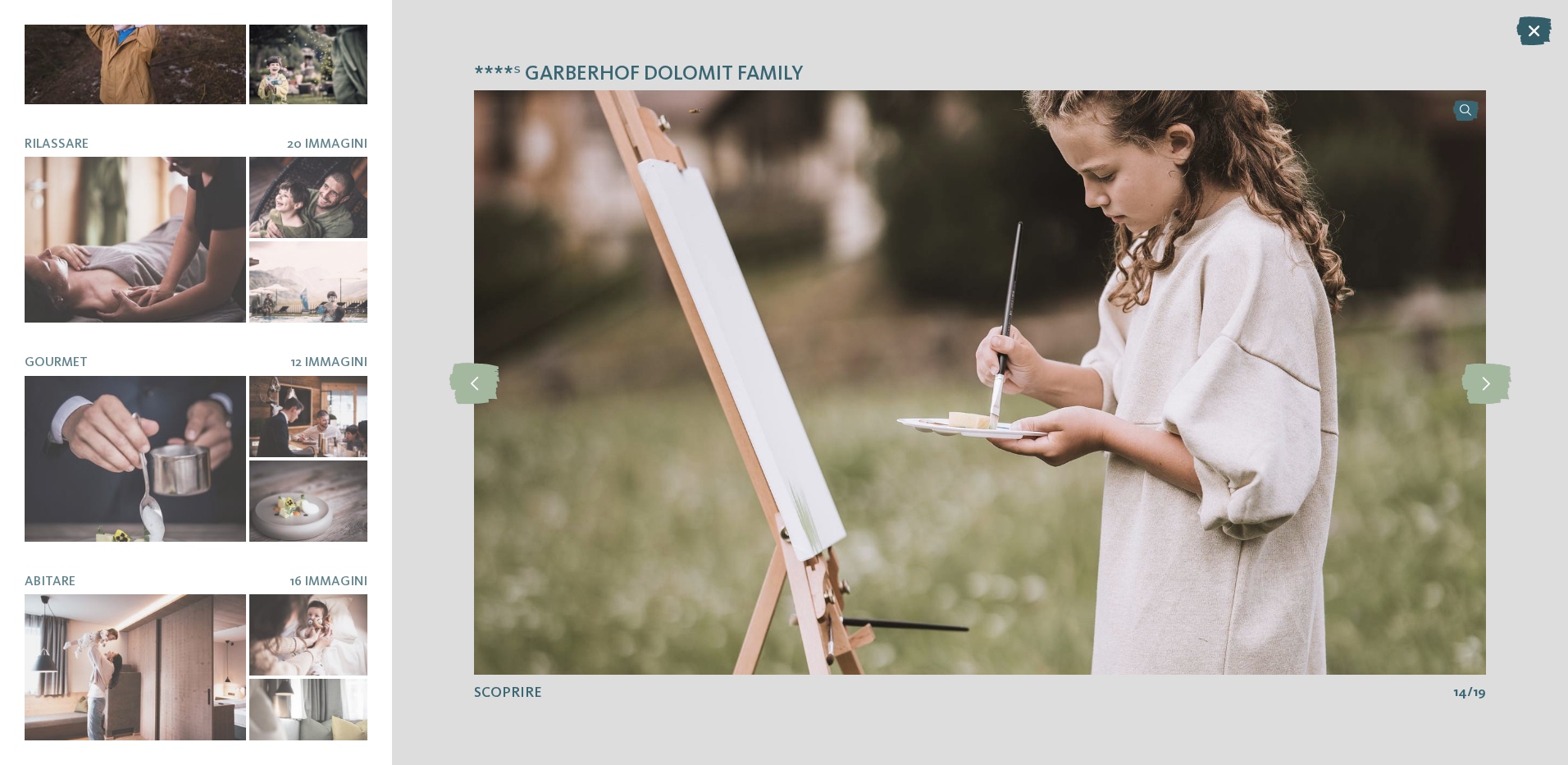
click at [1539, 28] on icon at bounding box center [1534, 30] width 35 height 29
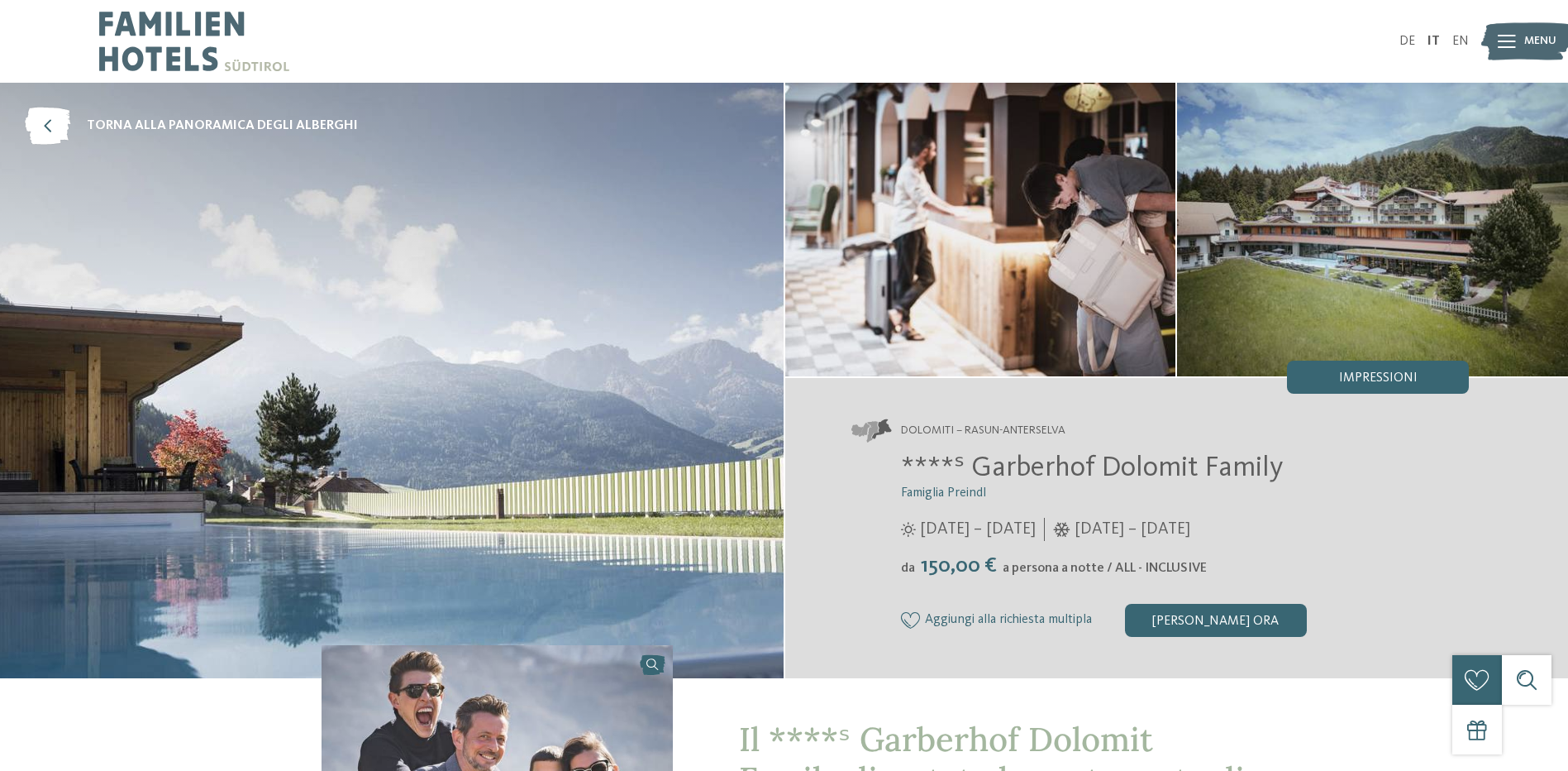
click at [688, 20] on div at bounding box center [441, 41] width 686 height 83
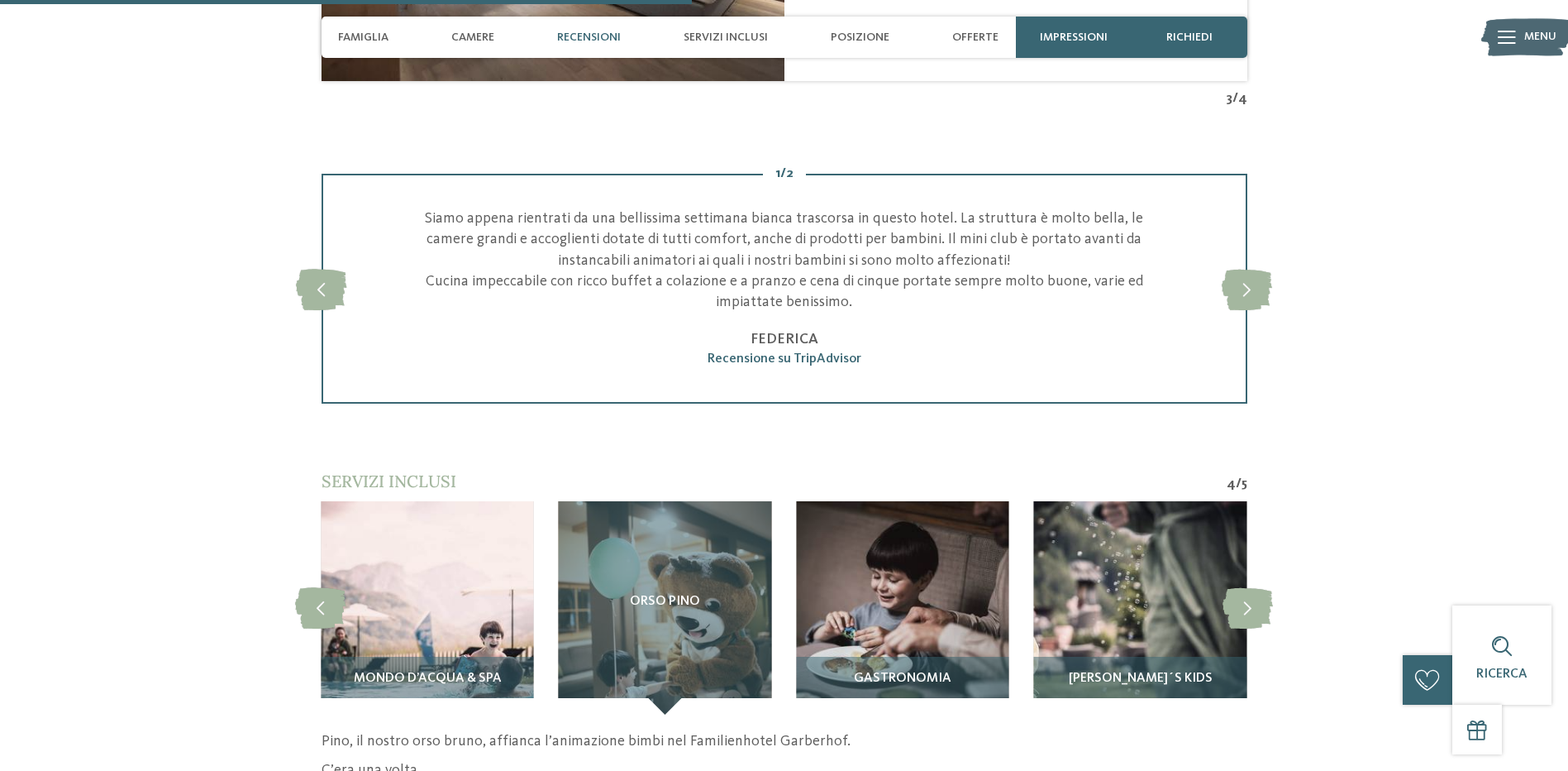
scroll to position [2983, 0]
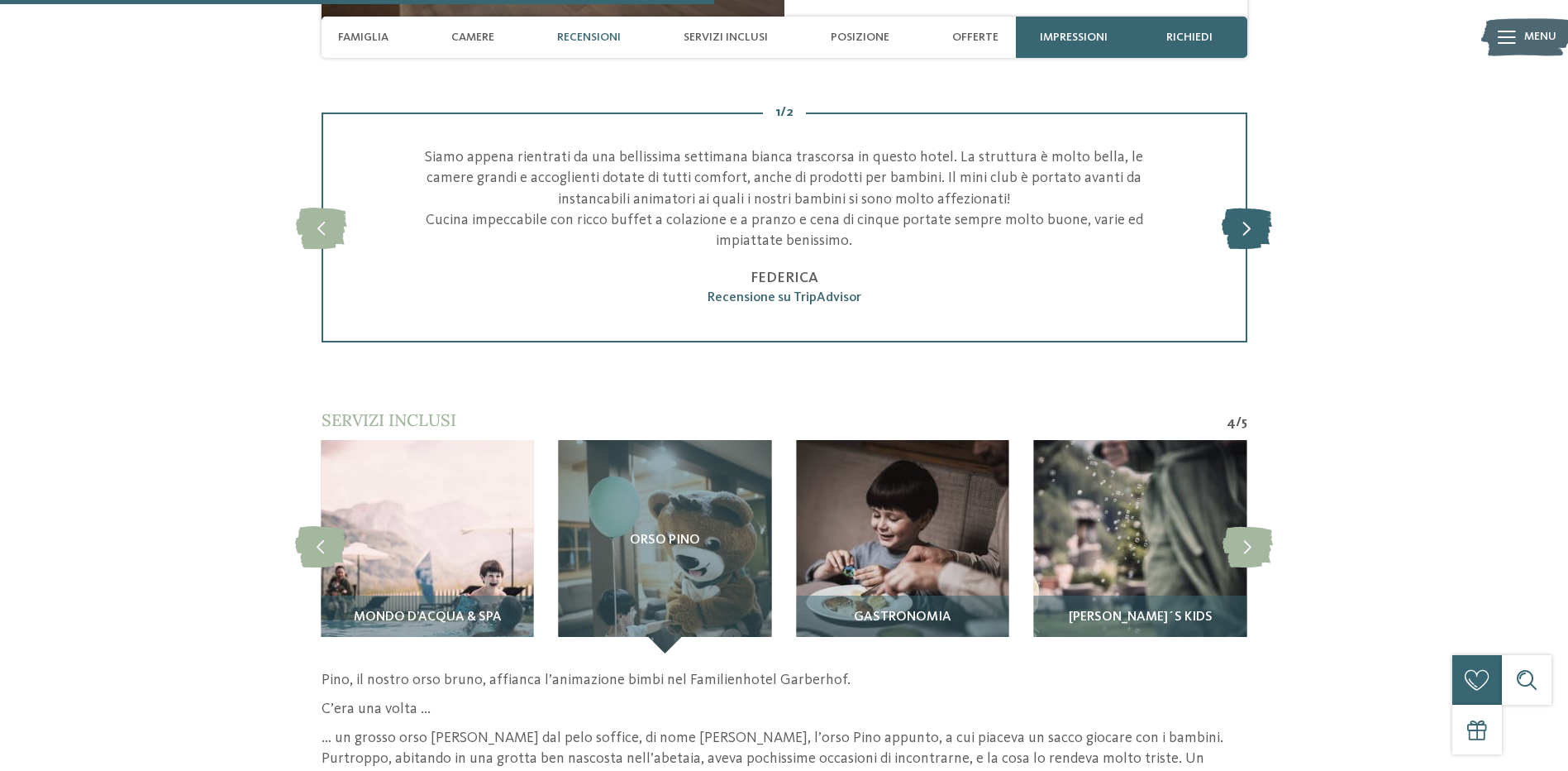
click at [1260, 232] on icon at bounding box center [1247, 227] width 50 height 42
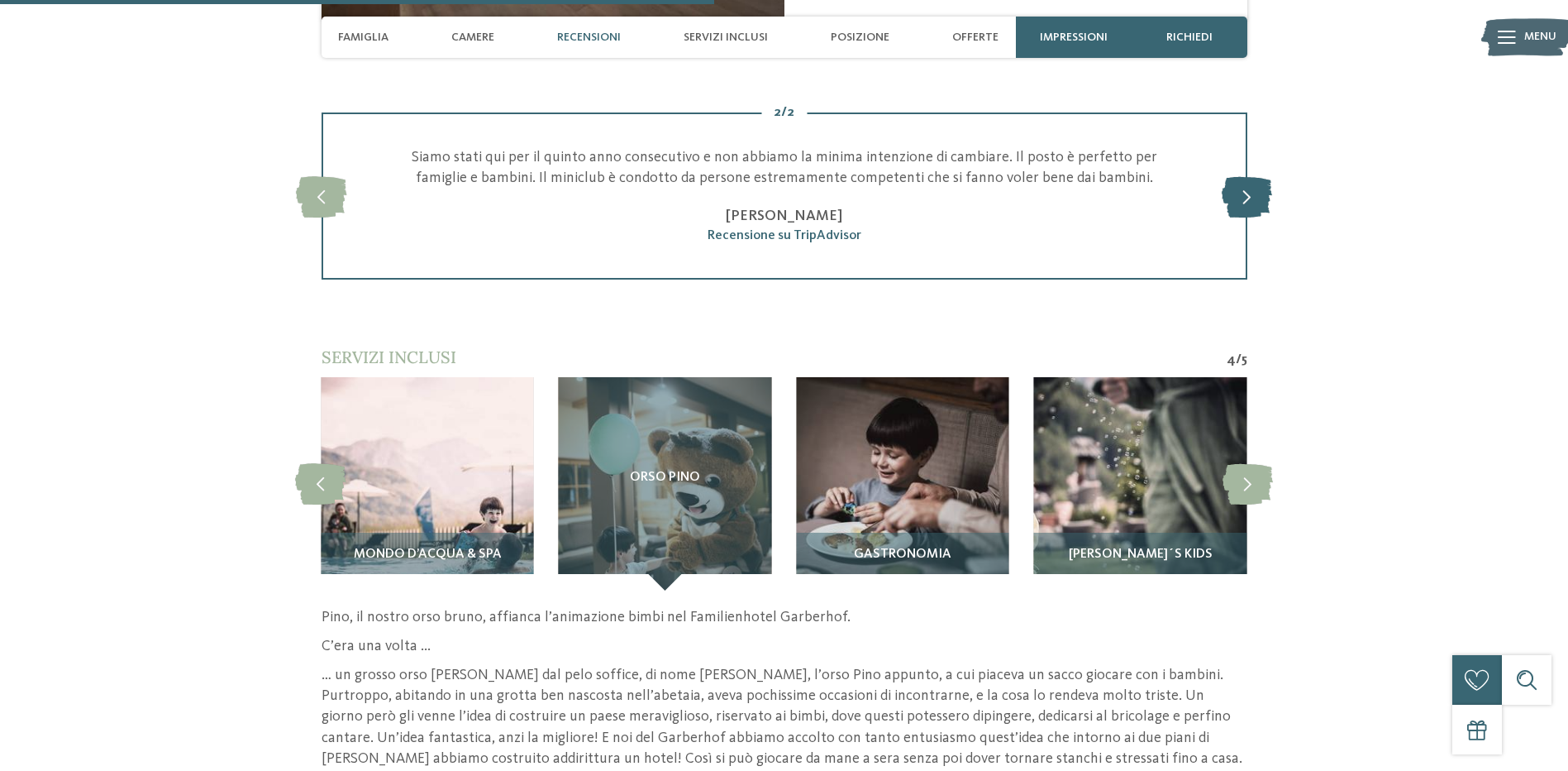
click at [1260, 232] on div "2 / 2 slide 4 of 2 Siamo appena rientrati da una bellissima settimana bianca tr…" at bounding box center [784, 196] width 1124 height 167
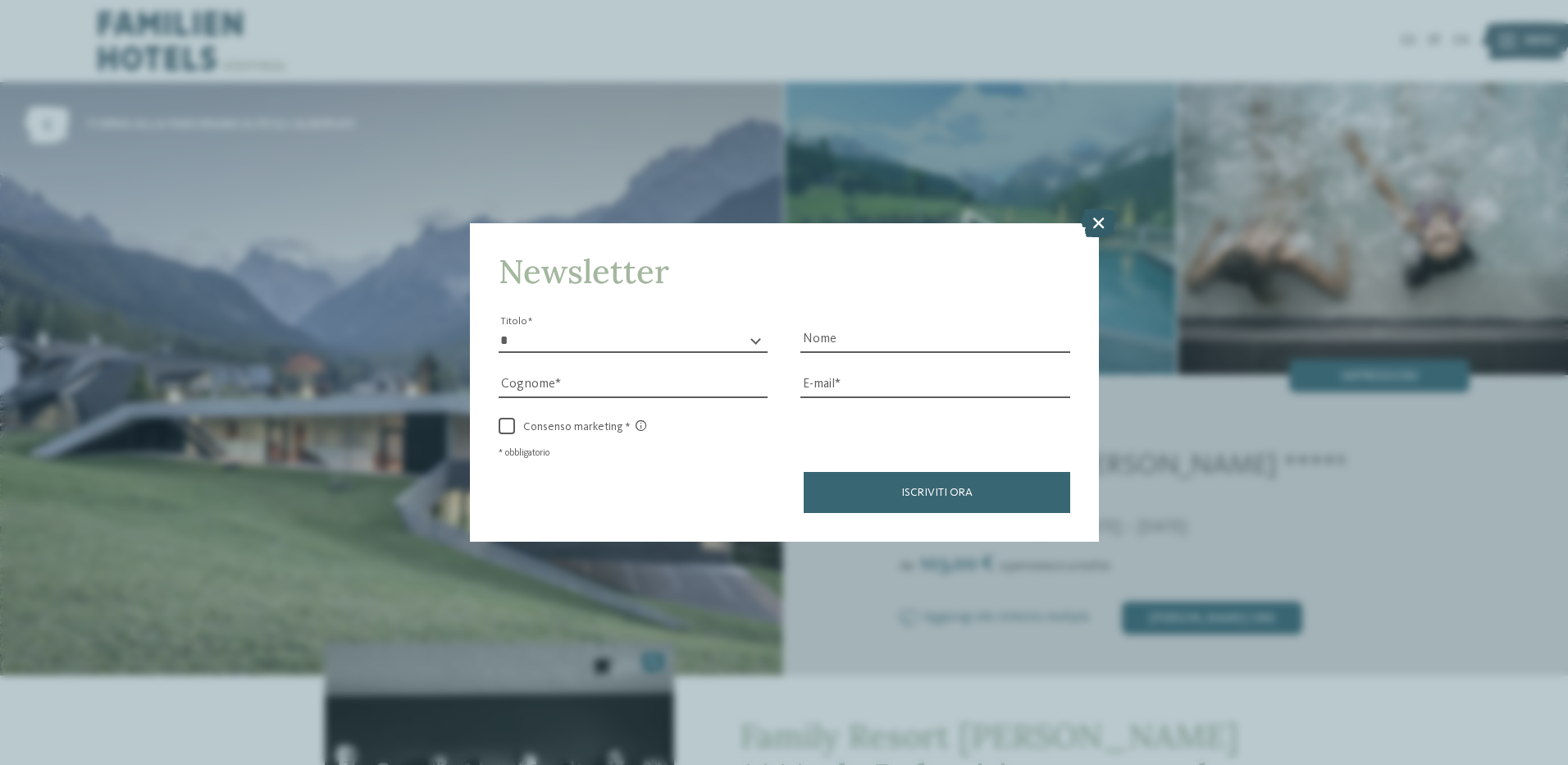
click at [1099, 219] on icon at bounding box center [1098, 222] width 35 height 29
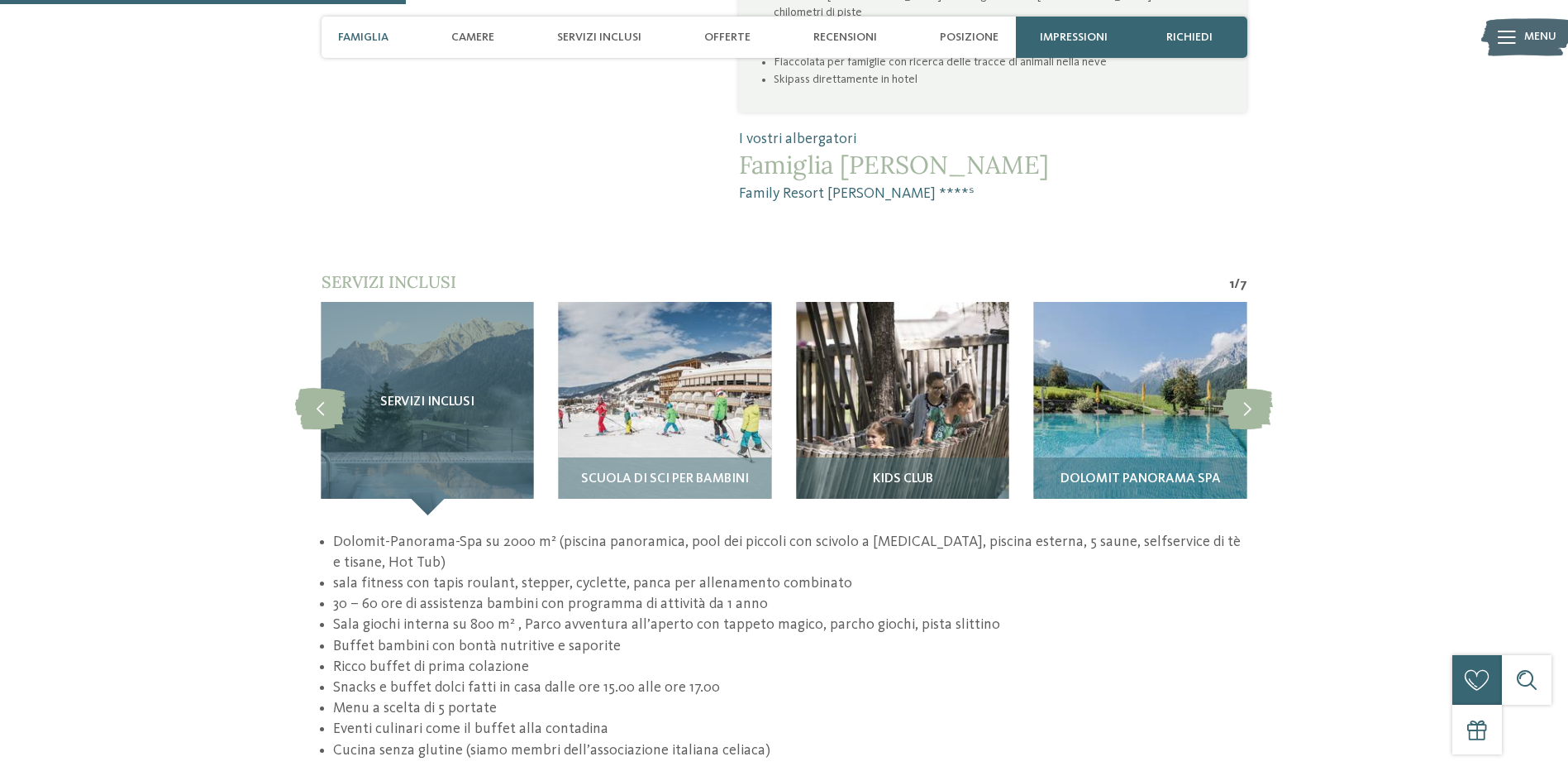
scroll to position [1406, 0]
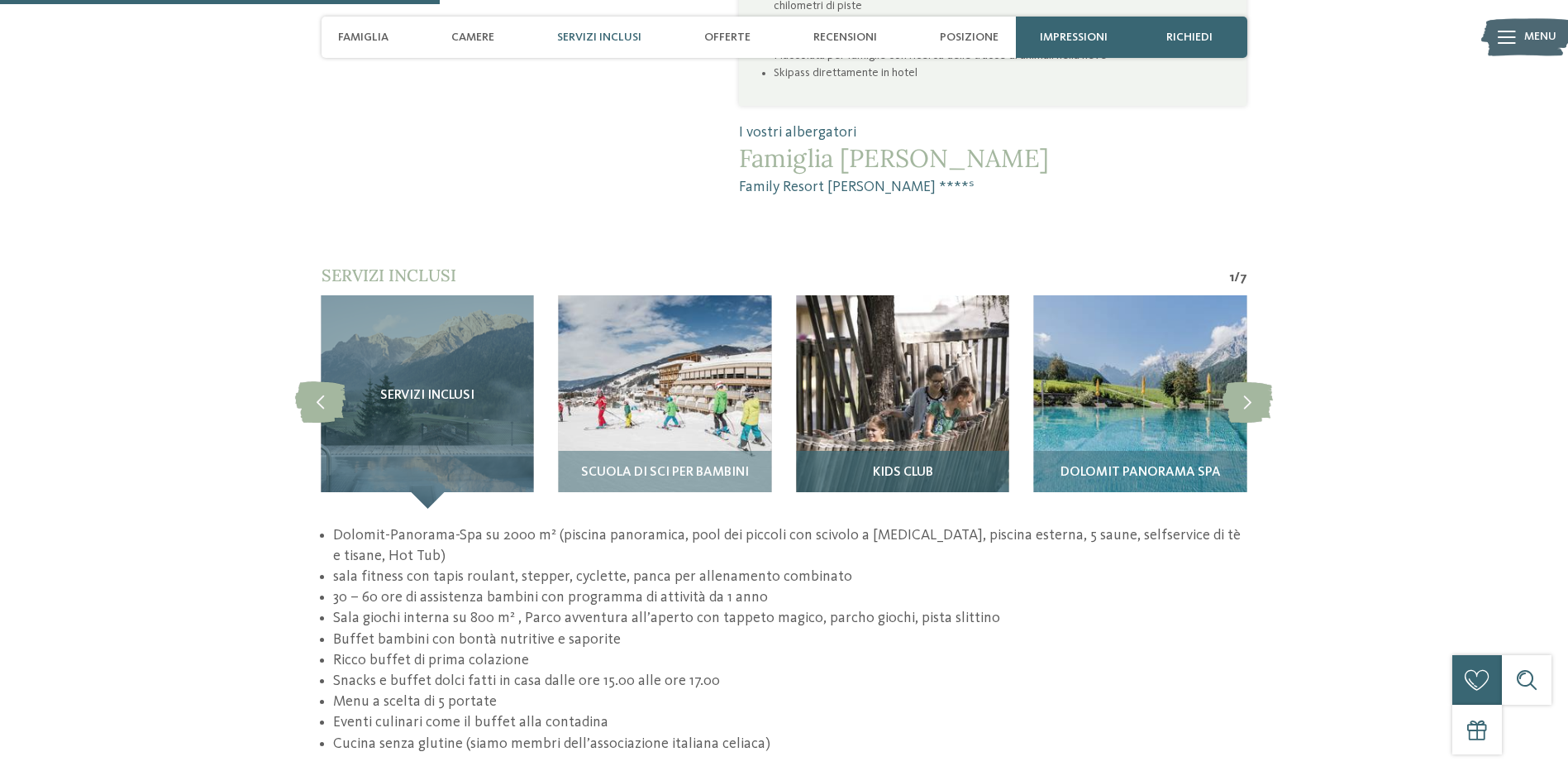
click at [891, 465] on span "Kids Club" at bounding box center [903, 472] width 60 height 14
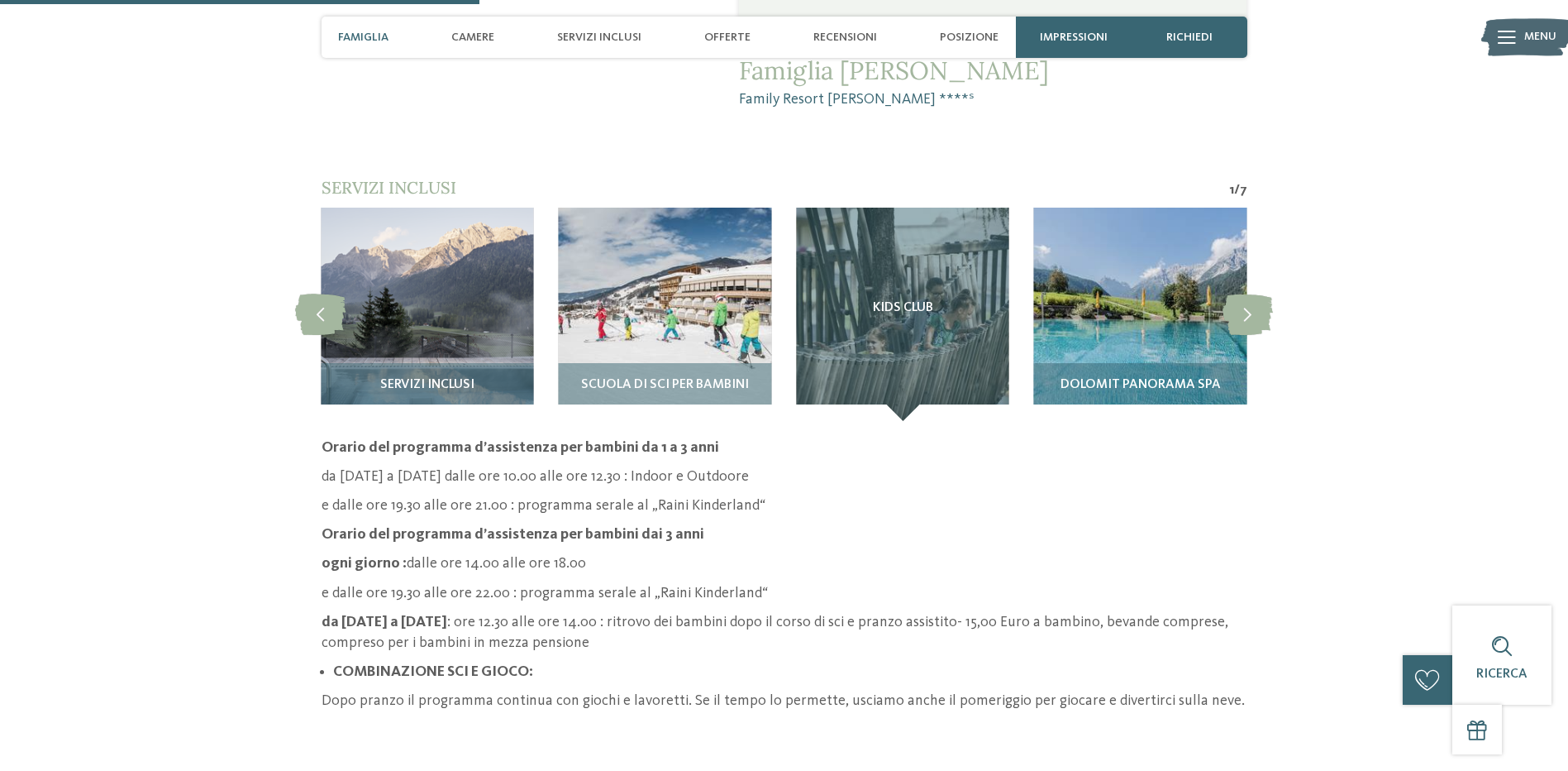
scroll to position [1488, 0]
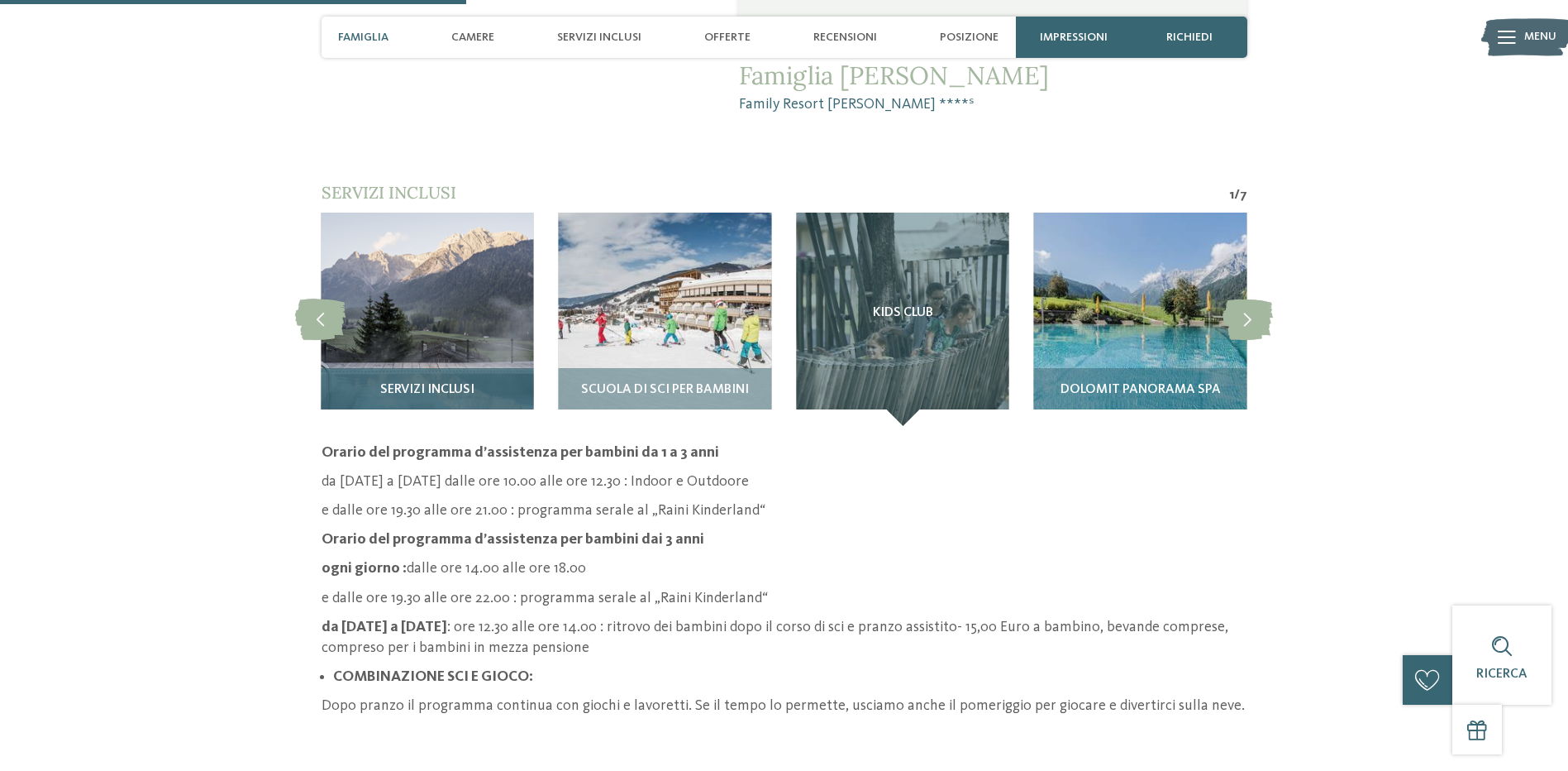
click at [454, 310] on img at bounding box center [427, 318] width 212 height 212
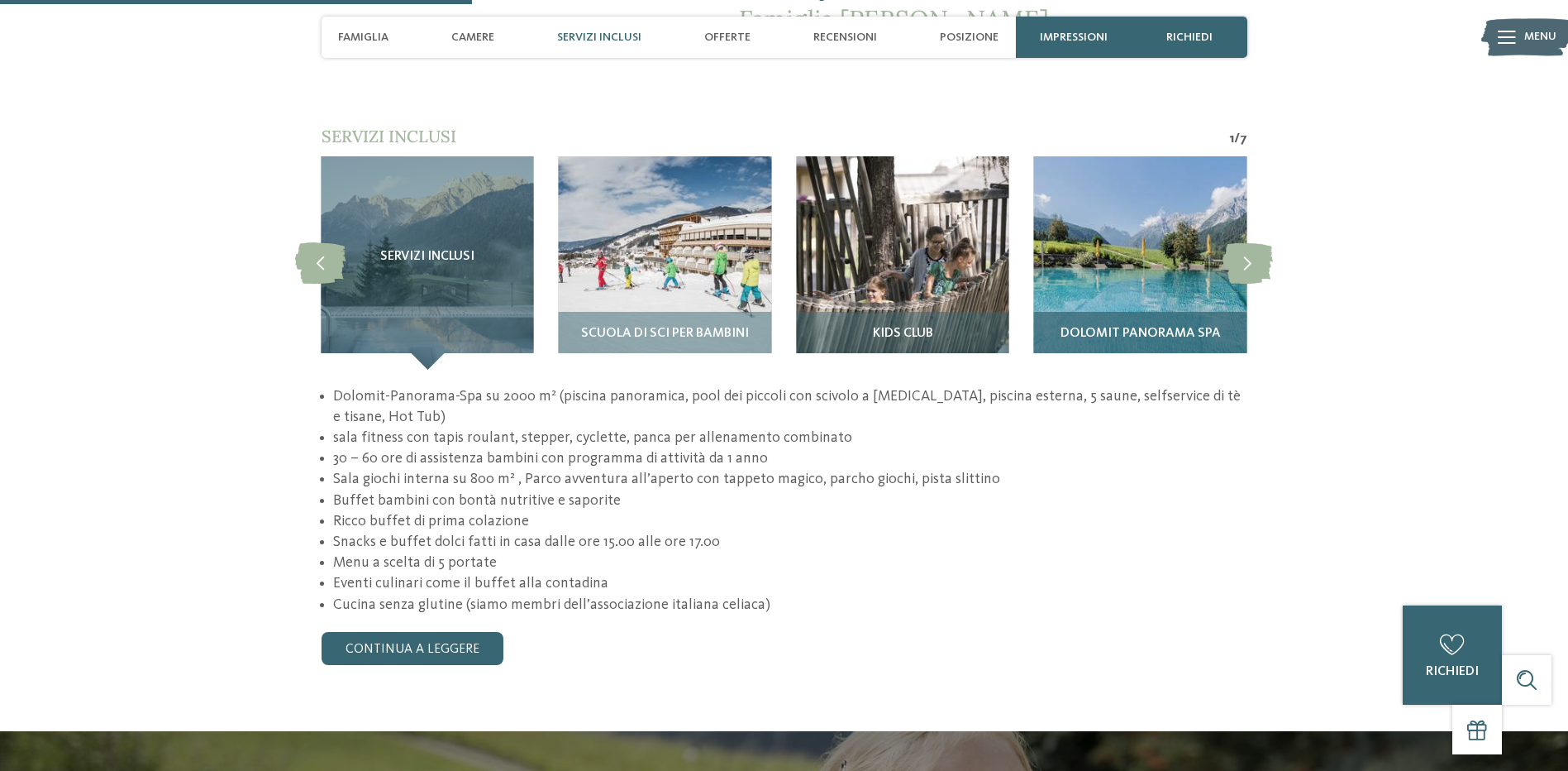
scroll to position [1571, 0]
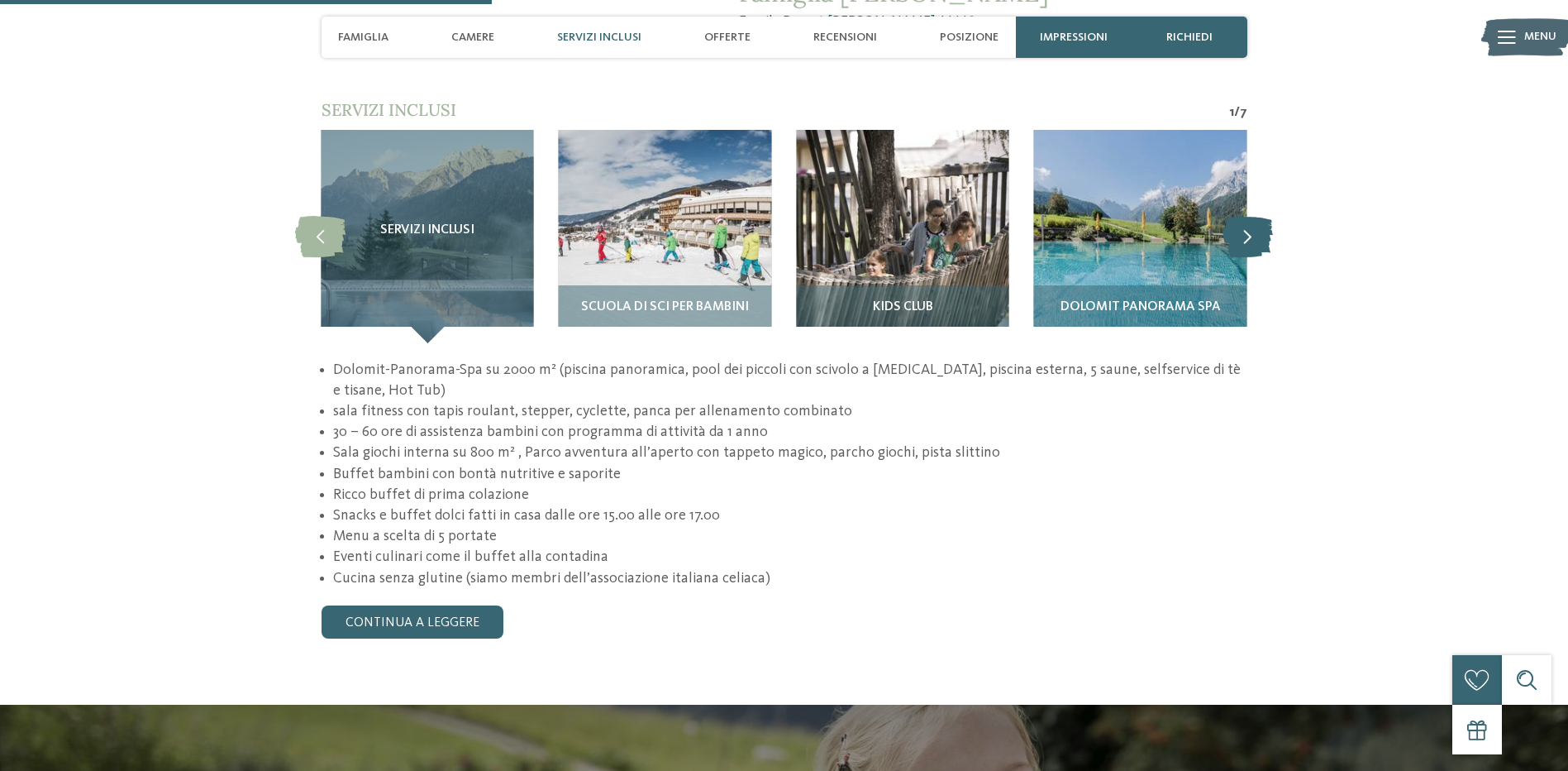
click at [1253, 216] on icon at bounding box center [1247, 236] width 50 height 42
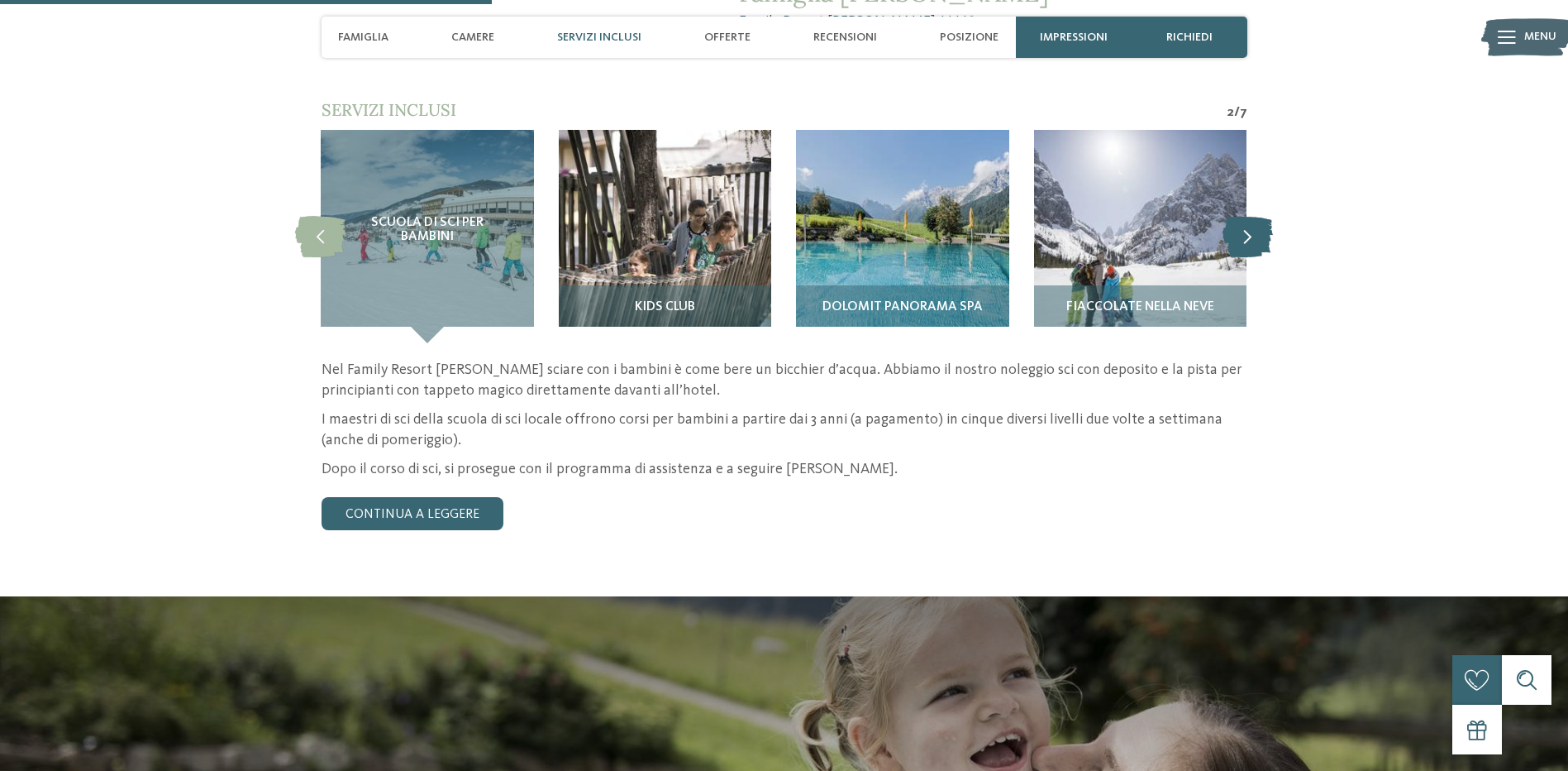
click at [1253, 216] on icon at bounding box center [1247, 236] width 50 height 42
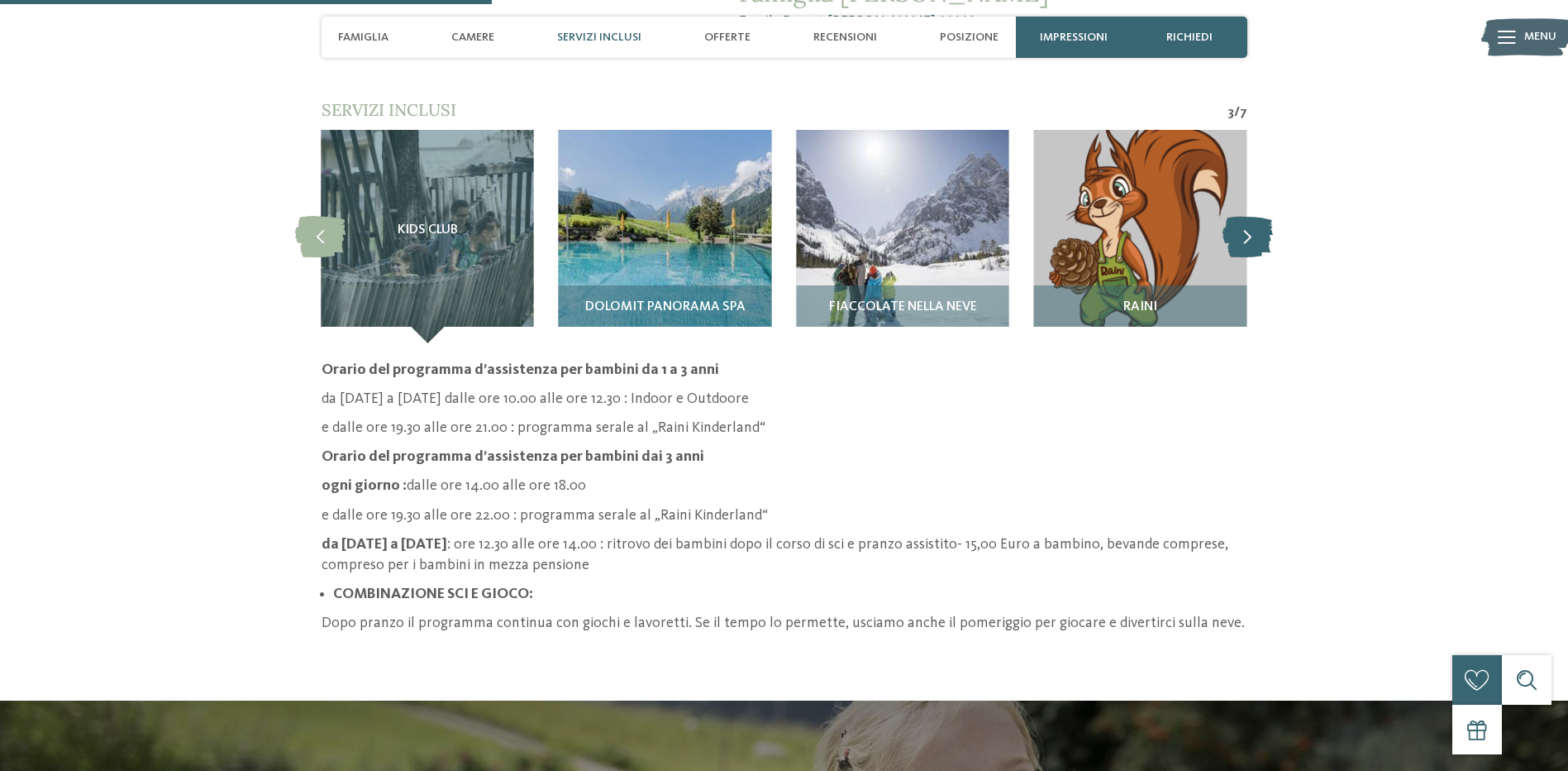
click at [1253, 216] on icon at bounding box center [1247, 236] width 50 height 42
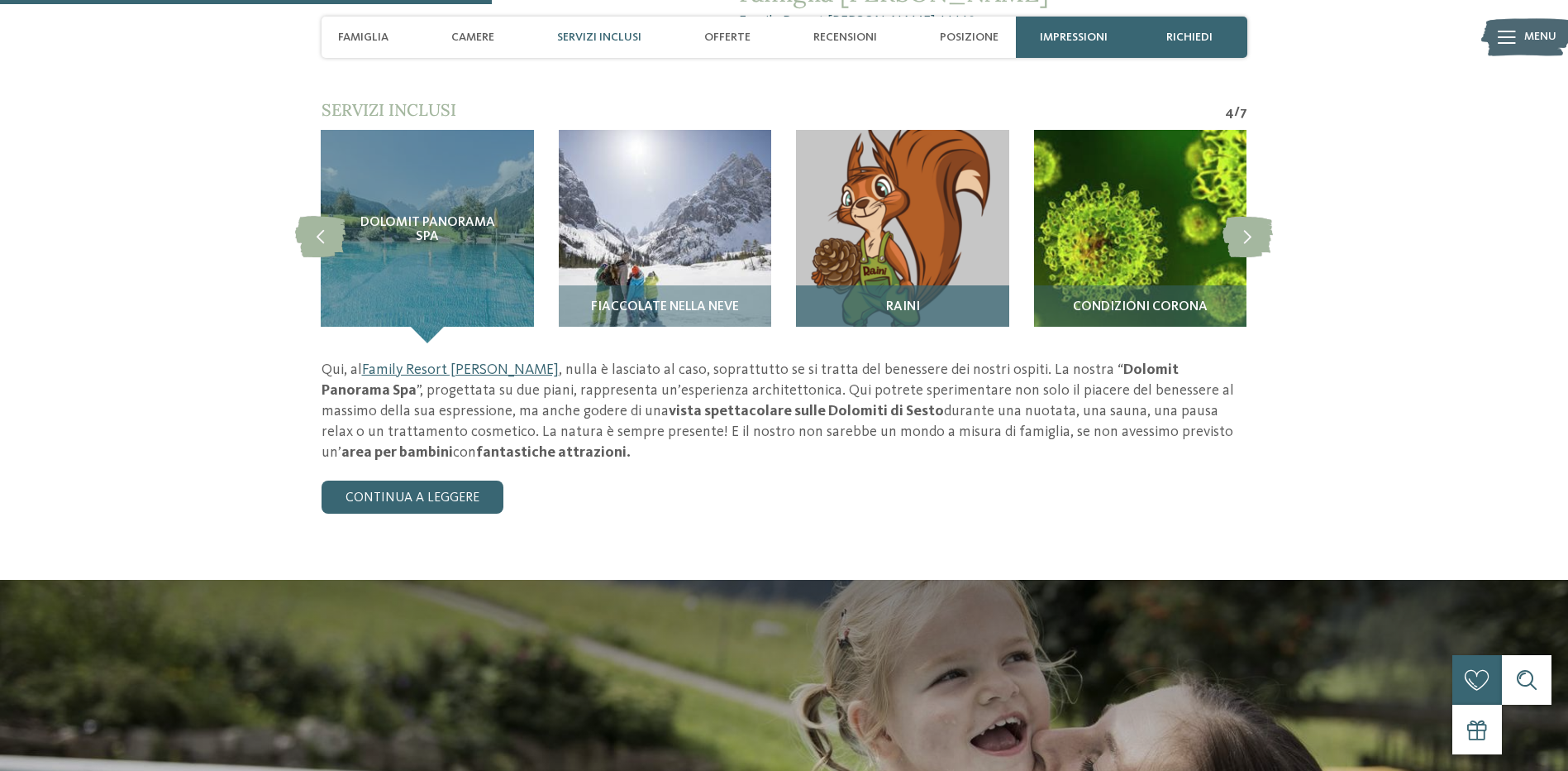
click at [934, 285] on div "RAINI" at bounding box center [902, 314] width 212 height 58
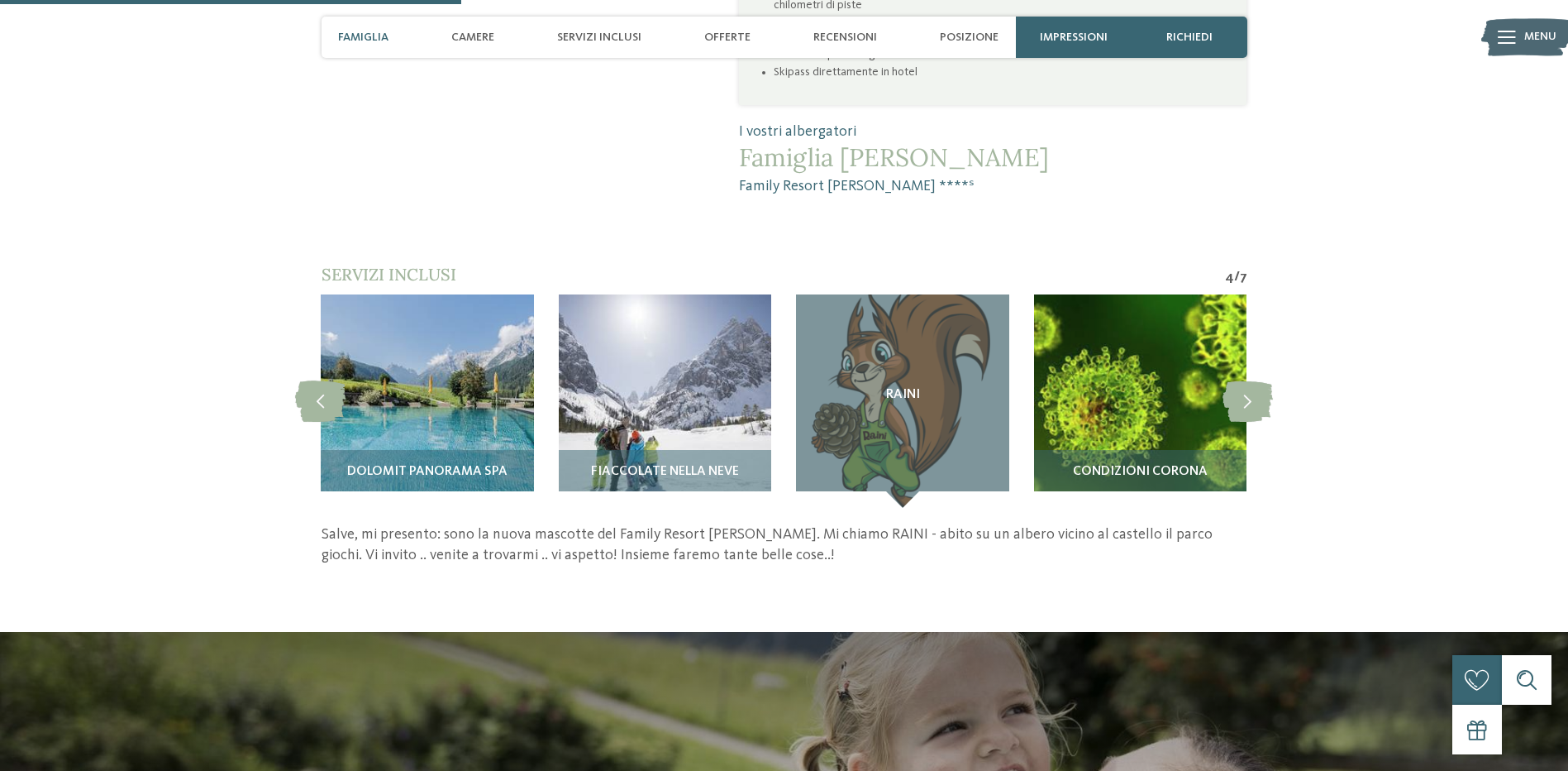
scroll to position [1406, 0]
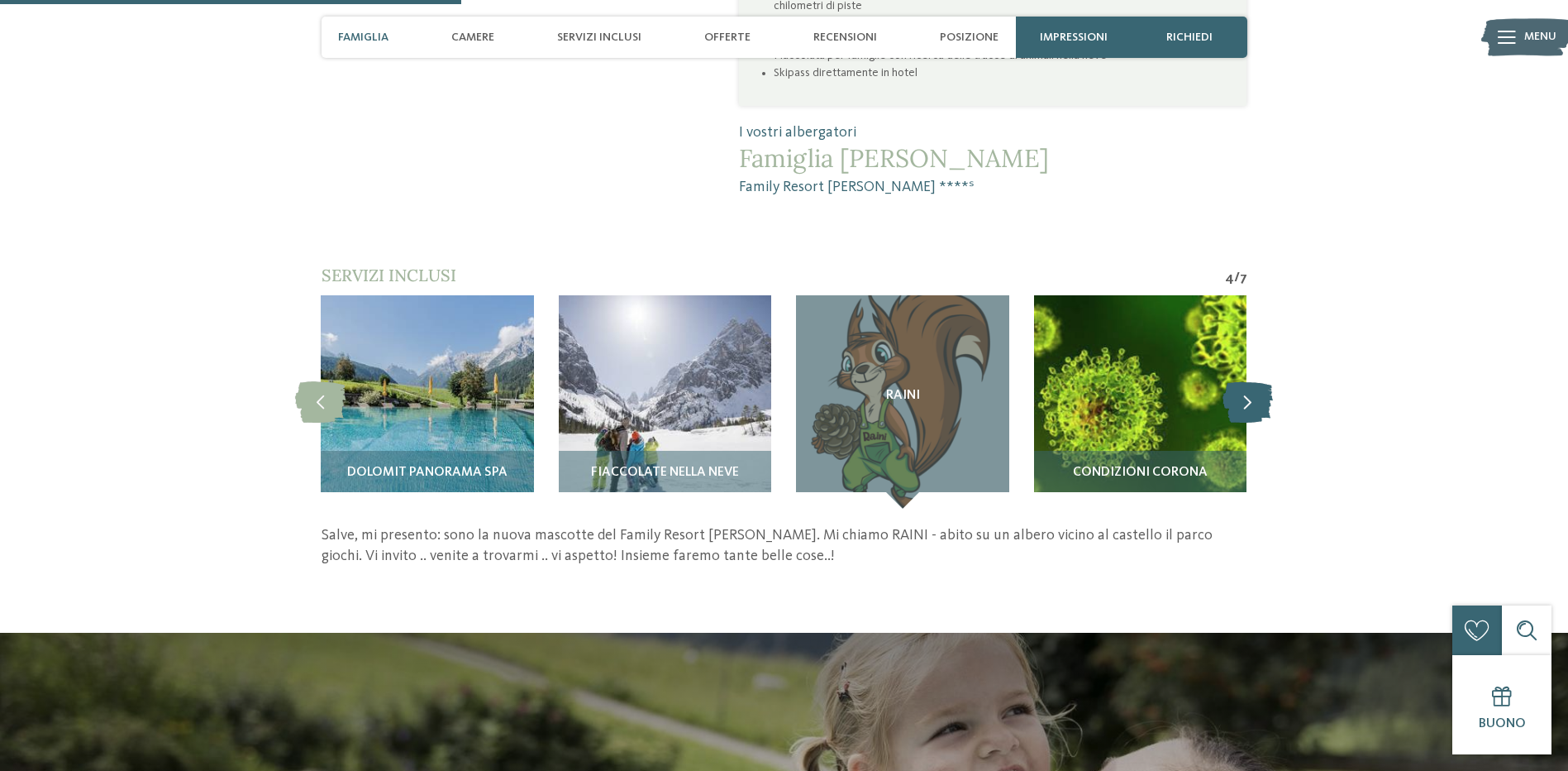
click at [1237, 381] on icon at bounding box center [1247, 401] width 50 height 42
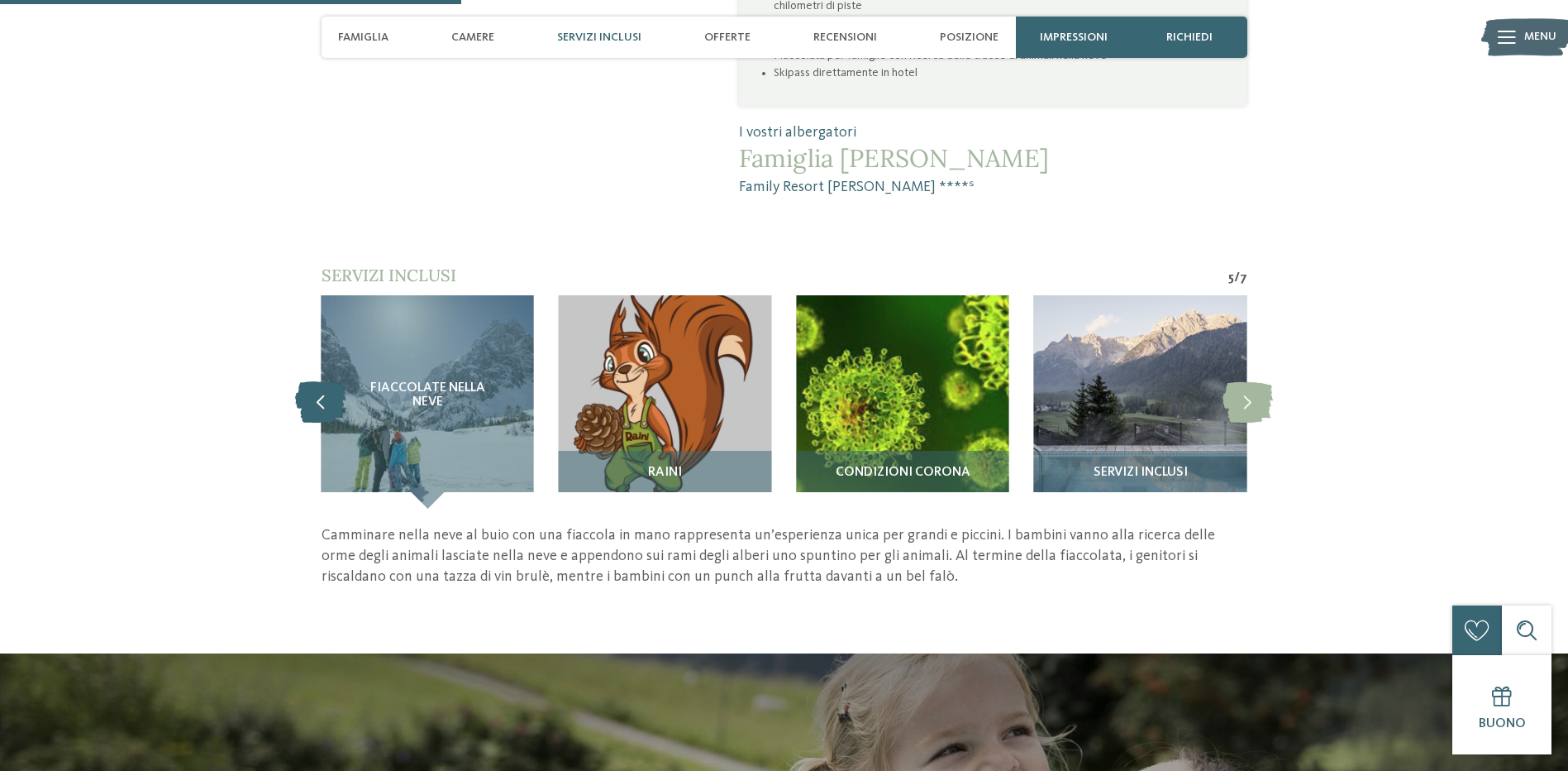
click at [323, 381] on icon at bounding box center [319, 401] width 50 height 42
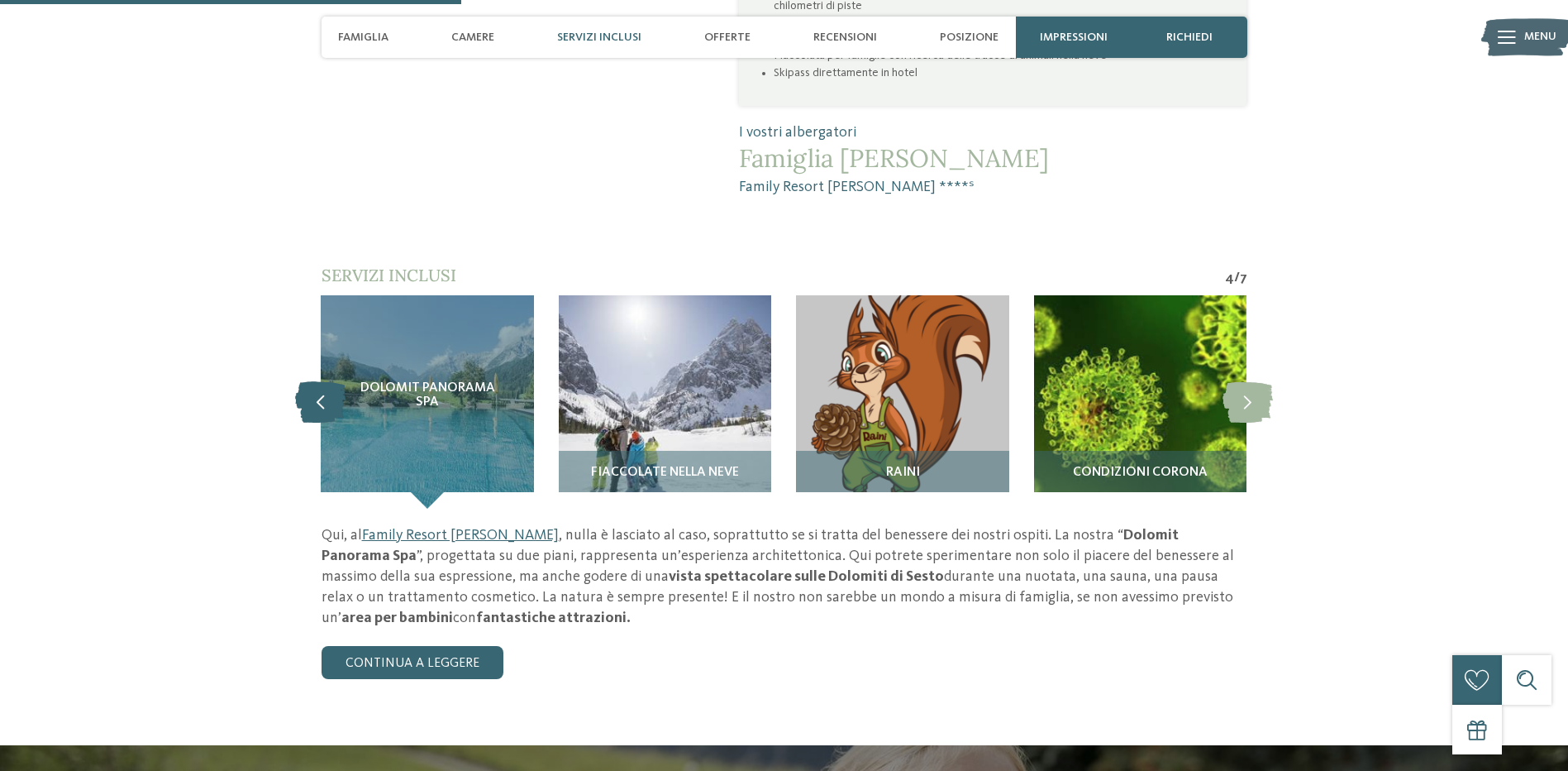
click at [322, 381] on icon at bounding box center [319, 401] width 50 height 42
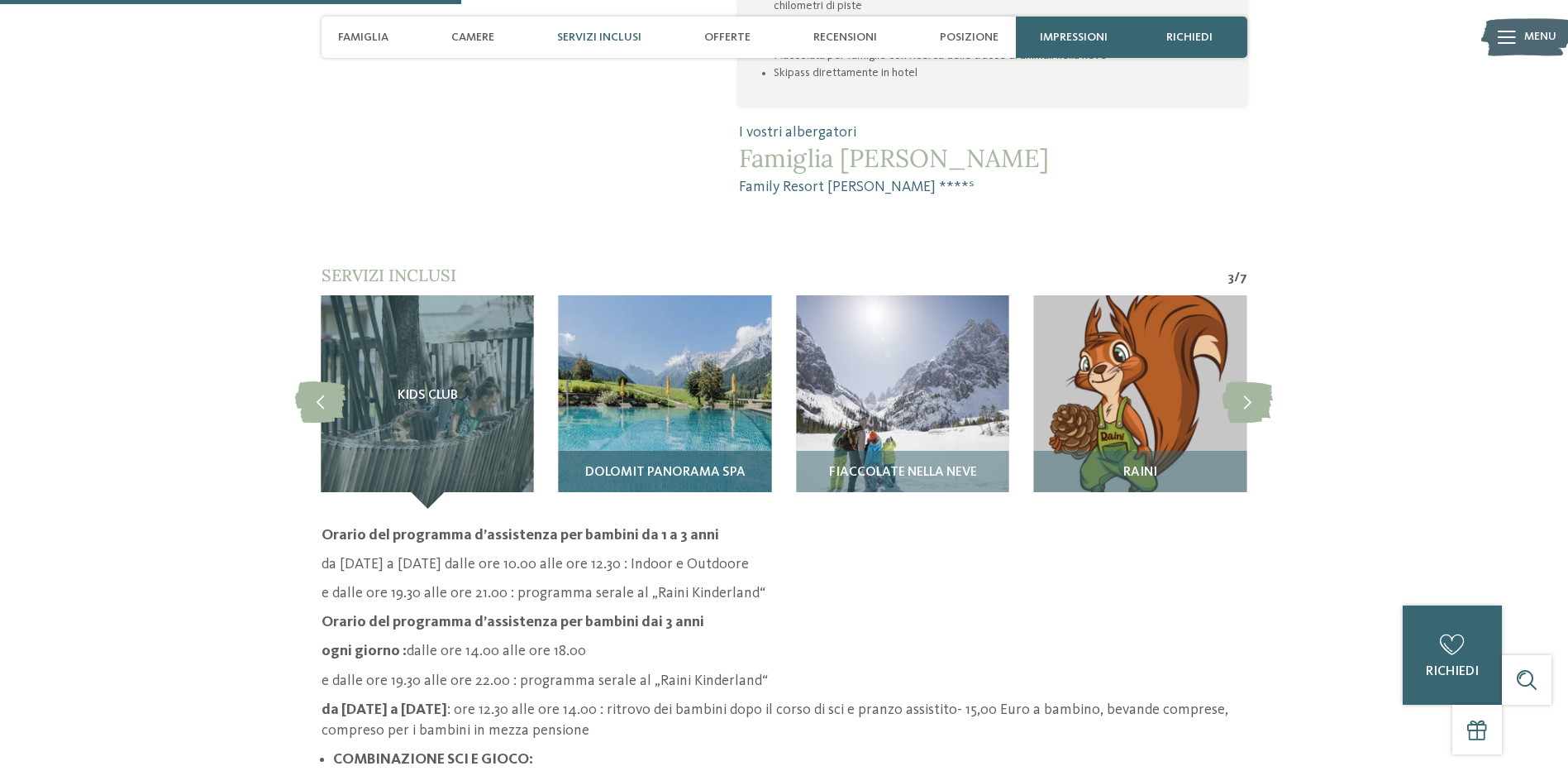
click at [688, 465] on span "Dolomit Panorama SPA" at bounding box center [665, 472] width 160 height 14
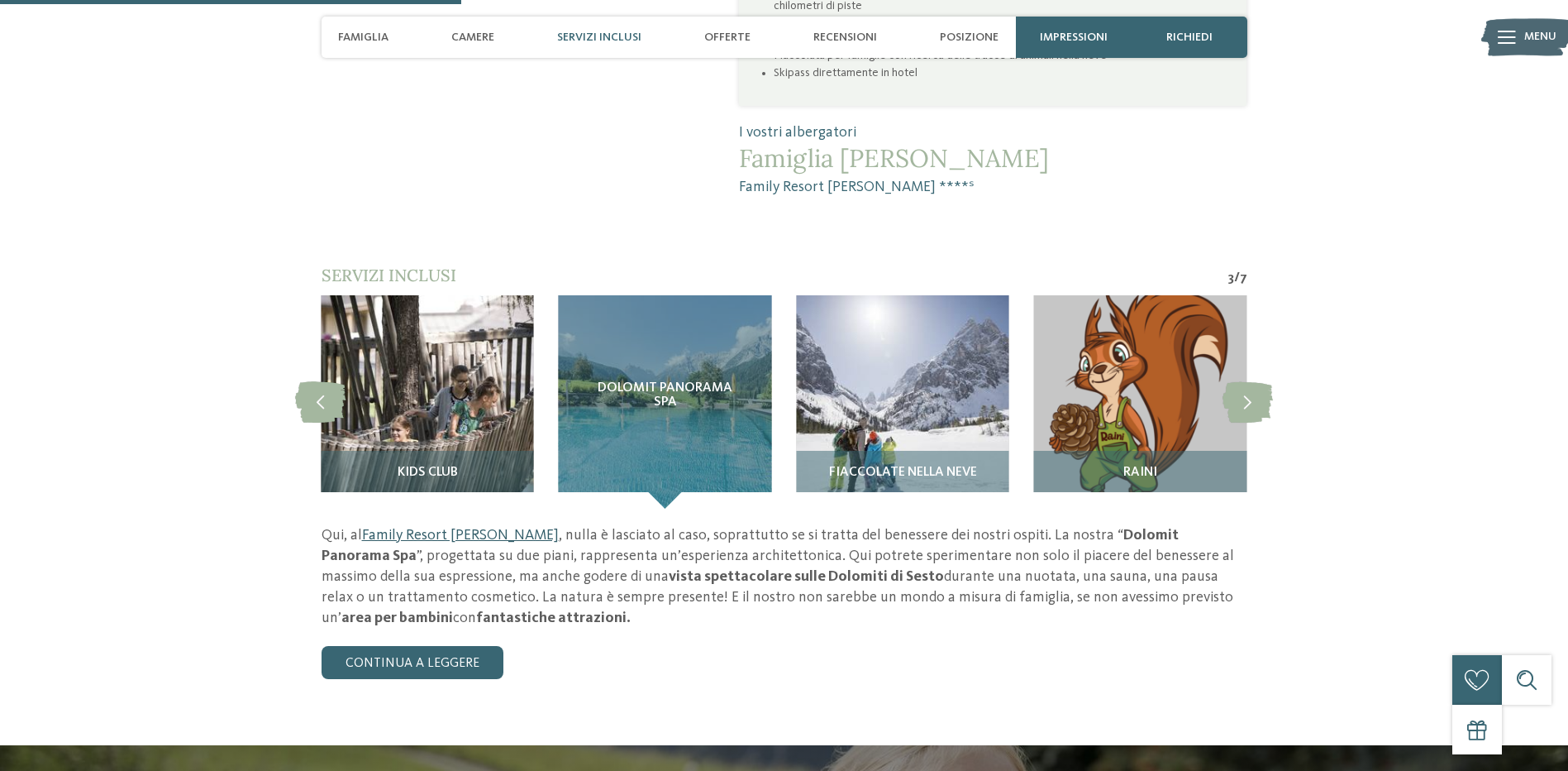
click at [463, 527] on link "Family Resort [PERSON_NAME]" at bounding box center [460, 534] width 197 height 14
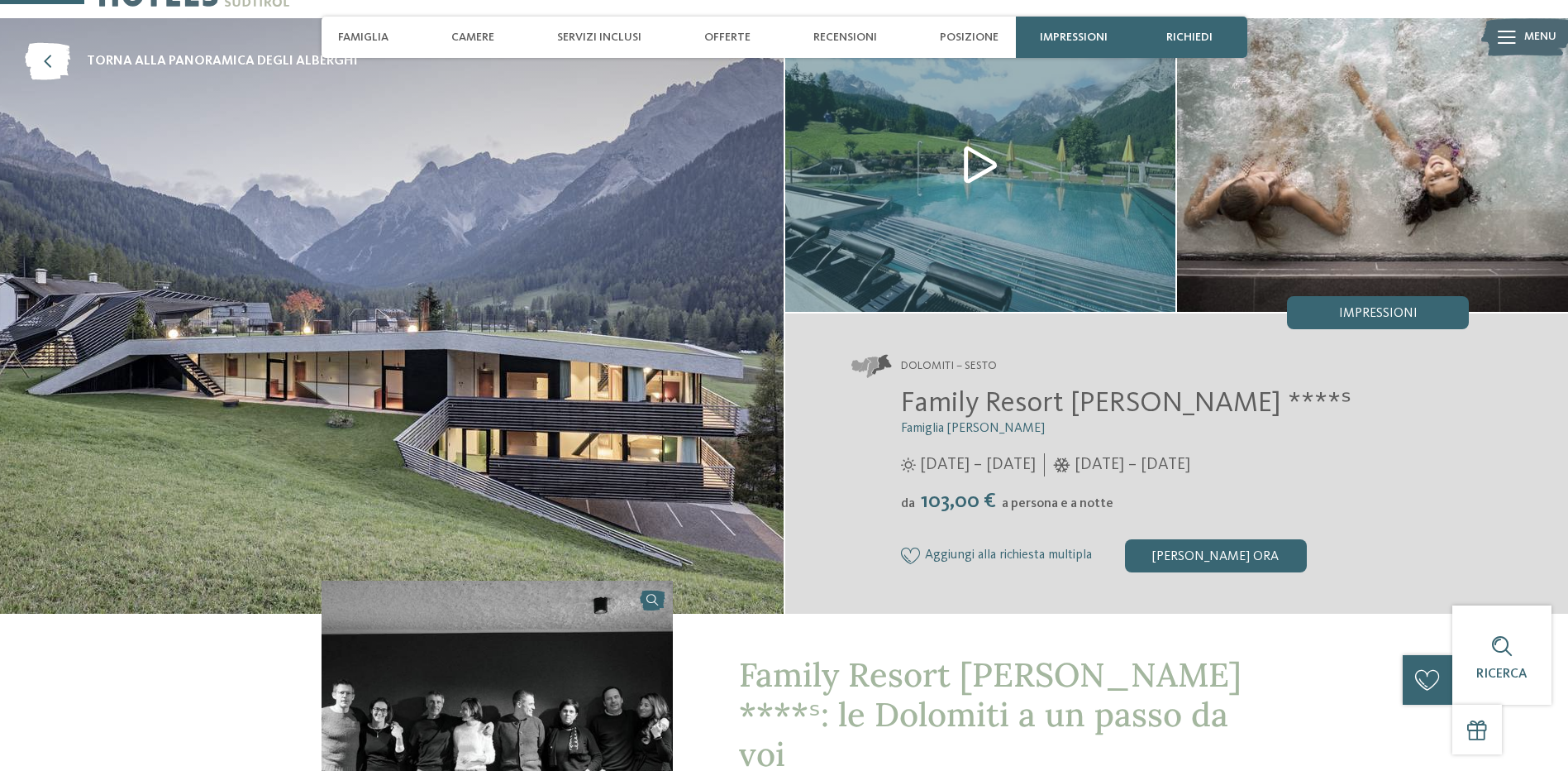
scroll to position [0, 0]
